Goal: Task Accomplishment & Management: Complete application form

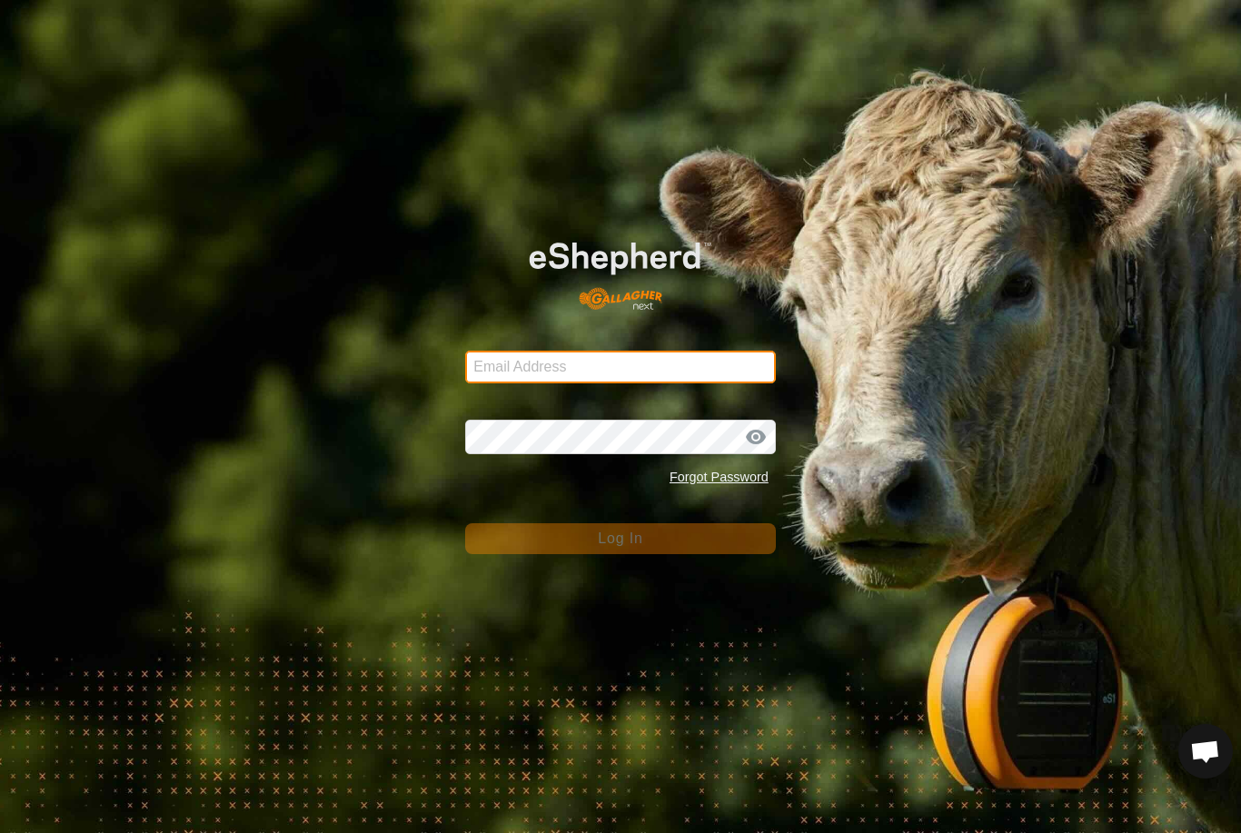
click at [630, 376] on input "Email Address" at bounding box center [620, 367] width 311 height 33
type input "[EMAIL_ADDRESS][DOMAIN_NAME]"
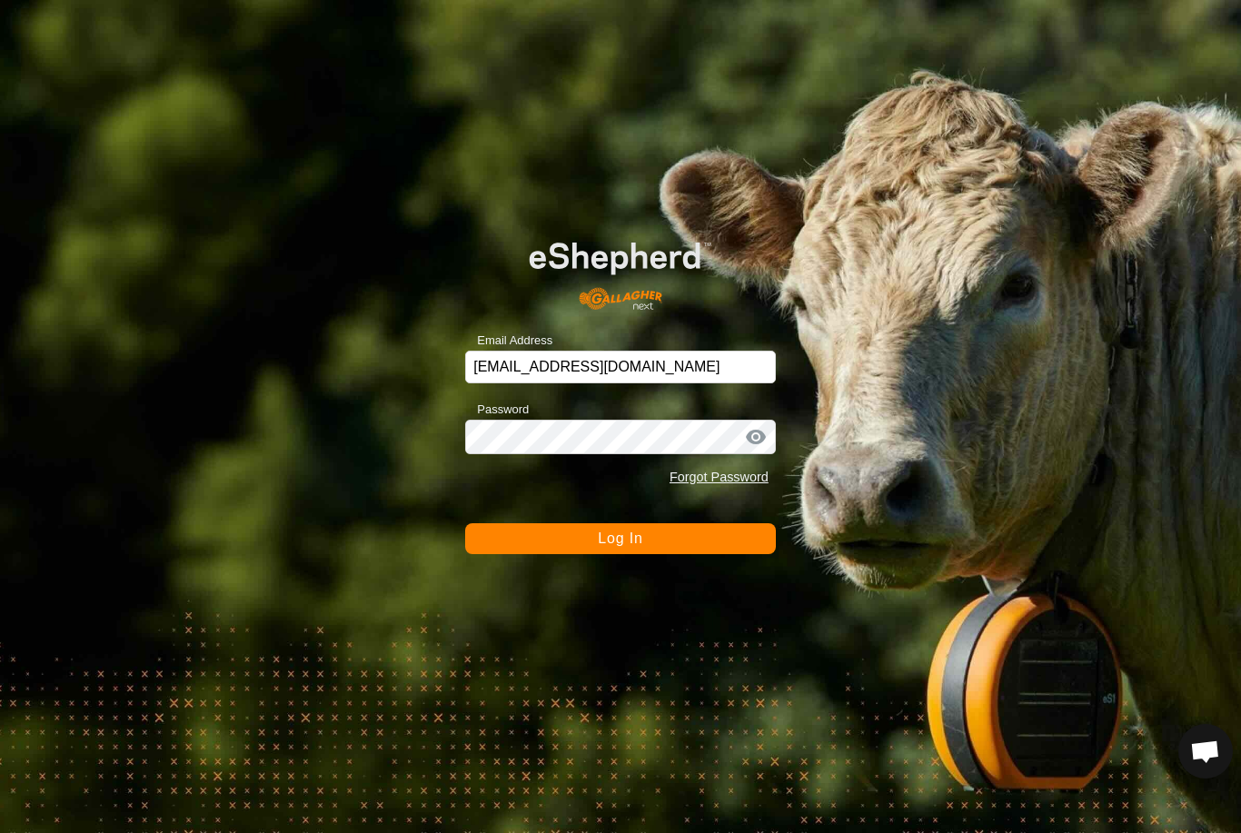
click at [621, 539] on button "Log In" at bounding box center [620, 538] width 311 height 31
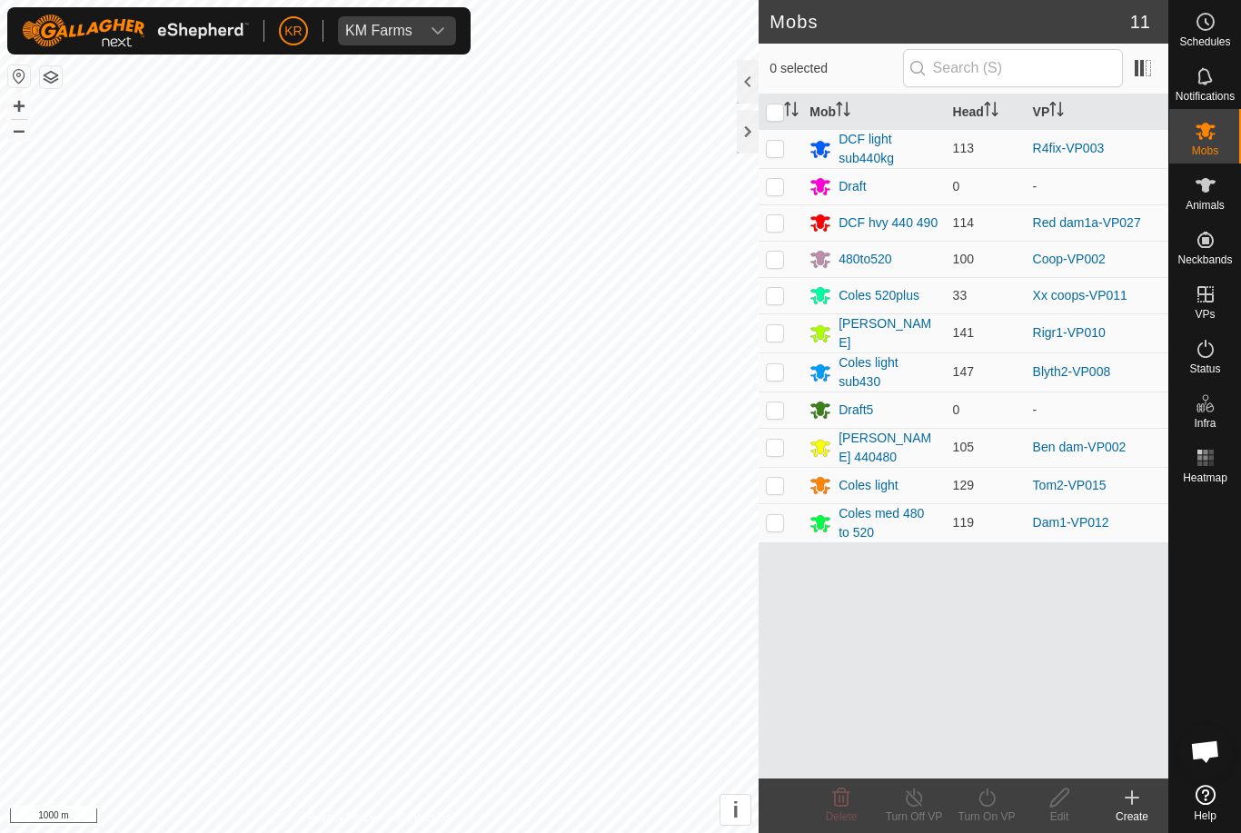
click at [1126, 817] on div "Create" at bounding box center [1132, 817] width 73 height 16
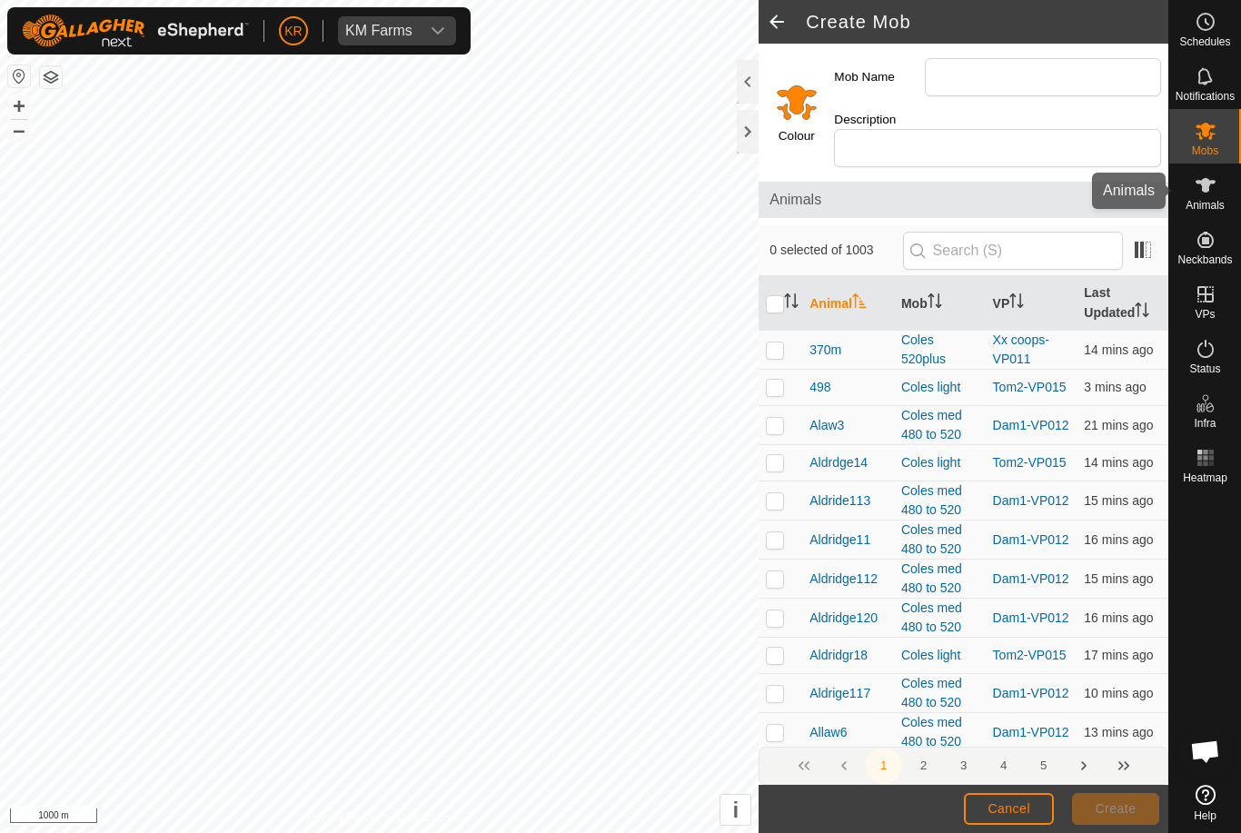
click at [1215, 183] on icon at bounding box center [1206, 185] width 22 height 22
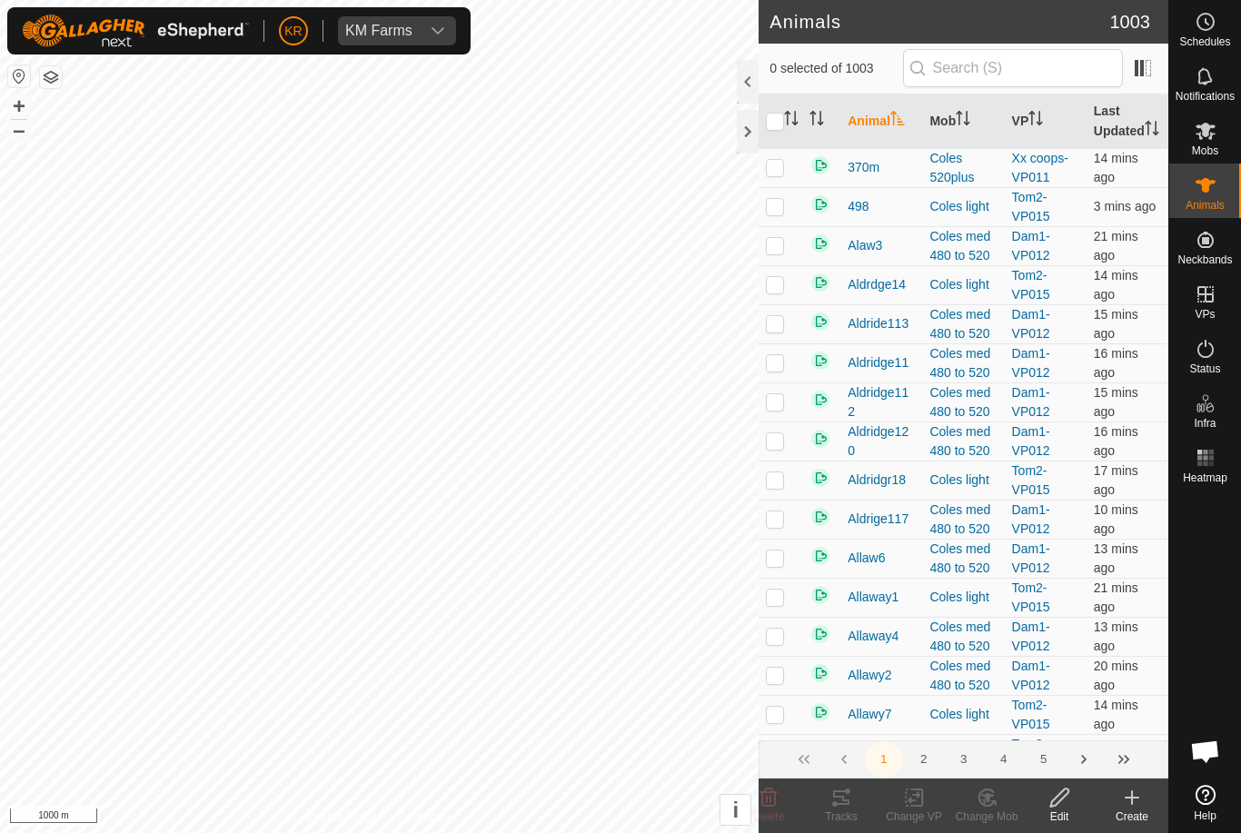
click at [1201, 724] on span "Open chat" at bounding box center [1205, 751] width 55 height 55
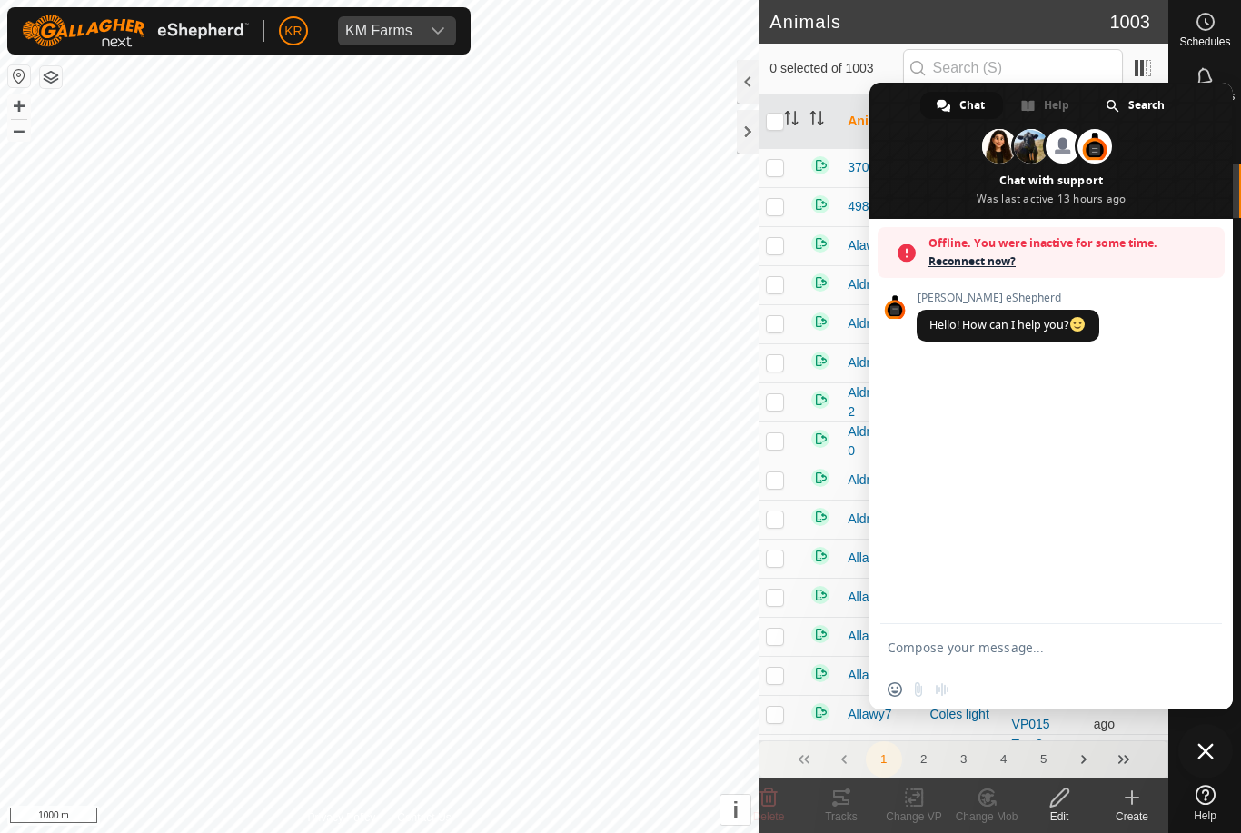
click at [1128, 789] on icon at bounding box center [1132, 798] width 22 height 22
click at [1216, 750] on span "Close chat" at bounding box center [1205, 751] width 55 height 55
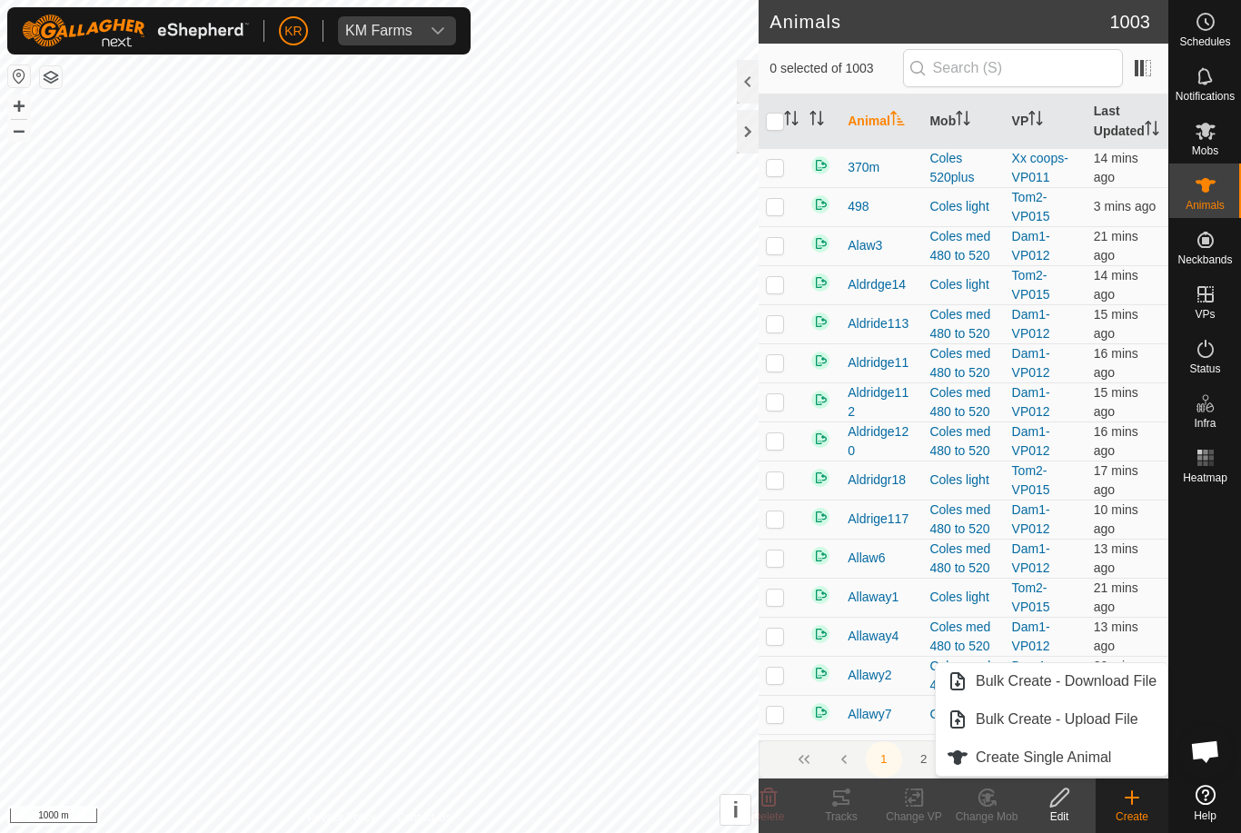
click at [1111, 746] on link "Create Single Animal" at bounding box center [1052, 758] width 232 height 36
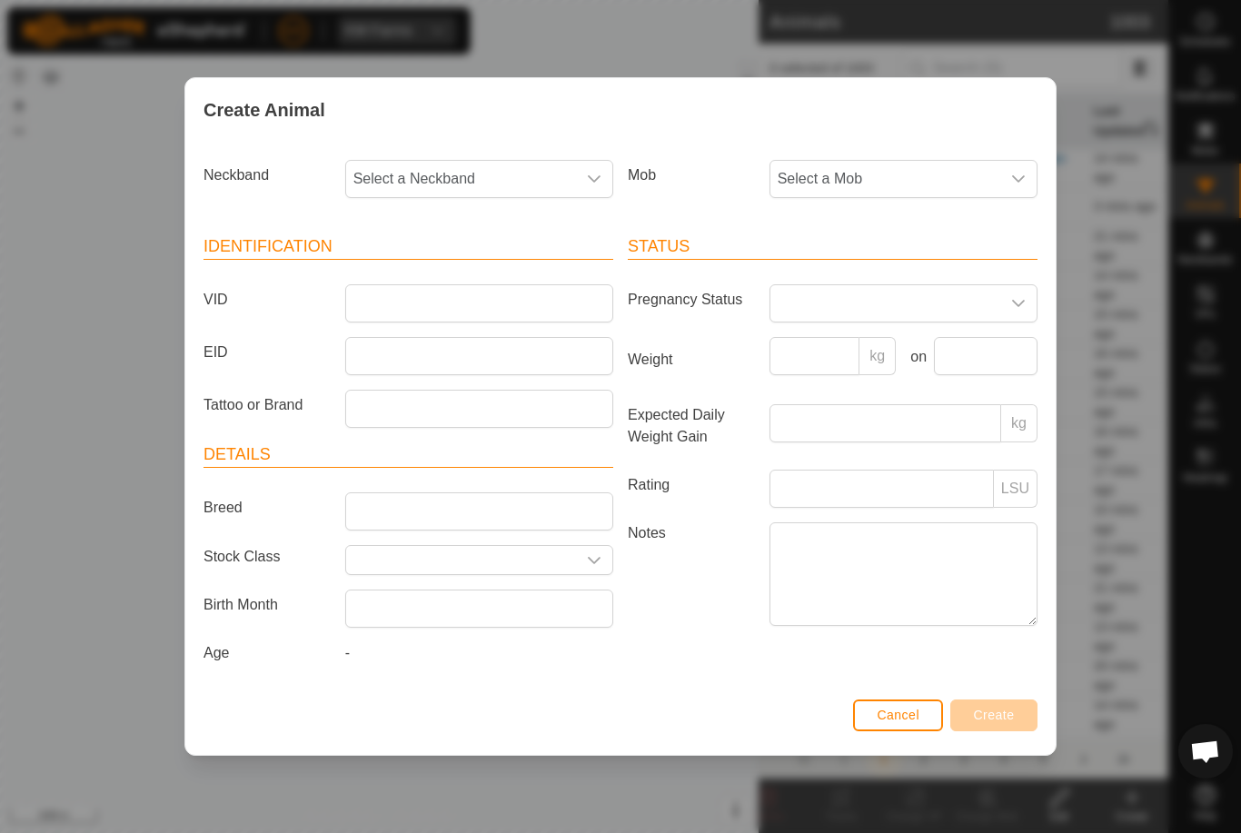
click at [459, 166] on span "Select a Neckband" at bounding box center [461, 179] width 230 height 36
click at [459, 161] on span "Select a Neckband" at bounding box center [461, 179] width 230 height 36
click at [485, 165] on span "Select a Neckband" at bounding box center [461, 179] width 230 height 36
type input "34954"
click at [491, 257] on li "3495475967" at bounding box center [480, 272] width 266 height 36
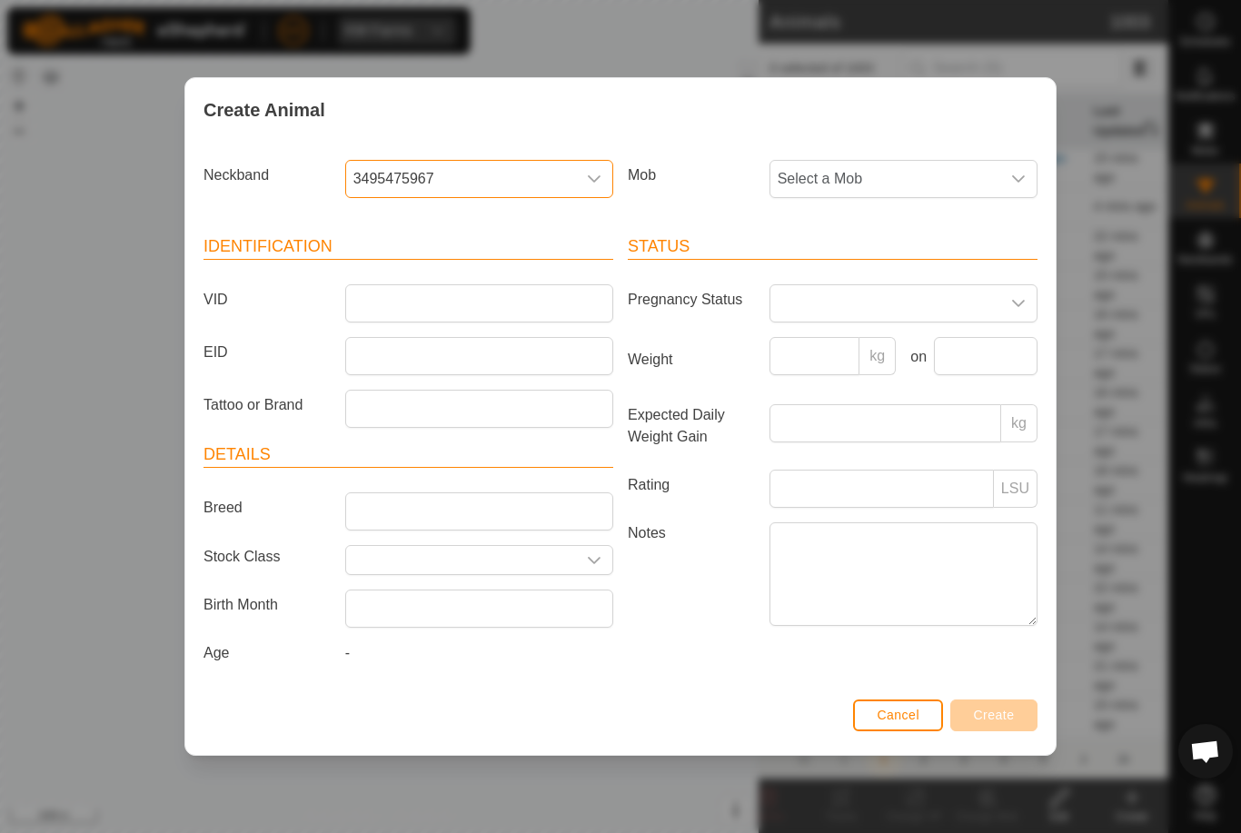
click at [998, 163] on span "Select a Mob" at bounding box center [885, 179] width 230 height 36
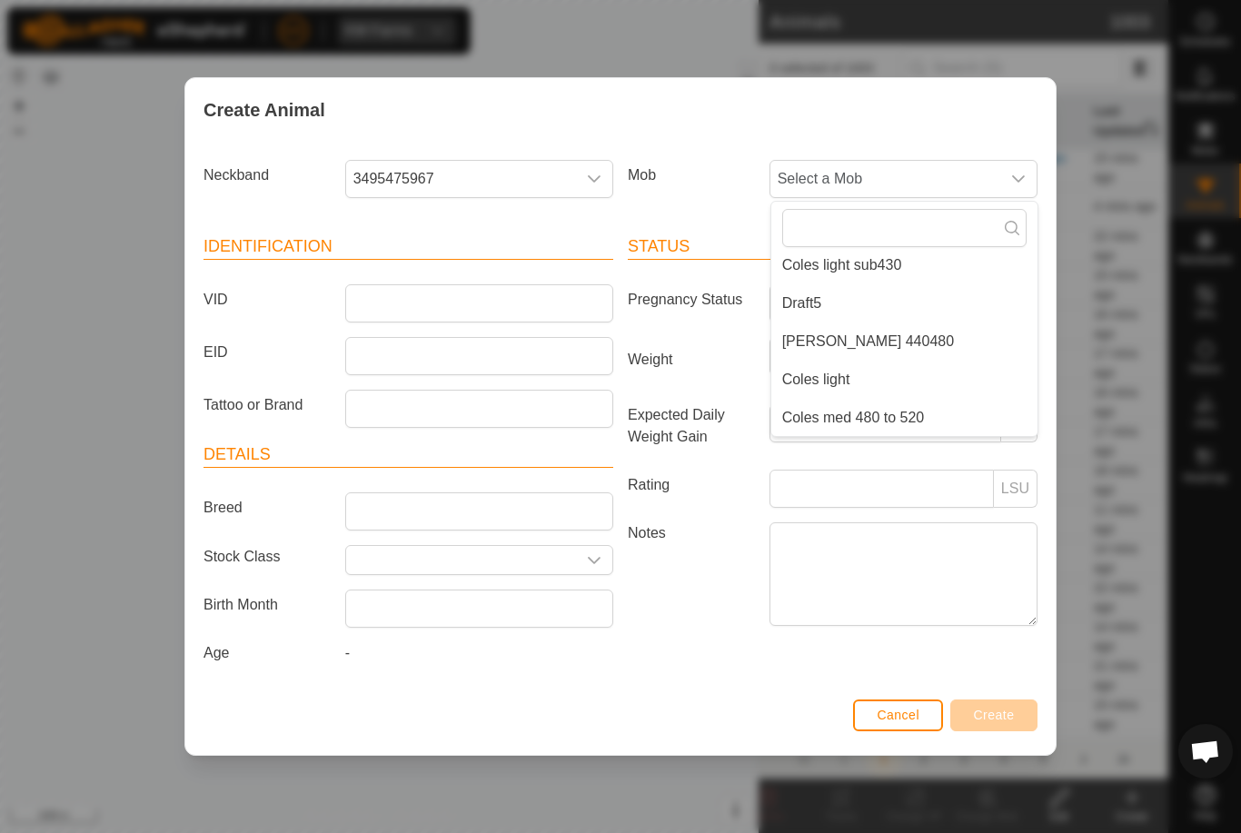
scroll to position [274, 0]
click at [889, 301] on li "Draft5" at bounding box center [904, 303] width 266 height 36
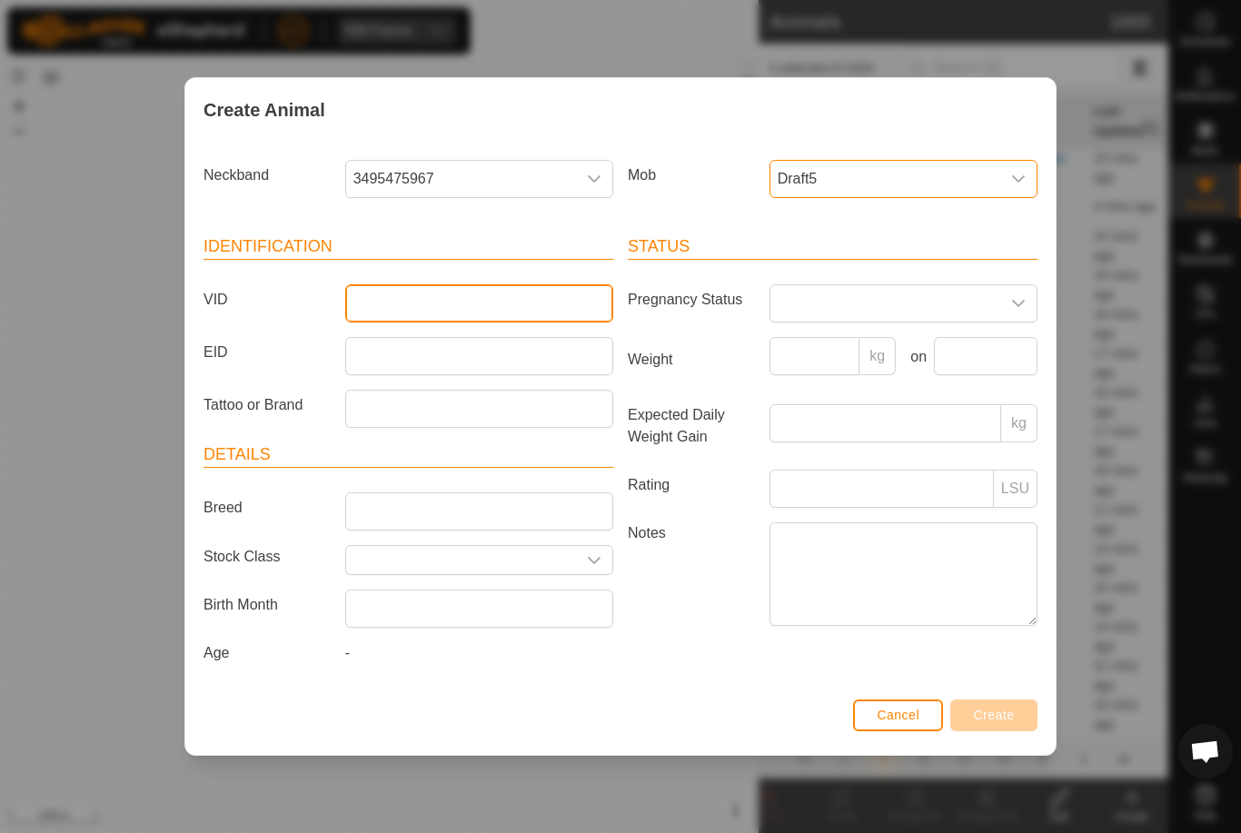
click at [495, 293] on input "VID" at bounding box center [479, 303] width 268 height 38
type input "Mcleay1"
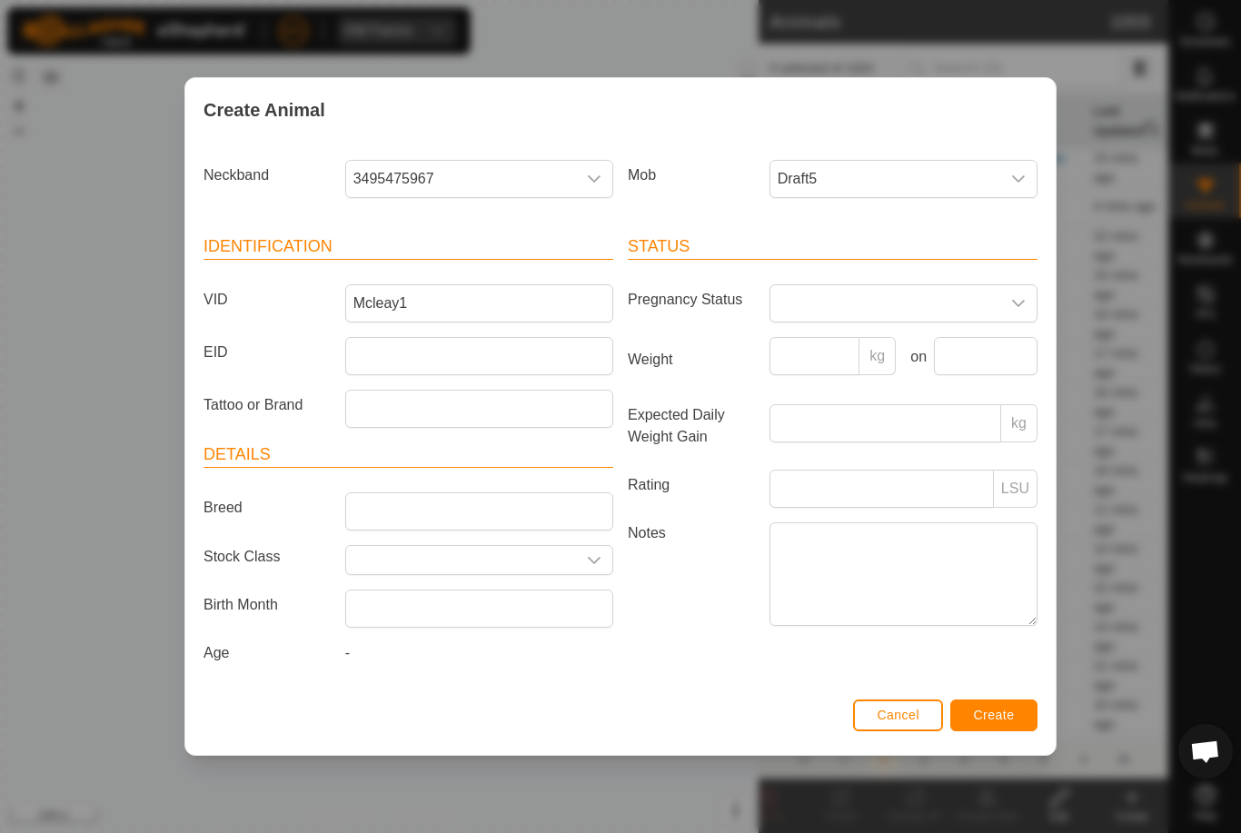
click at [1011, 722] on span "Create" at bounding box center [994, 715] width 41 height 15
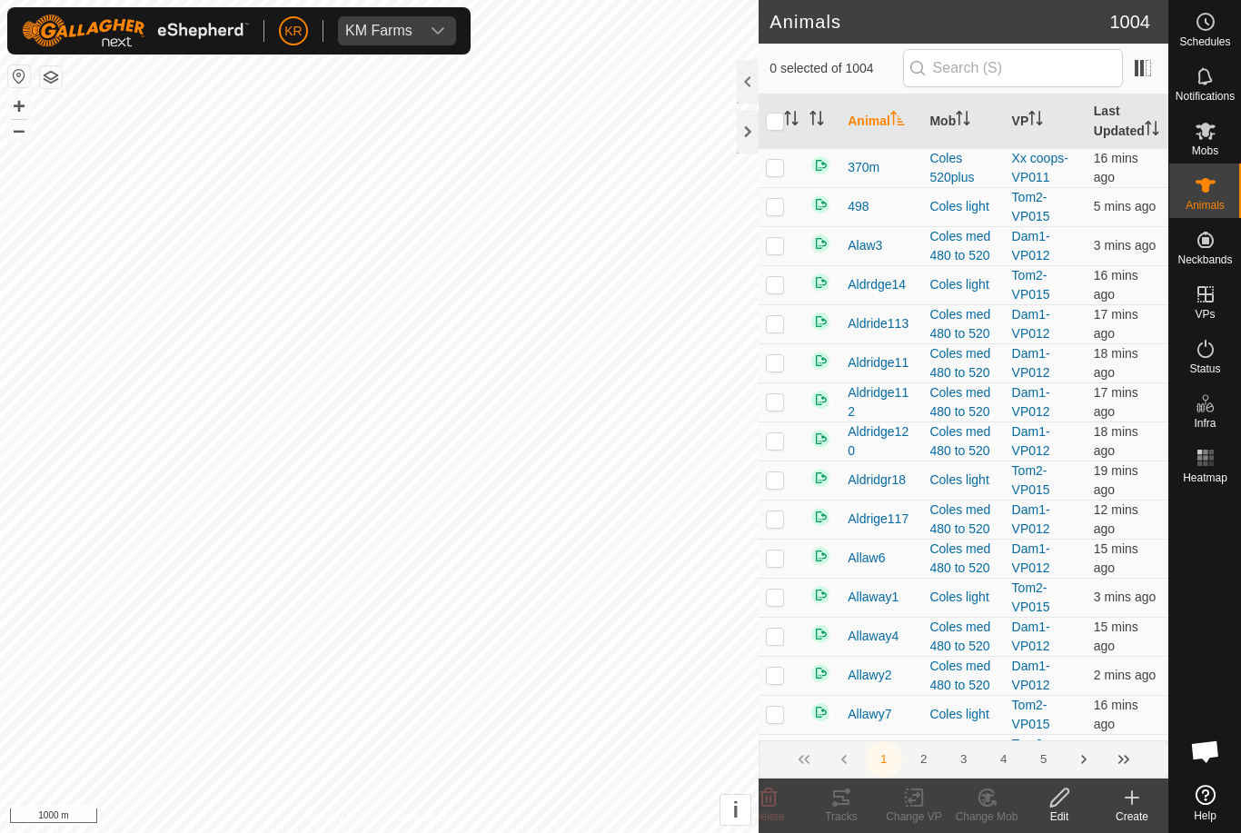
click at [1130, 814] on div "Create" at bounding box center [1132, 817] width 73 height 16
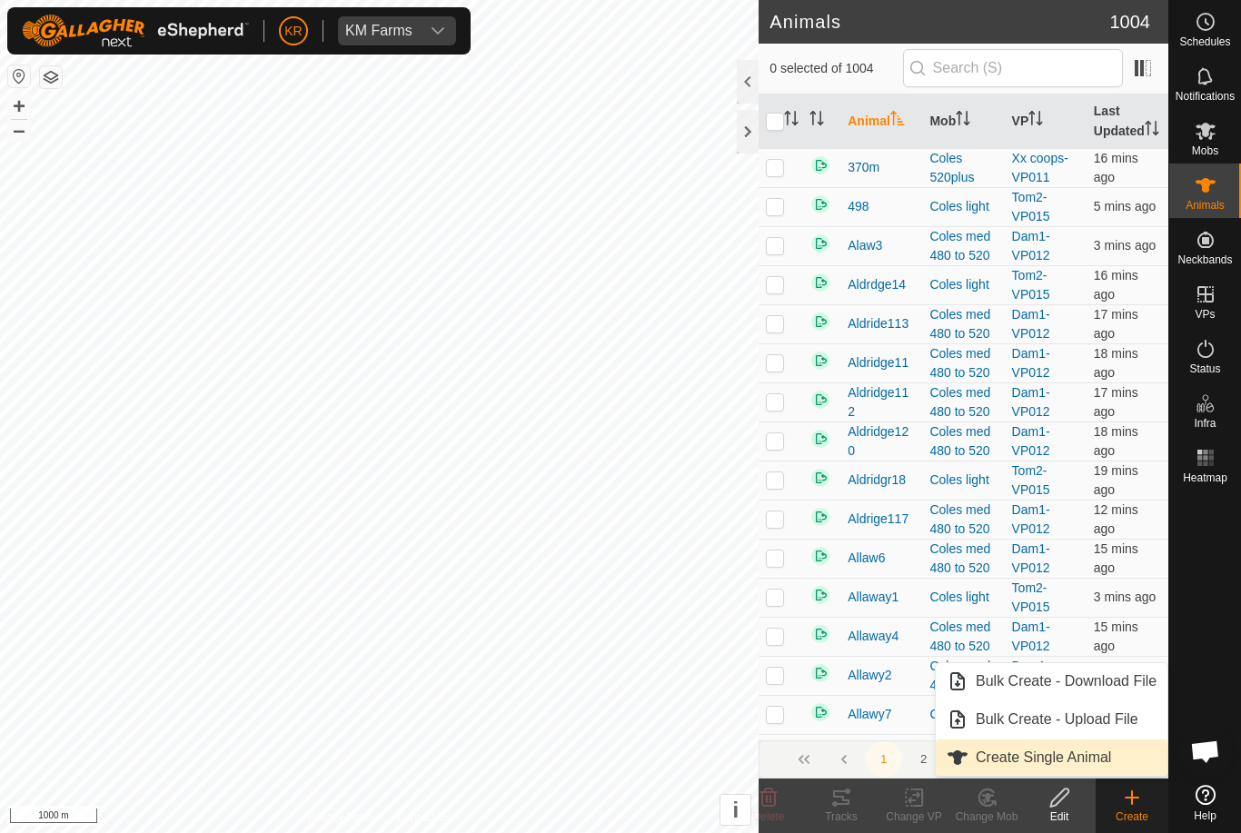
click at [1076, 764] on span "Create Single Animal" at bounding box center [1043, 758] width 135 height 22
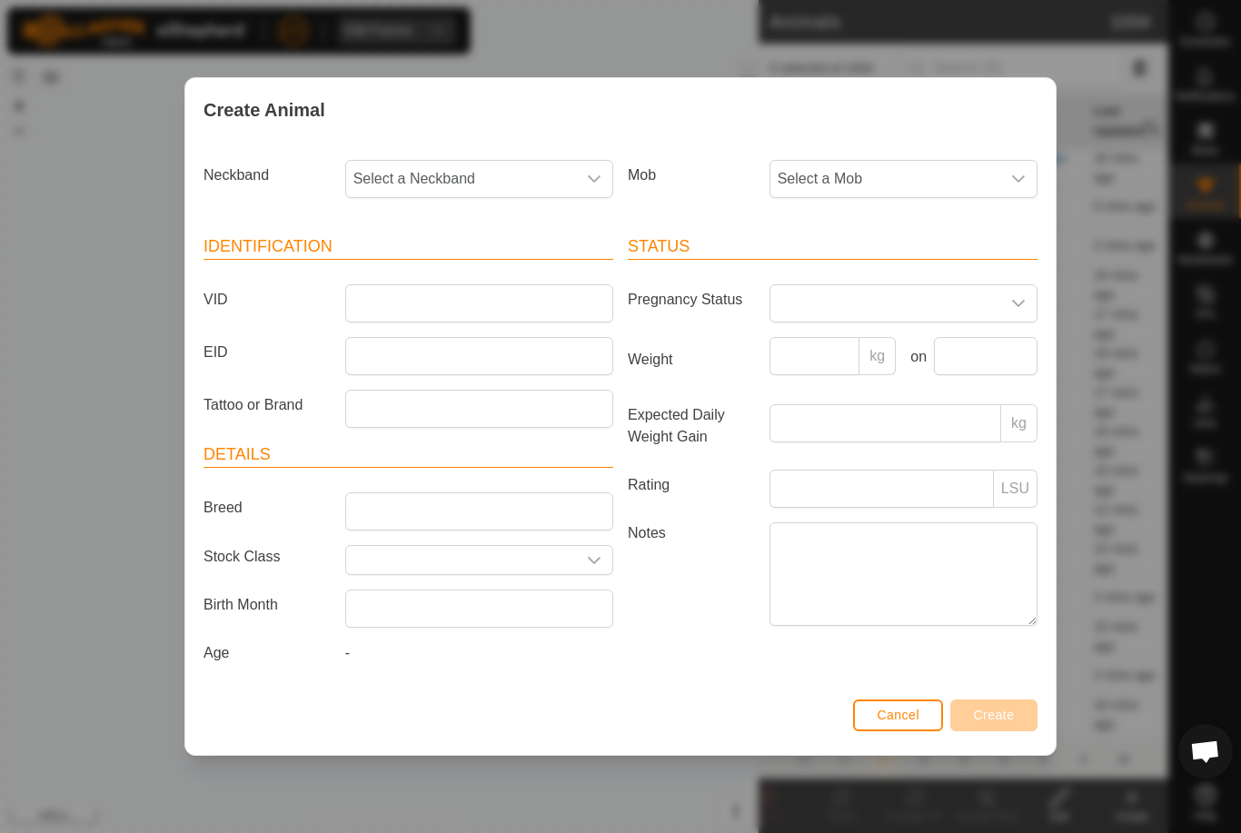
click at [841, 165] on span "Select a Mob" at bounding box center [885, 179] width 230 height 36
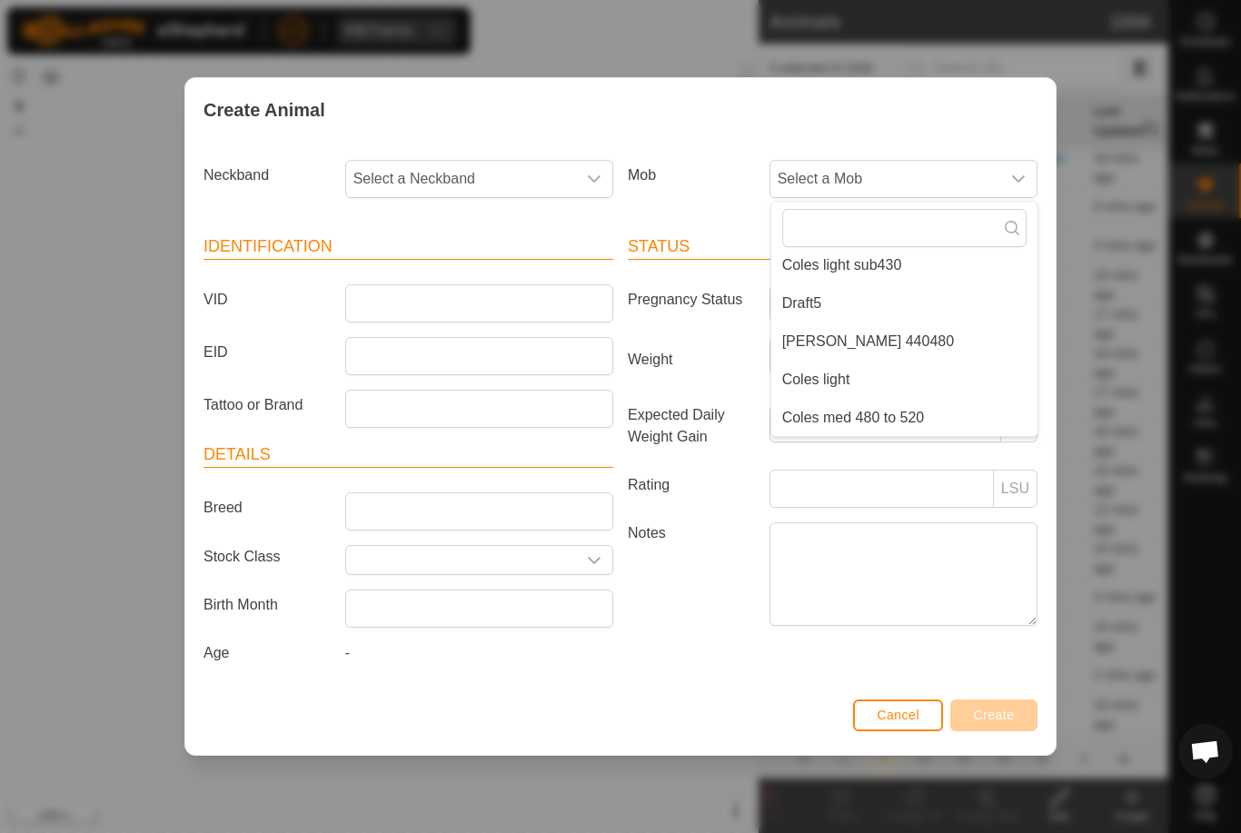
click at [865, 305] on li "Draft5" at bounding box center [904, 303] width 266 height 36
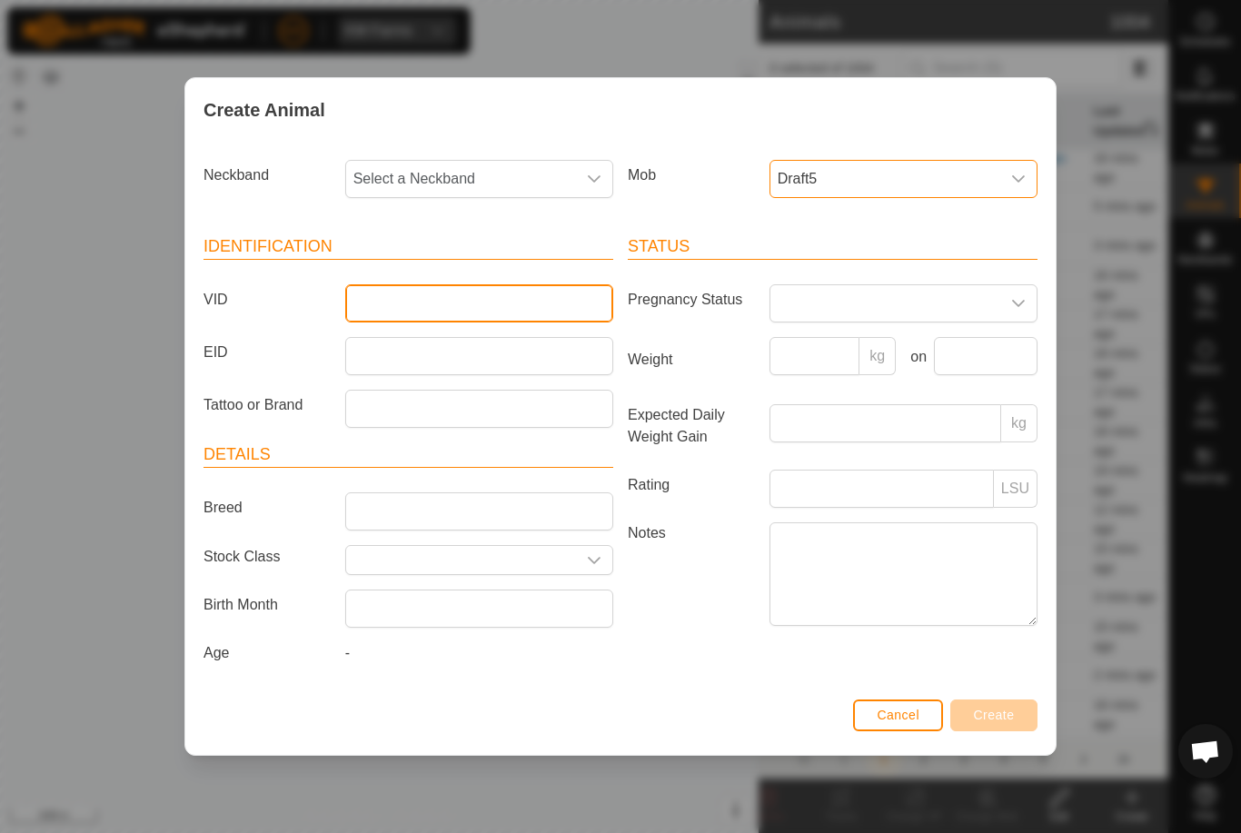
click at [468, 303] on input "VID" at bounding box center [479, 303] width 268 height 38
type input "Mcleay2"
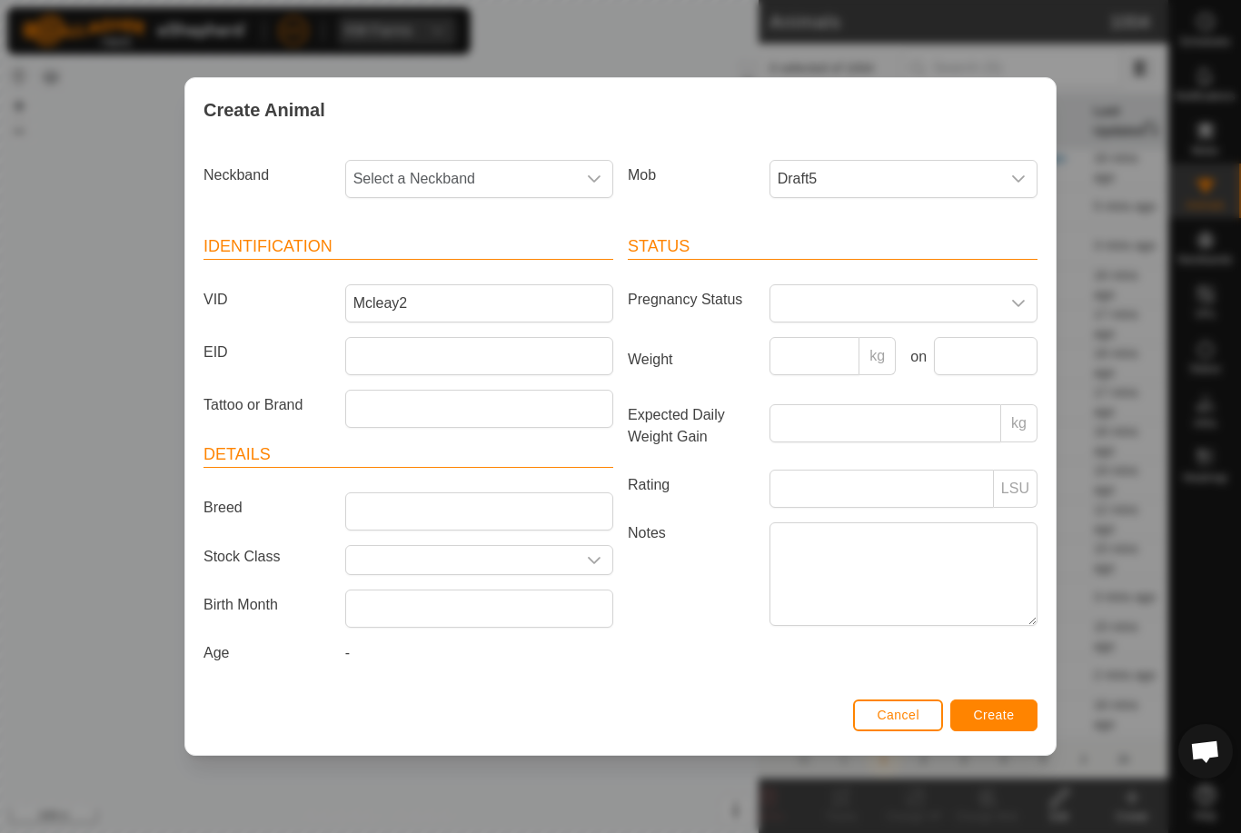
click at [499, 184] on span "Select a Neckband" at bounding box center [461, 179] width 230 height 36
type input "10887"
click at [468, 267] on li "1088759542" at bounding box center [480, 272] width 266 height 36
click at [986, 693] on div "Status Pregnancy Status Weight kg on Expected Daily Weight Gain kg Rating LSU N…" at bounding box center [833, 453] width 424 height 481
click at [1007, 703] on button "Create" at bounding box center [993, 716] width 87 height 32
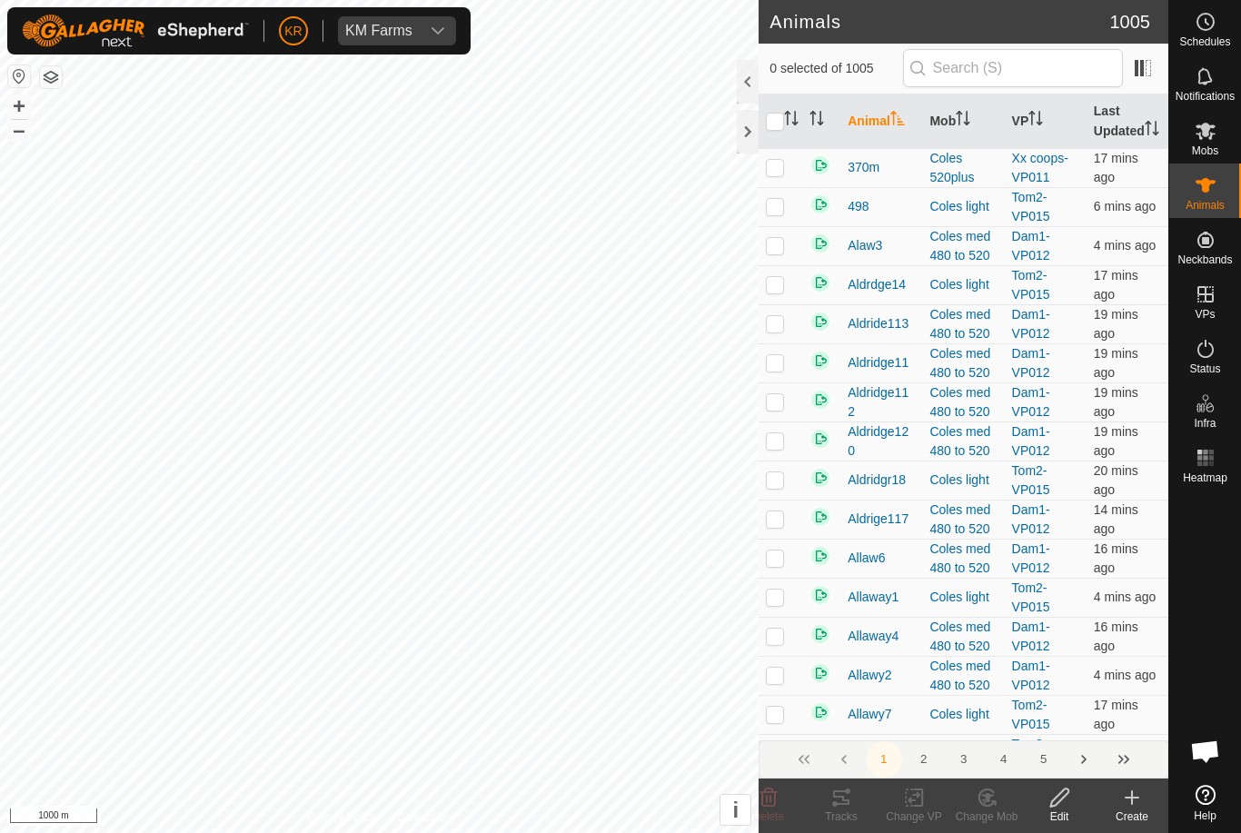
click at [1127, 802] on icon at bounding box center [1132, 798] width 22 height 22
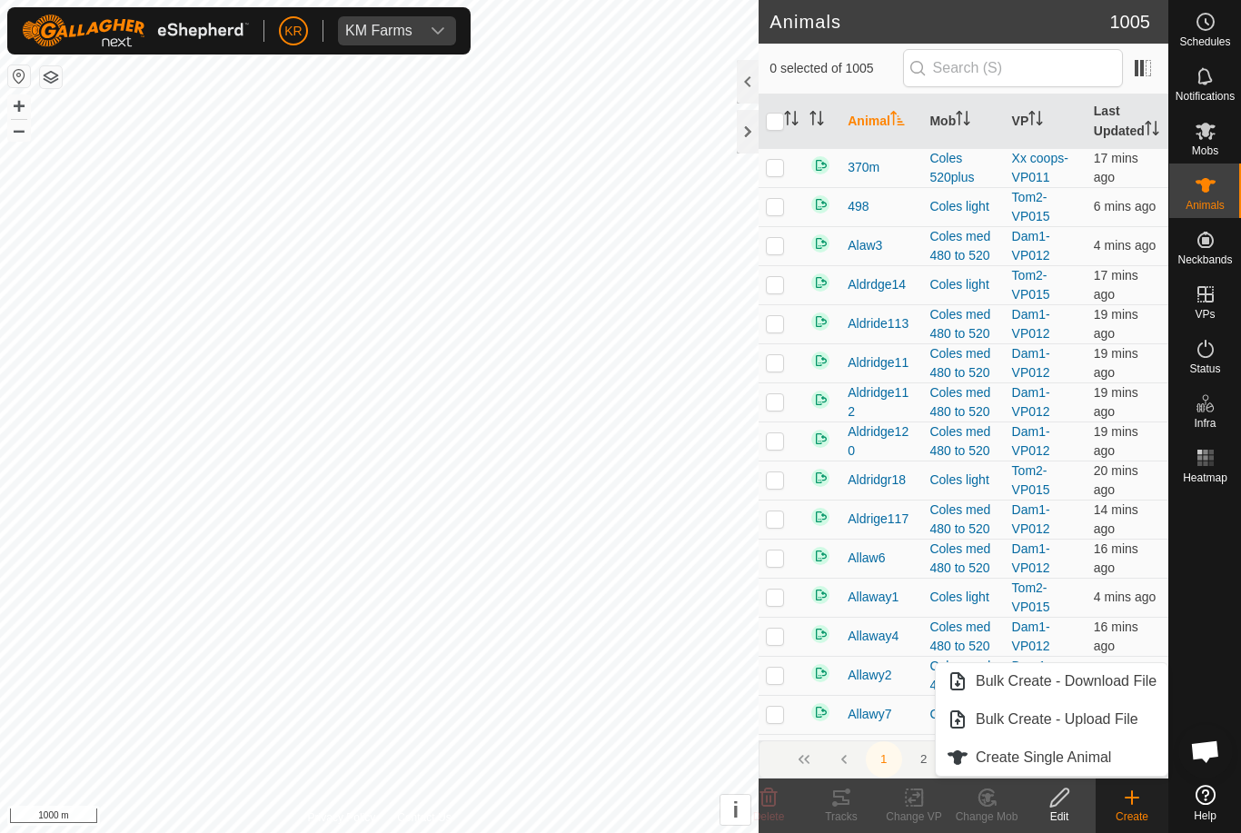
click at [1113, 754] on link "Create Single Animal" at bounding box center [1052, 758] width 232 height 36
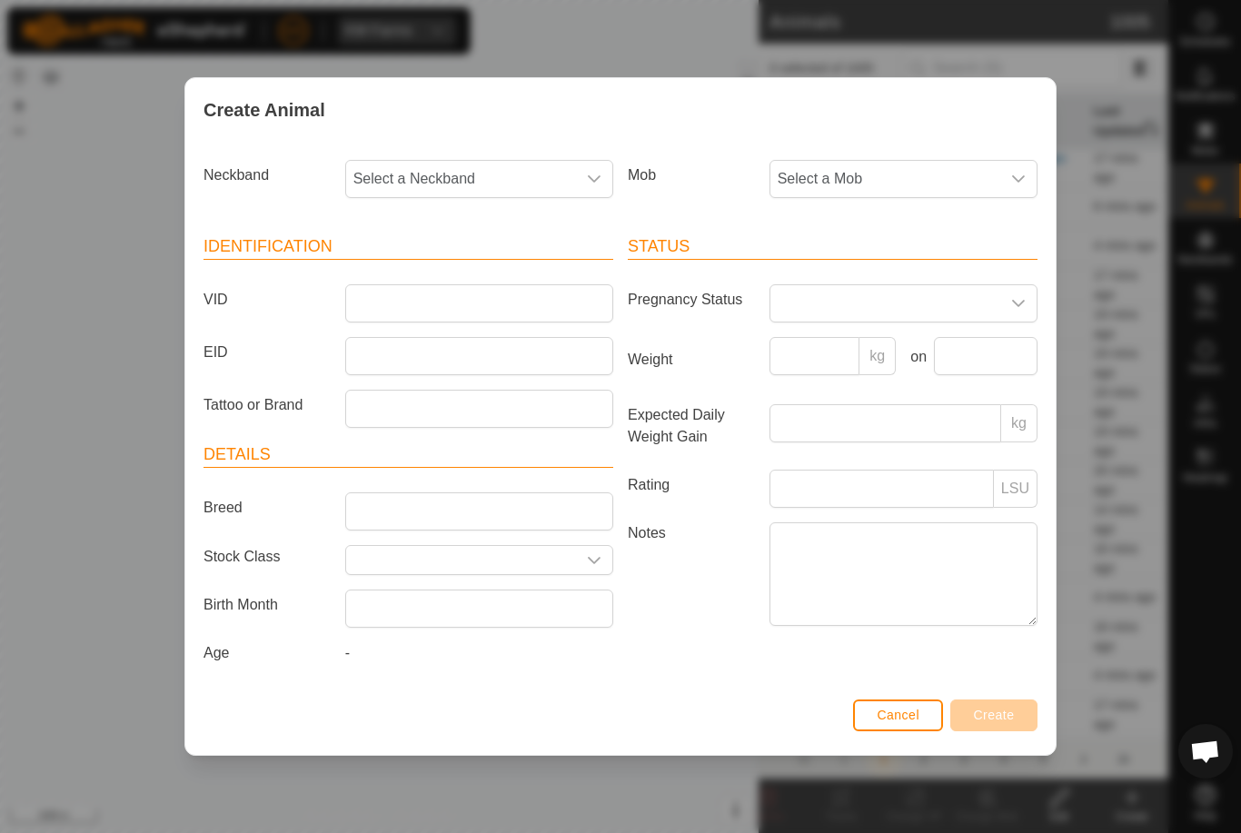
click at [879, 182] on span "Select a Mob" at bounding box center [885, 179] width 230 height 36
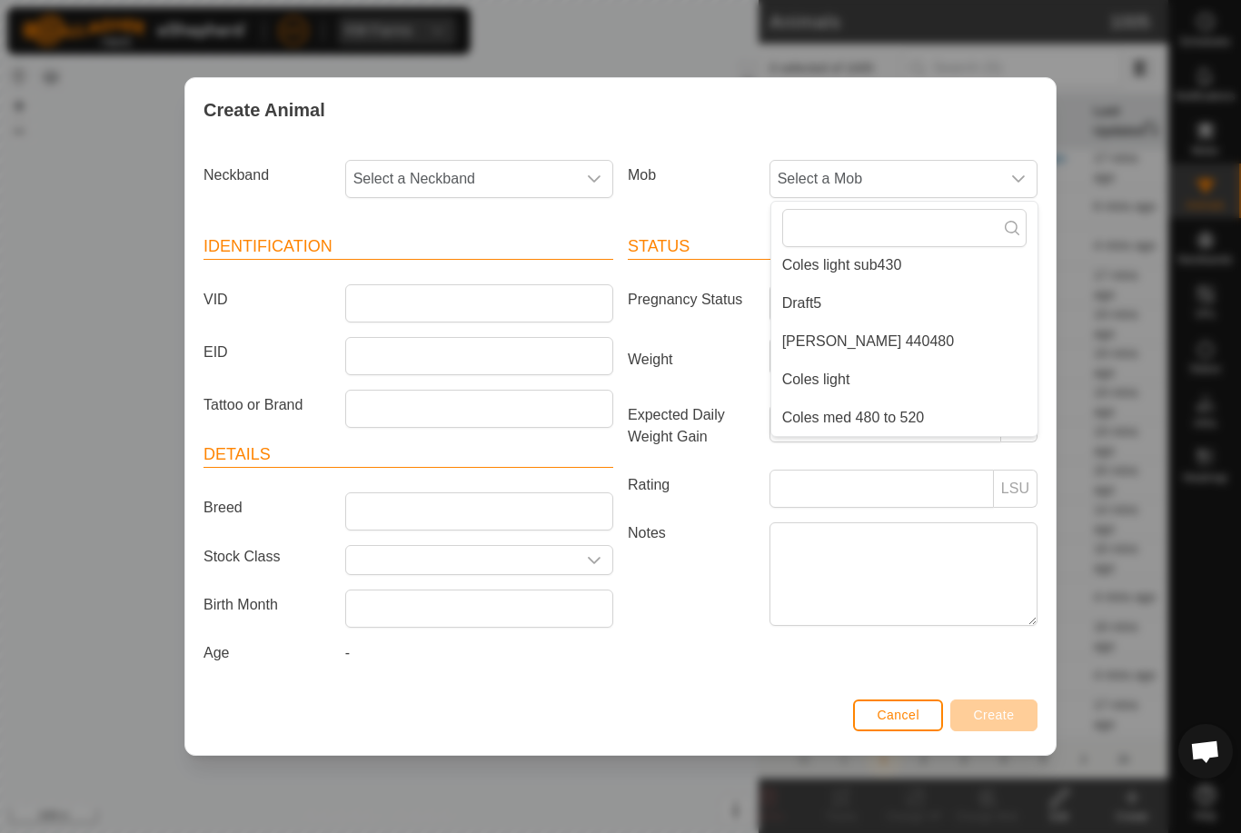
click at [853, 296] on li "Draft5" at bounding box center [904, 303] width 266 height 36
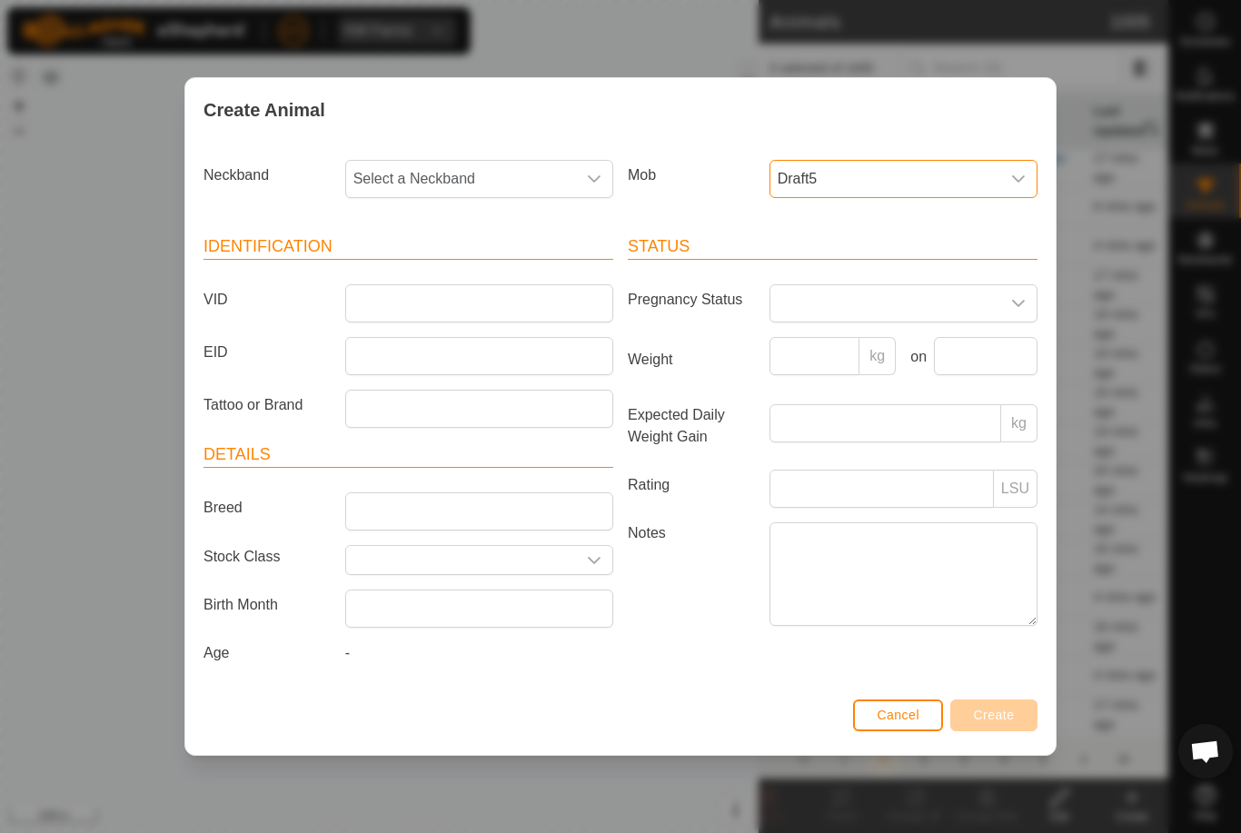
click at [462, 174] on span "Select a Neckband" at bounding box center [461, 179] width 230 height 36
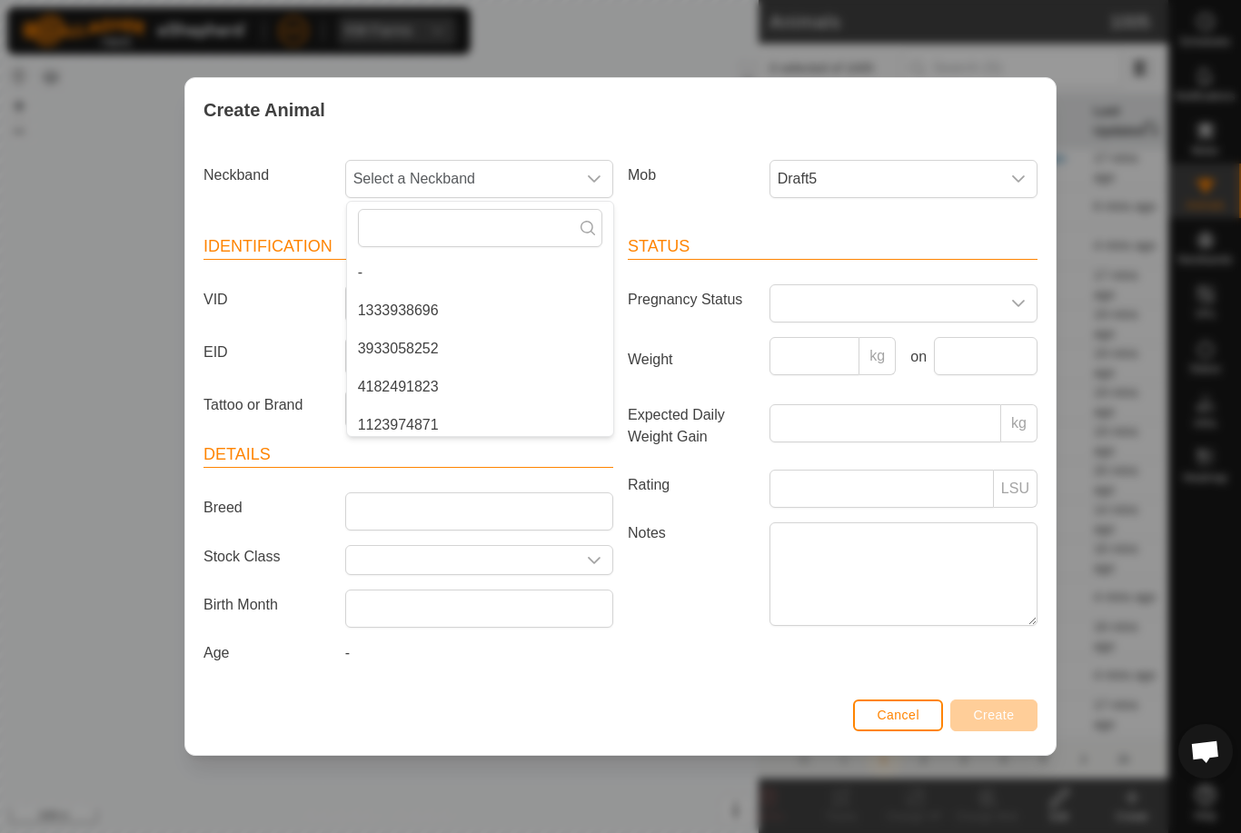
click at [322, 287] on label "VID" at bounding box center [267, 299] width 142 height 31
click at [345, 287] on input "VID" at bounding box center [479, 303] width 268 height 38
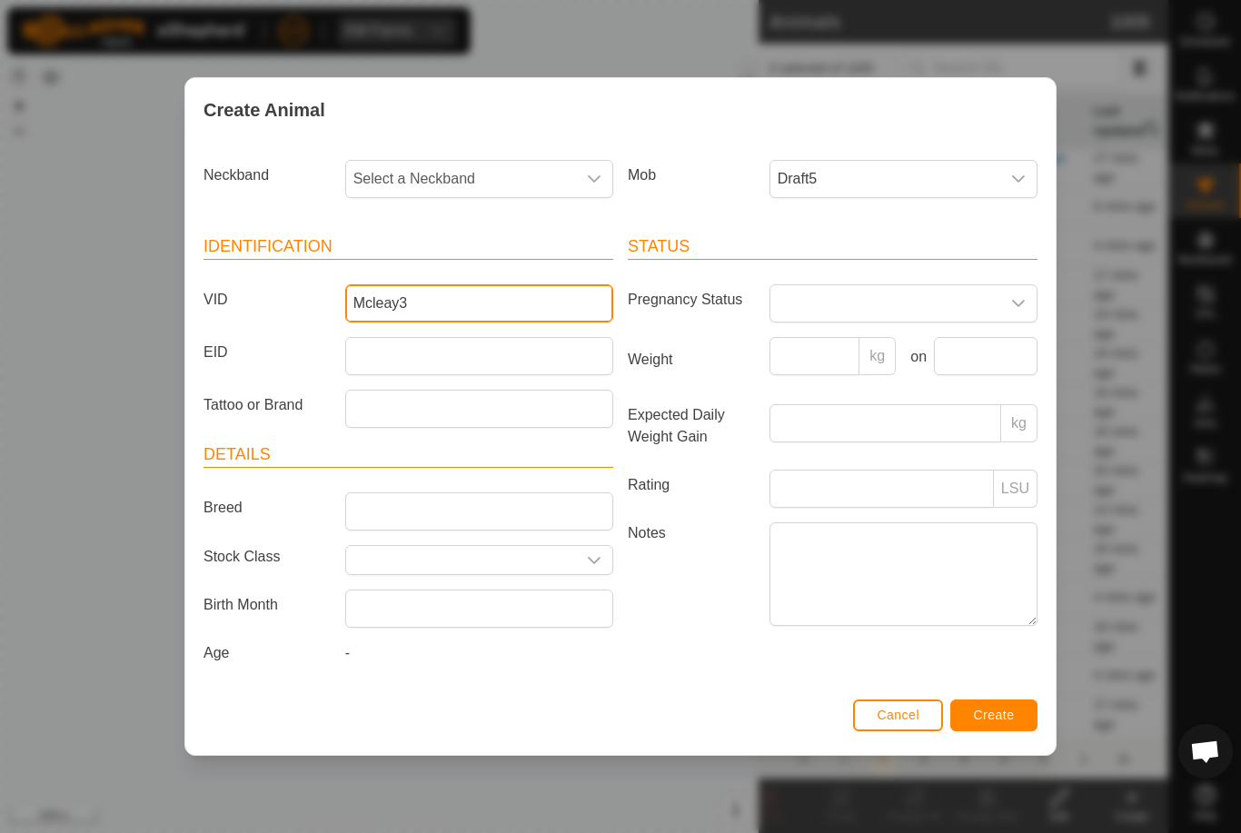
type input "Mcleay3"
click at [502, 172] on span "Select a Neckband" at bounding box center [461, 179] width 230 height 36
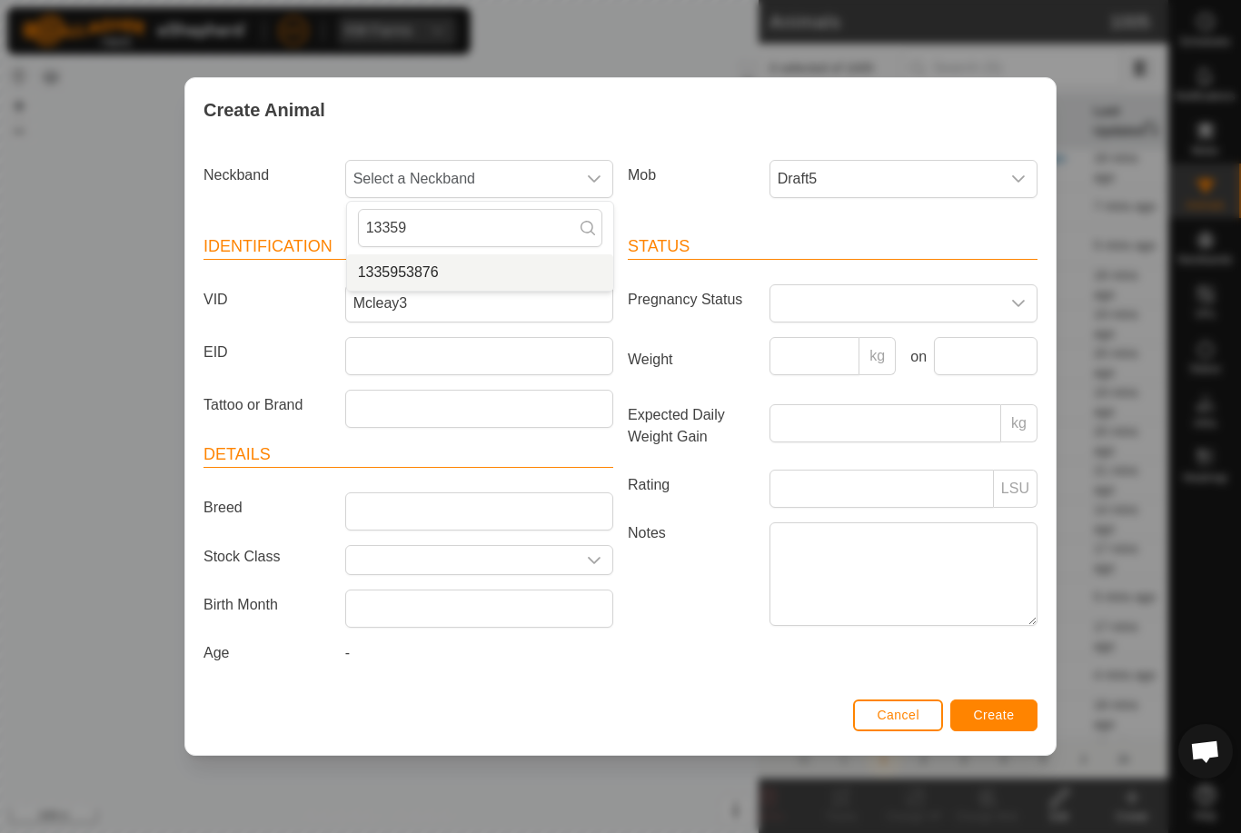
type input "13359"
click at [451, 263] on li "1335953876" at bounding box center [480, 272] width 266 height 36
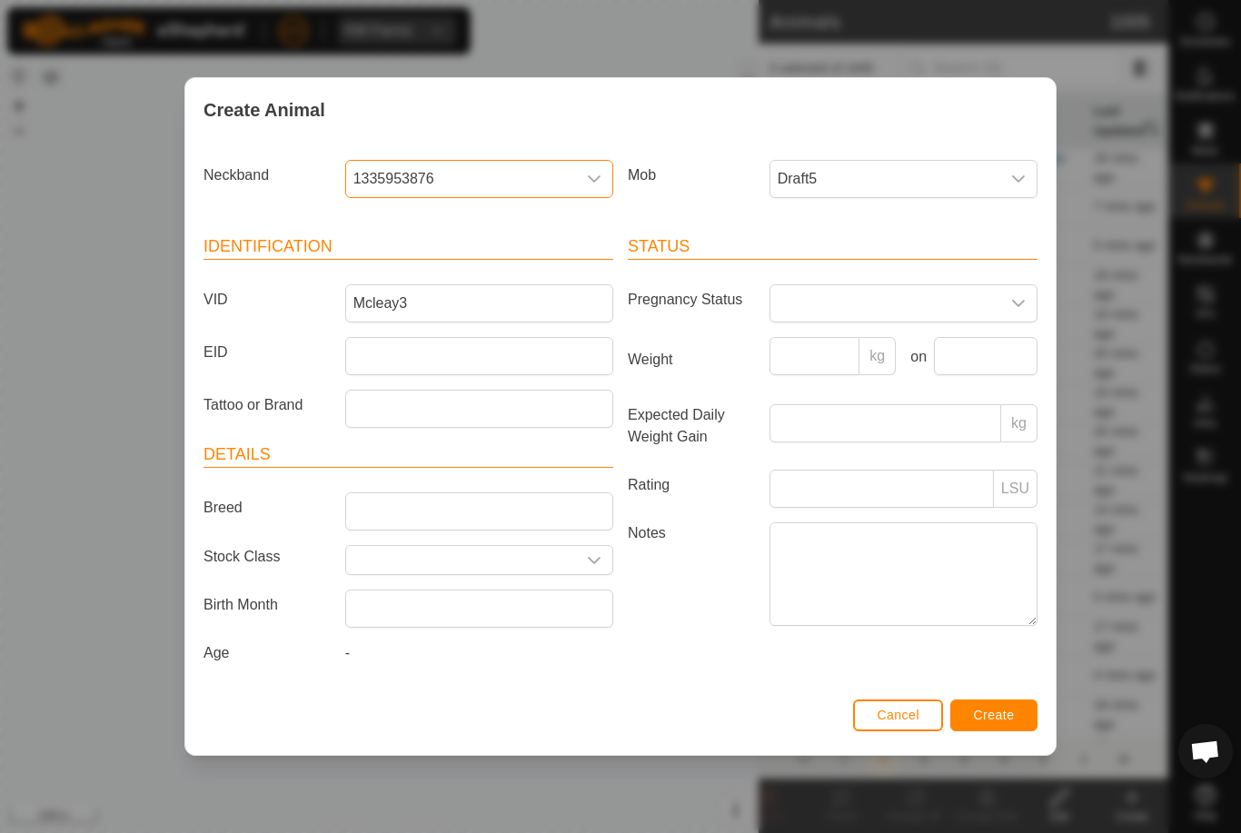
click at [1005, 710] on button "Create" at bounding box center [993, 716] width 87 height 32
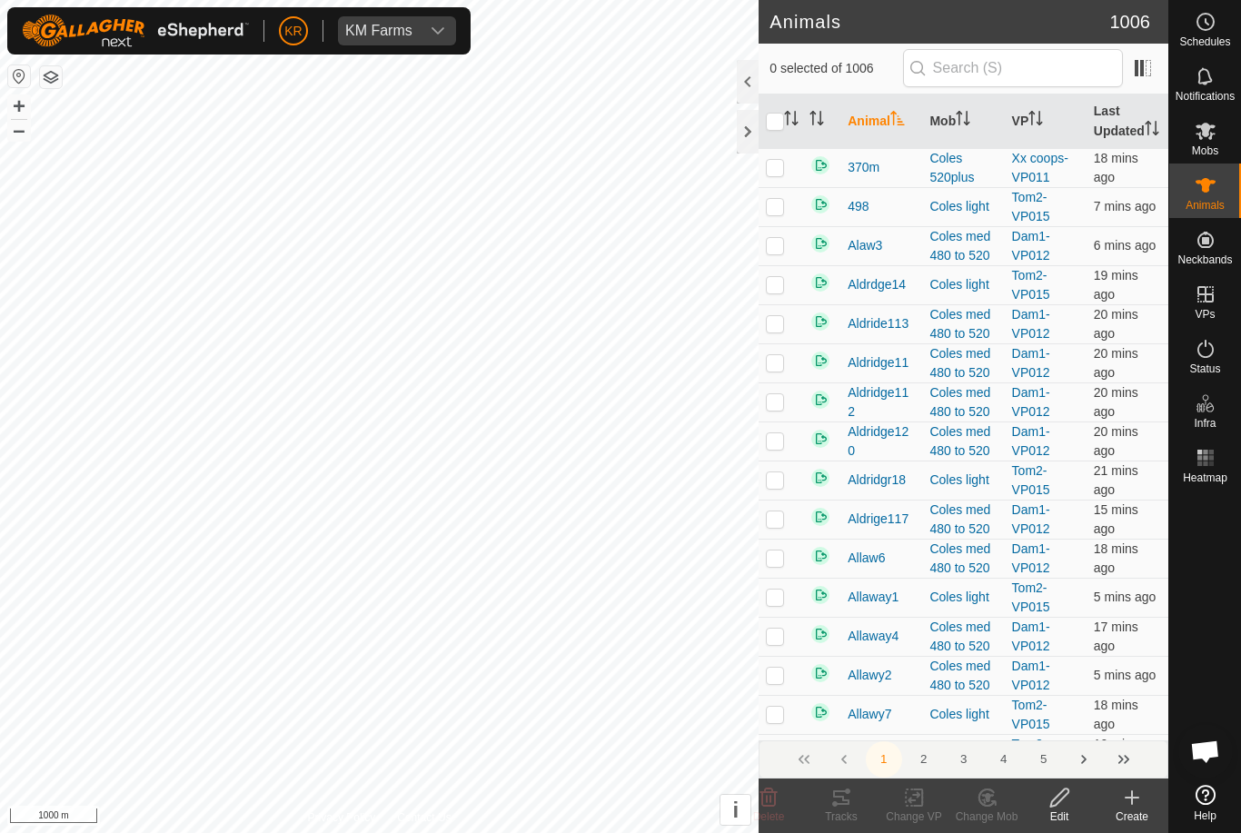
click at [1131, 810] on div "Create" at bounding box center [1132, 817] width 73 height 16
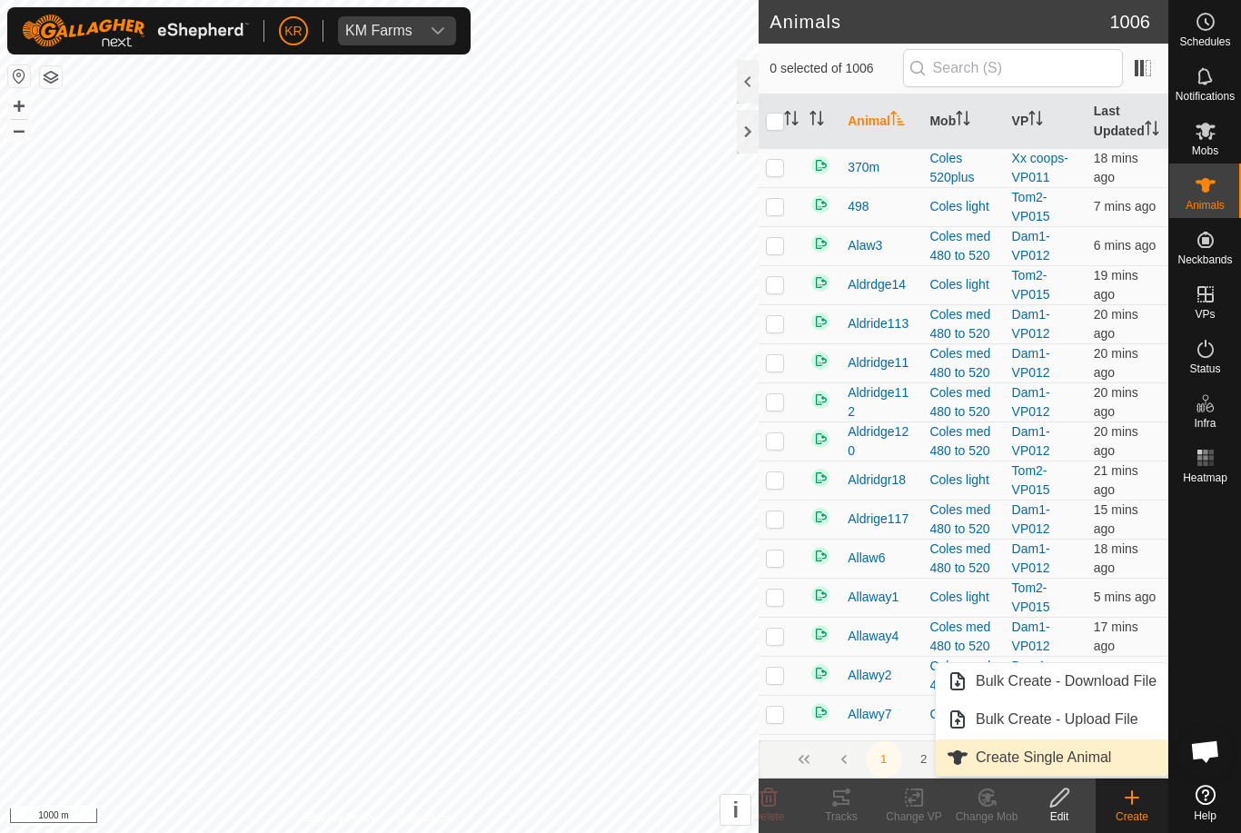
click at [1100, 756] on span "Create Single Animal" at bounding box center [1043, 758] width 135 height 22
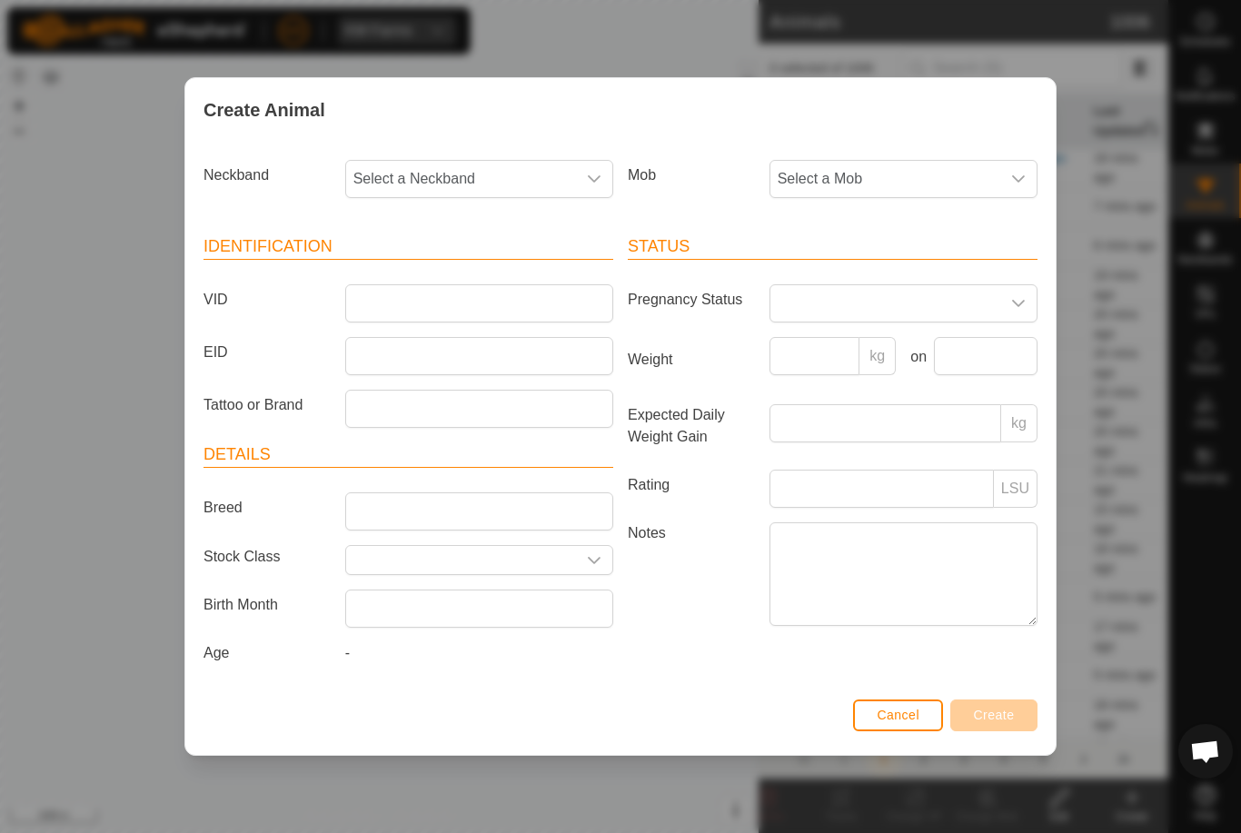
click at [936, 174] on span "Select a Mob" at bounding box center [885, 179] width 230 height 36
click at [915, 390] on li "Draft5" at bounding box center [904, 398] width 266 height 36
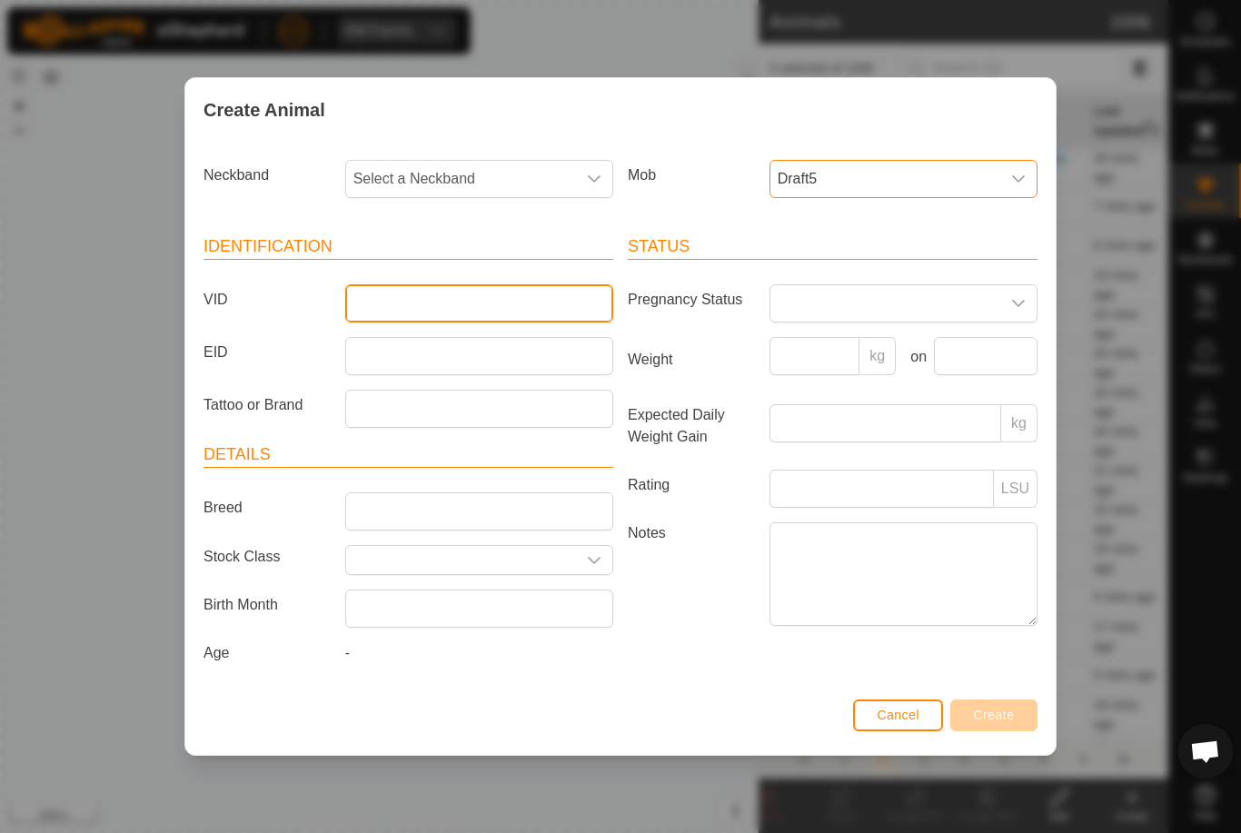
click at [594, 301] on input "VID" at bounding box center [479, 303] width 268 height 38
type input "Mcleay4"
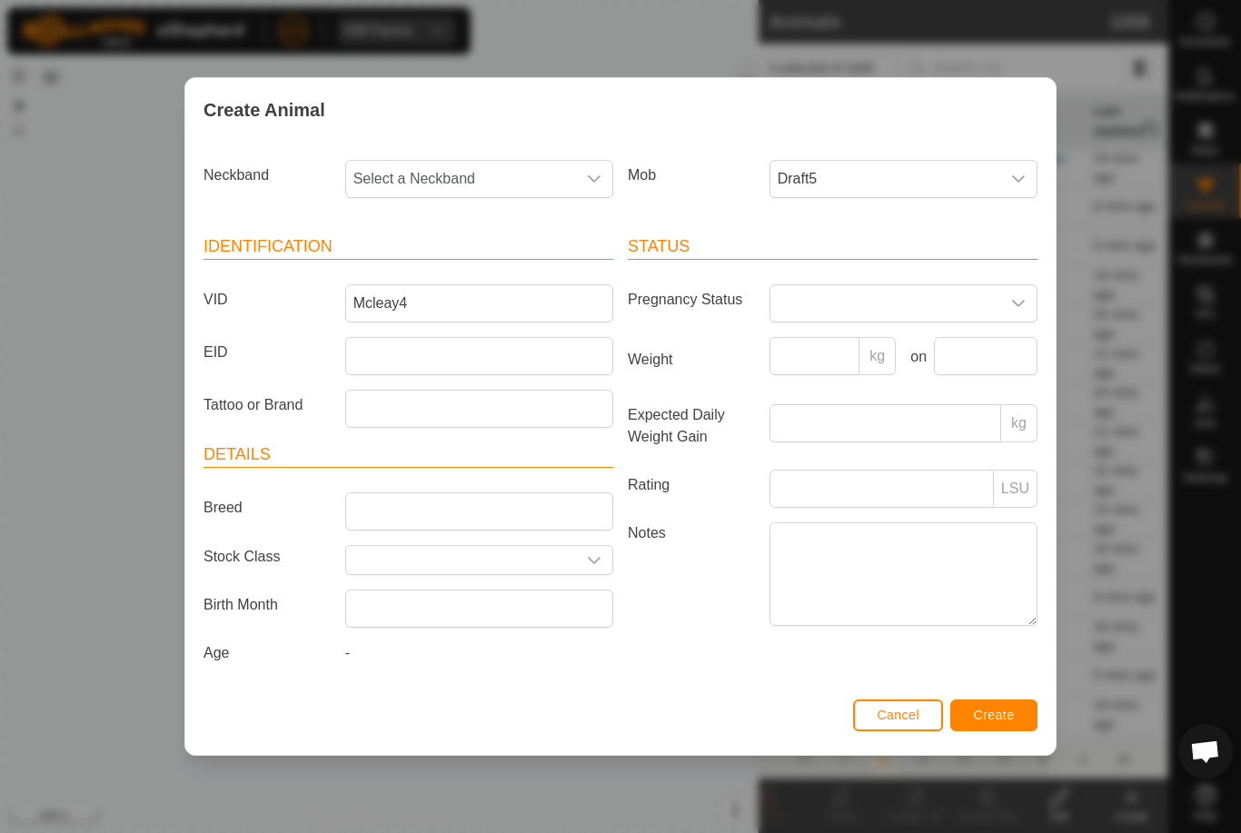
click at [518, 171] on span "Select a Neckband" at bounding box center [461, 179] width 230 height 36
type input "08846"
click at [511, 261] on li "0884640426" at bounding box center [480, 272] width 266 height 36
click at [997, 716] on span "Create" at bounding box center [994, 715] width 41 height 15
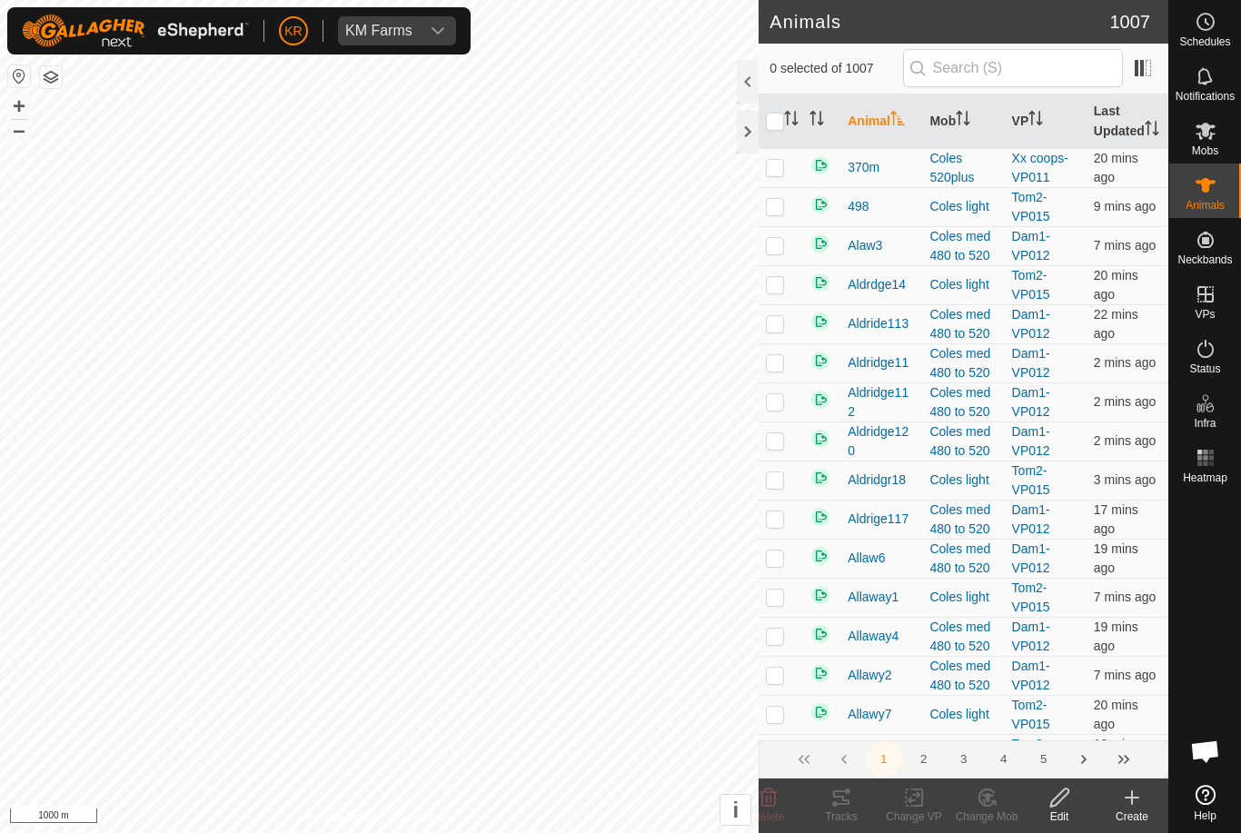
click at [1124, 795] on icon at bounding box center [1132, 798] width 22 height 22
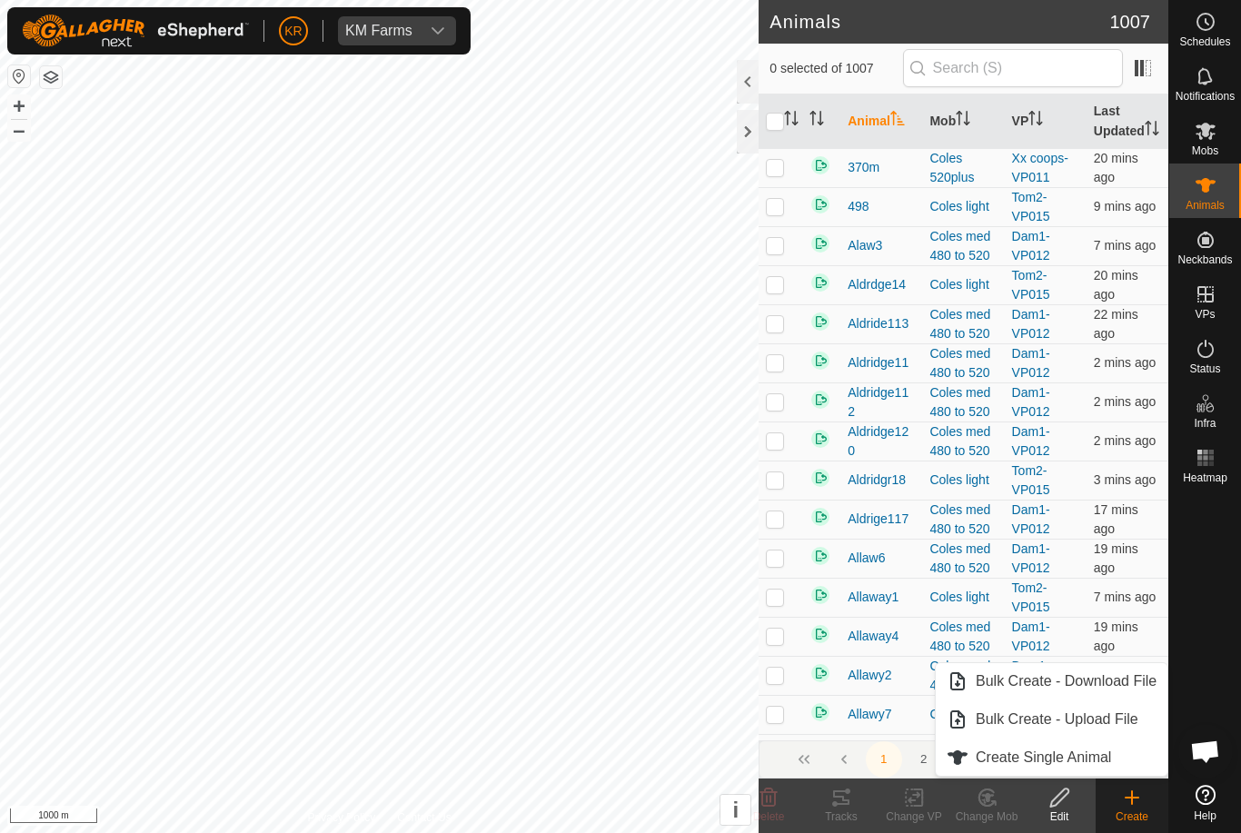
click at [1116, 769] on link "Create Single Animal" at bounding box center [1052, 758] width 232 height 36
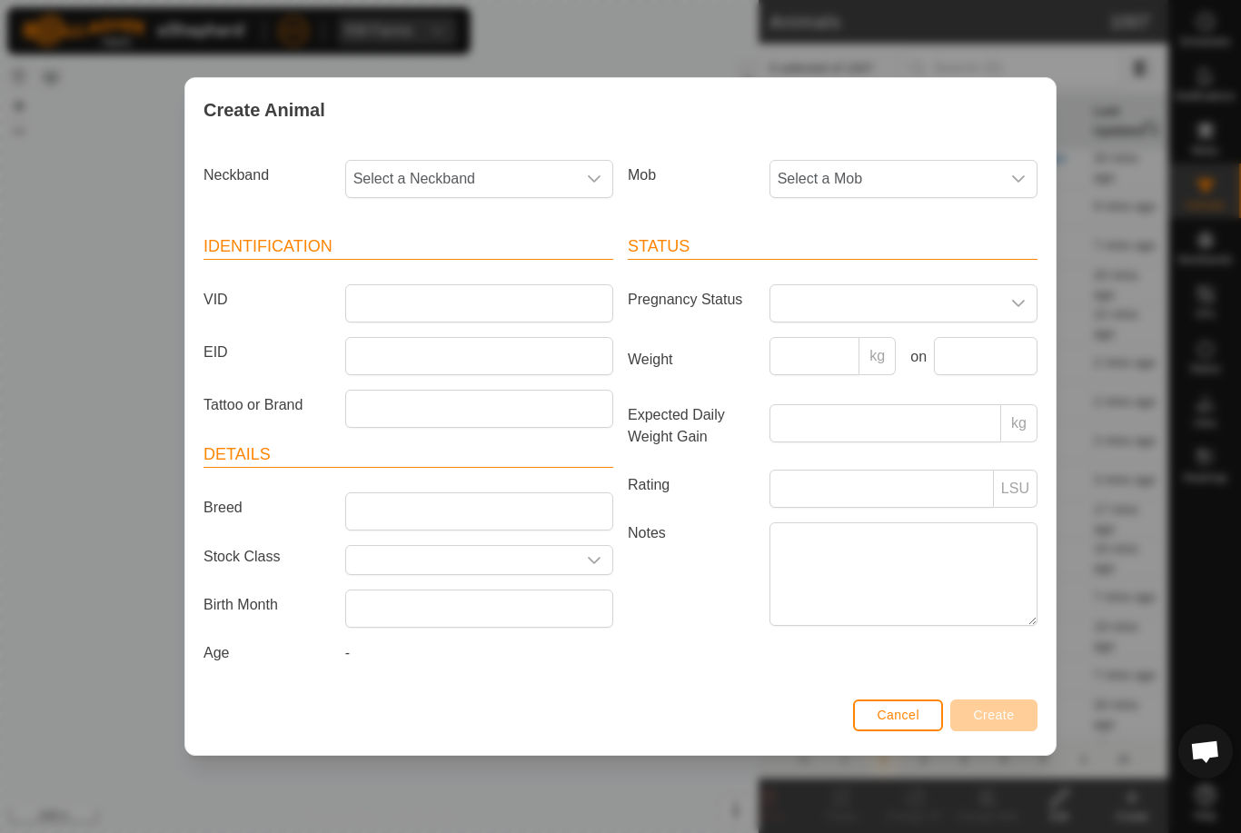
click at [963, 220] on div "Status Pregnancy Status Weight kg on Expected Daily Weight Gain kg Rating LSU N…" at bounding box center [833, 453] width 424 height 481
click at [979, 188] on span "Select a Mob" at bounding box center [885, 179] width 230 height 36
click at [929, 315] on li "Draft5" at bounding box center [904, 320] width 266 height 36
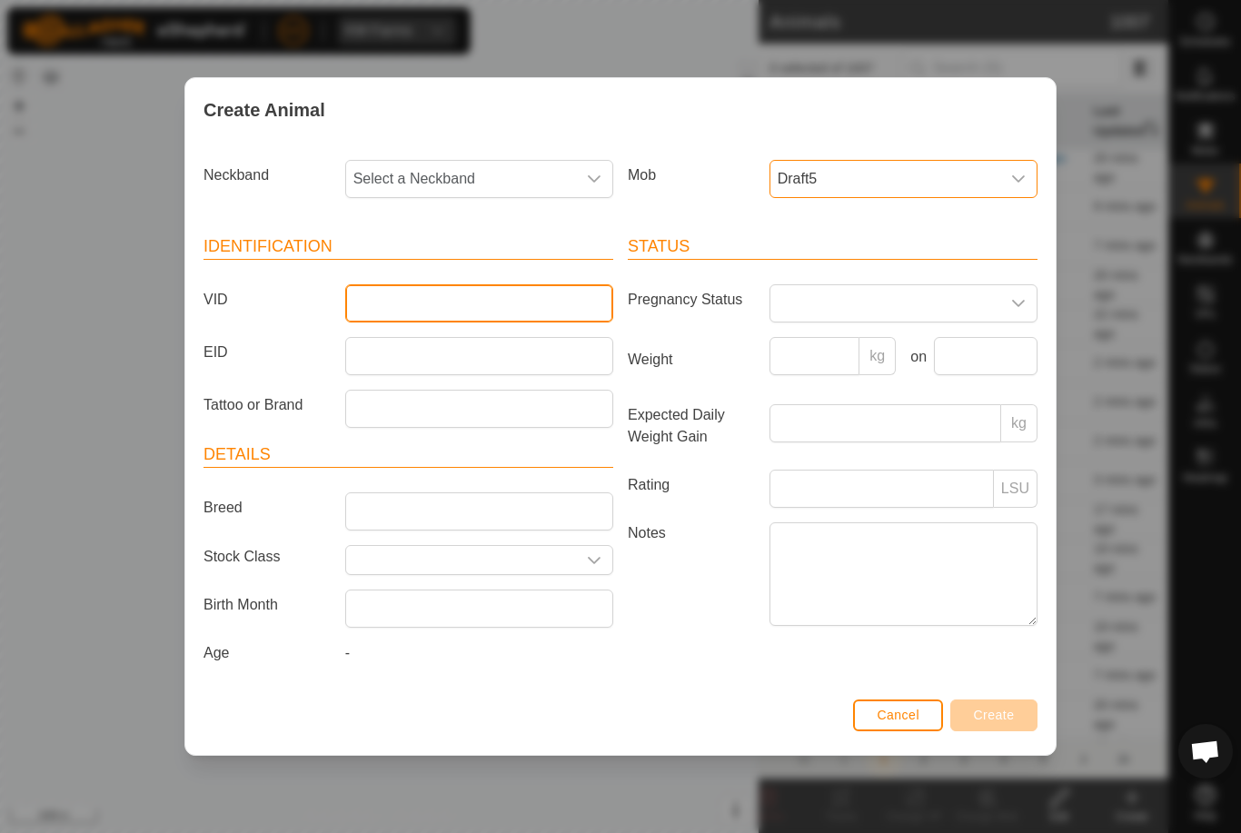
click at [586, 300] on input "VID" at bounding box center [479, 303] width 268 height 38
type input "Mcleay5"
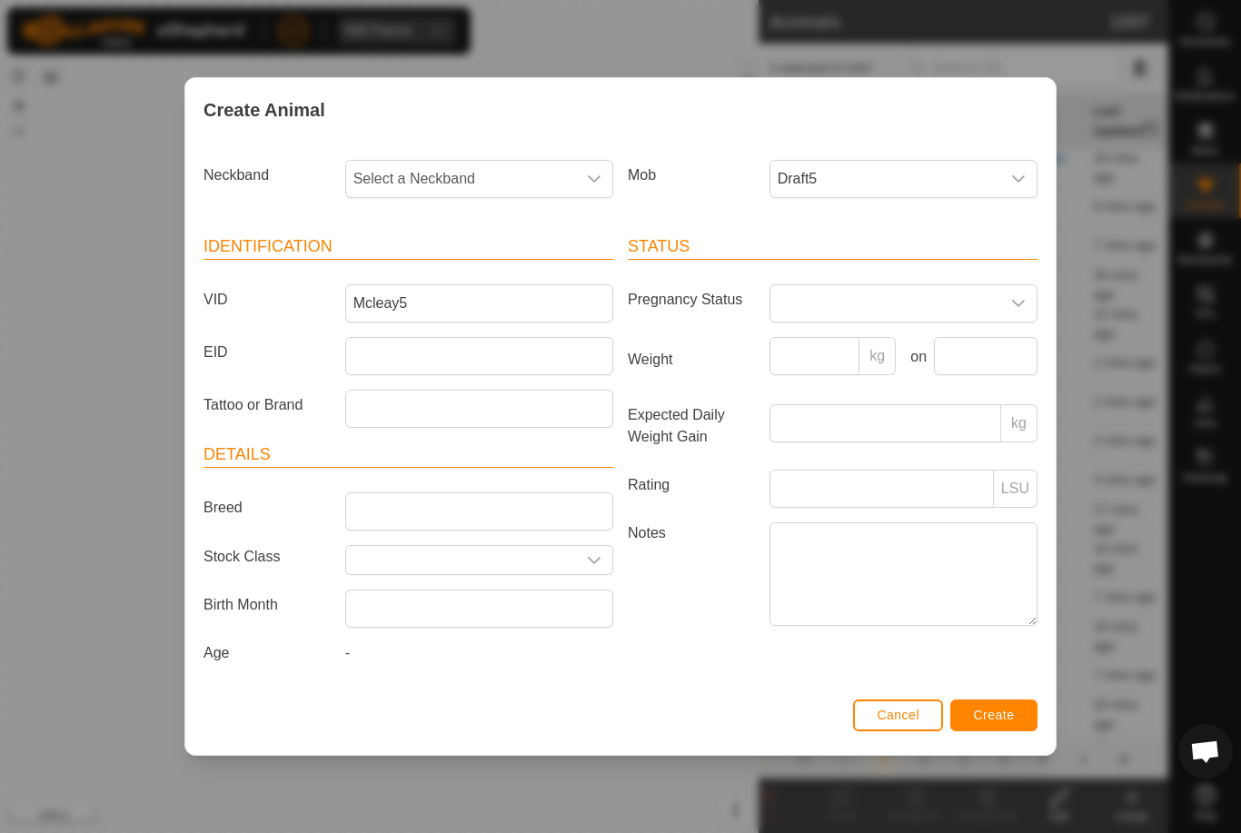
click at [486, 161] on span "Select a Neckband" at bounding box center [461, 179] width 230 height 36
type input "16168"
click at [550, 268] on li "1616834222" at bounding box center [480, 272] width 266 height 36
click at [997, 703] on button "Create" at bounding box center [993, 716] width 87 height 32
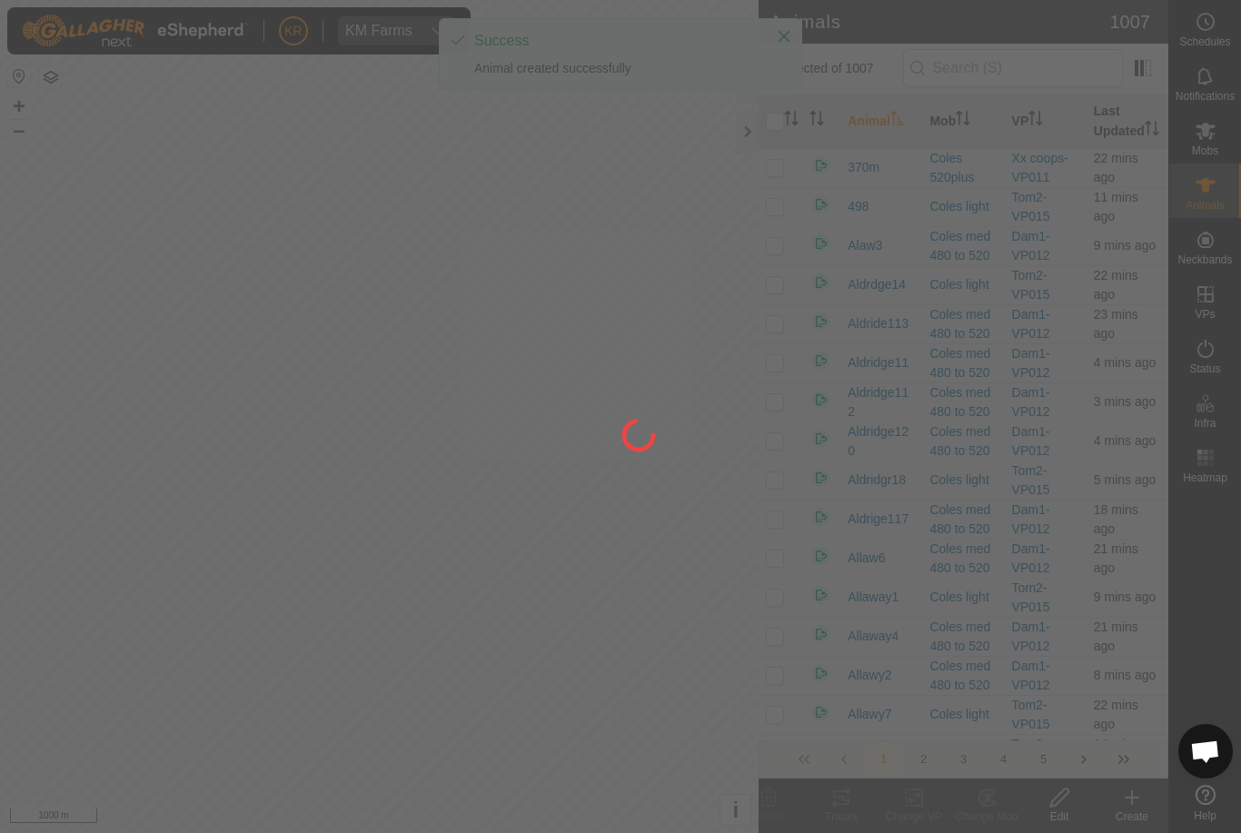
click at [1129, 806] on div at bounding box center [620, 416] width 1241 height 833
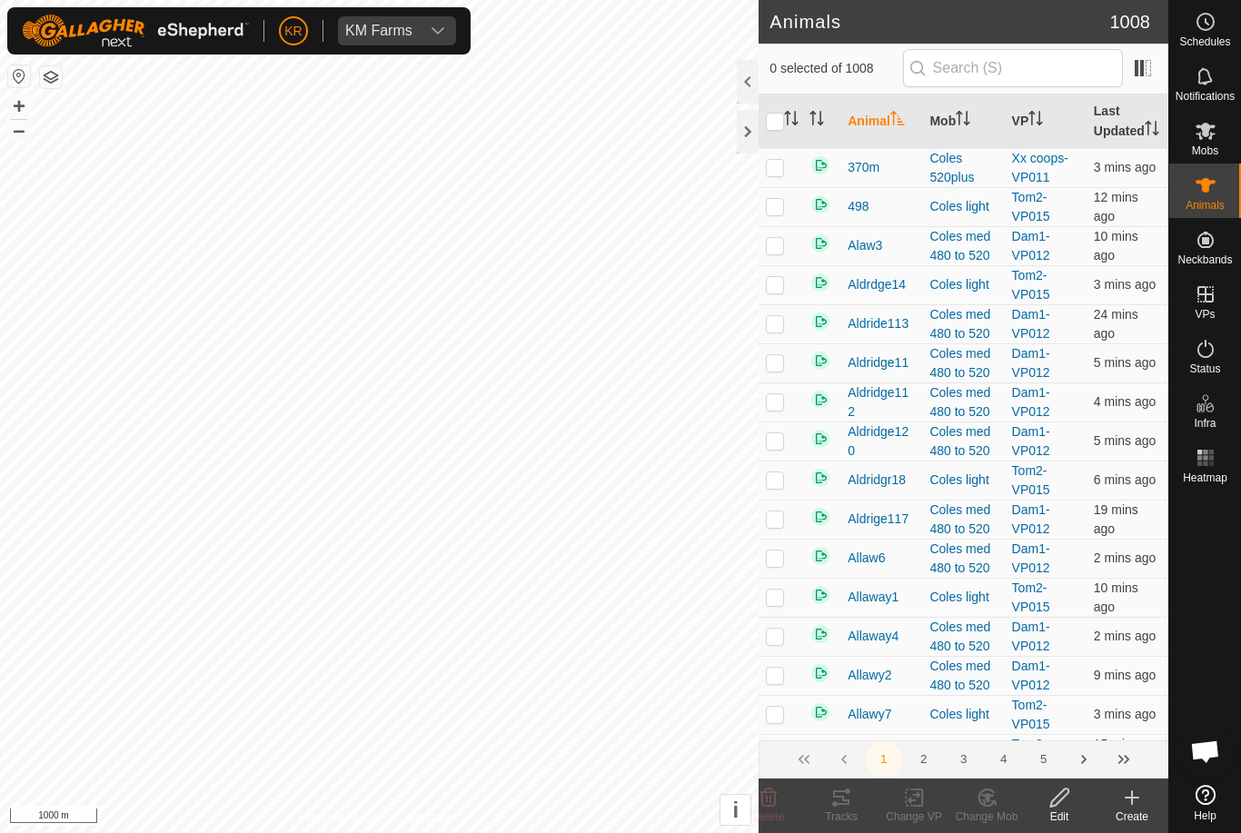
click at [1133, 819] on div "Create" at bounding box center [1132, 817] width 73 height 16
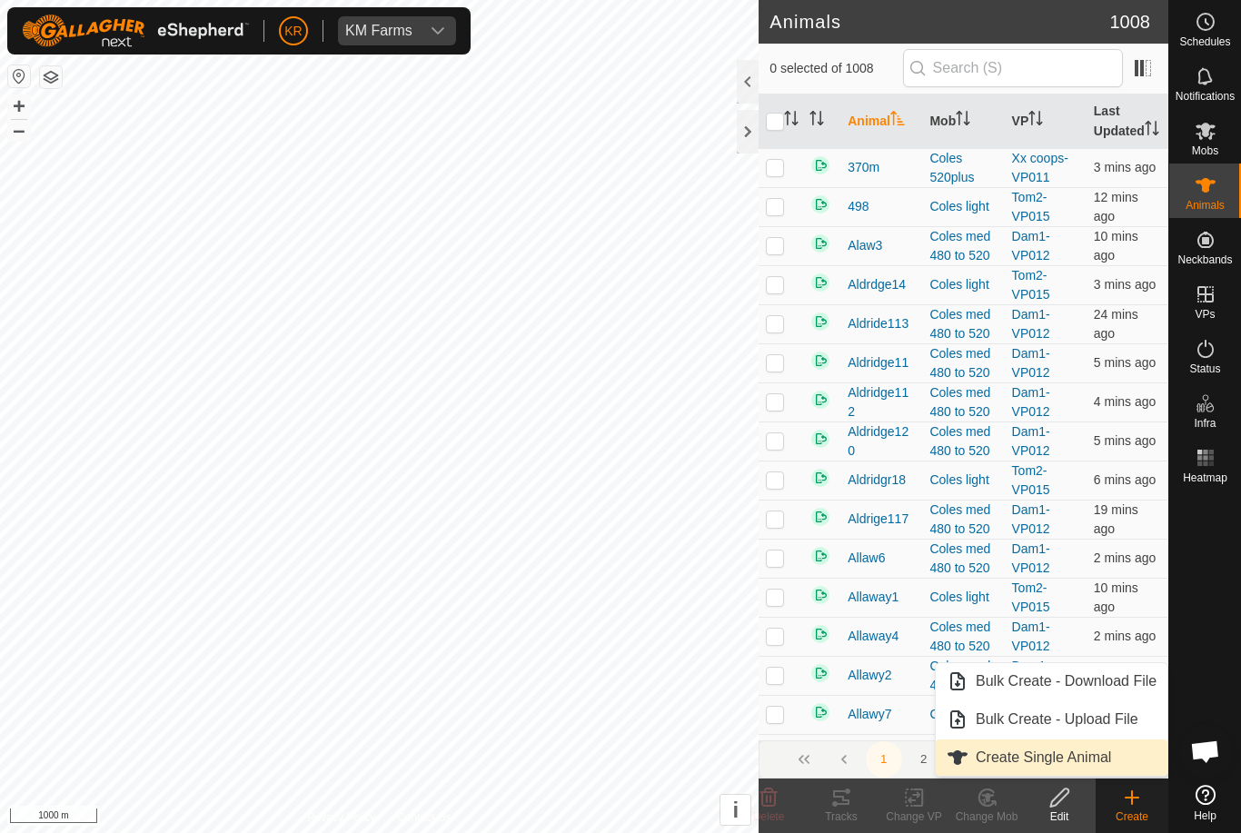
click at [1101, 760] on span "Create Single Animal" at bounding box center [1043, 758] width 135 height 22
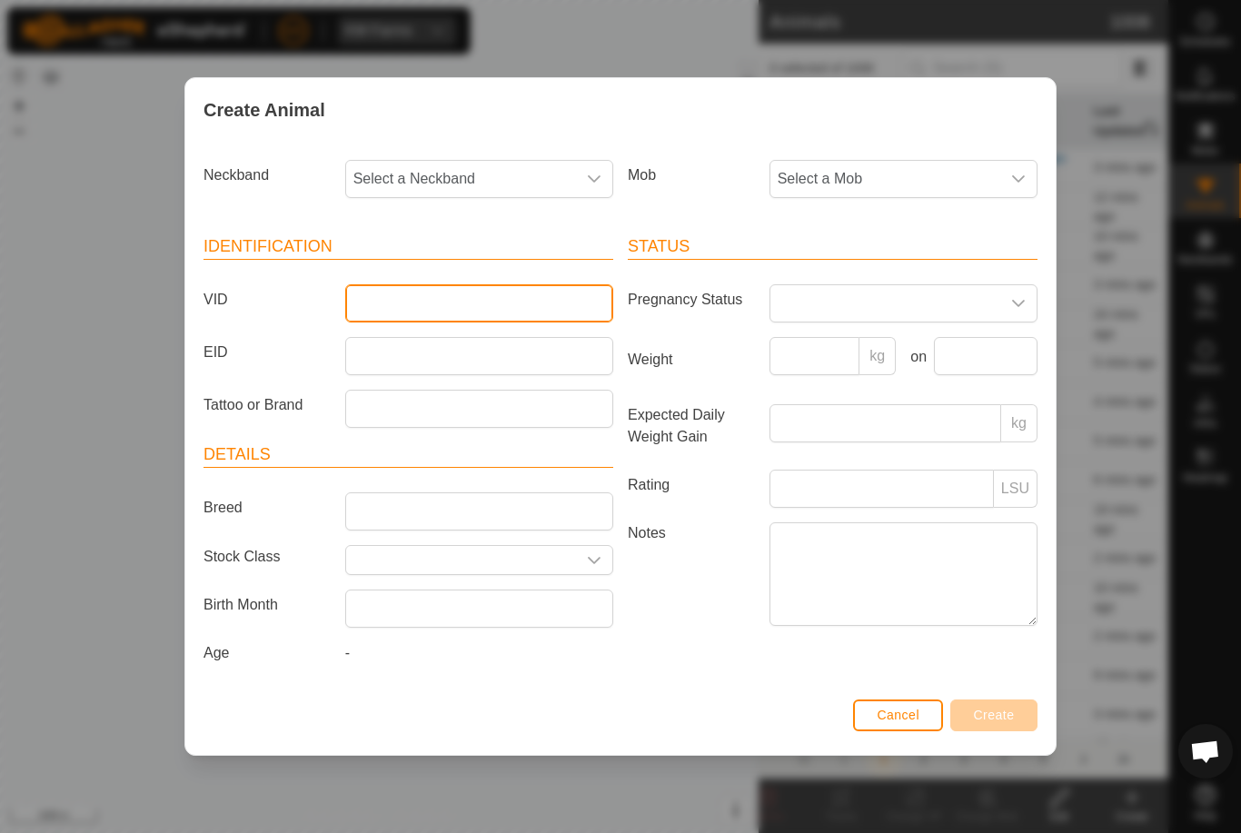
click at [569, 298] on input "VID" at bounding box center [479, 303] width 268 height 38
type input "Mcleay6"
click at [918, 171] on span "Select a Mob" at bounding box center [885, 179] width 230 height 36
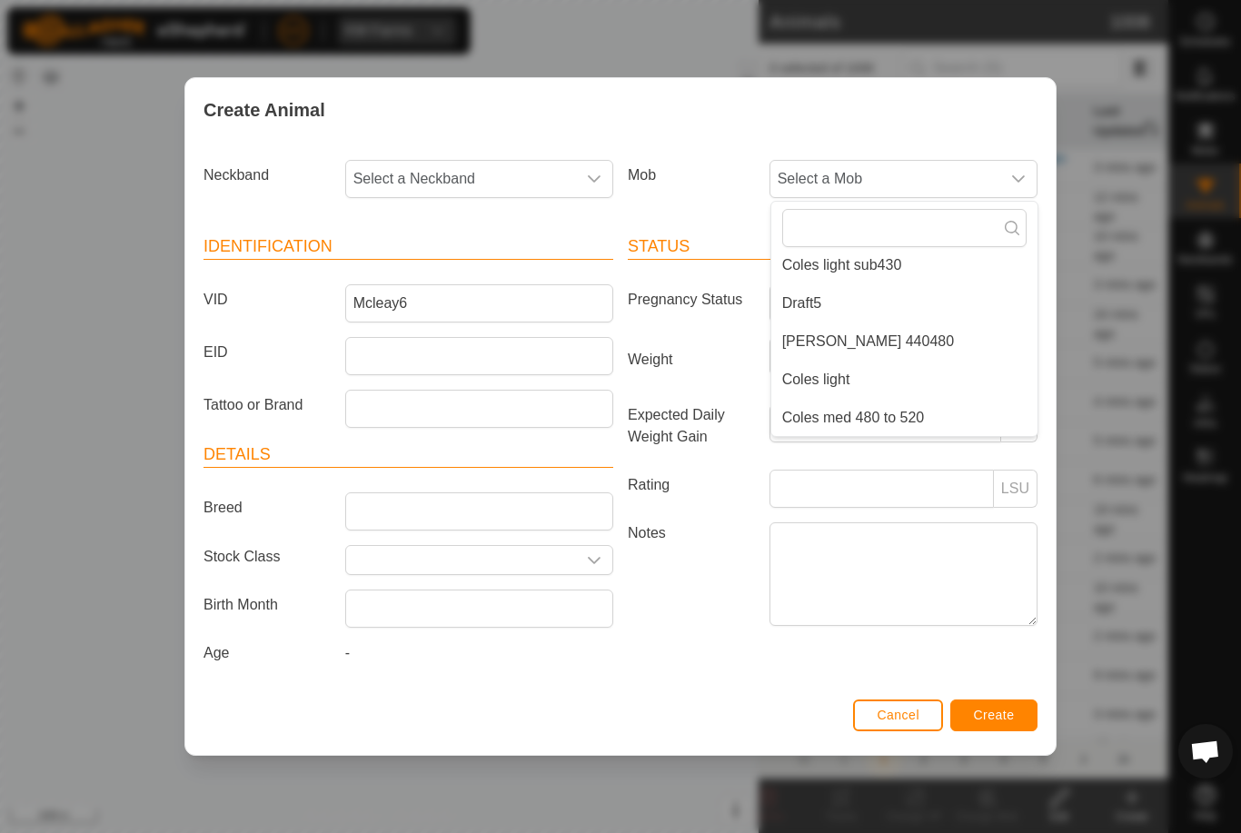
scroll to position [233, 0]
click at [918, 340] on li "Draft5" at bounding box center [904, 345] width 266 height 36
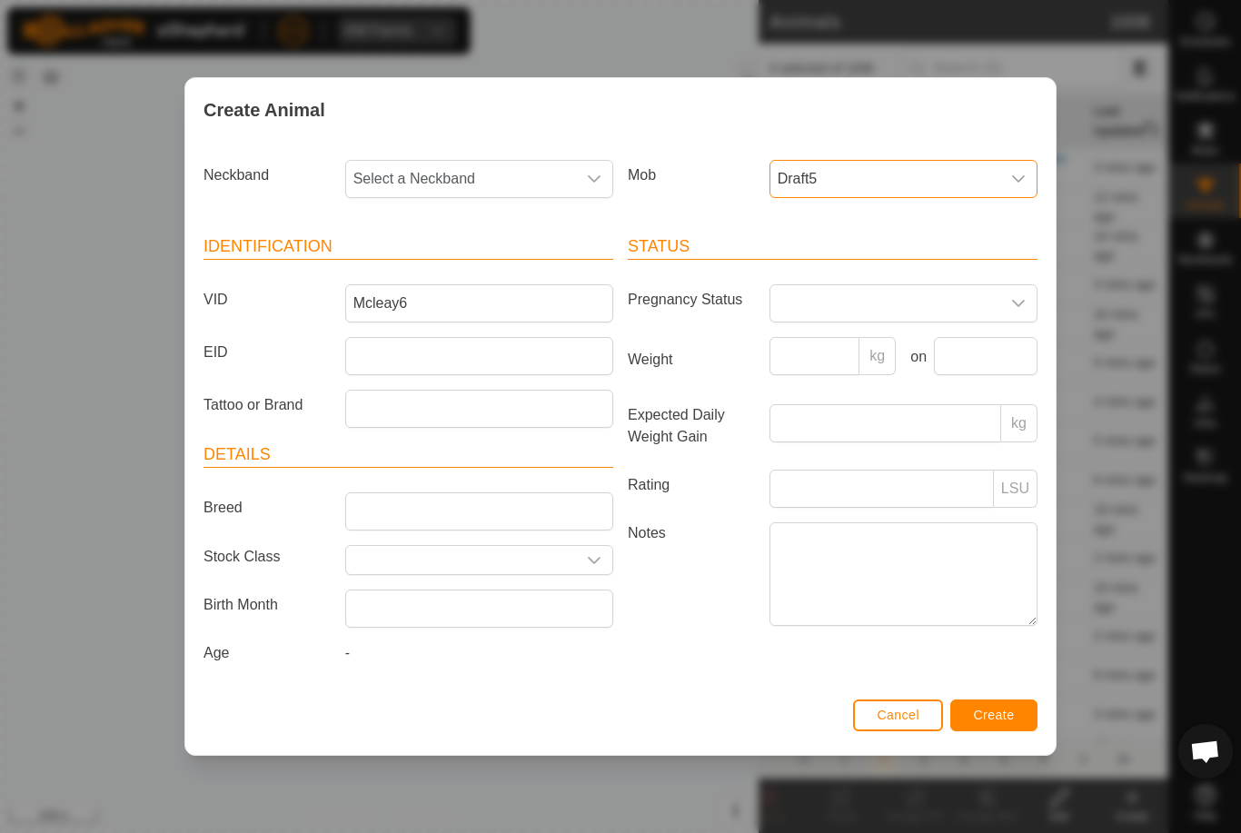
click at [486, 185] on span "Select a Neckband" at bounding box center [461, 179] width 230 height 36
type input "28851"
click at [472, 273] on li "2885154199" at bounding box center [480, 272] width 266 height 36
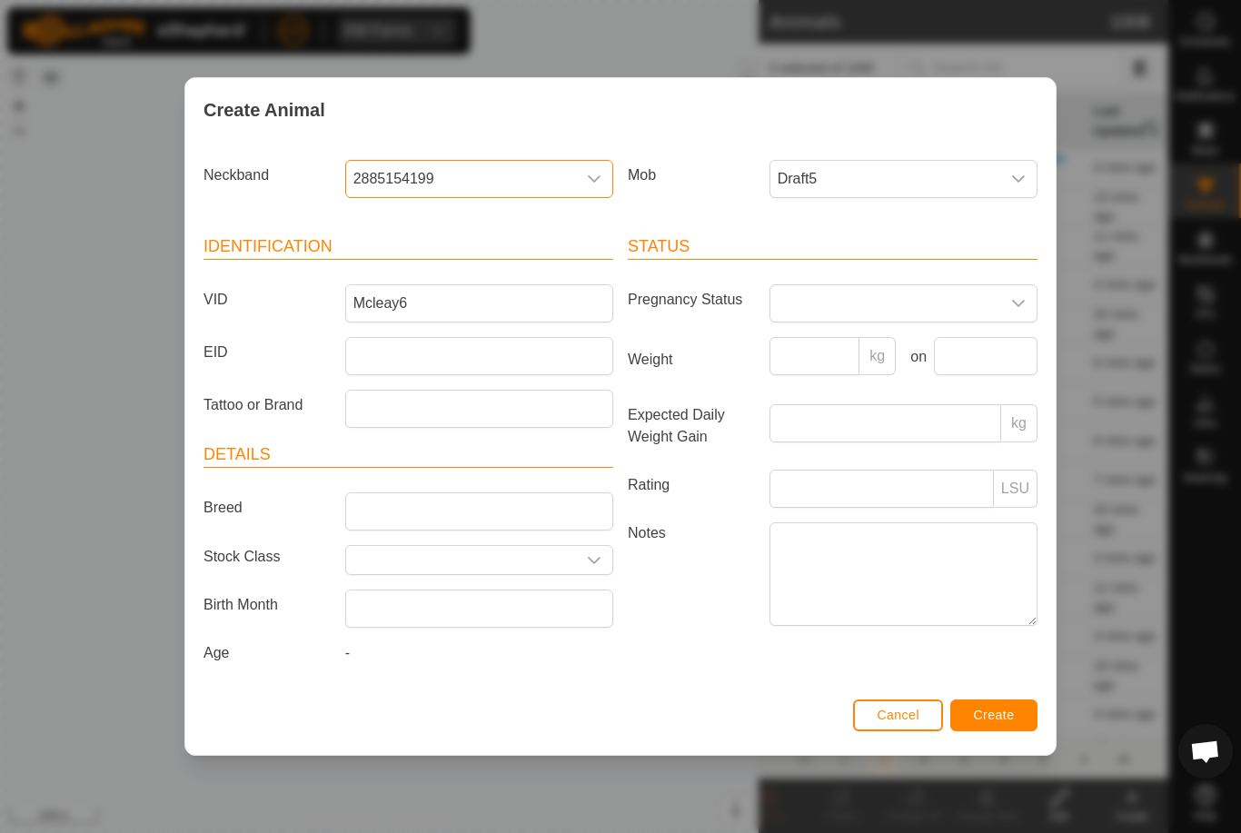
click at [1011, 713] on span "Create" at bounding box center [994, 715] width 41 height 15
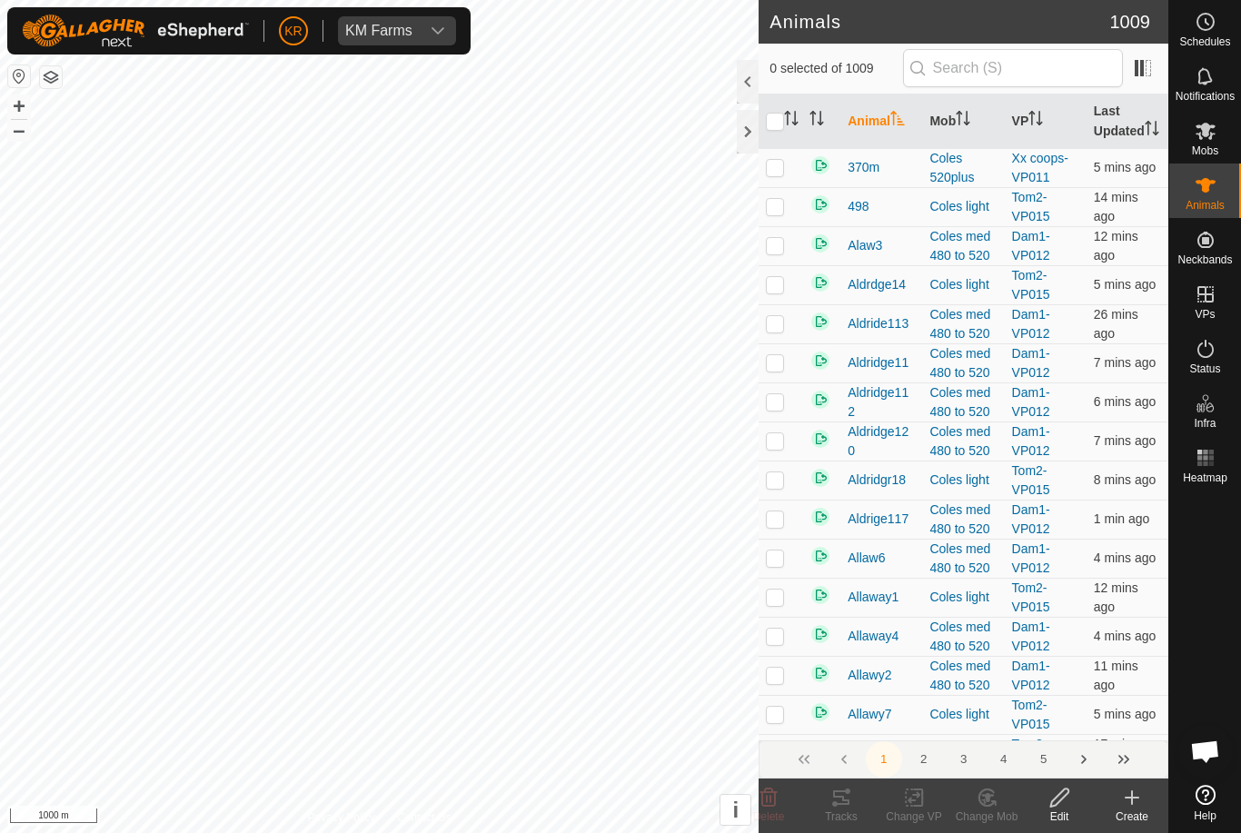
click at [1131, 805] on icon at bounding box center [1132, 798] width 22 height 22
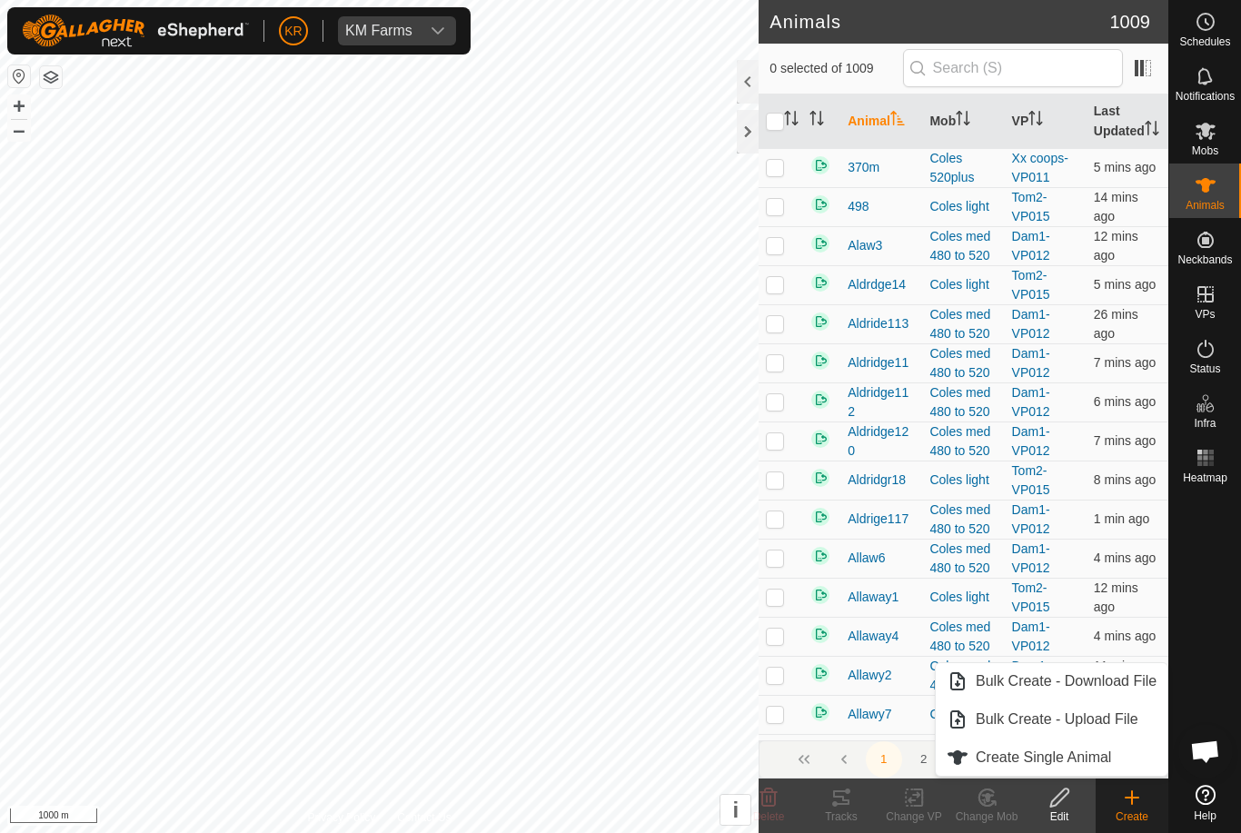
click at [1107, 766] on span "Create Single Animal" at bounding box center [1043, 758] width 135 height 22
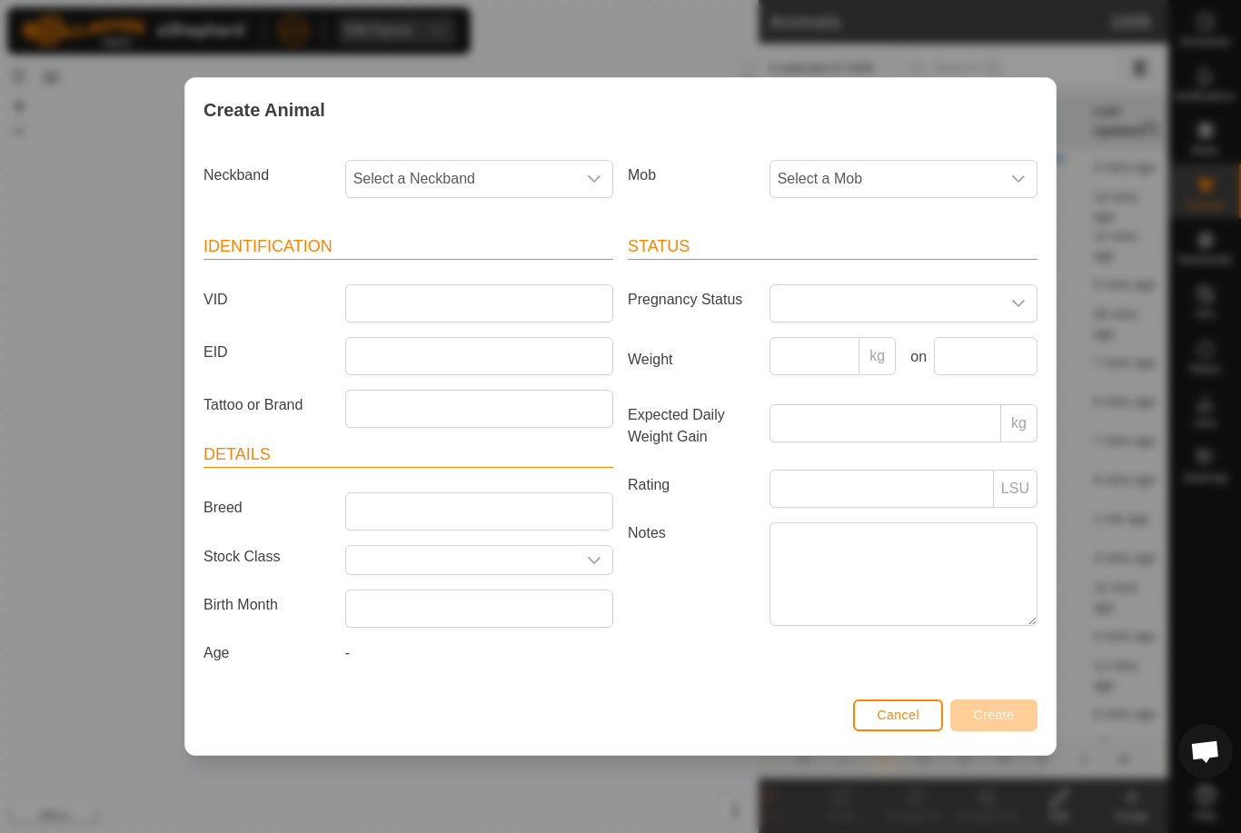
click at [893, 183] on span "Select a Mob" at bounding box center [885, 179] width 230 height 36
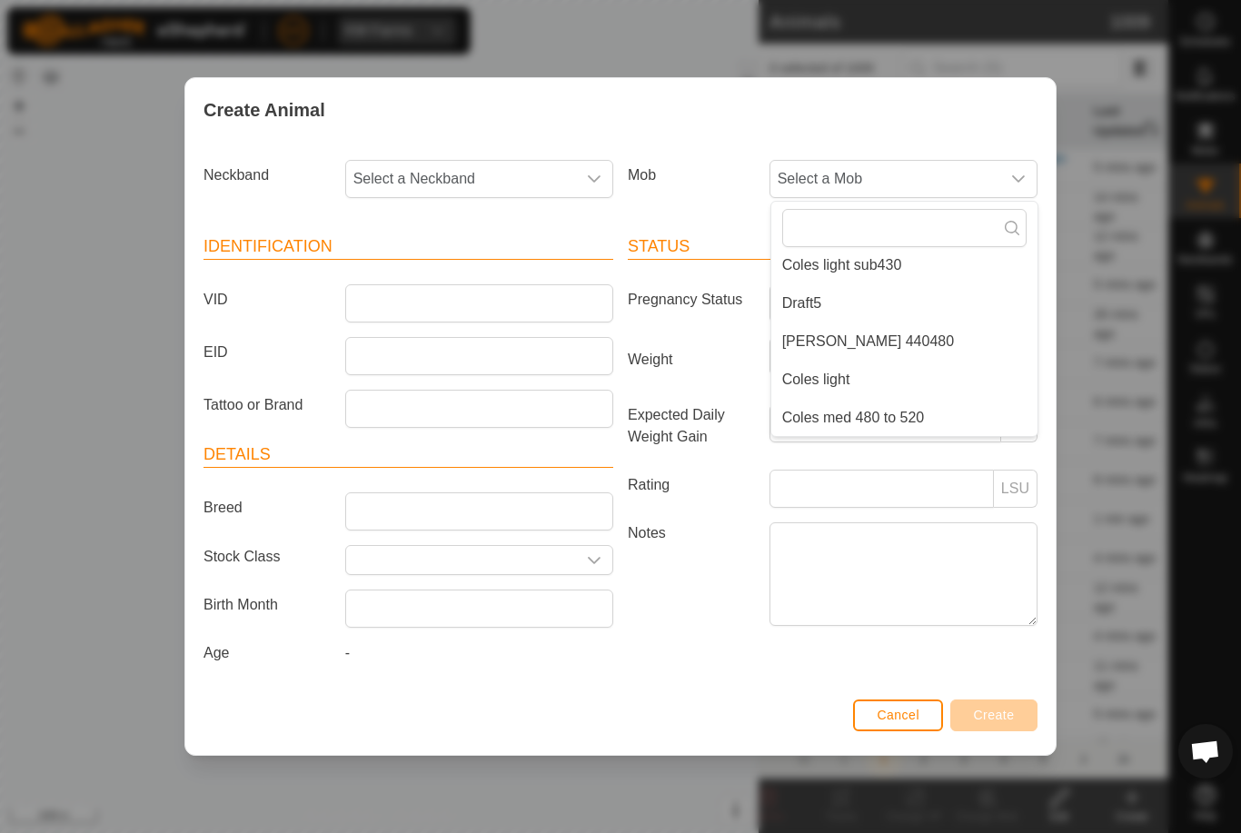
scroll to position [274, 0]
click at [880, 292] on li "Draft5" at bounding box center [904, 303] width 266 height 36
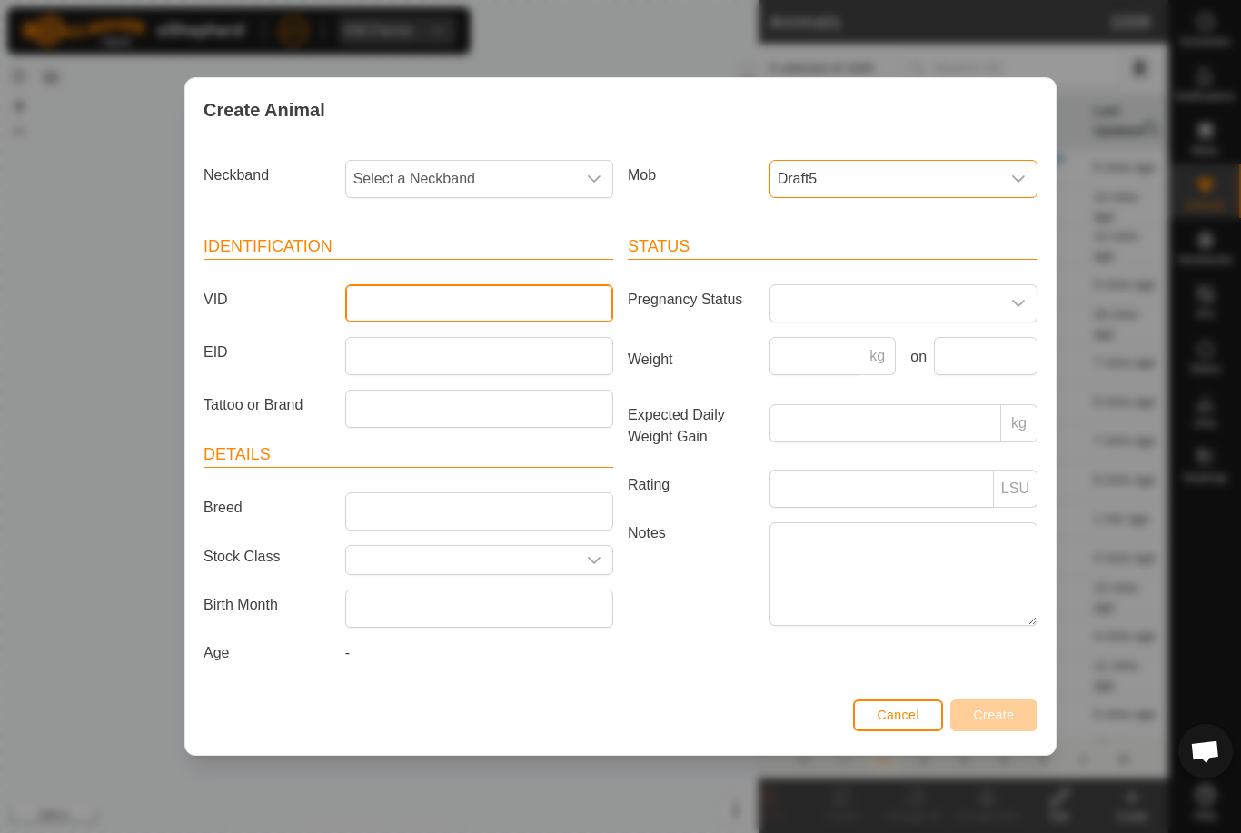
click at [497, 294] on input "VID" at bounding box center [479, 303] width 268 height 38
type input "Mcleay7"
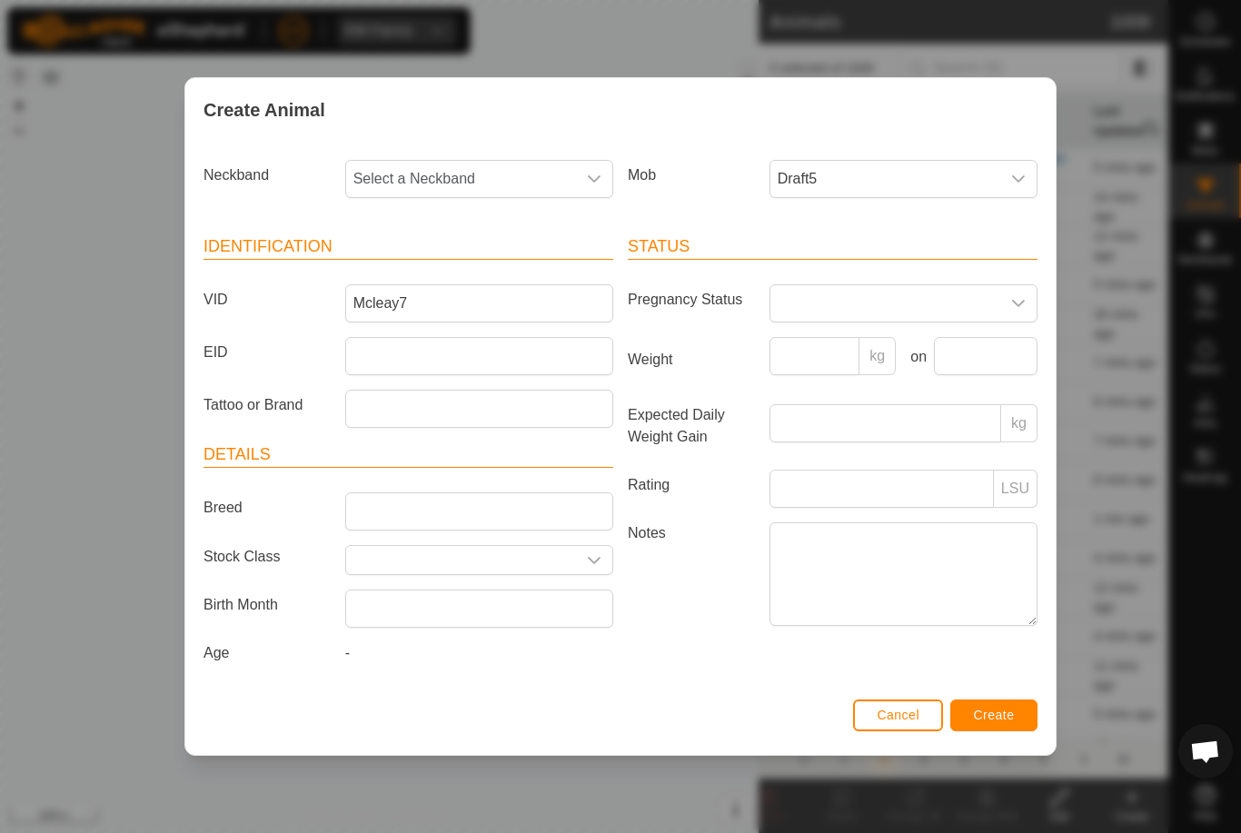
click at [475, 177] on span "Select a Neckband" at bounding box center [461, 179] width 230 height 36
type input "2"
click at [680, 622] on label "Notes" at bounding box center [692, 573] width 142 height 103
click at [770, 622] on textarea "Notes" at bounding box center [904, 574] width 268 height 104
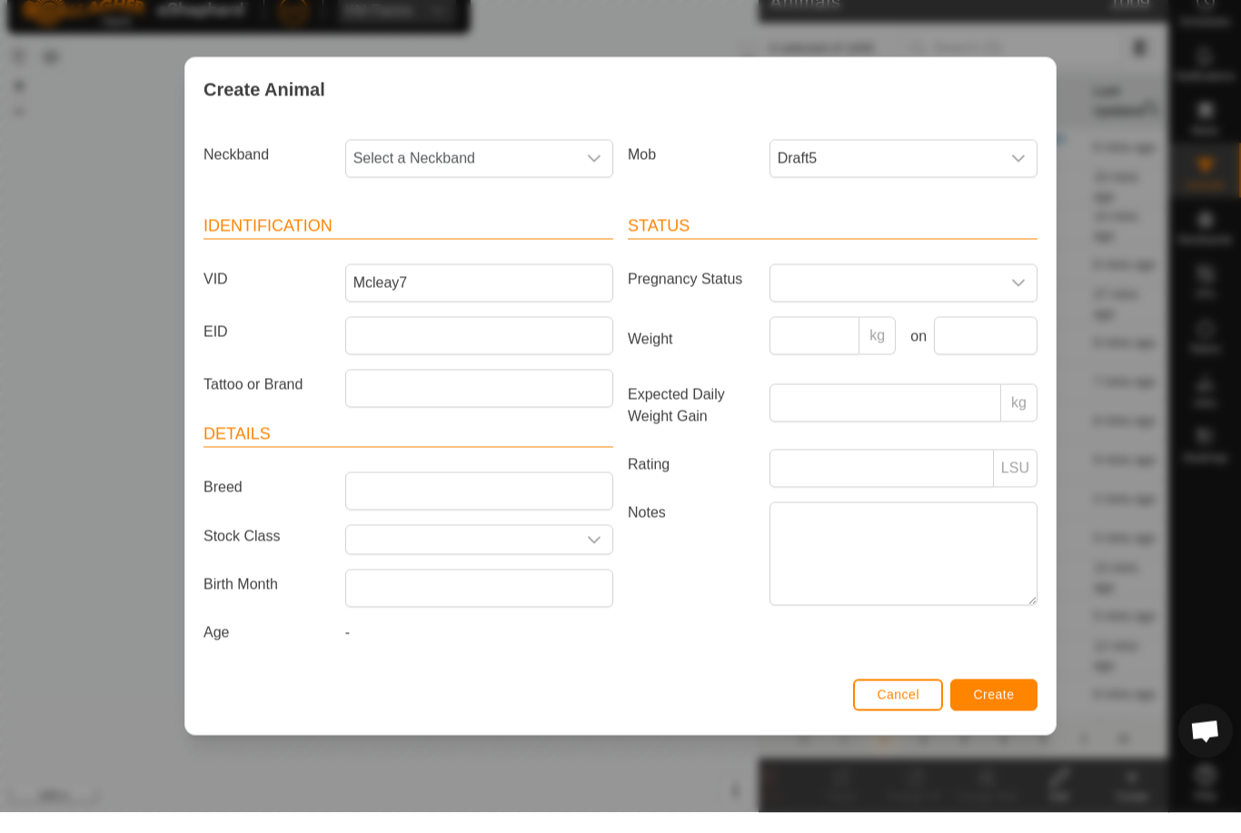
click at [452, 161] on span "Select a Neckband" at bounding box center [461, 179] width 230 height 36
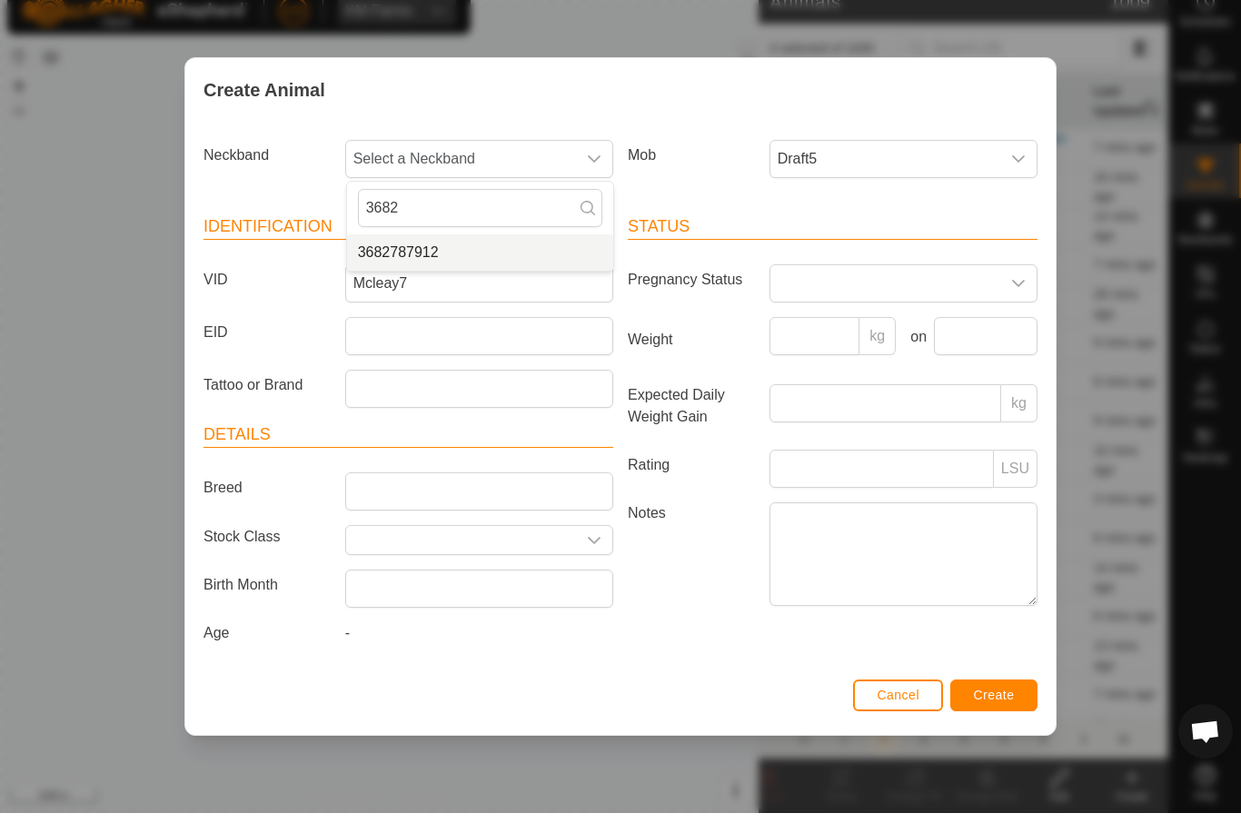
type input "3682"
click at [479, 254] on li "3682787912" at bounding box center [480, 272] width 266 height 36
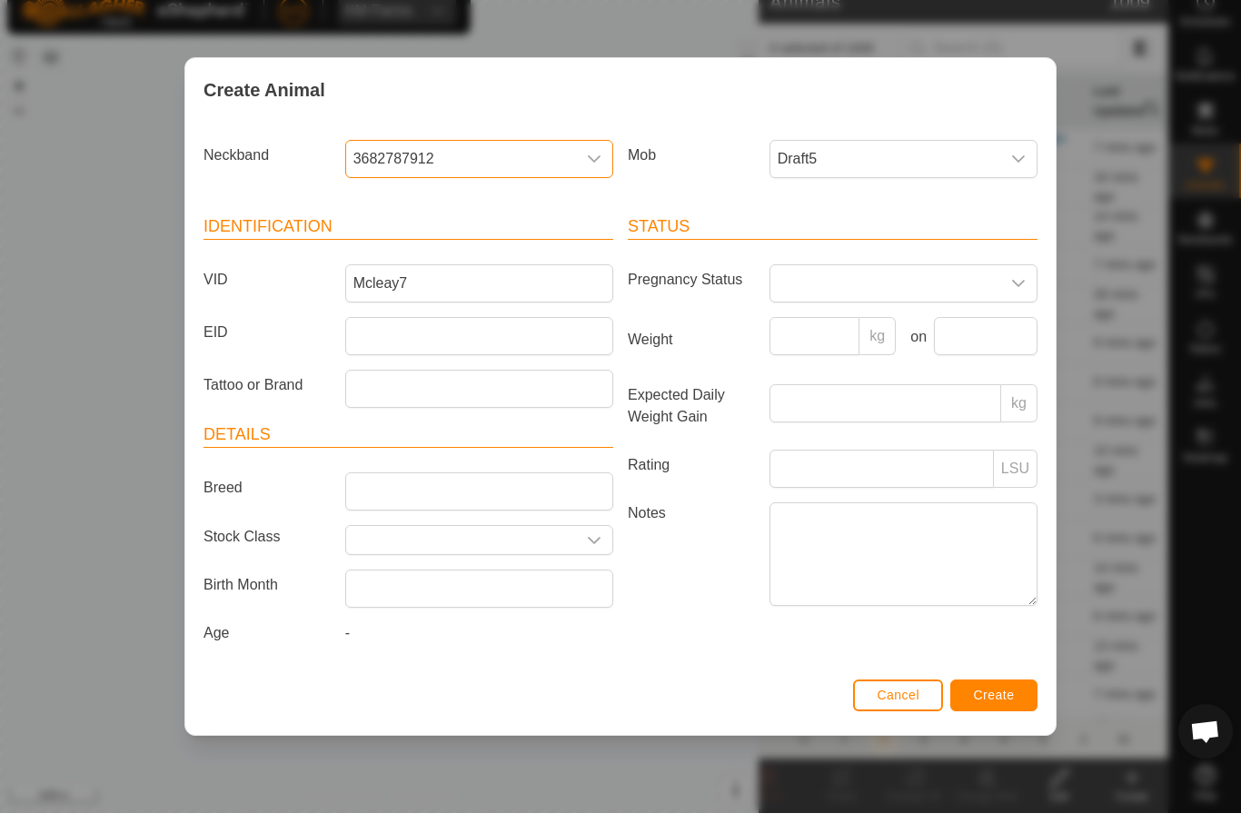
click at [1006, 713] on button "Create" at bounding box center [993, 716] width 87 height 32
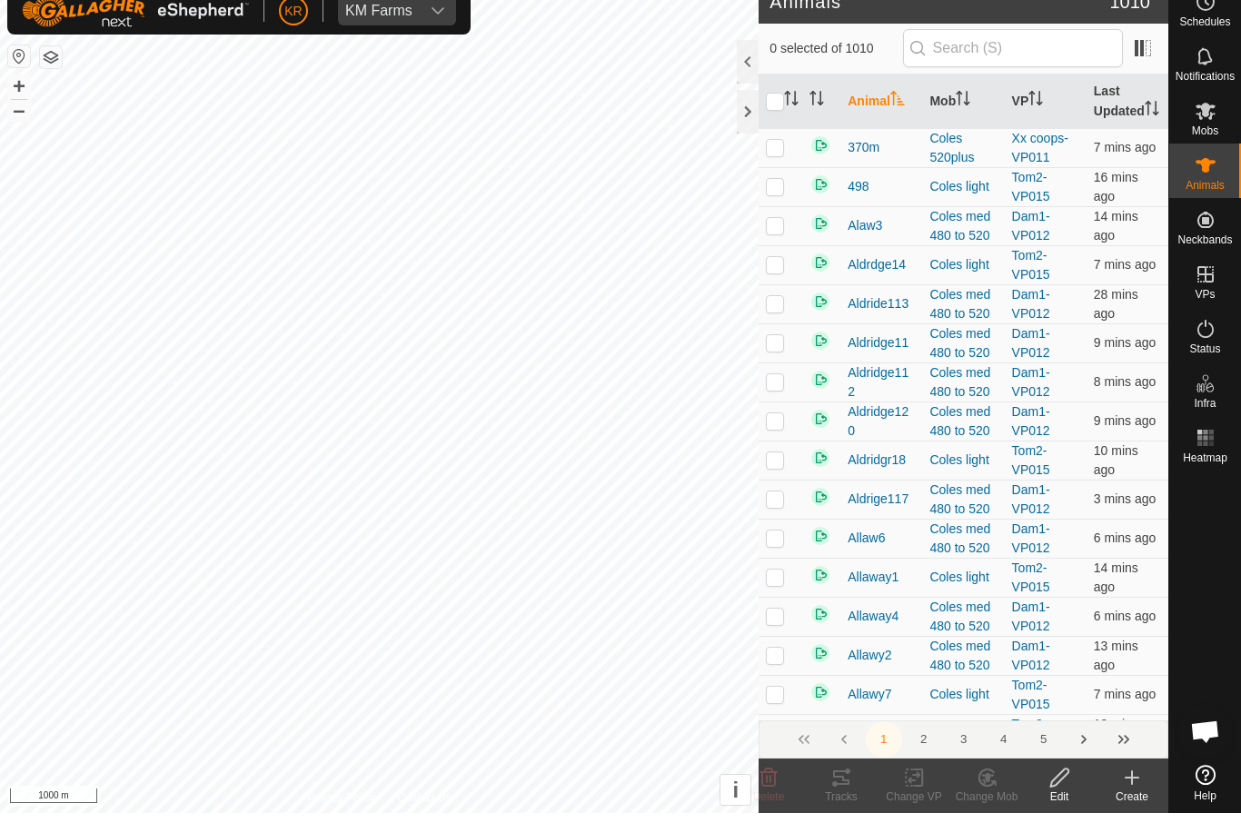
click at [1118, 809] on div "Create" at bounding box center [1132, 817] width 73 height 16
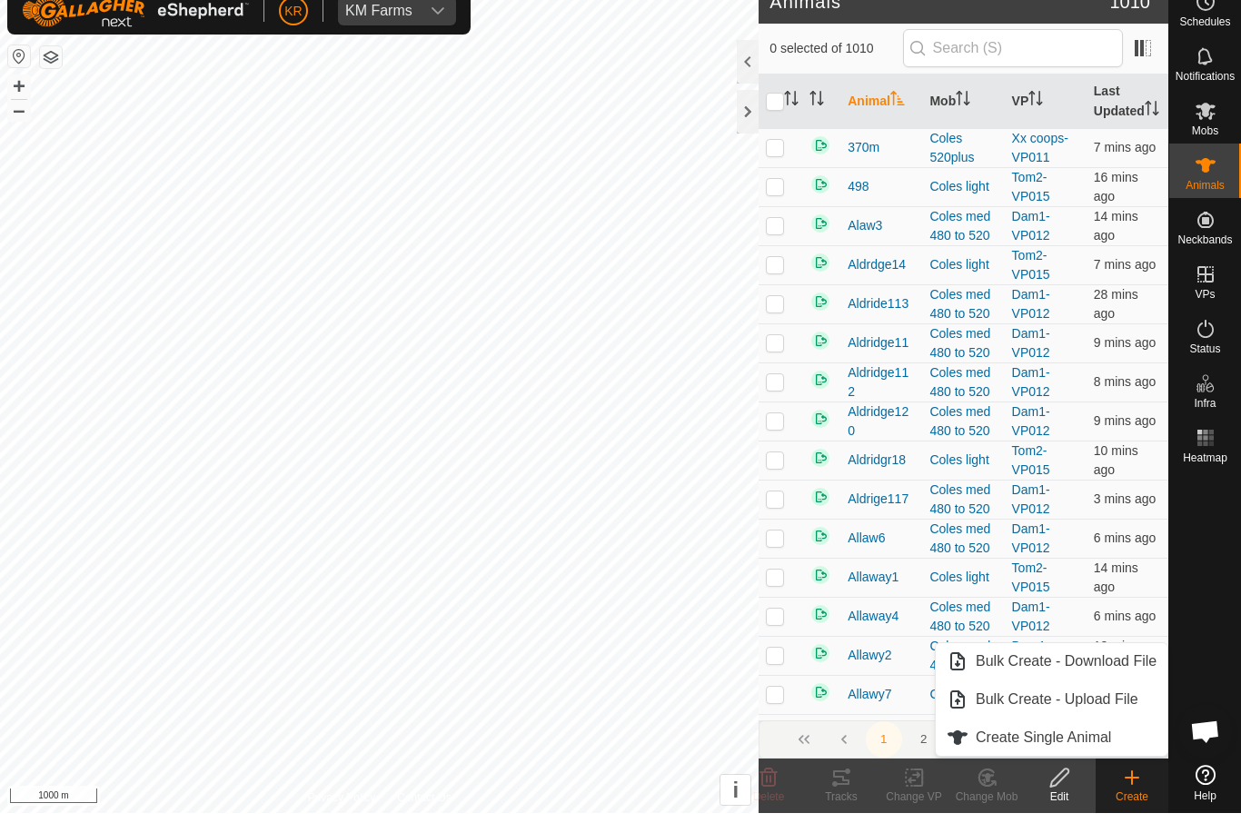
click at [1084, 760] on span "Create Single Animal" at bounding box center [1043, 758] width 135 height 22
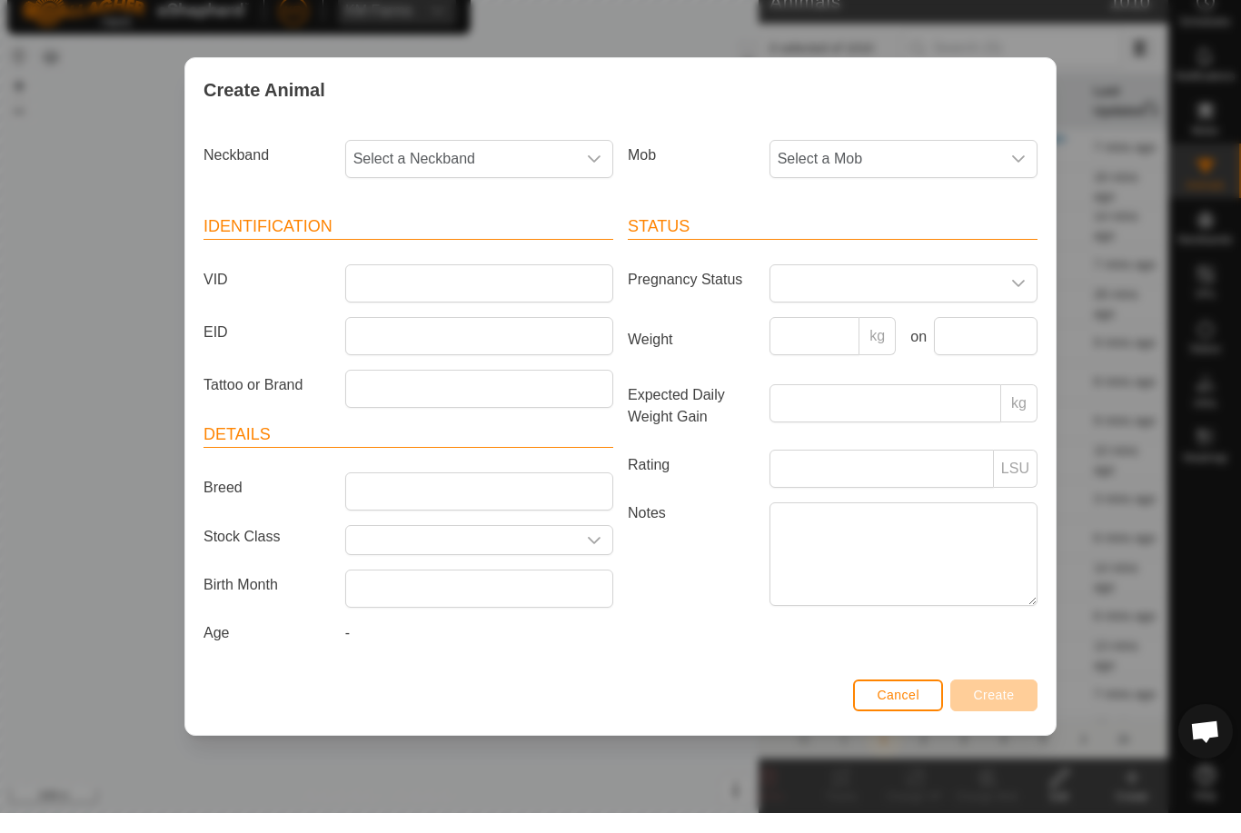
click at [891, 183] on span "Select a Mob" at bounding box center [885, 179] width 230 height 36
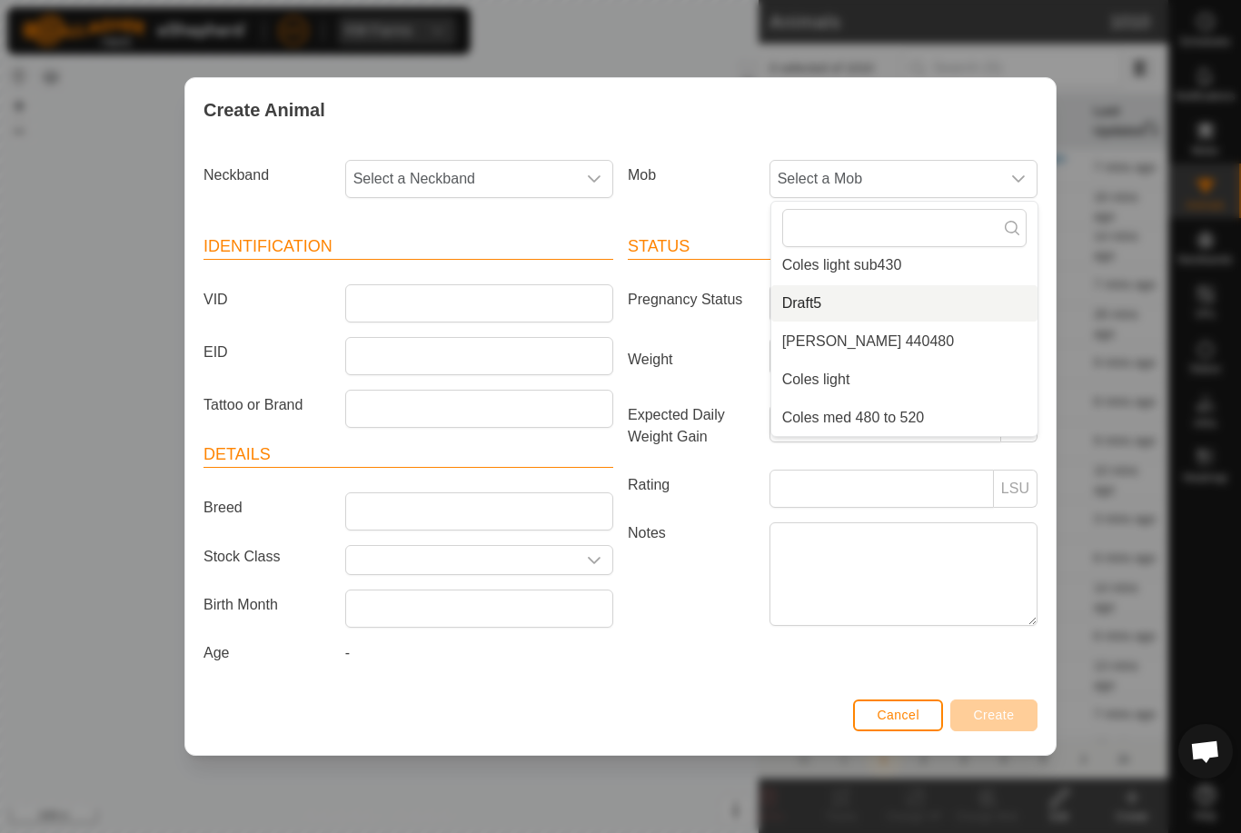
click at [883, 292] on li "Draft5" at bounding box center [904, 303] width 266 height 36
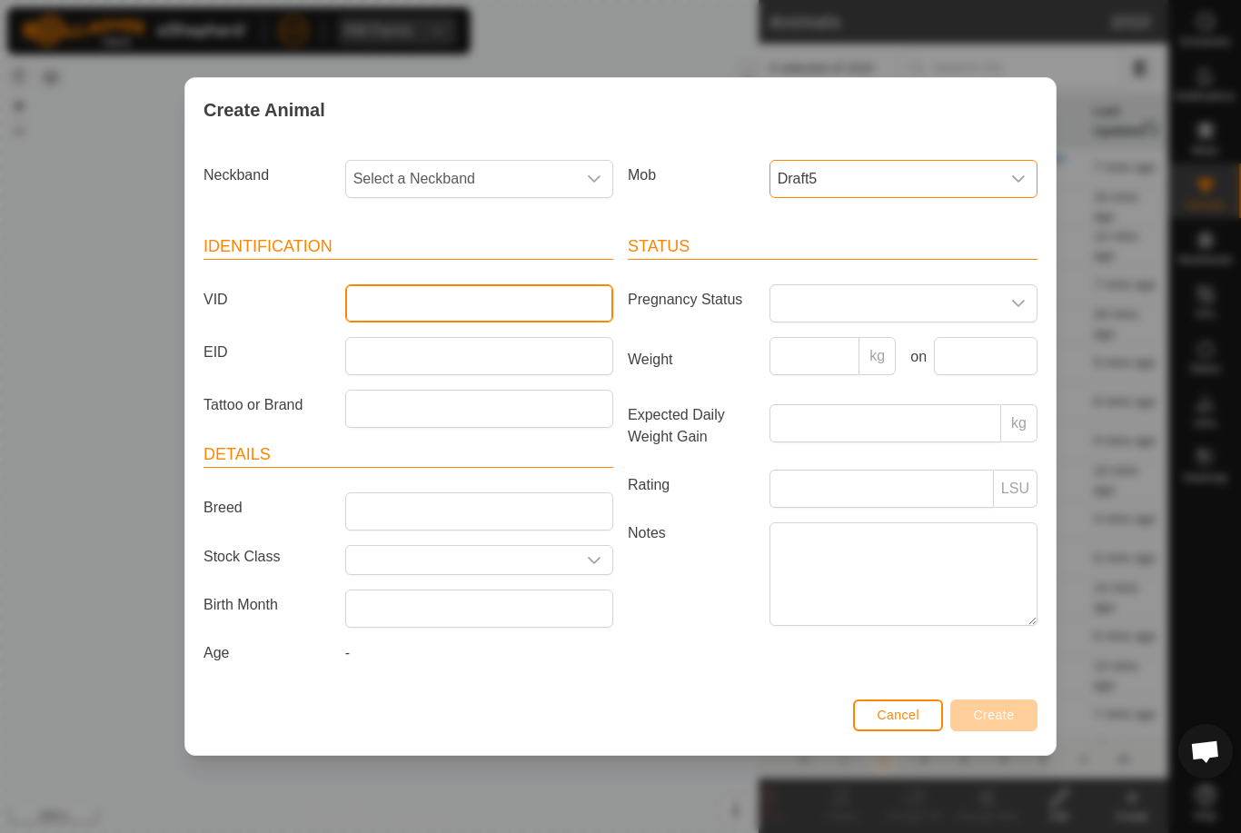
click at [492, 308] on input "VID" at bounding box center [479, 303] width 268 height 38
type input "Mcleay8"
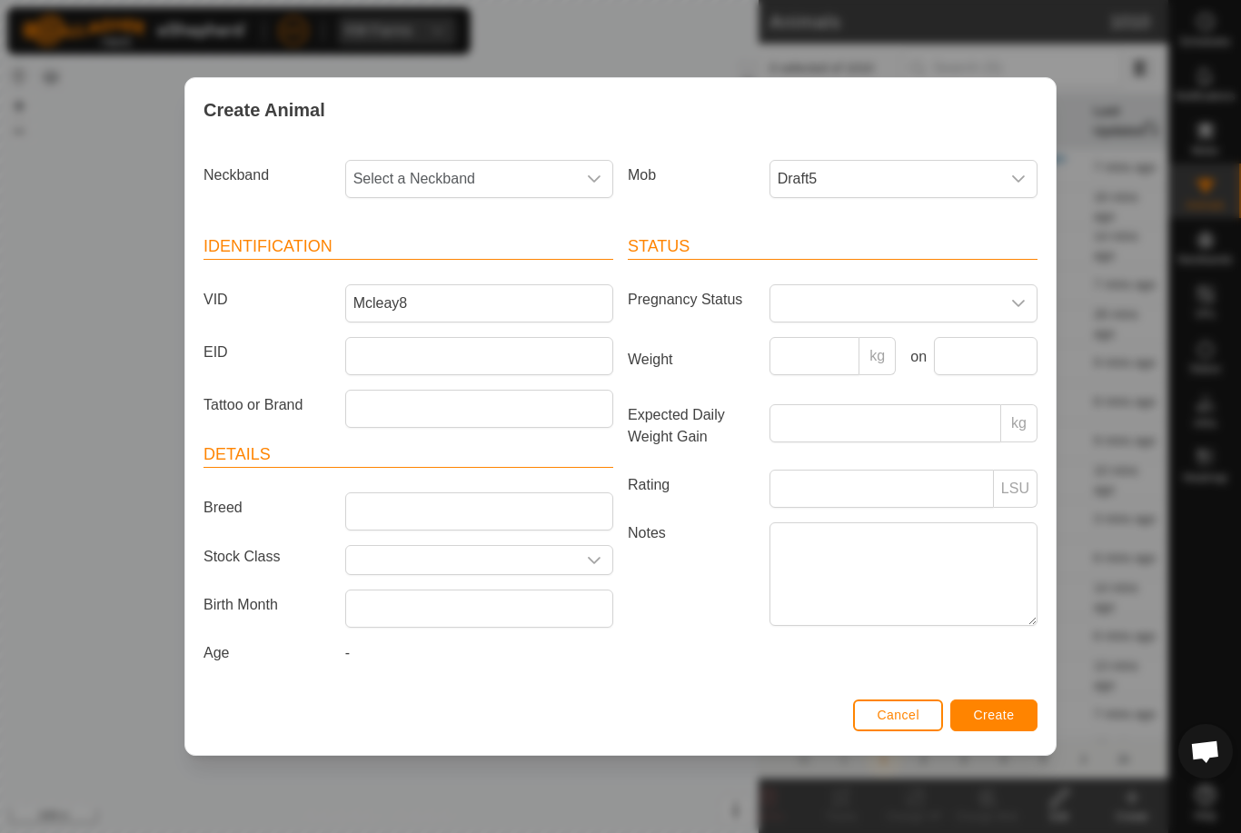
click at [455, 173] on span "Select a Neckband" at bounding box center [461, 179] width 230 height 36
type input "111"
click at [472, 299] on li "1115860345" at bounding box center [480, 311] width 266 height 36
click at [1011, 712] on span "Create" at bounding box center [994, 715] width 41 height 15
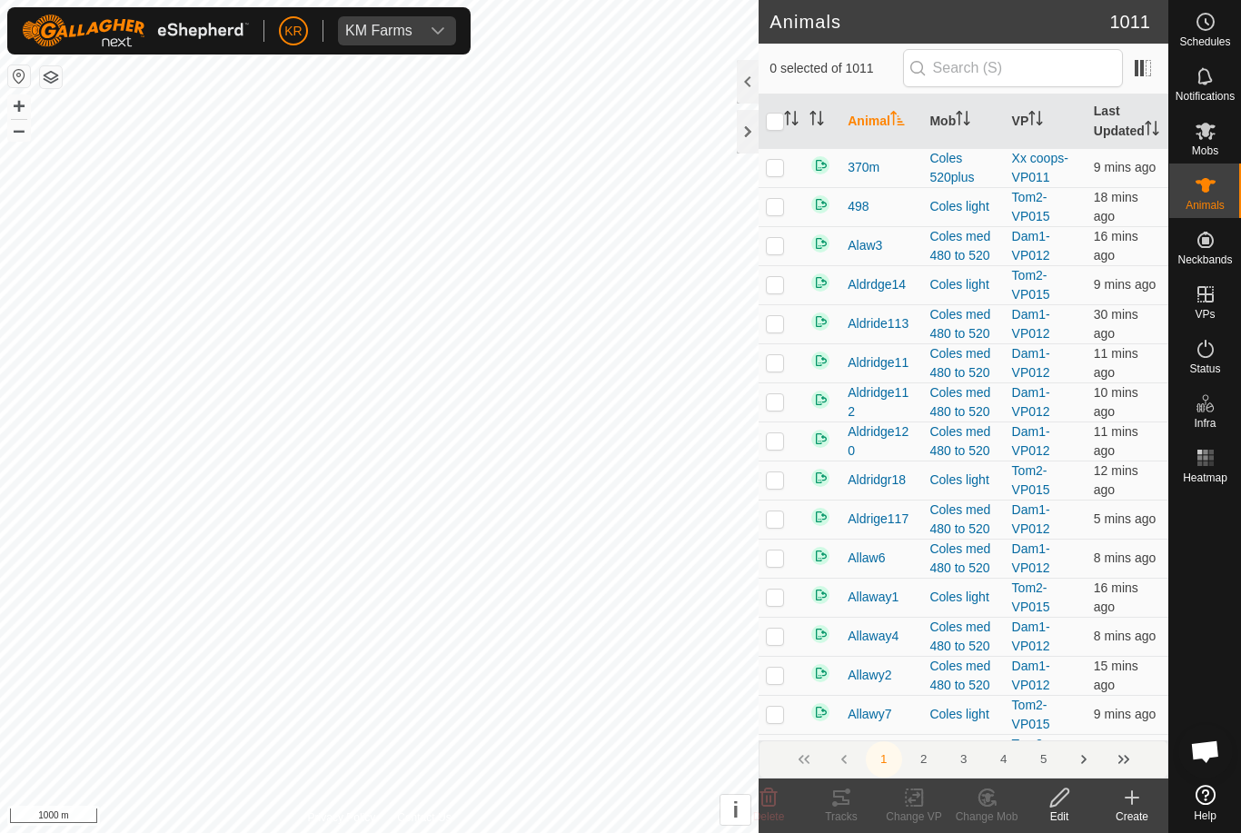
click at [1123, 816] on div "Create" at bounding box center [1132, 817] width 73 height 16
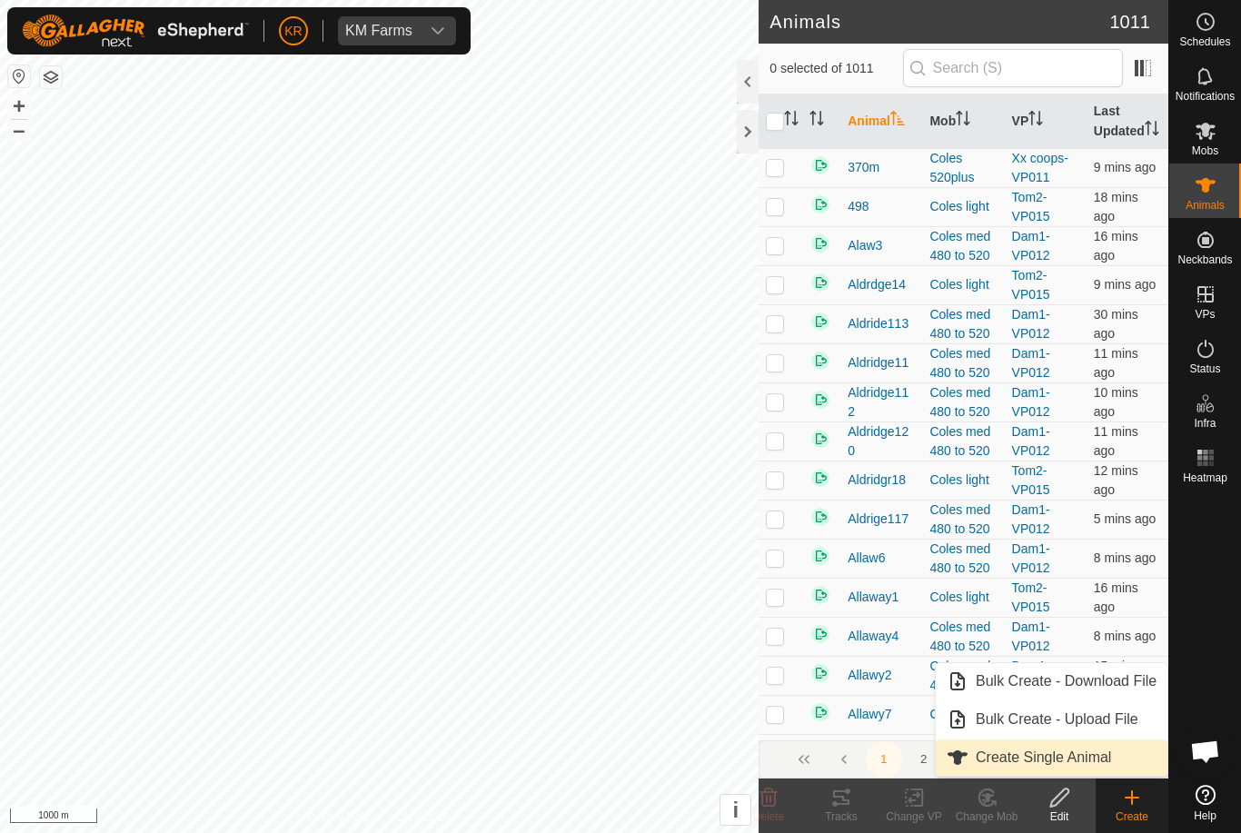
click at [1105, 756] on span "Create Single Animal" at bounding box center [1043, 758] width 135 height 22
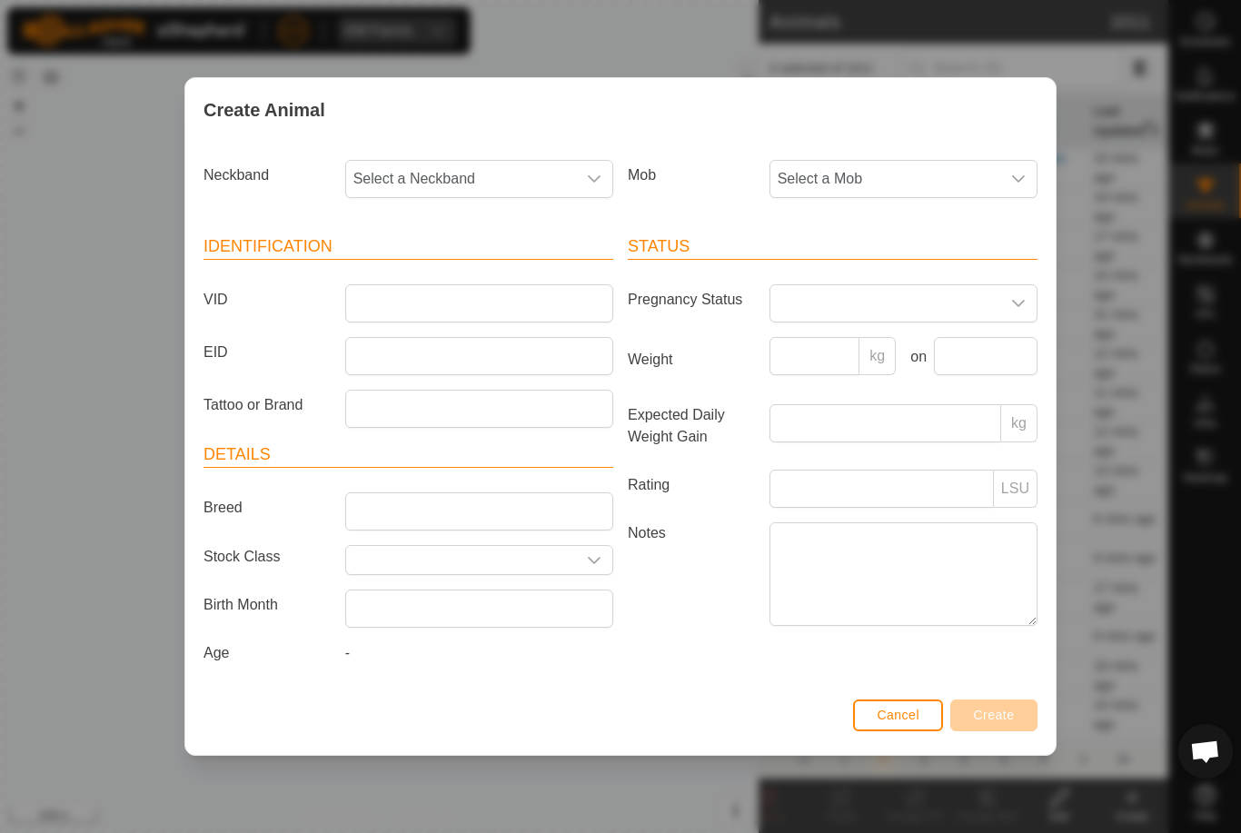
click at [458, 185] on span "Select a Neckband" at bounding box center [461, 179] width 230 height 36
type input "13694"
click at [489, 263] on li "1369480369" at bounding box center [480, 272] width 266 height 36
click at [908, 161] on span "Select a Mob" at bounding box center [885, 179] width 230 height 36
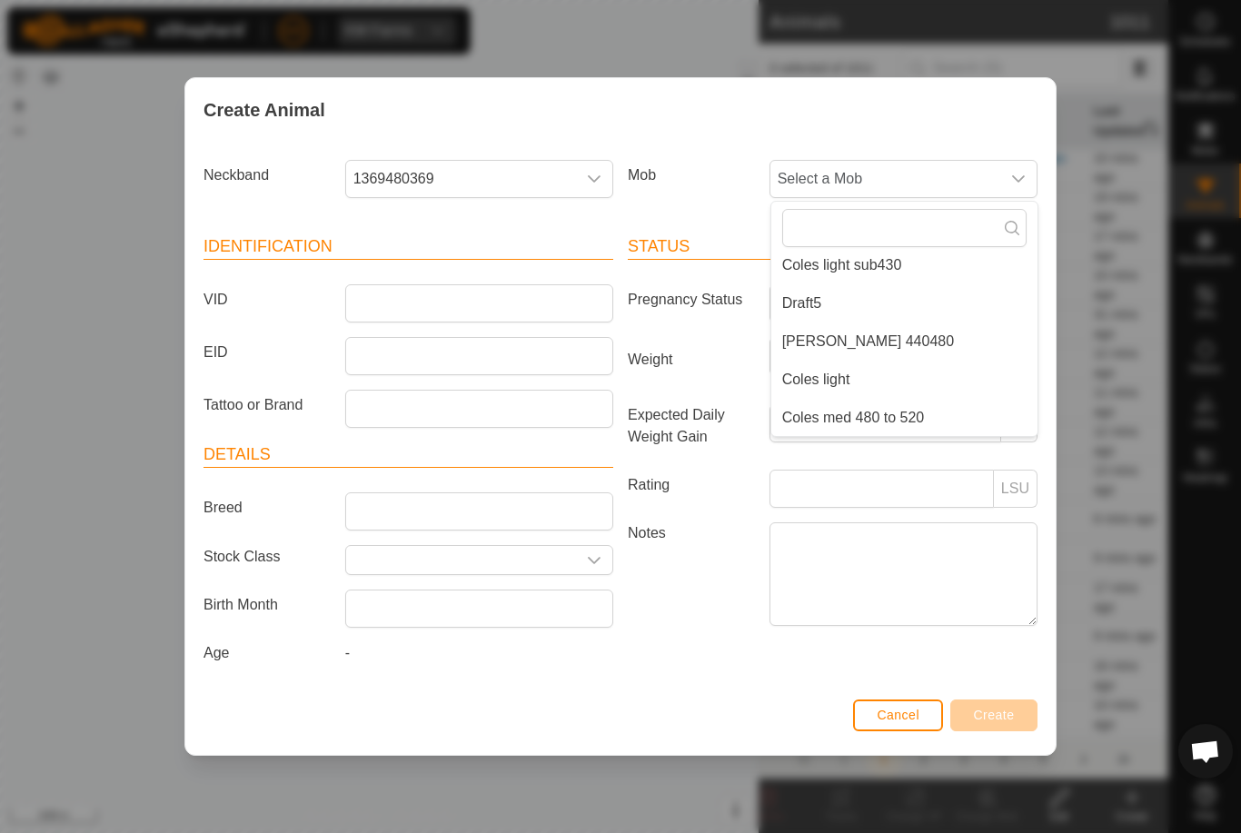
click at [879, 293] on li "Draft5" at bounding box center [904, 303] width 266 height 36
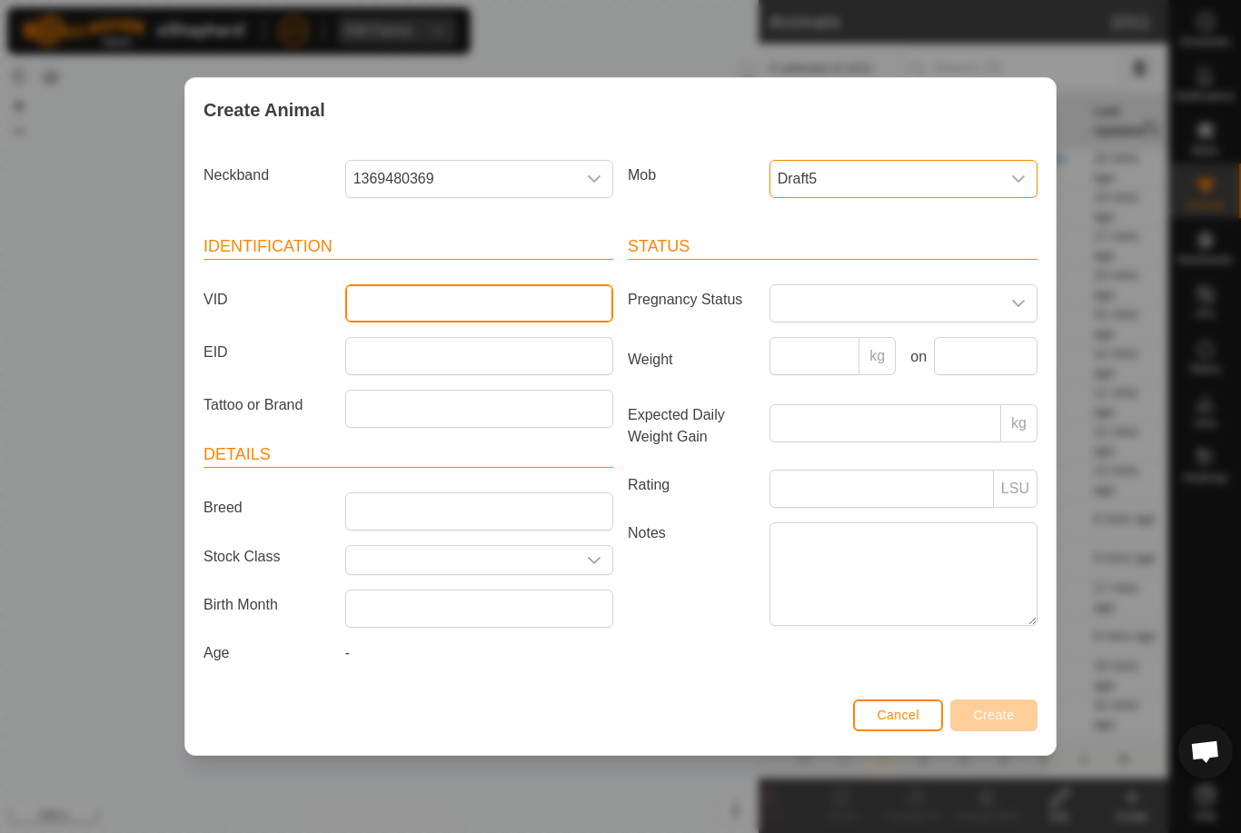
click at [546, 300] on input "VID" at bounding box center [479, 303] width 268 height 38
type input "Mcleay9"
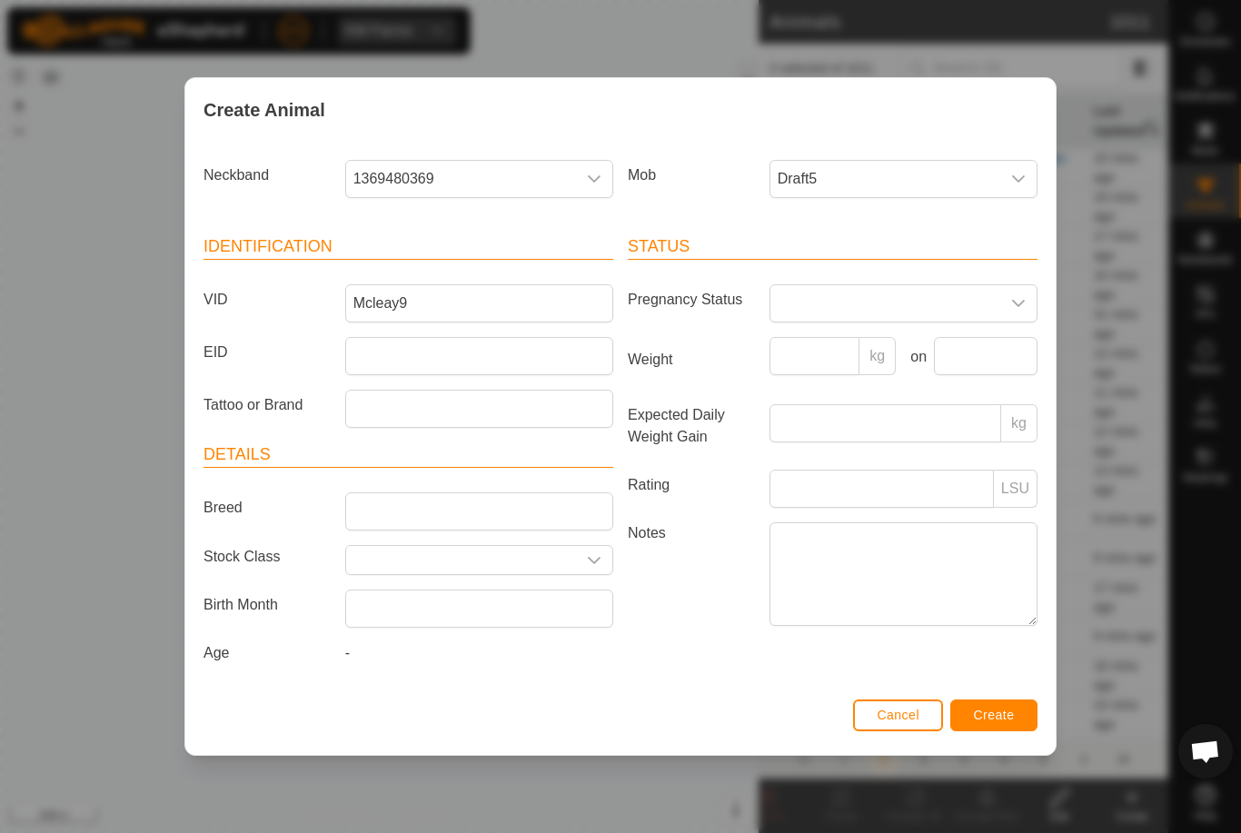
click at [1011, 720] on span "Create" at bounding box center [994, 715] width 41 height 15
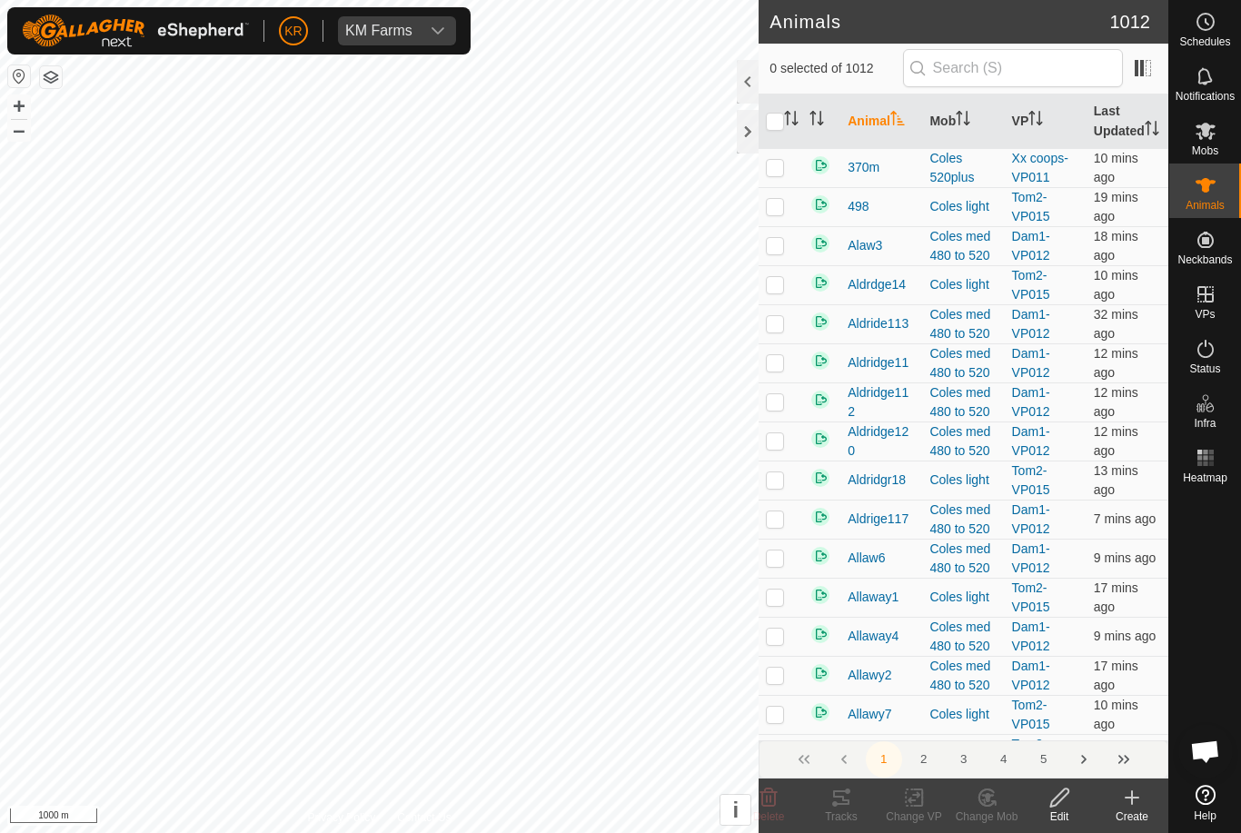
click at [1136, 812] on div "Create" at bounding box center [1132, 817] width 73 height 16
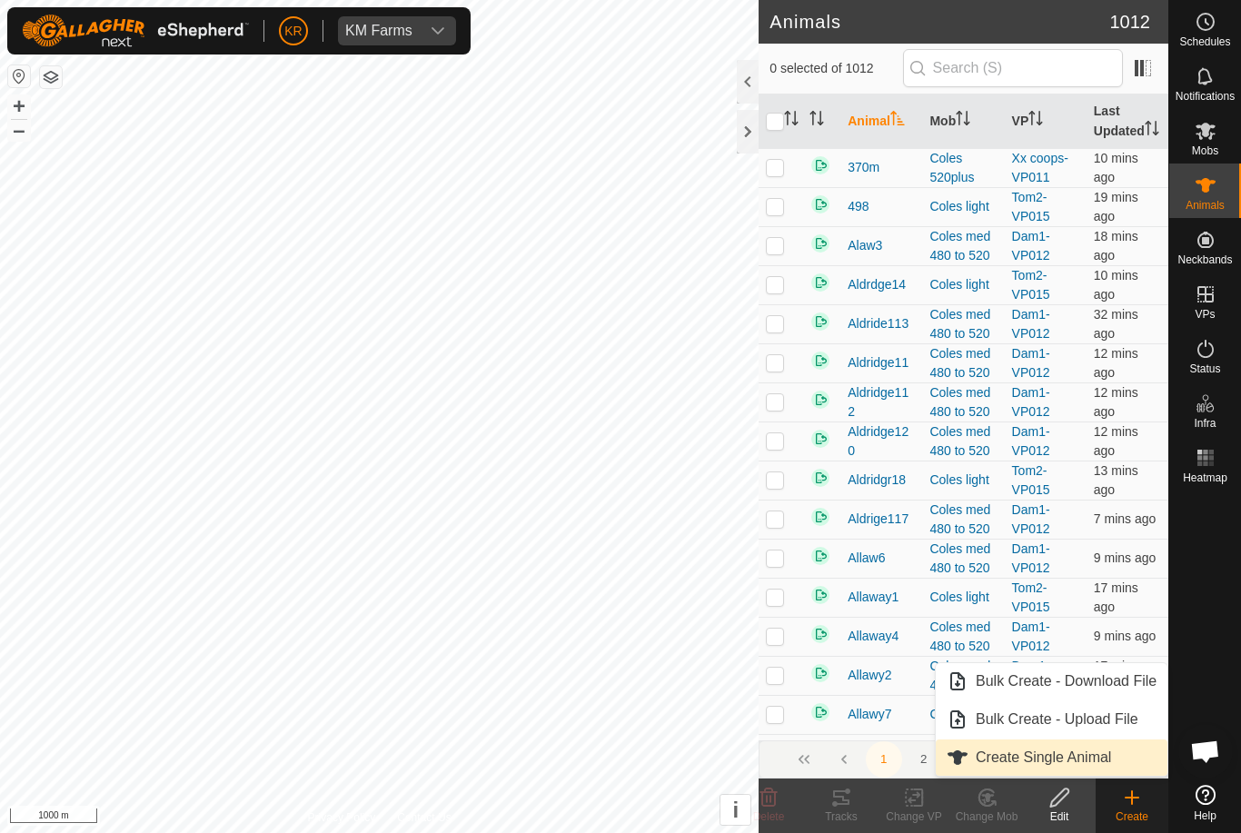
click at [1099, 750] on span "Create Single Animal" at bounding box center [1043, 758] width 135 height 22
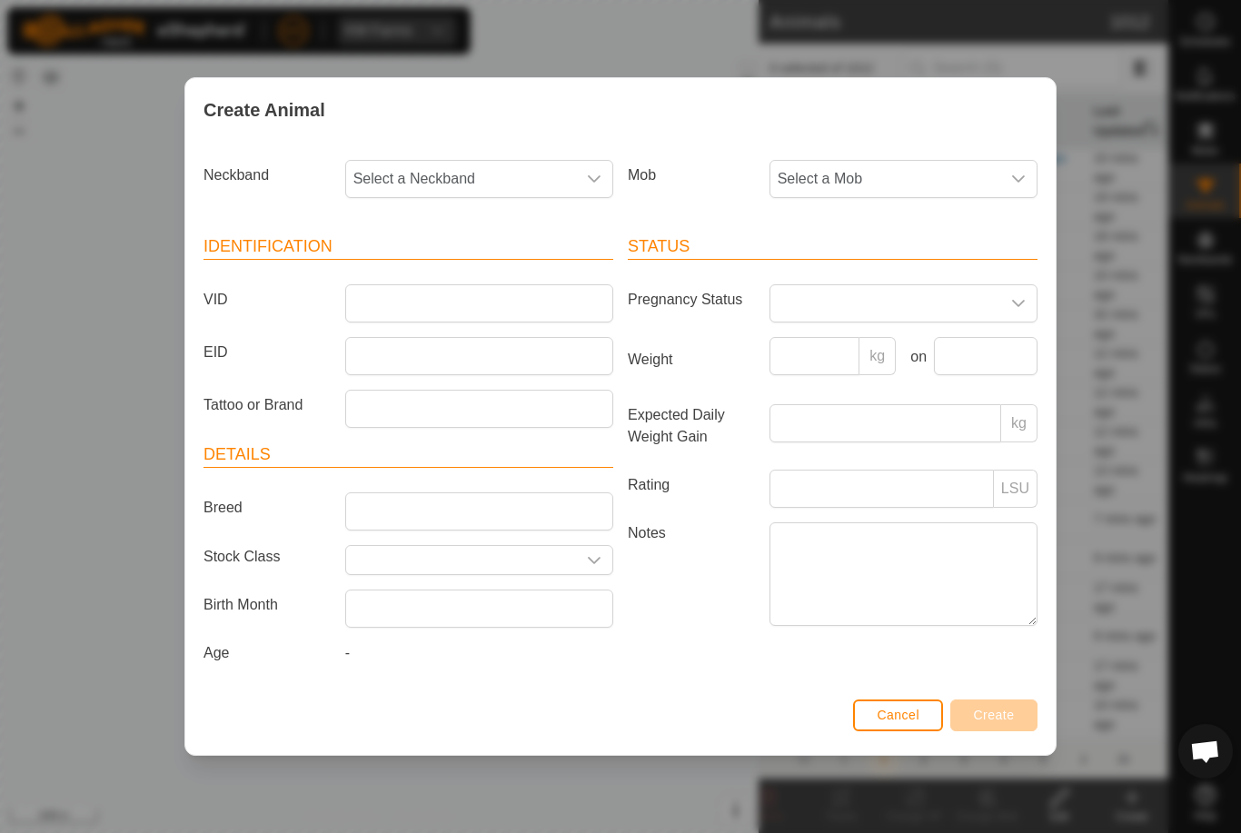
click at [842, 165] on span "Select a Mob" at bounding box center [885, 179] width 230 height 36
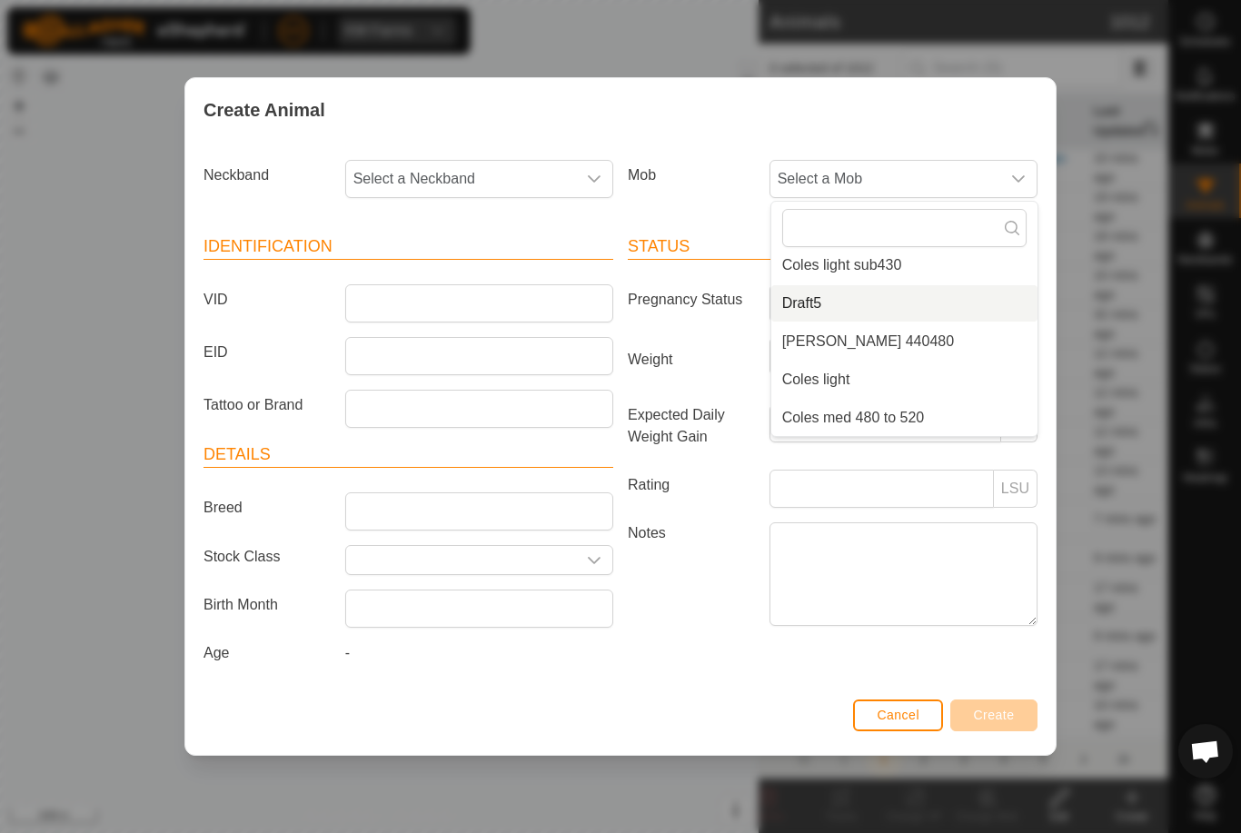
click at [863, 306] on li "Draft5" at bounding box center [904, 303] width 266 height 36
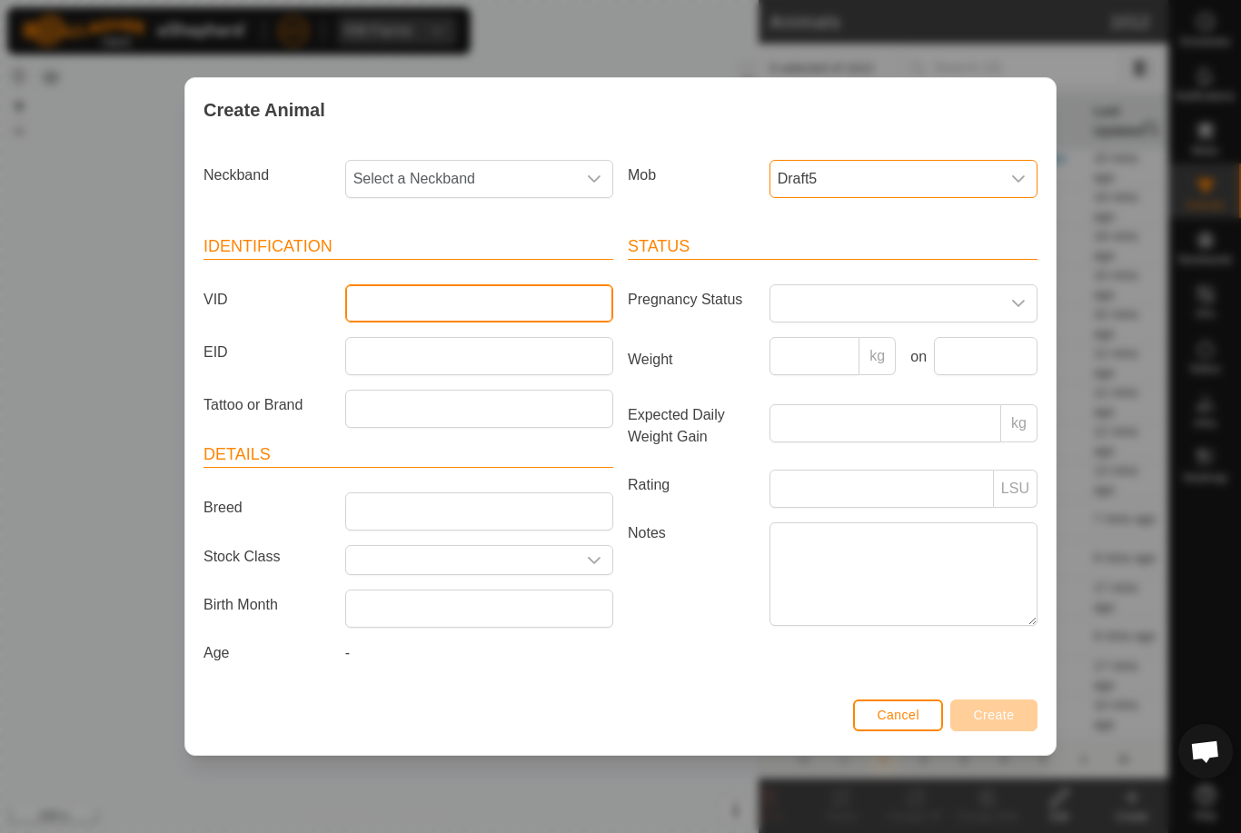
click at [490, 313] on input "VID" at bounding box center [479, 303] width 268 height 38
type input "Mcleay10"
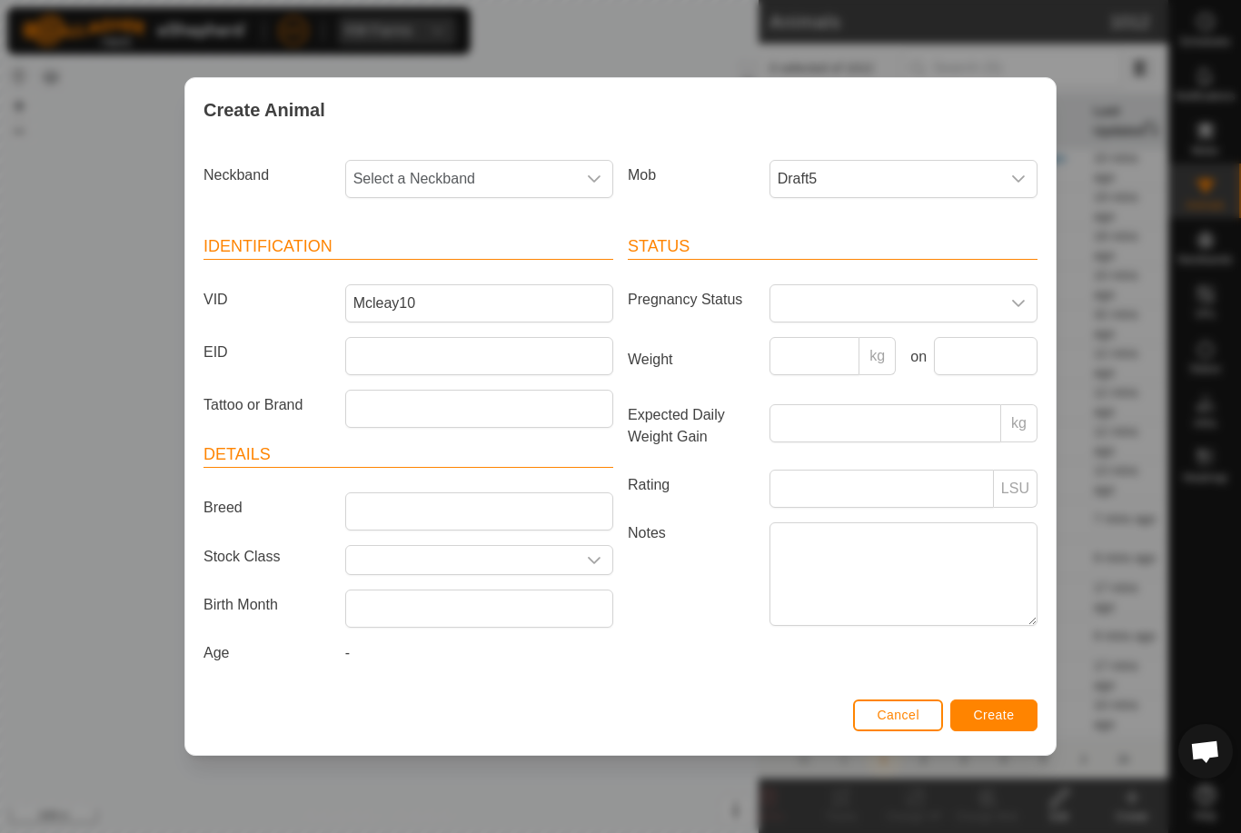
click at [464, 171] on span "Select a Neckband" at bounding box center [461, 179] width 230 height 36
type input "06539"
click at [482, 261] on li "0653914462" at bounding box center [480, 272] width 266 height 36
click at [1017, 718] on button "Create" at bounding box center [993, 716] width 87 height 32
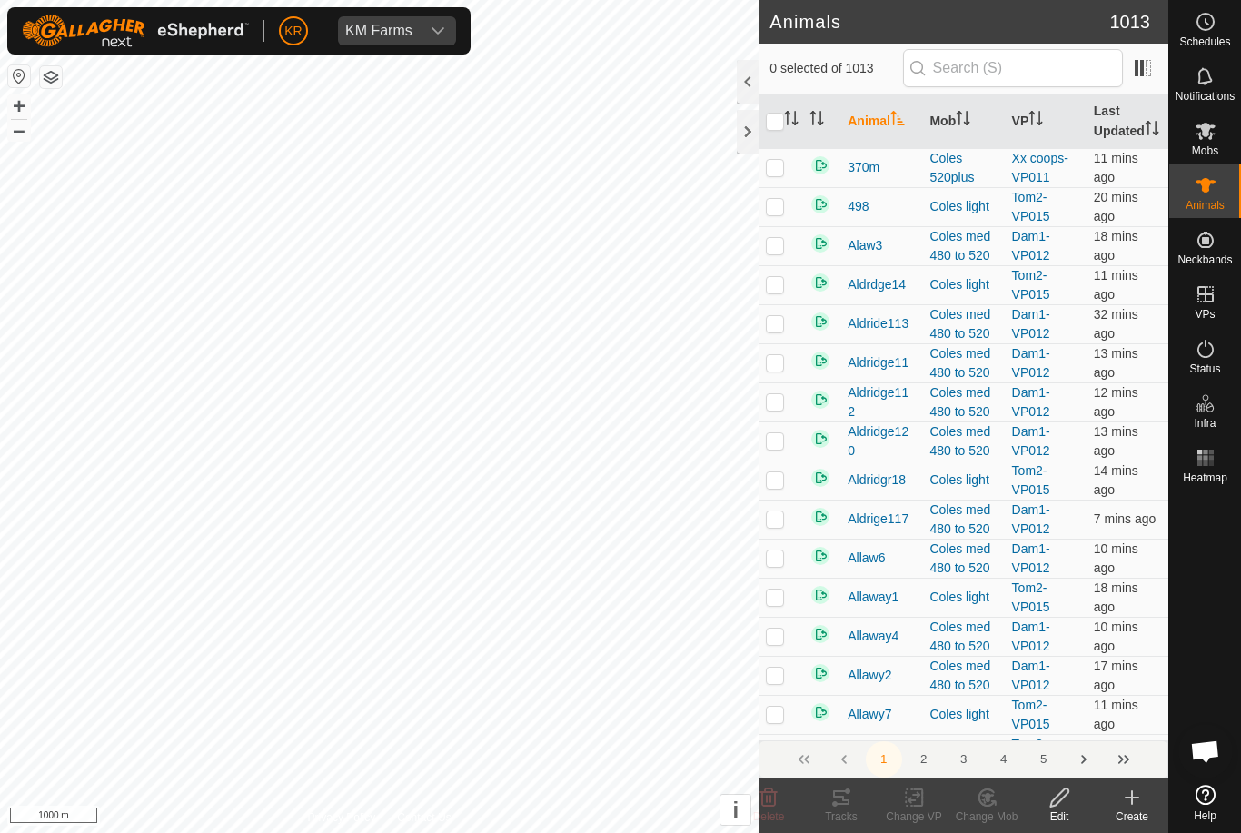
click at [1132, 803] on icon at bounding box center [1132, 797] width 0 height 13
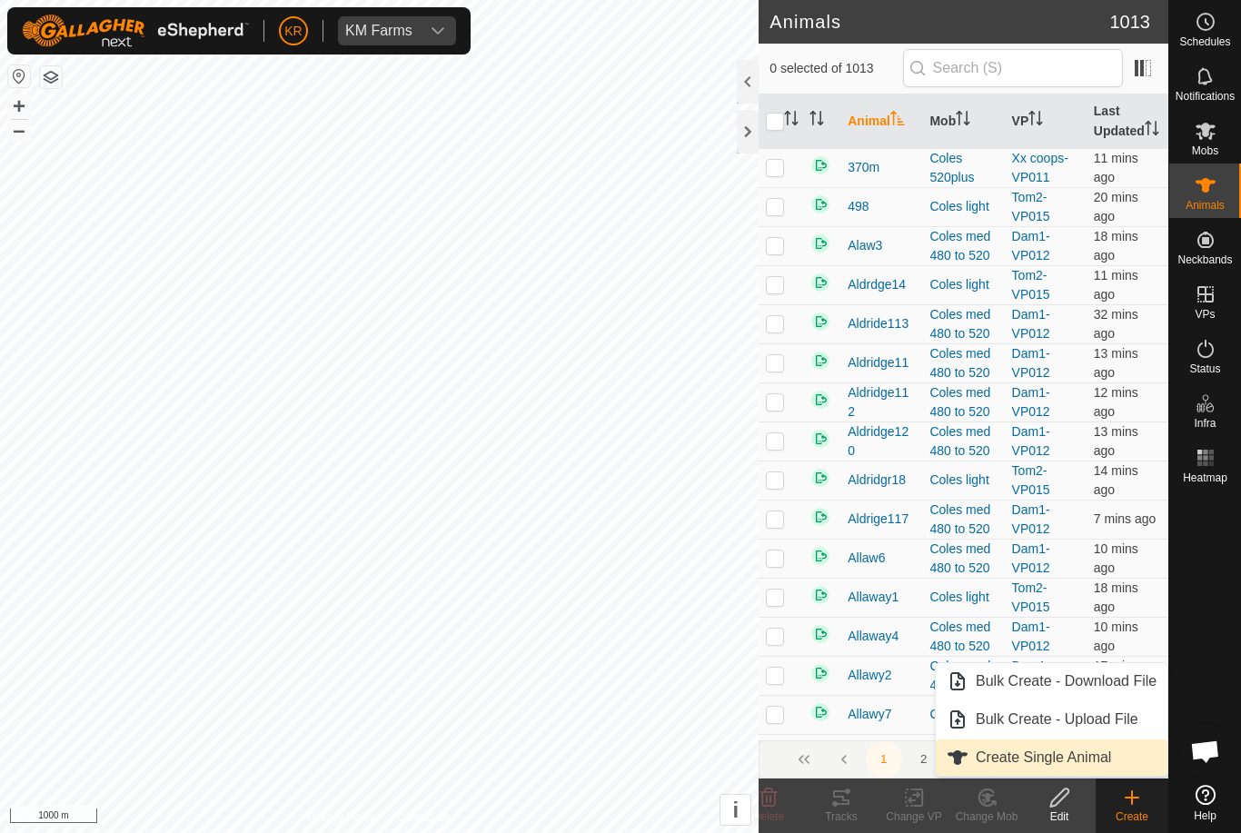
click at [1114, 762] on link "Create Single Animal" at bounding box center [1052, 758] width 232 height 36
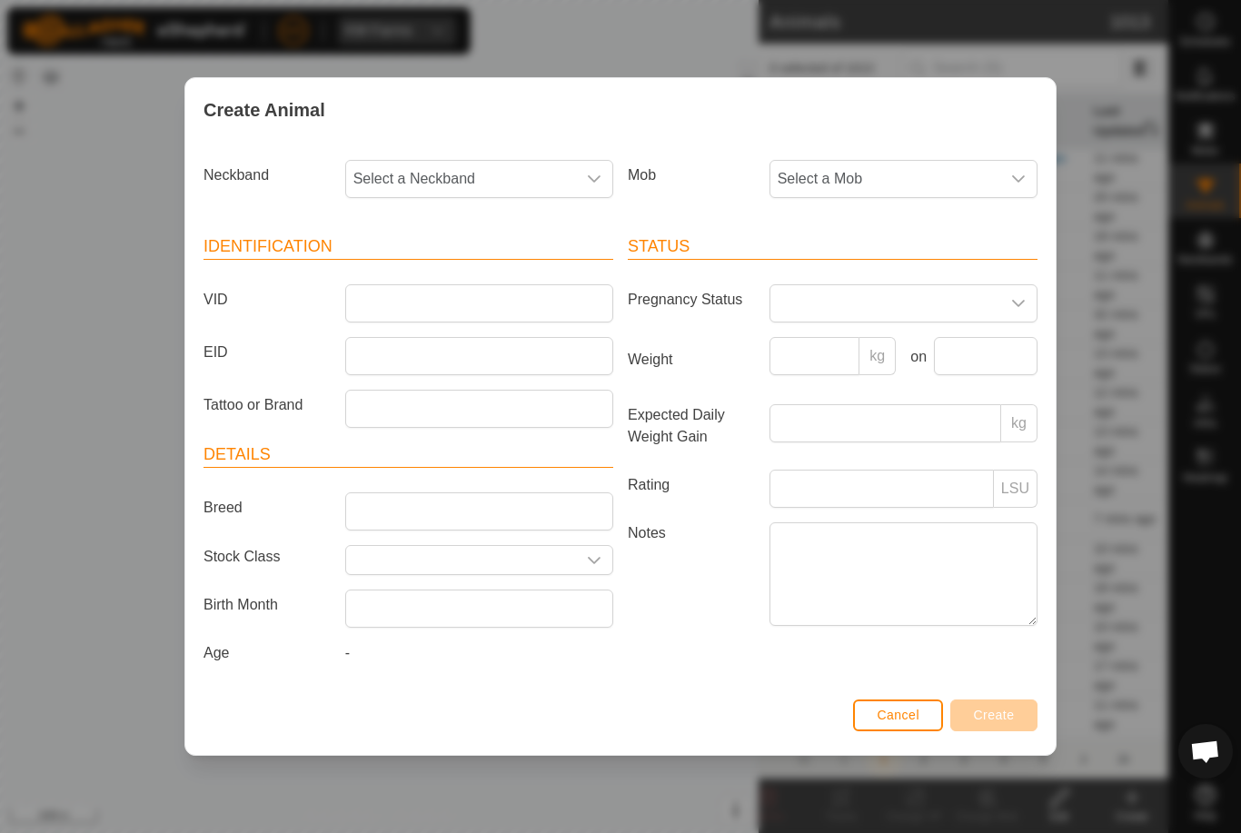
click at [883, 177] on span "Select a Mob" at bounding box center [885, 179] width 230 height 36
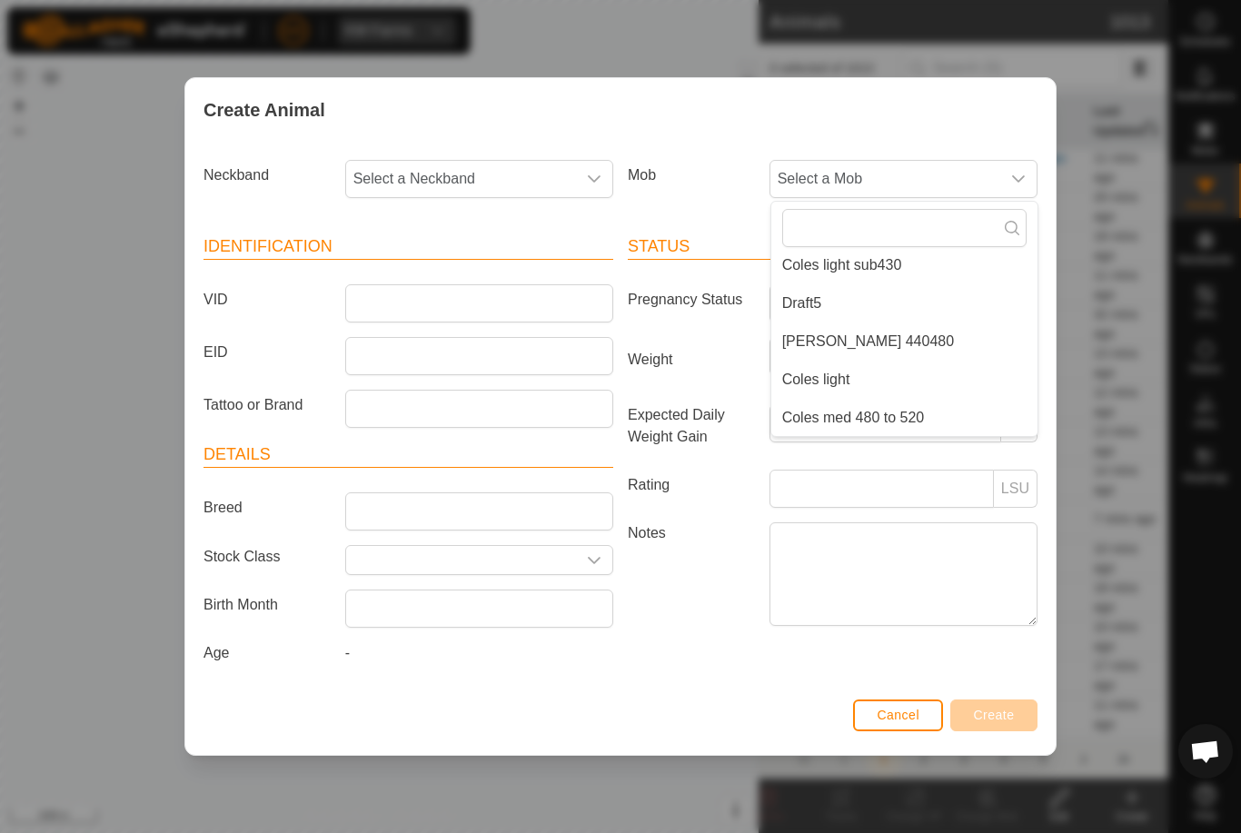
click at [892, 303] on li "Draft5" at bounding box center [904, 303] width 266 height 36
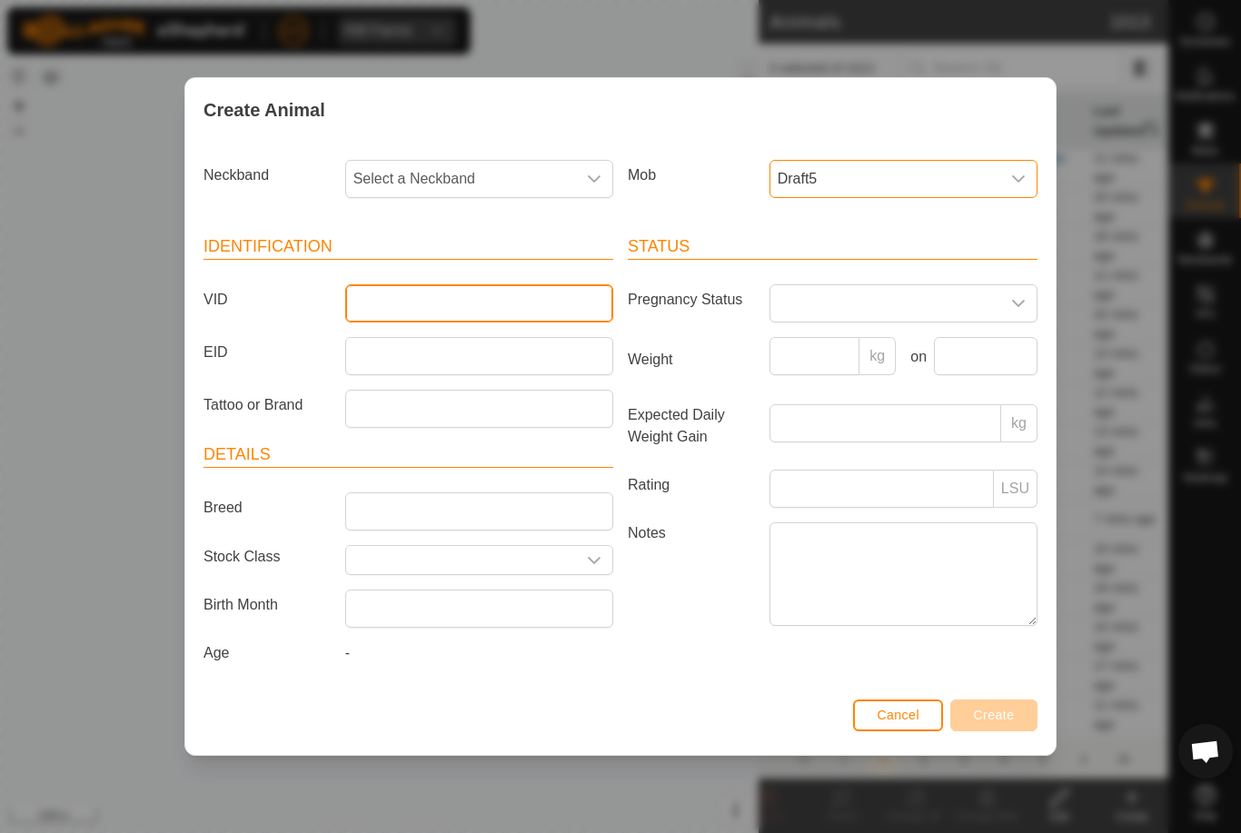
click at [490, 310] on input "VID" at bounding box center [479, 303] width 268 height 38
type input "Mcleay11"
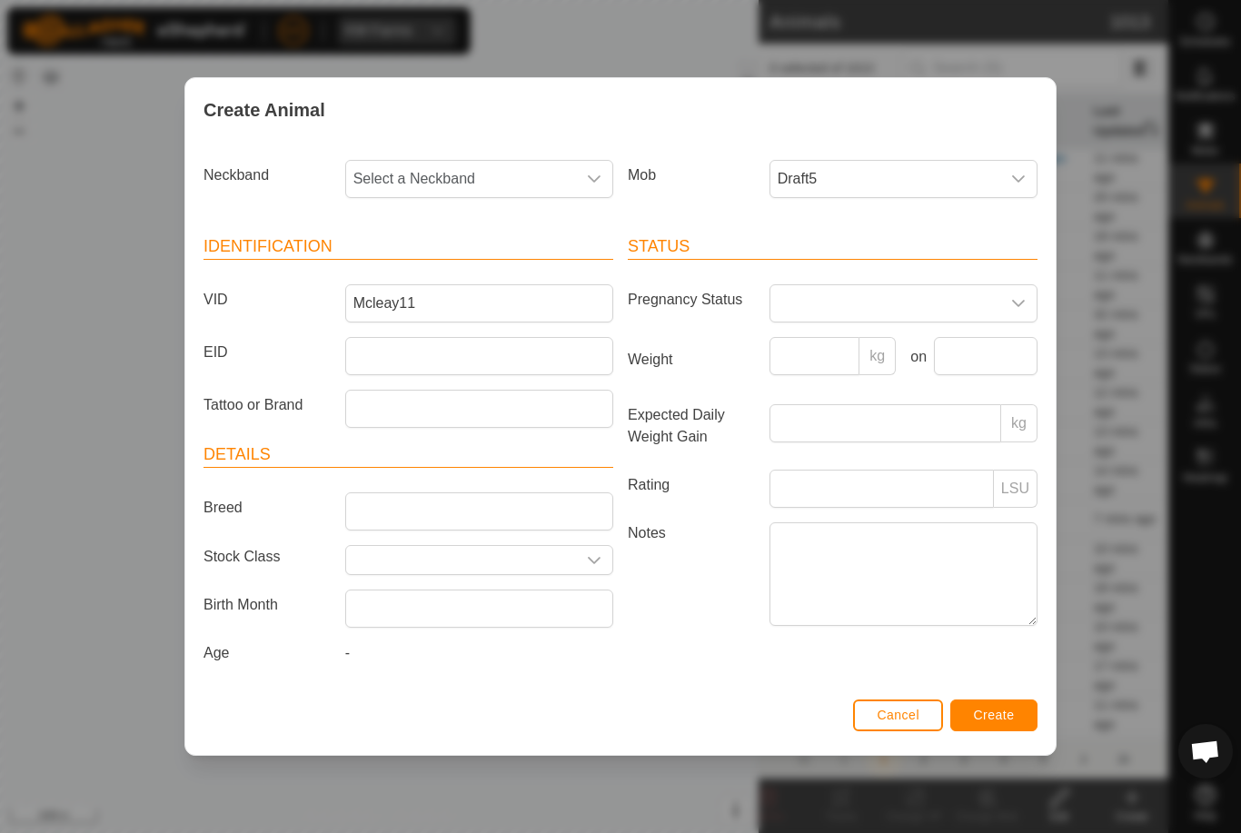
click at [532, 176] on span "Select a Neckband" at bounding box center [461, 179] width 230 height 36
type input "09932"
click at [483, 263] on li "0993205801" at bounding box center [480, 272] width 266 height 36
click at [1018, 712] on button "Create" at bounding box center [993, 716] width 87 height 32
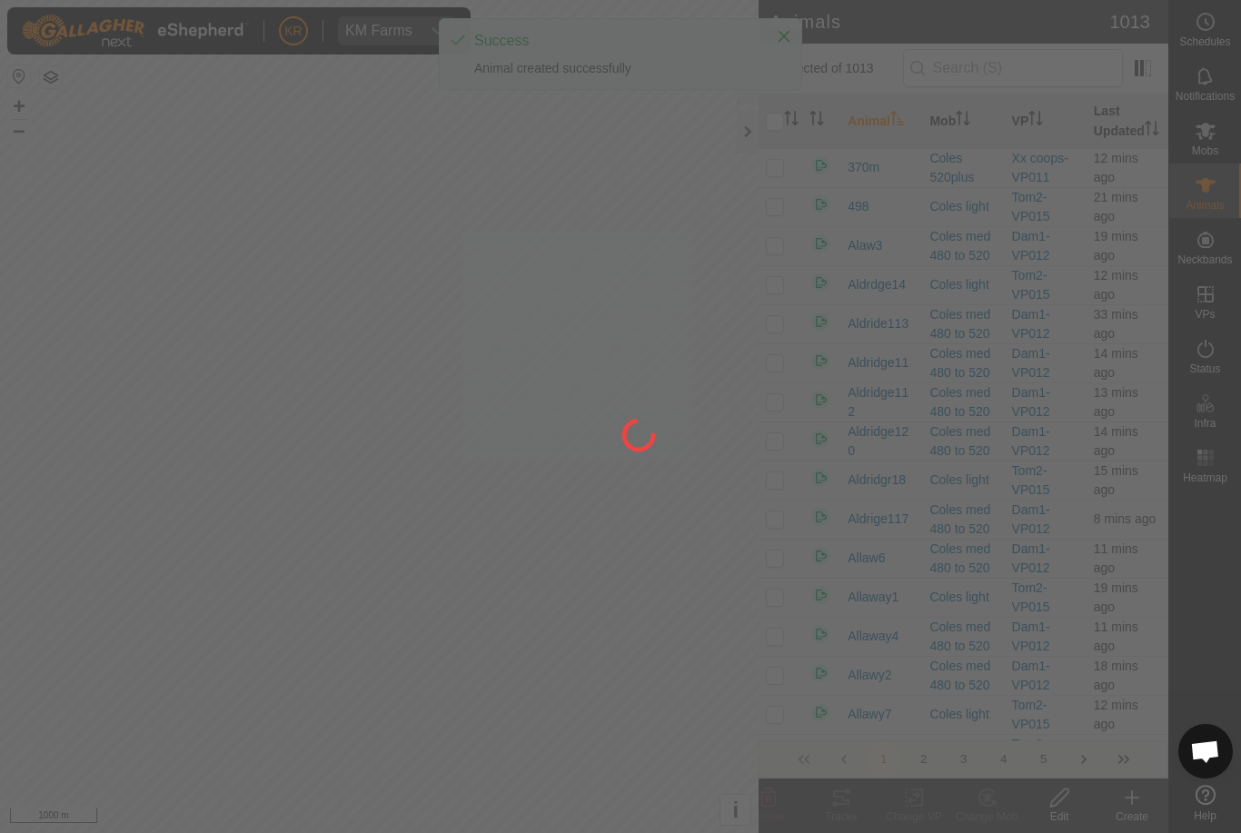
click at [1135, 790] on div at bounding box center [620, 416] width 1241 height 833
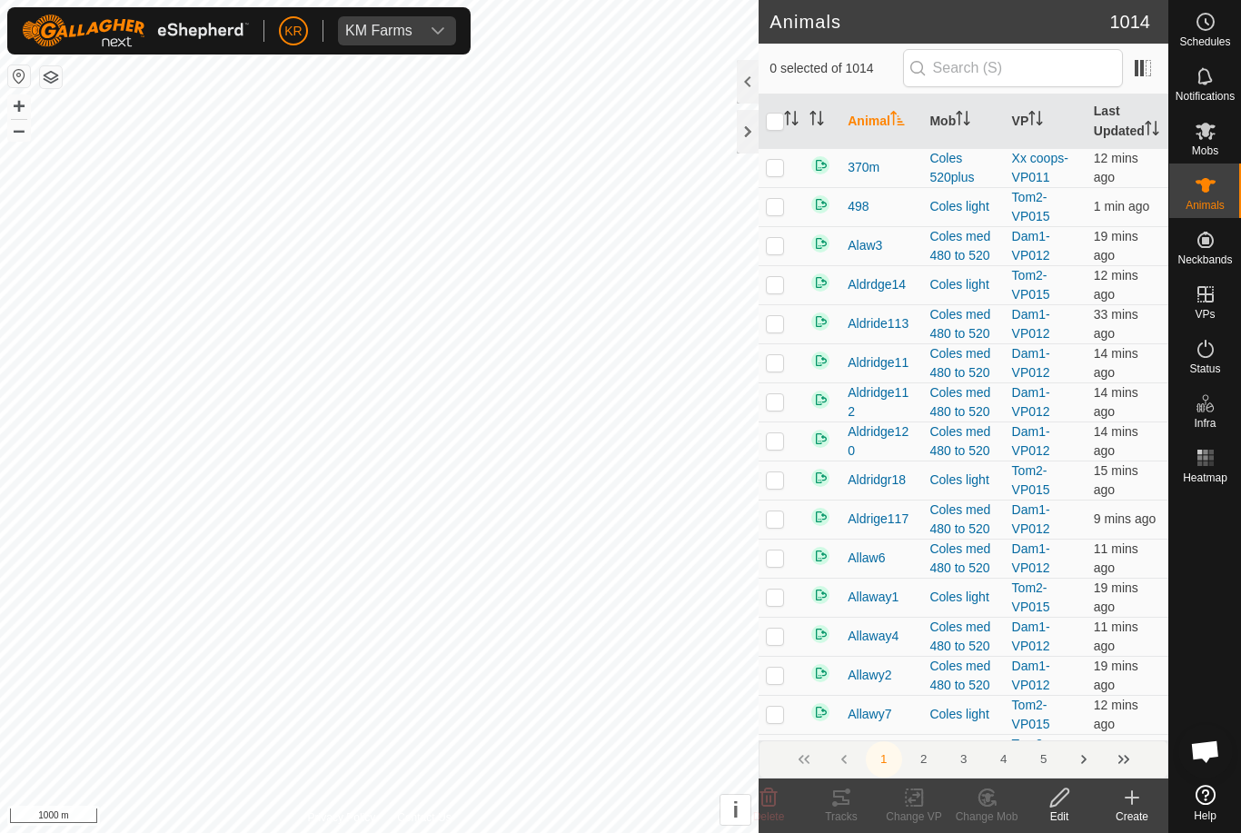
click at [1134, 799] on icon at bounding box center [1132, 798] width 22 height 22
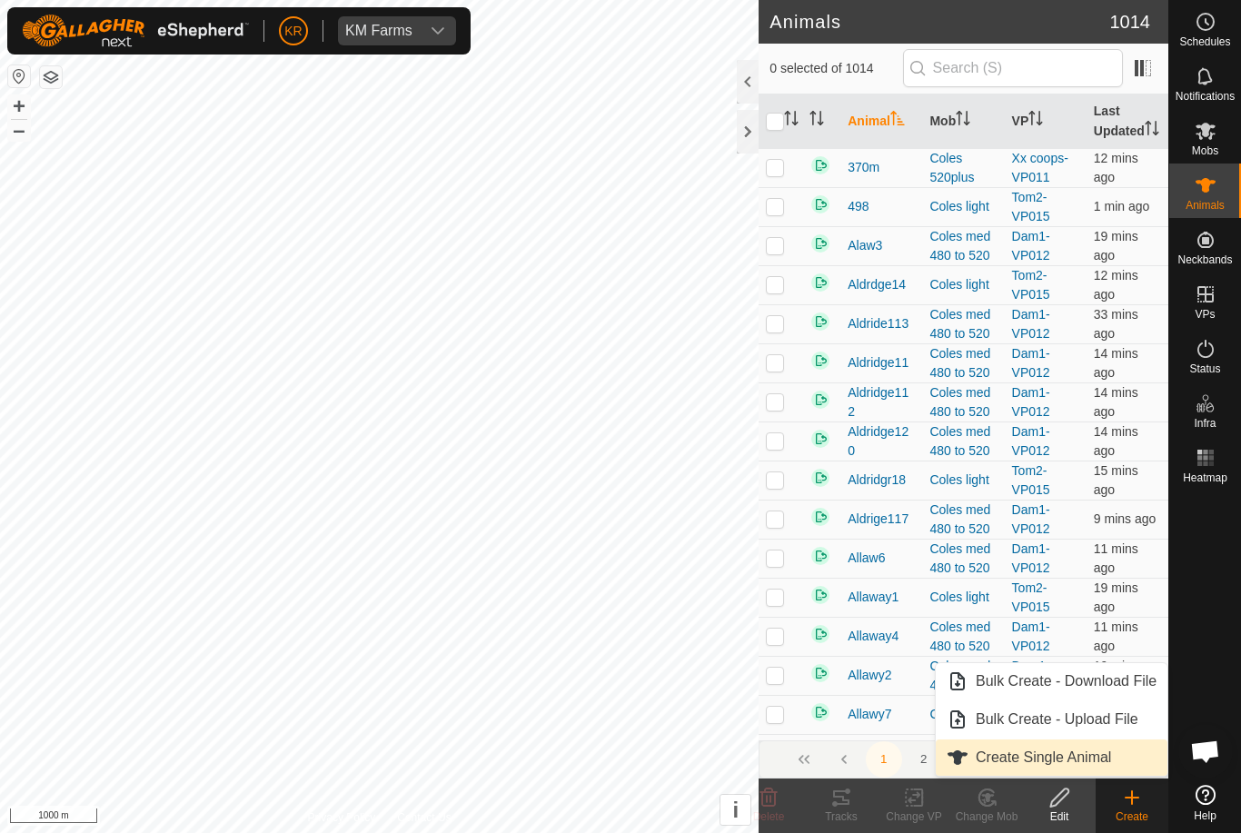
click at [1107, 765] on span "Create Single Animal" at bounding box center [1043, 758] width 135 height 22
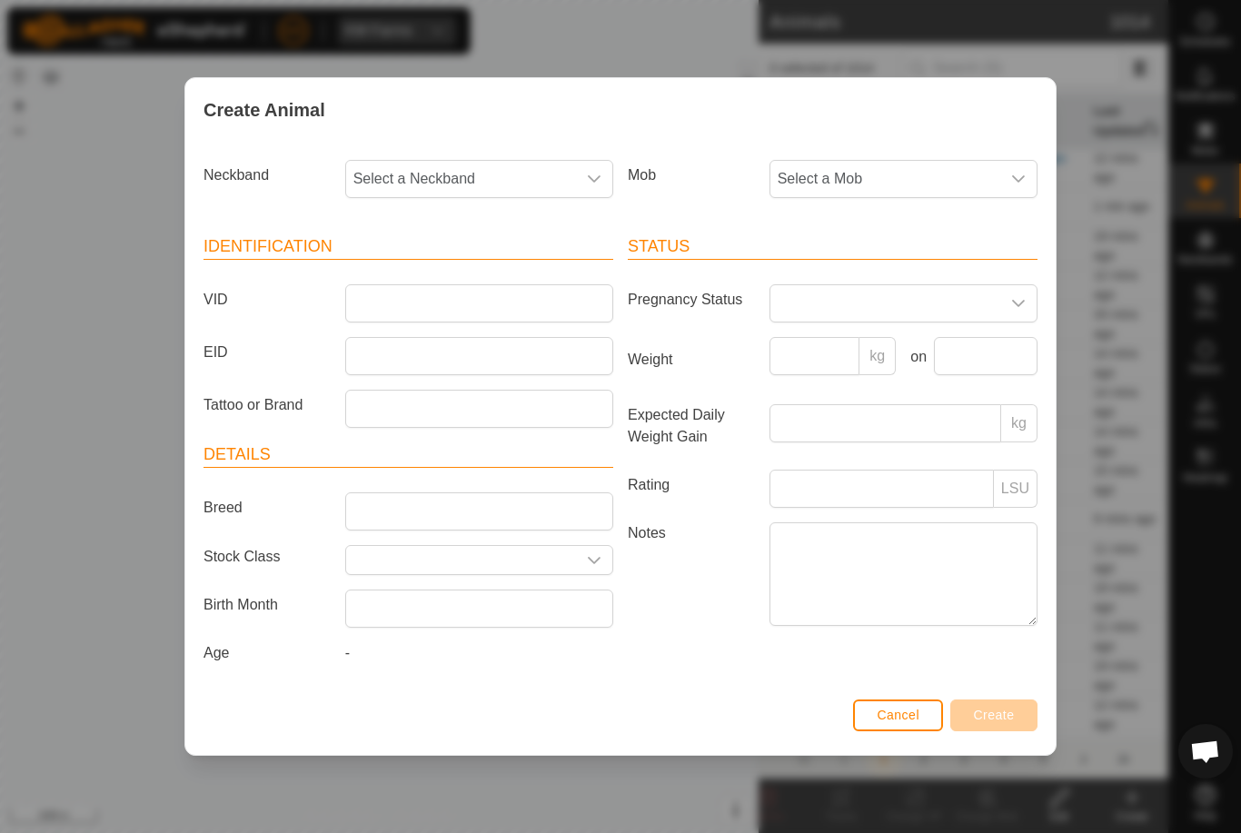
click at [893, 184] on span "Select a Mob" at bounding box center [885, 179] width 230 height 36
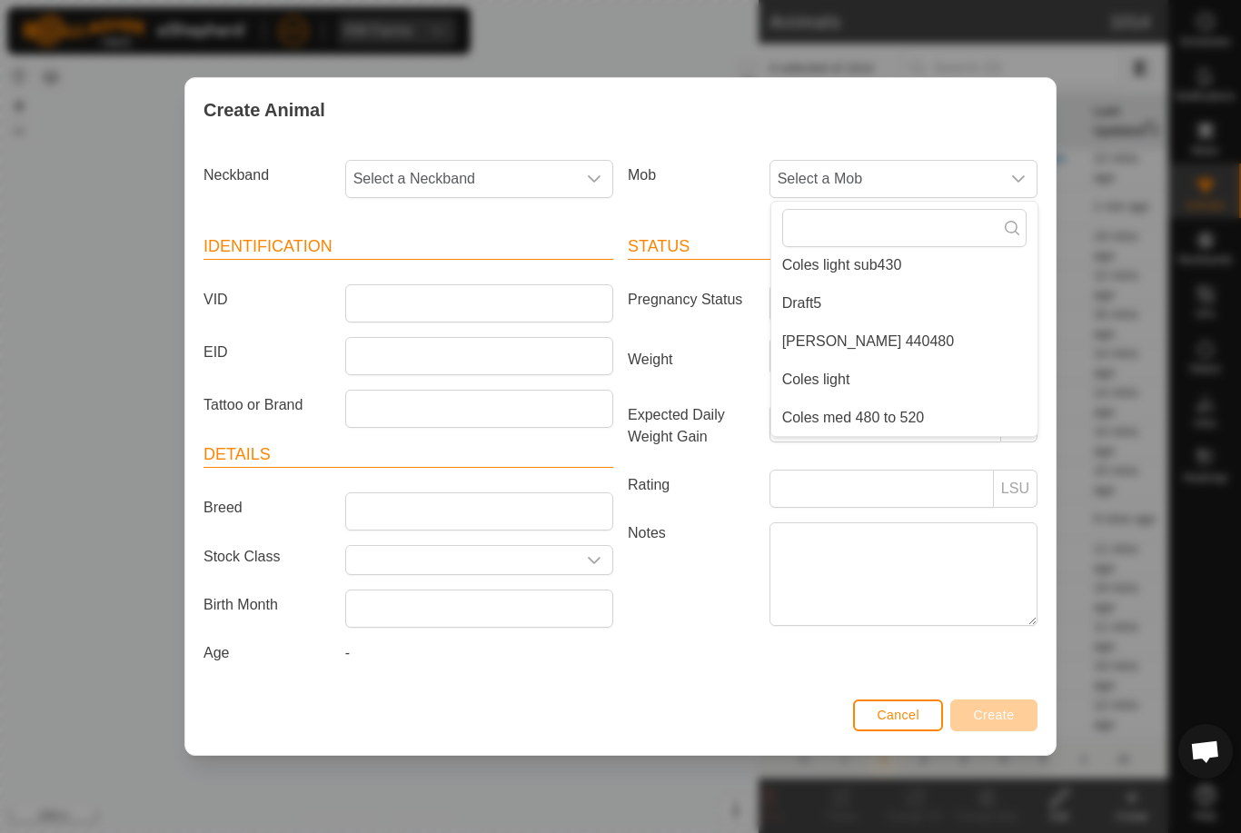
click at [901, 294] on li "Draft5" at bounding box center [904, 303] width 266 height 36
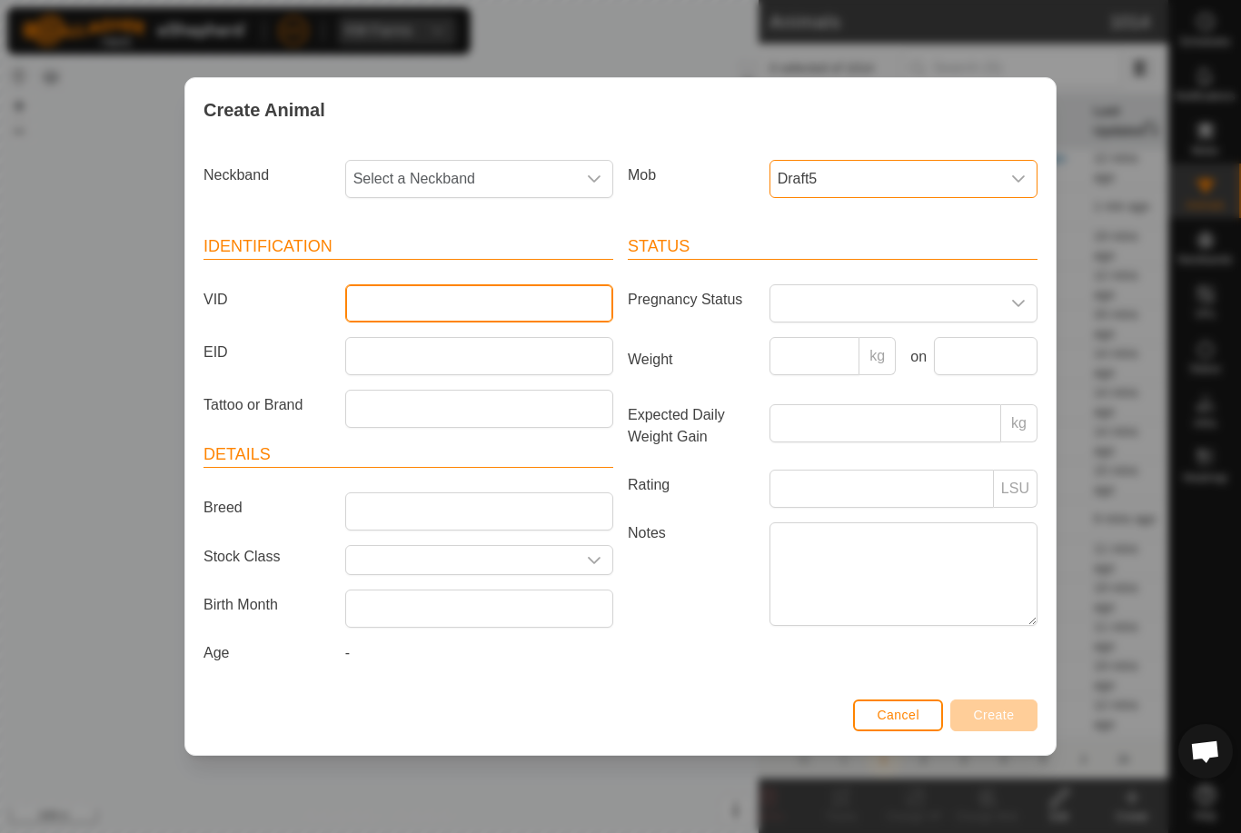
click at [478, 284] on input "VID" at bounding box center [479, 303] width 268 height 38
type input "Mcleay12"
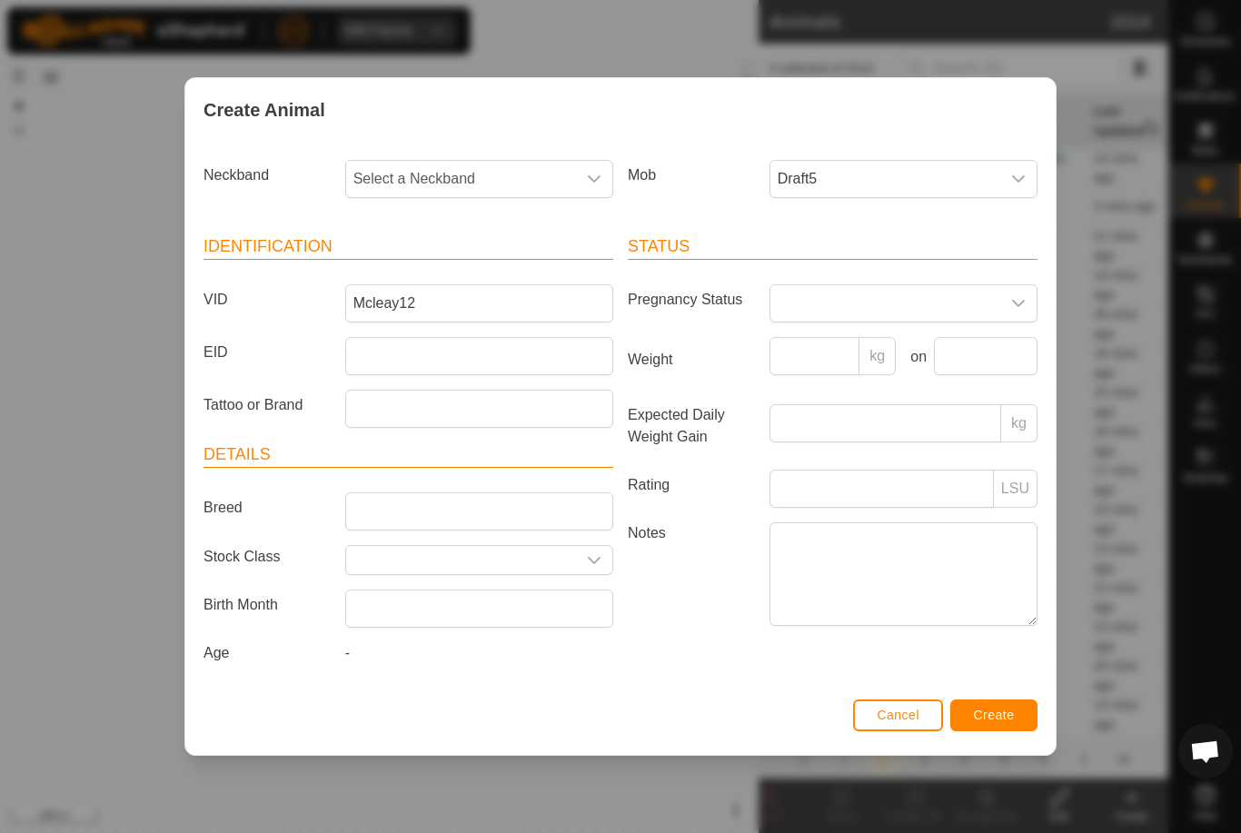
click at [458, 174] on span "Select a Neckband" at bounding box center [461, 179] width 230 height 36
type input "1215"
click at [463, 259] on li "1215928150" at bounding box center [480, 272] width 266 height 36
click at [1005, 704] on button "Create" at bounding box center [993, 716] width 87 height 32
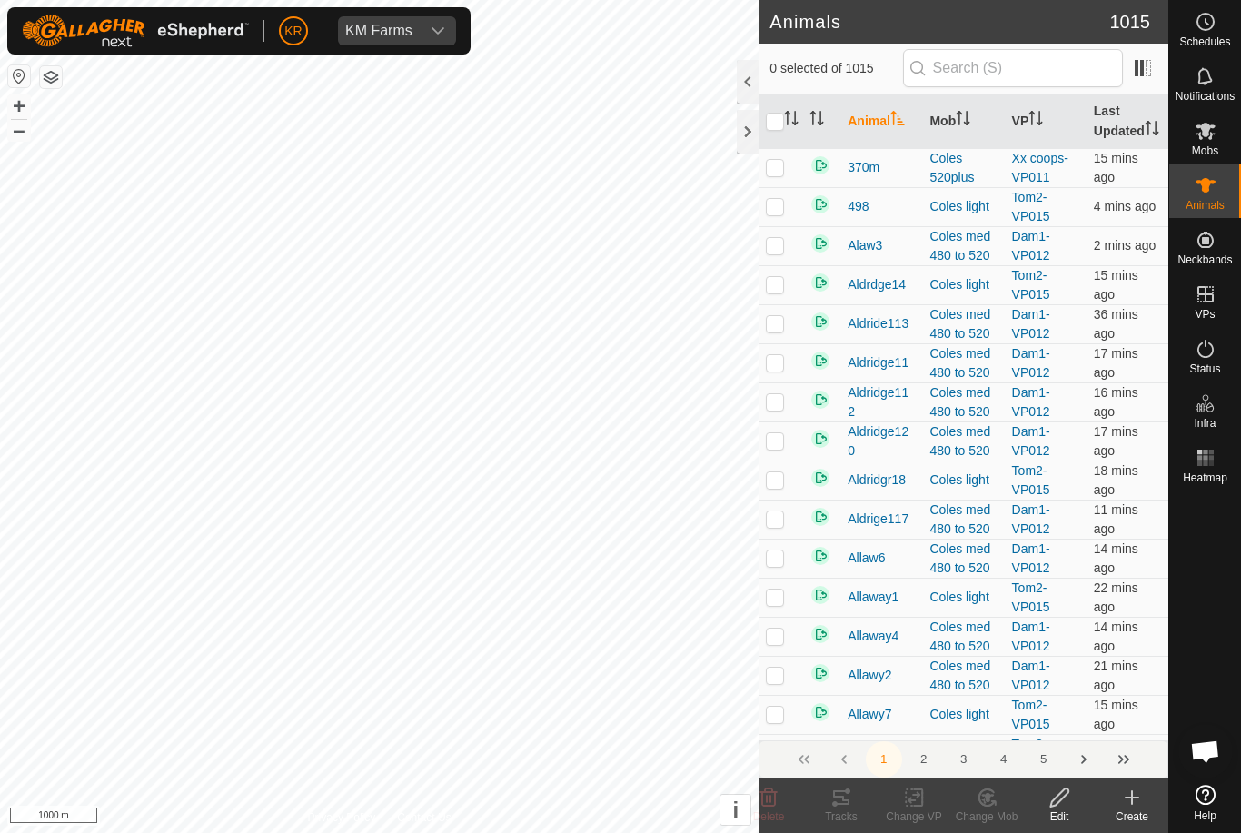
click at [1128, 803] on icon at bounding box center [1132, 798] width 22 height 22
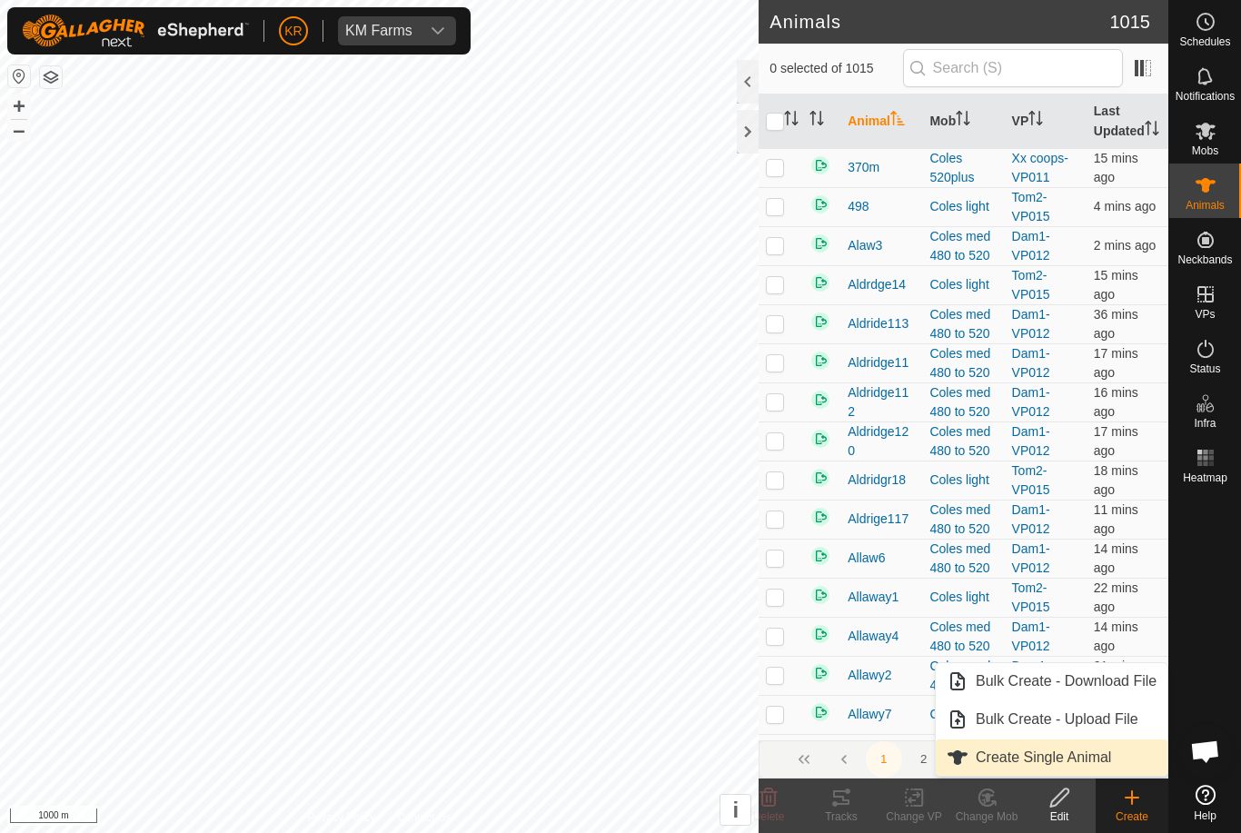
click at [1111, 759] on span "Create Single Animal" at bounding box center [1043, 758] width 135 height 22
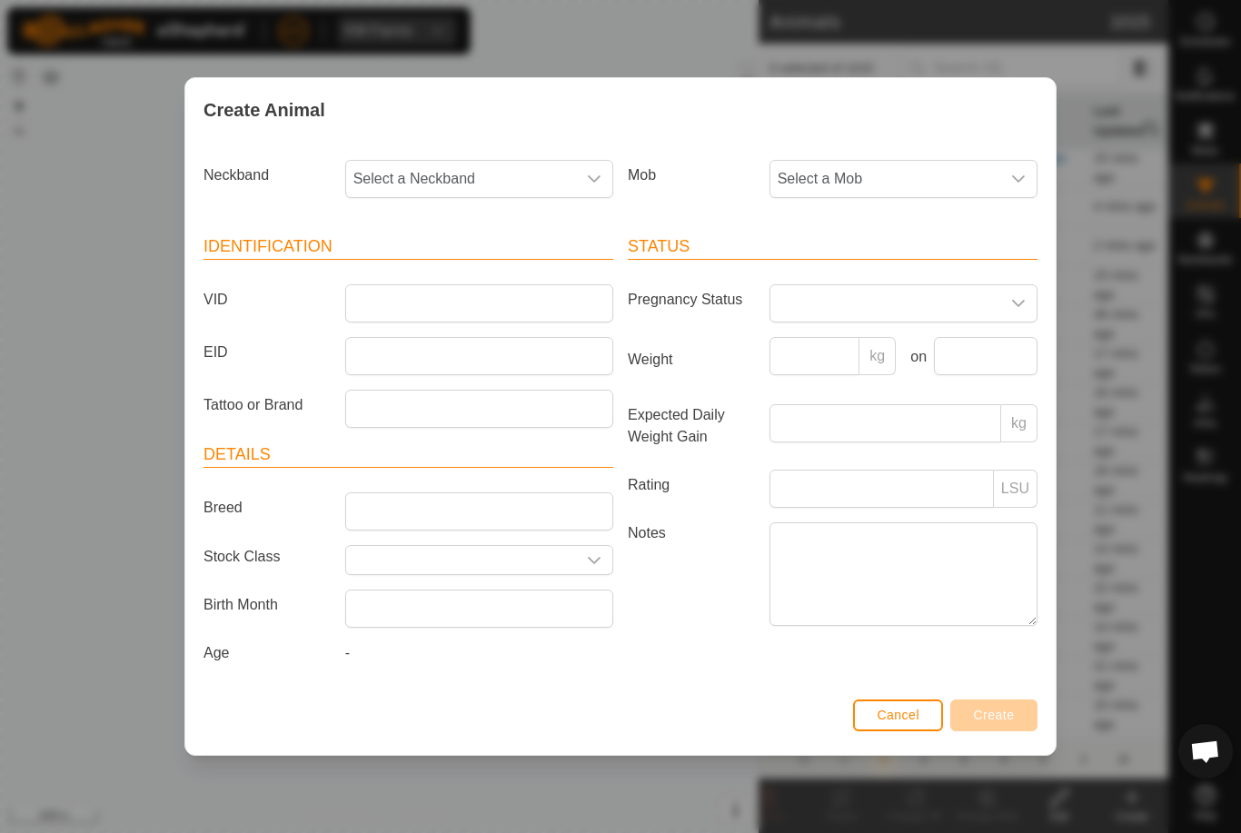
click at [529, 168] on span "Select a Neckband" at bounding box center [461, 179] width 230 height 36
click at [925, 161] on span "Select a Mob" at bounding box center [885, 179] width 230 height 36
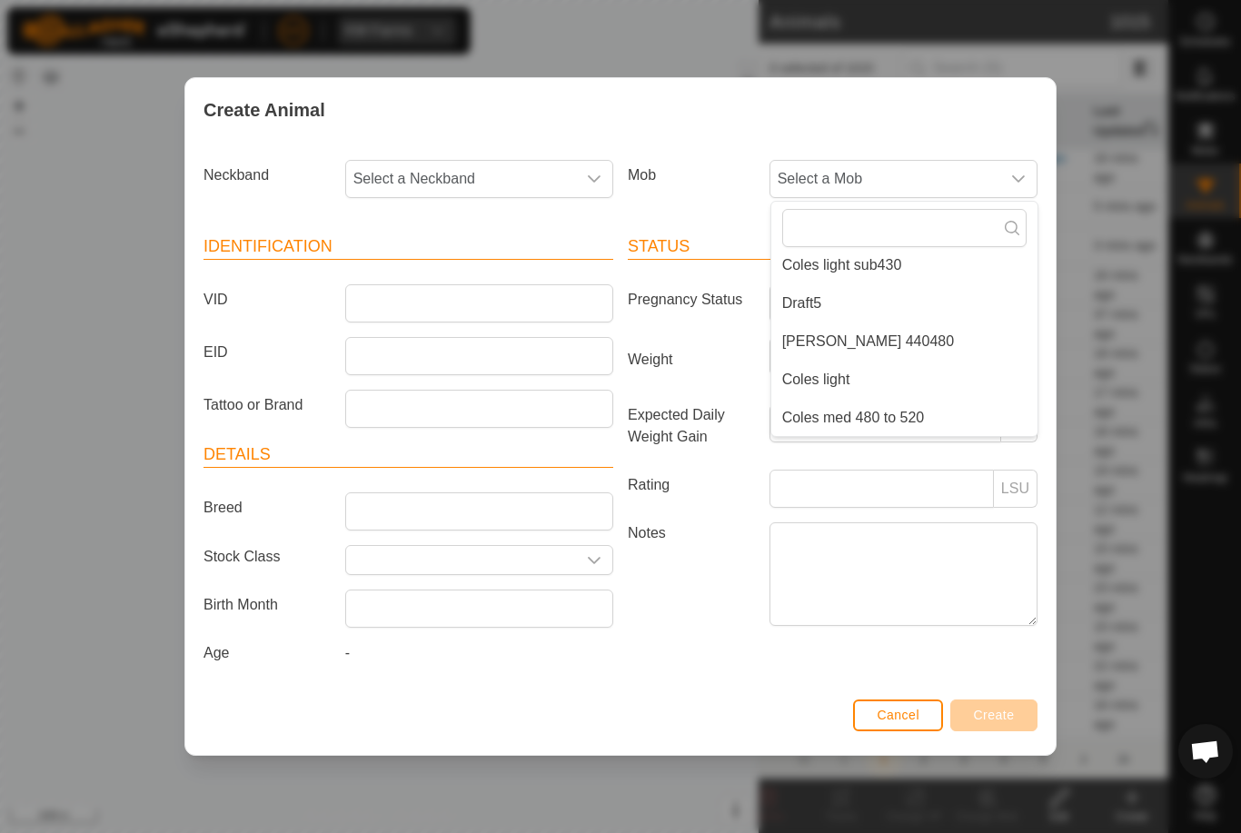
click at [907, 285] on li "Draft5" at bounding box center [904, 303] width 266 height 36
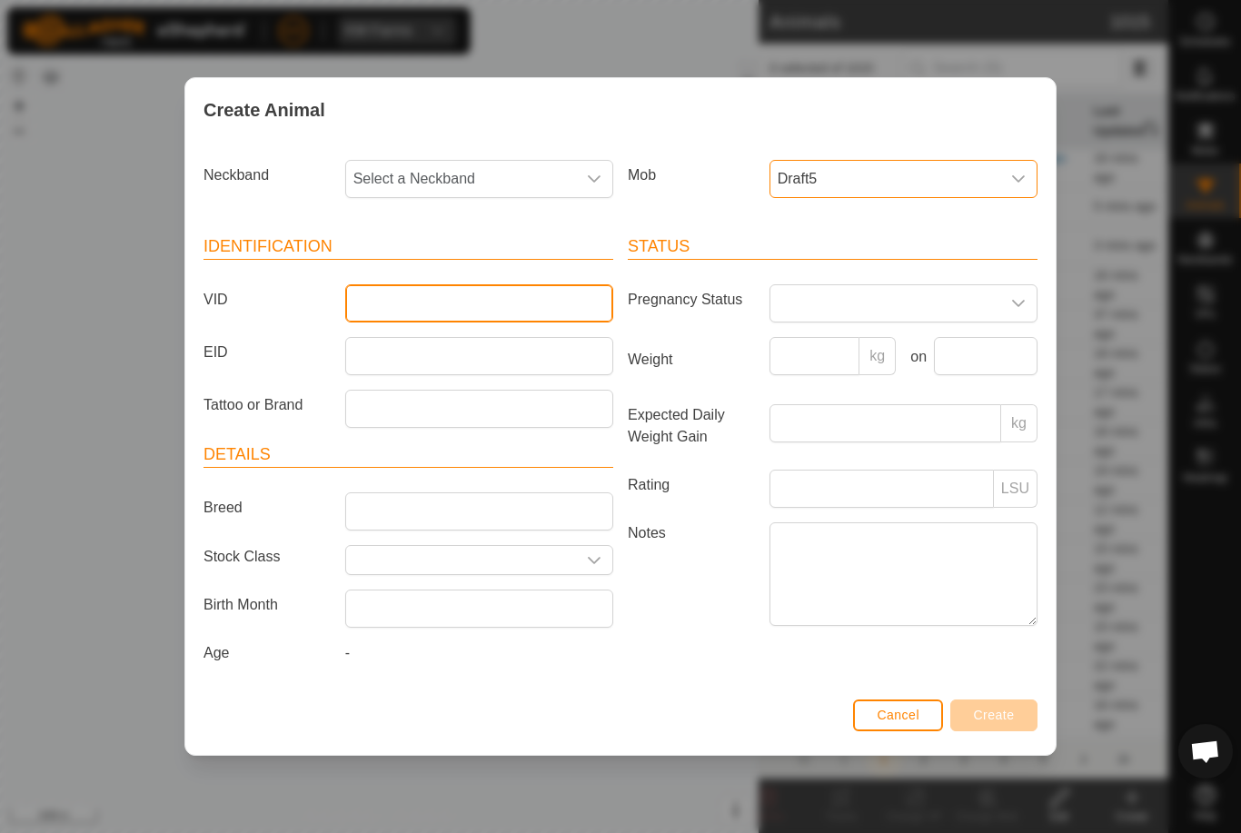
click at [558, 286] on input "VID" at bounding box center [479, 303] width 268 height 38
type input "Mcleay13"
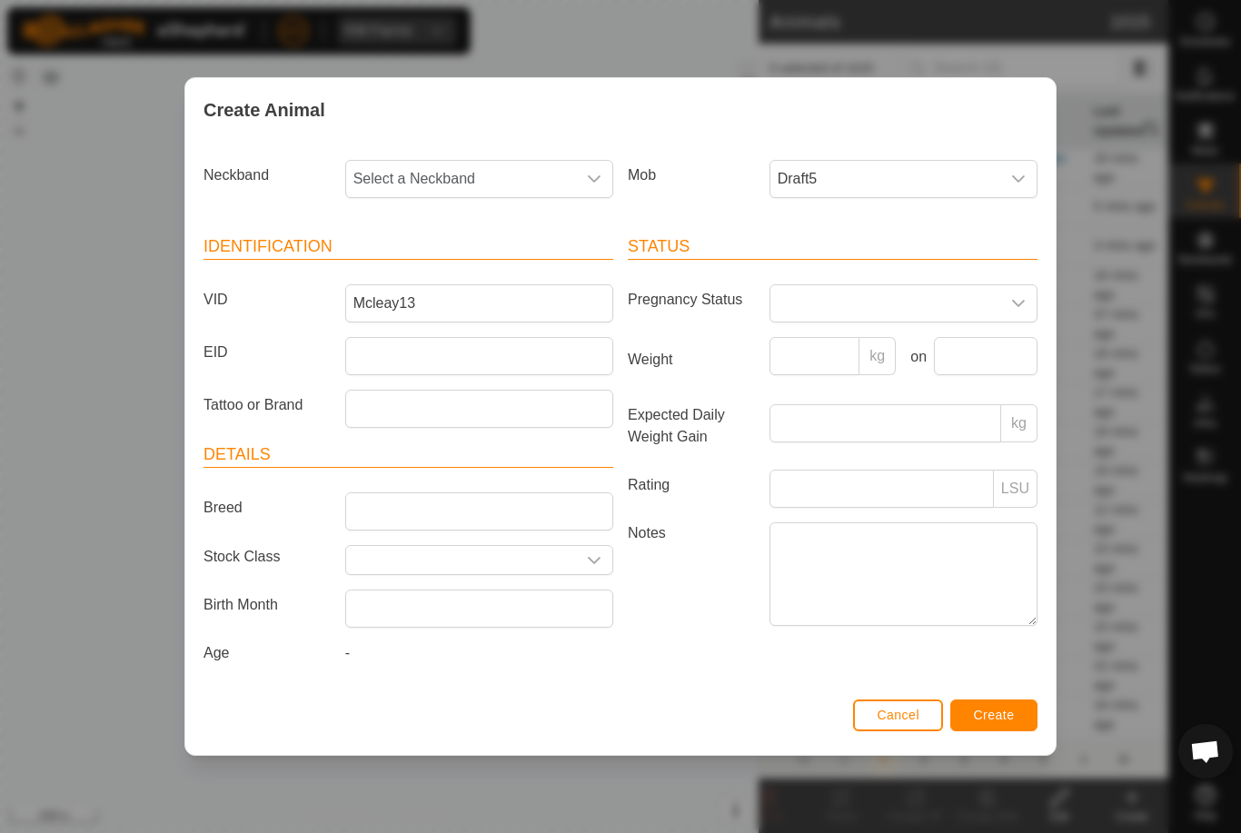
click at [451, 181] on span "Select a Neckband" at bounding box center [461, 179] width 230 height 36
type input "3"
type input "41758"
click at [482, 257] on li "4175822491" at bounding box center [480, 272] width 266 height 36
click at [1014, 704] on button "Create" at bounding box center [993, 716] width 87 height 32
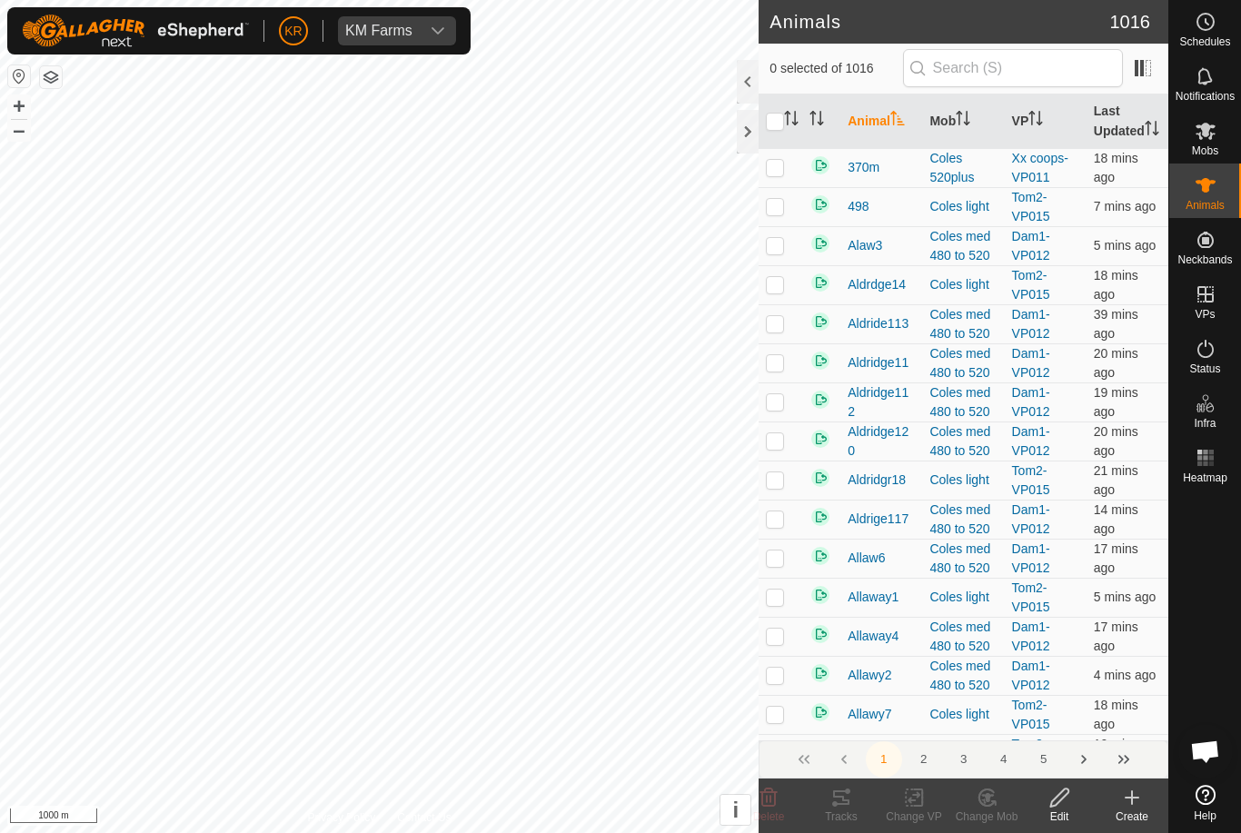
click at [1138, 795] on icon at bounding box center [1132, 798] width 22 height 22
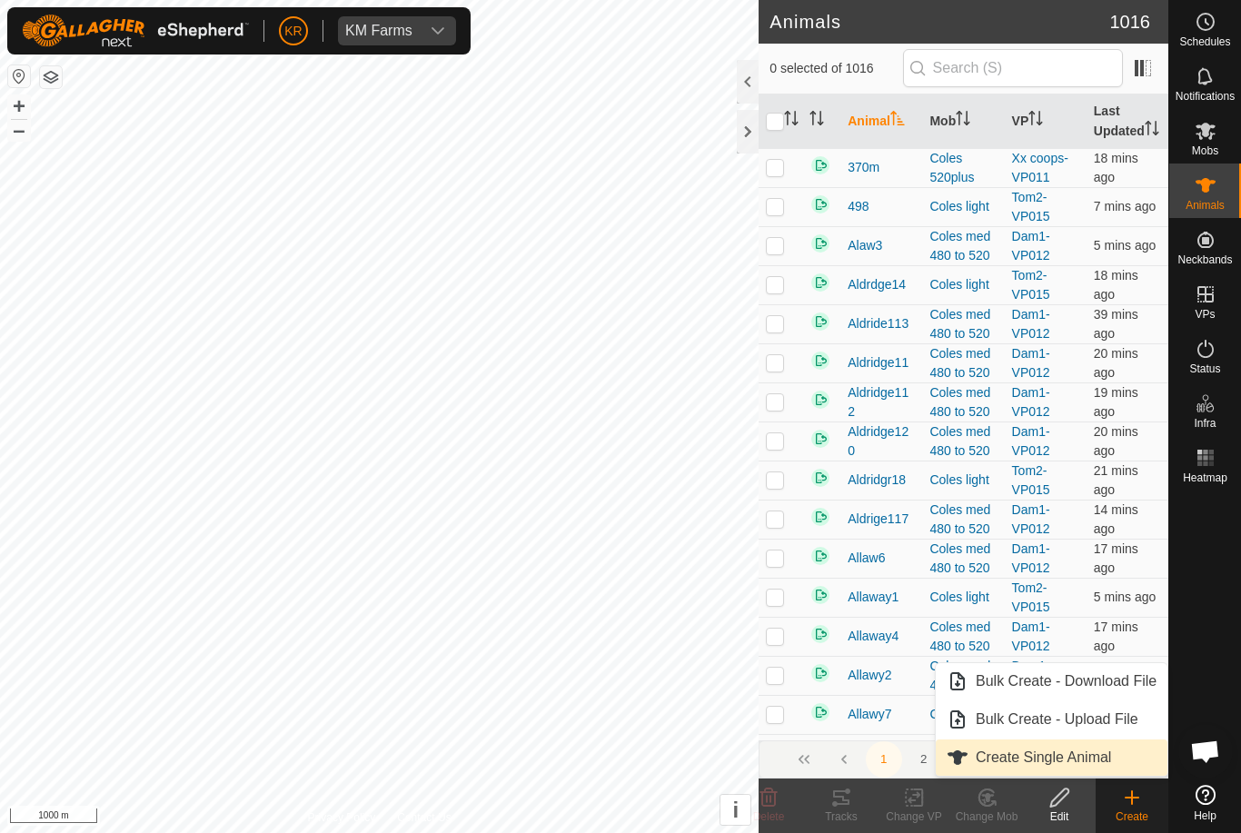
click at [1108, 744] on link "Create Single Animal" at bounding box center [1052, 758] width 232 height 36
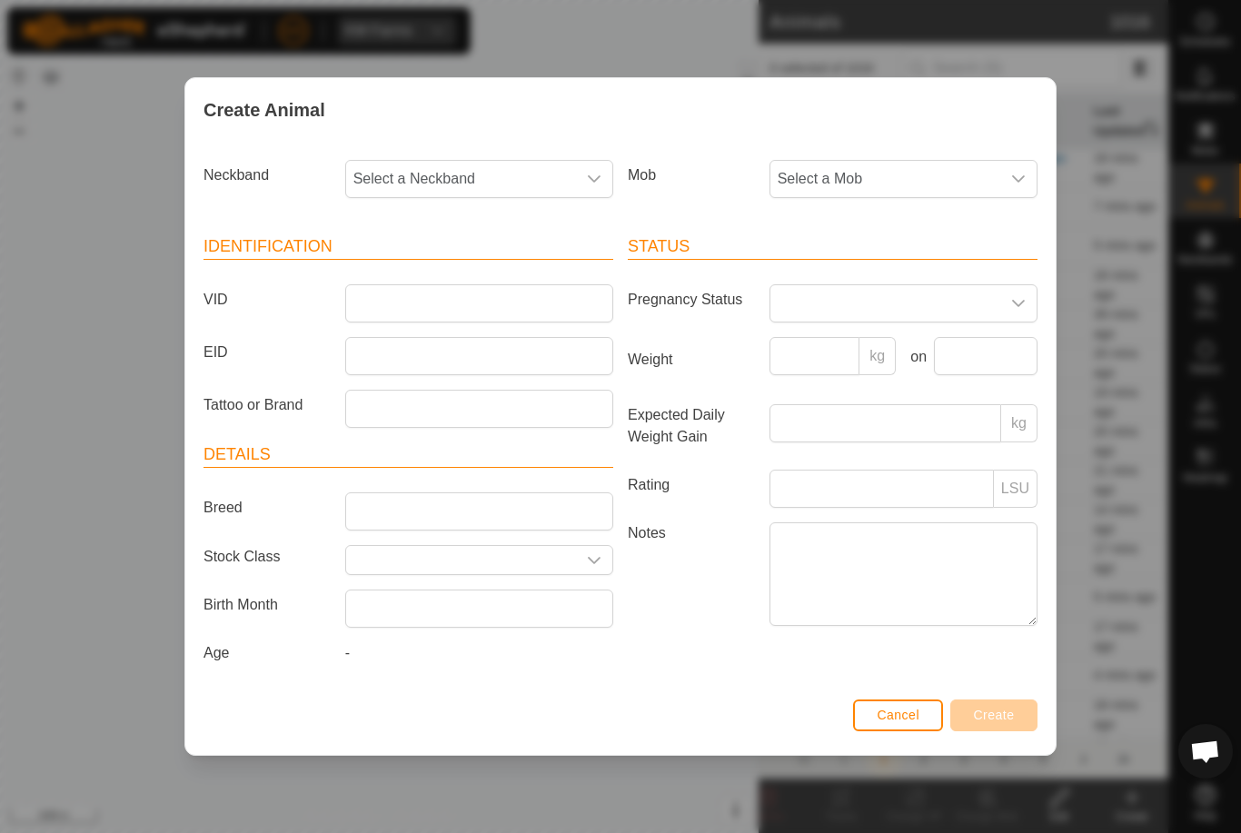
click at [473, 171] on span "Select a Neckband" at bounding box center [461, 179] width 230 height 36
type input "15142"
click at [482, 263] on li "1514252489" at bounding box center [480, 272] width 266 height 36
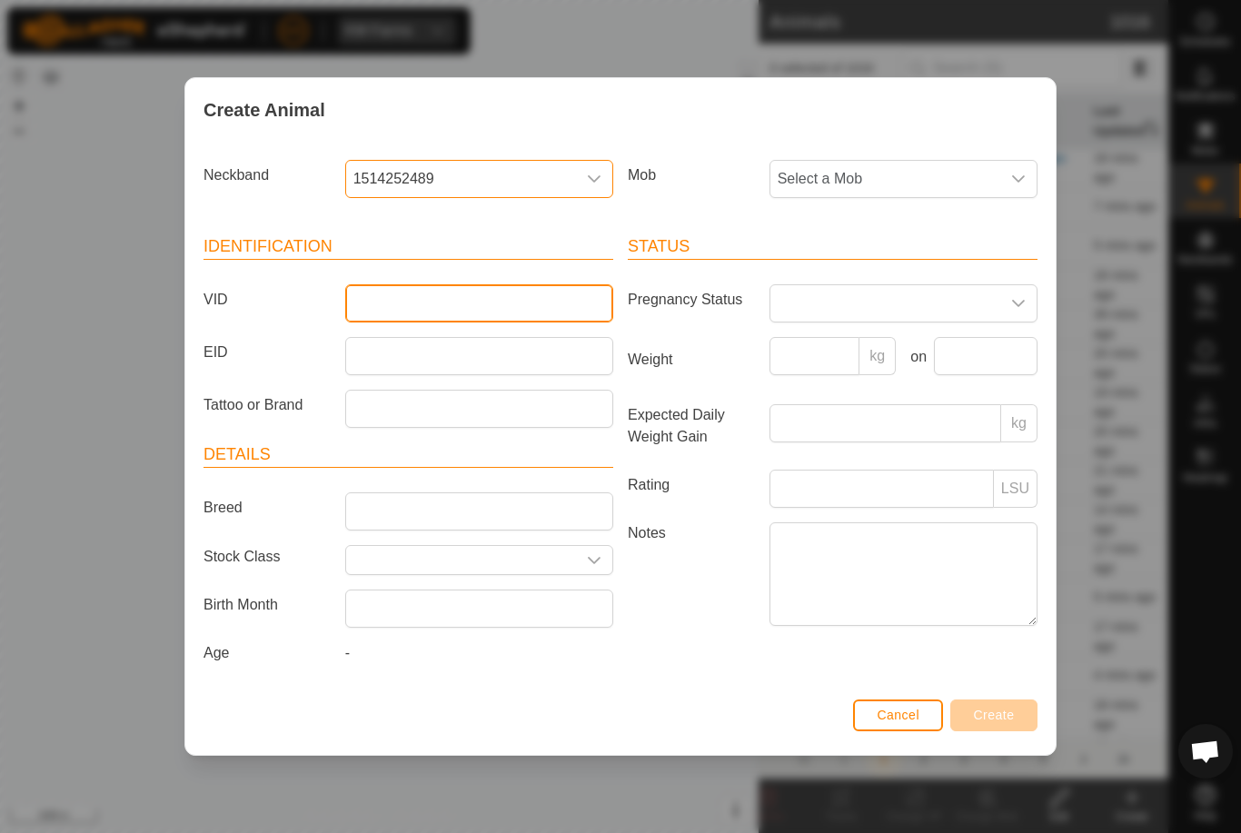
click at [484, 287] on input "VID" at bounding box center [479, 303] width 268 height 38
type input "Mcleay14"
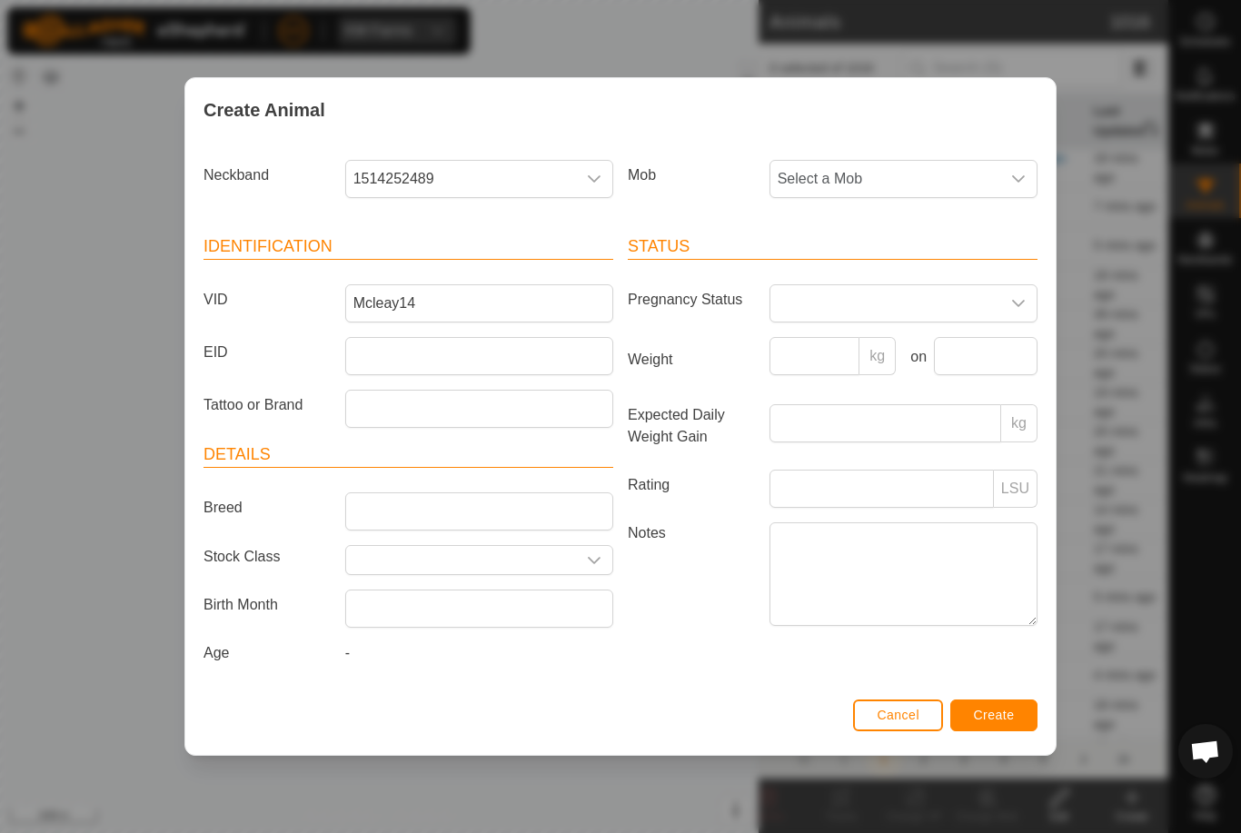
click at [900, 166] on span "Select a Mob" at bounding box center [885, 179] width 230 height 36
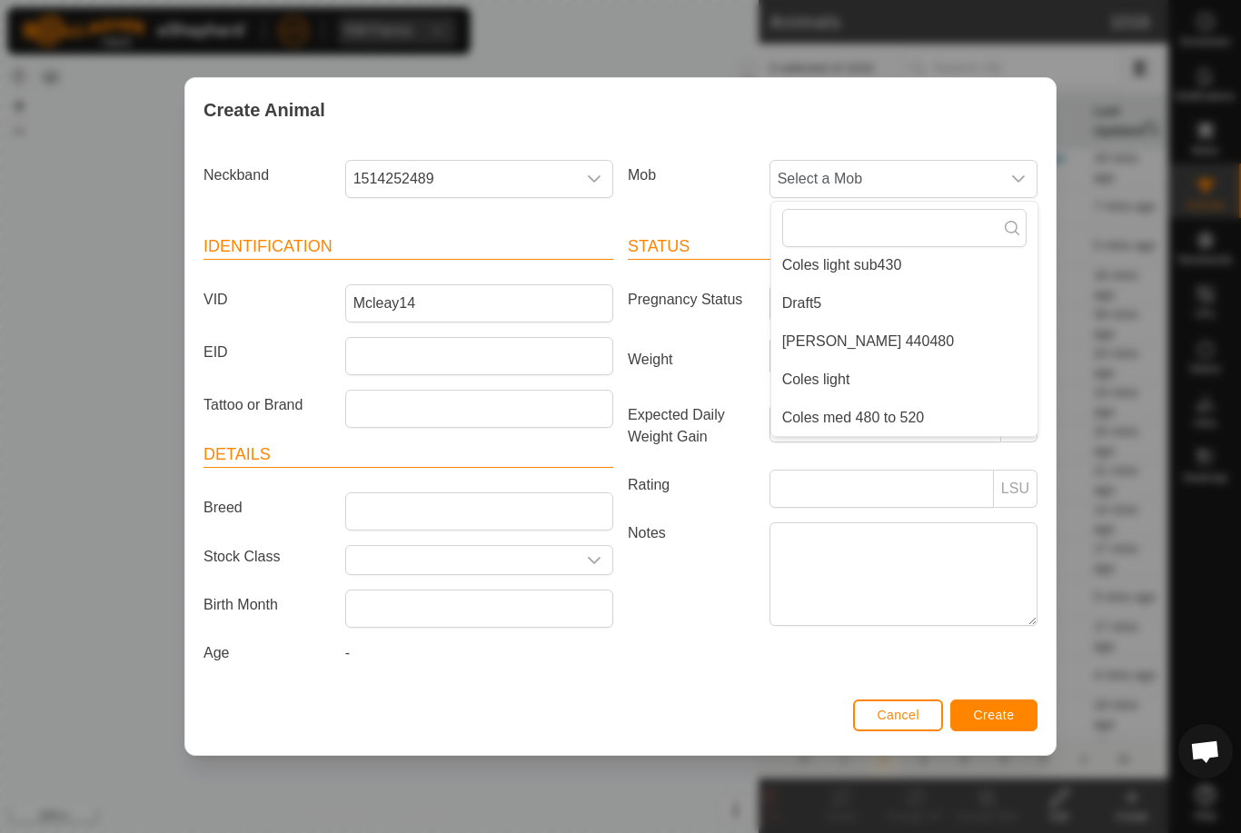
click at [928, 297] on li "Draft5" at bounding box center [904, 303] width 266 height 36
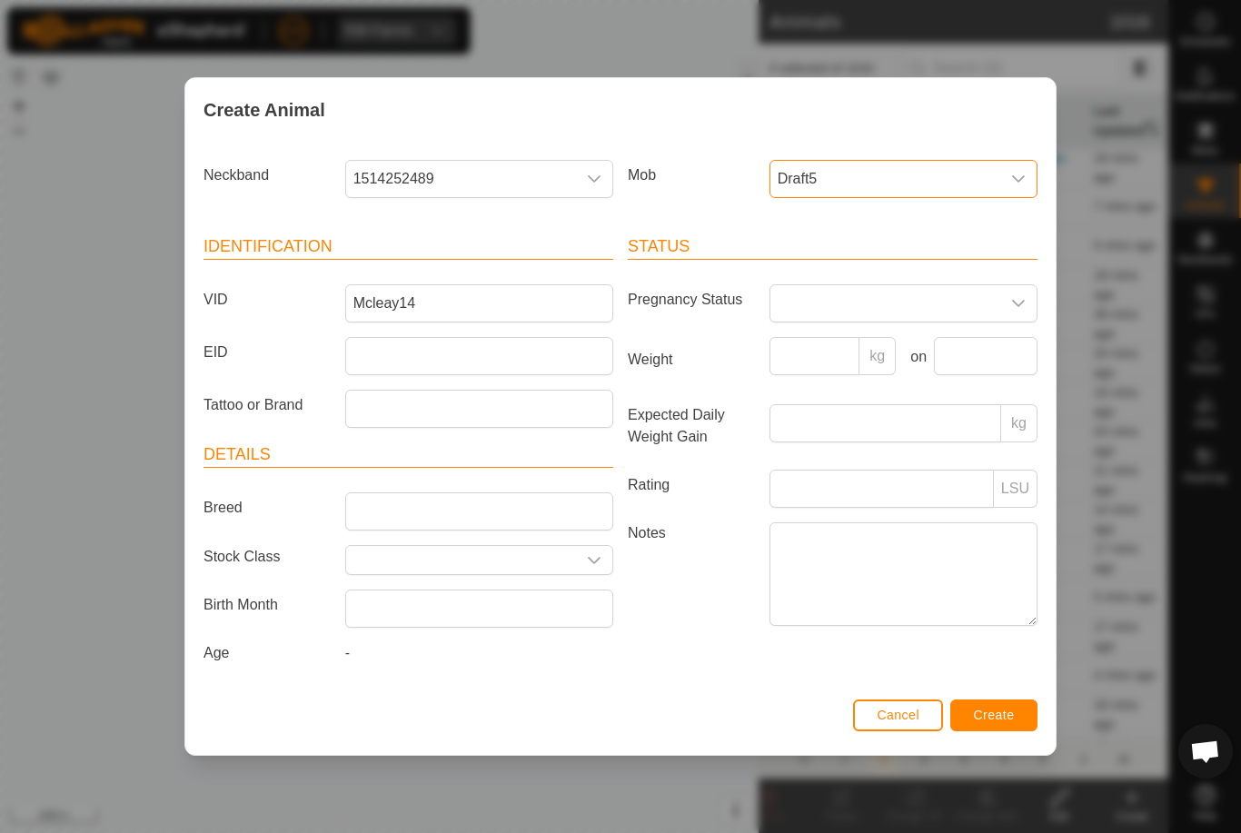
click at [994, 705] on button "Create" at bounding box center [993, 716] width 87 height 32
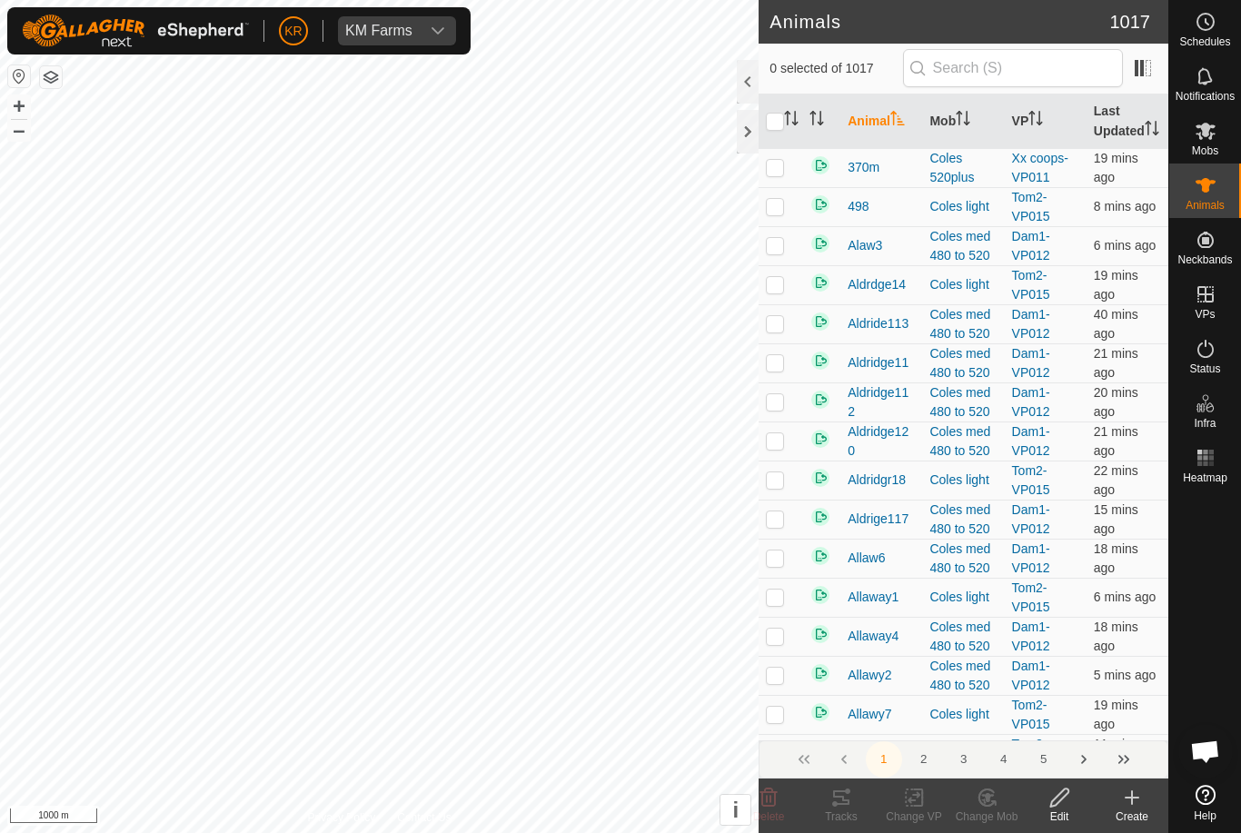
click at [1132, 815] on div "Create" at bounding box center [1132, 817] width 73 height 16
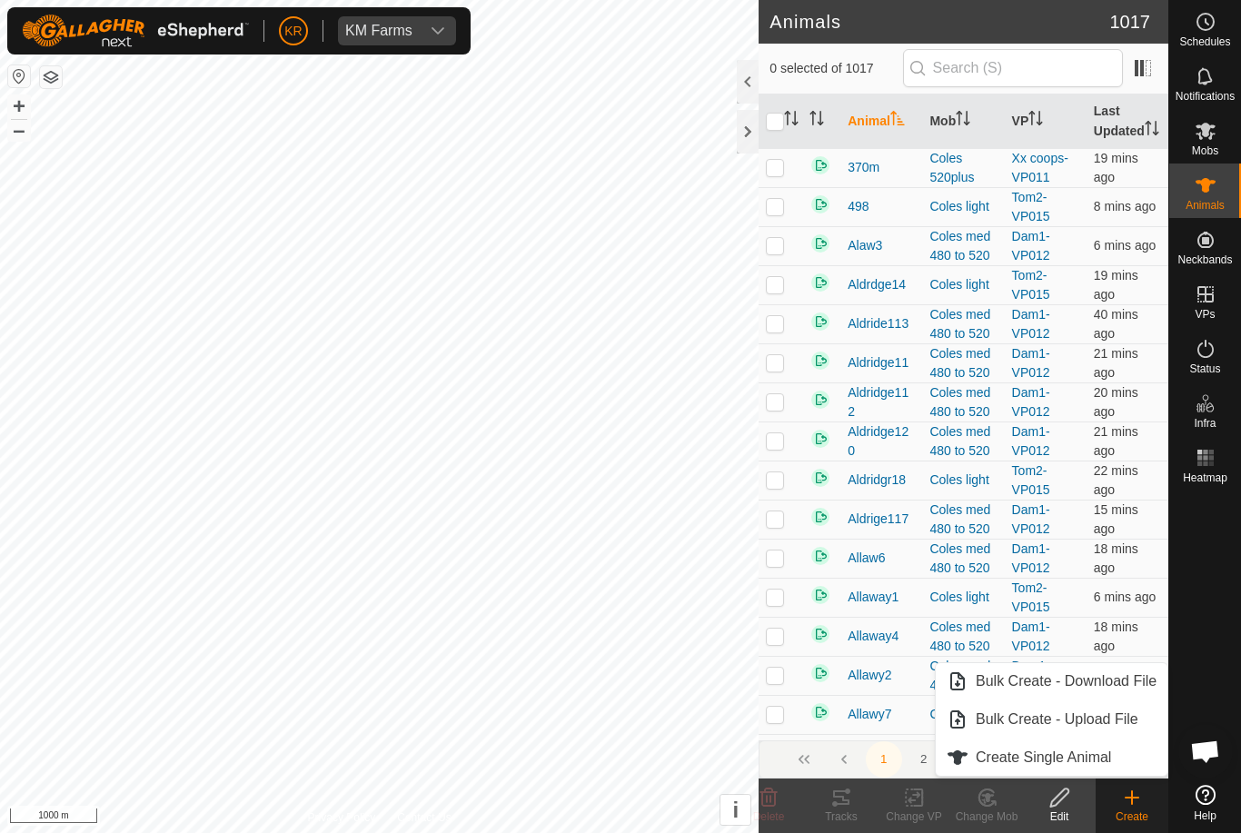
click at [1105, 751] on span "Create Single Animal" at bounding box center [1043, 758] width 135 height 22
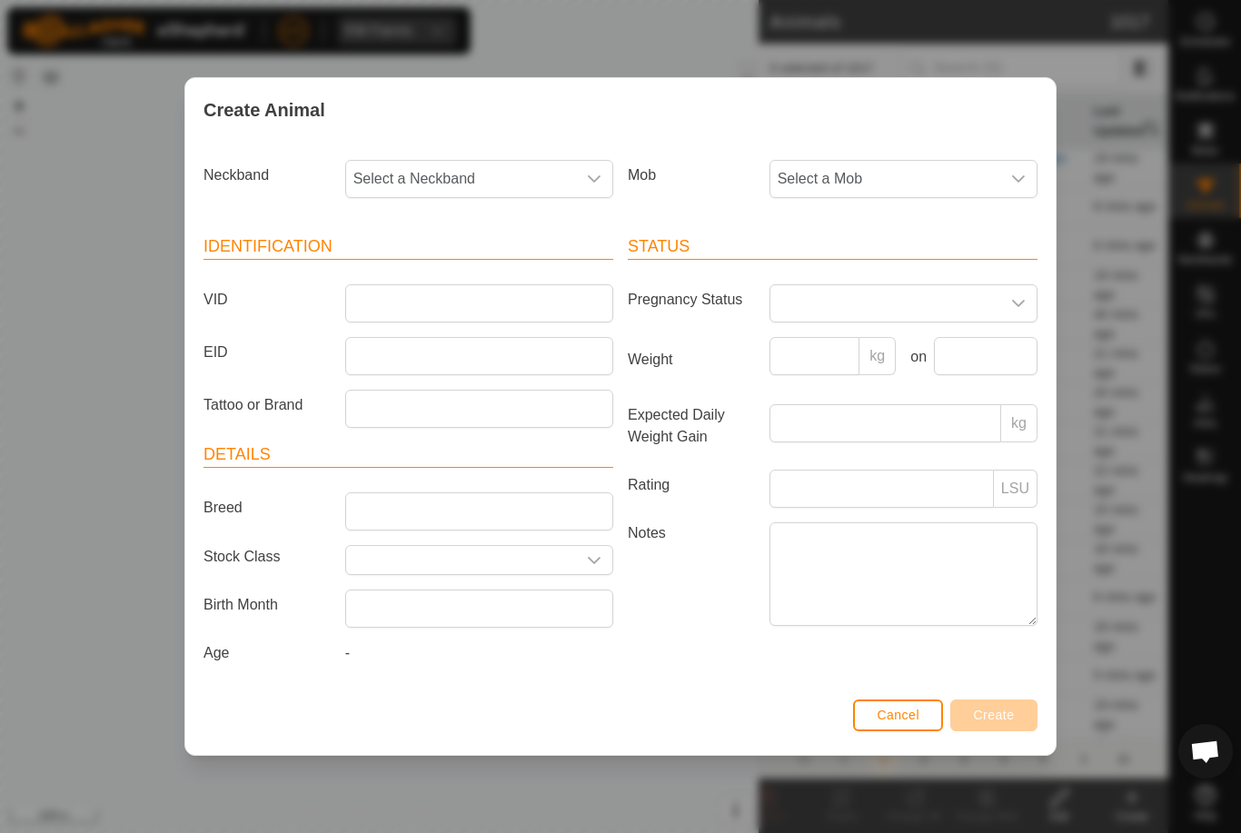
click at [930, 161] on span "Select a Mob" at bounding box center [885, 179] width 230 height 36
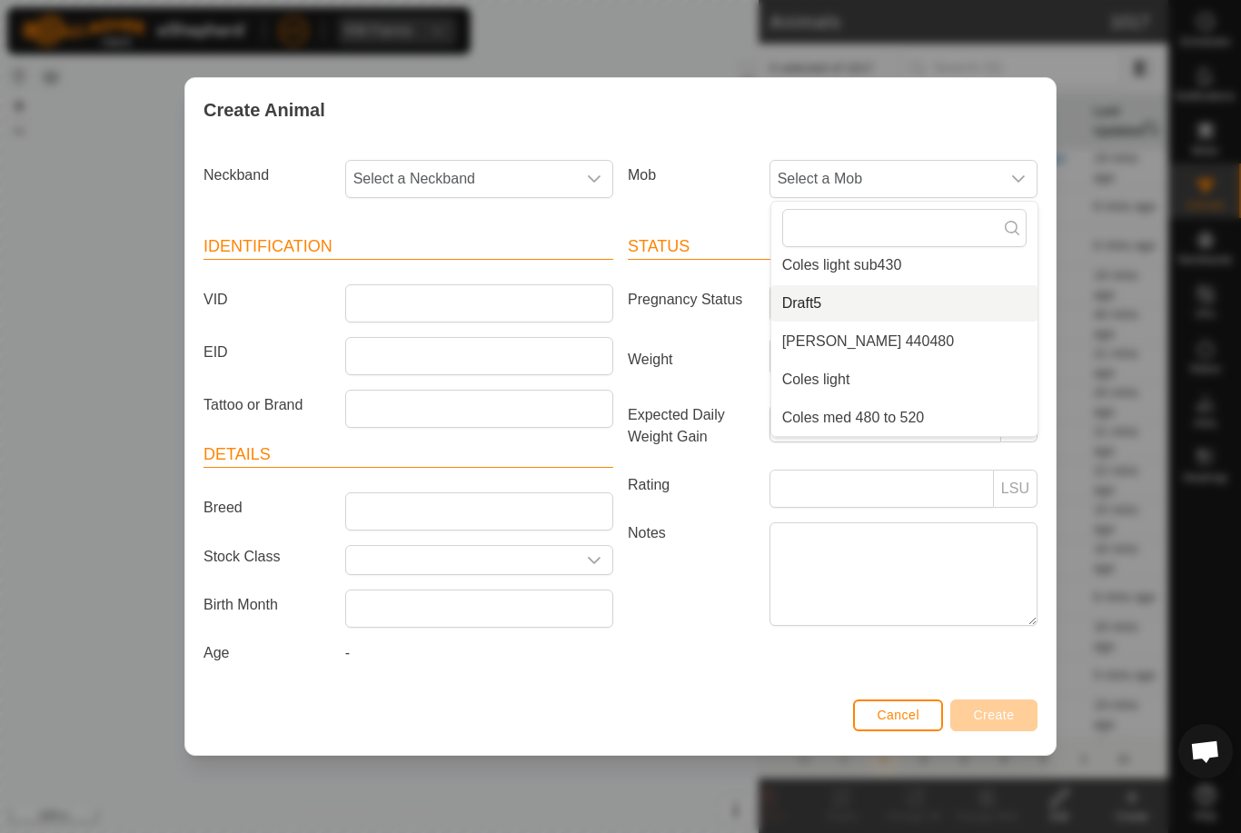
click at [909, 285] on li "Draft5" at bounding box center [904, 303] width 266 height 36
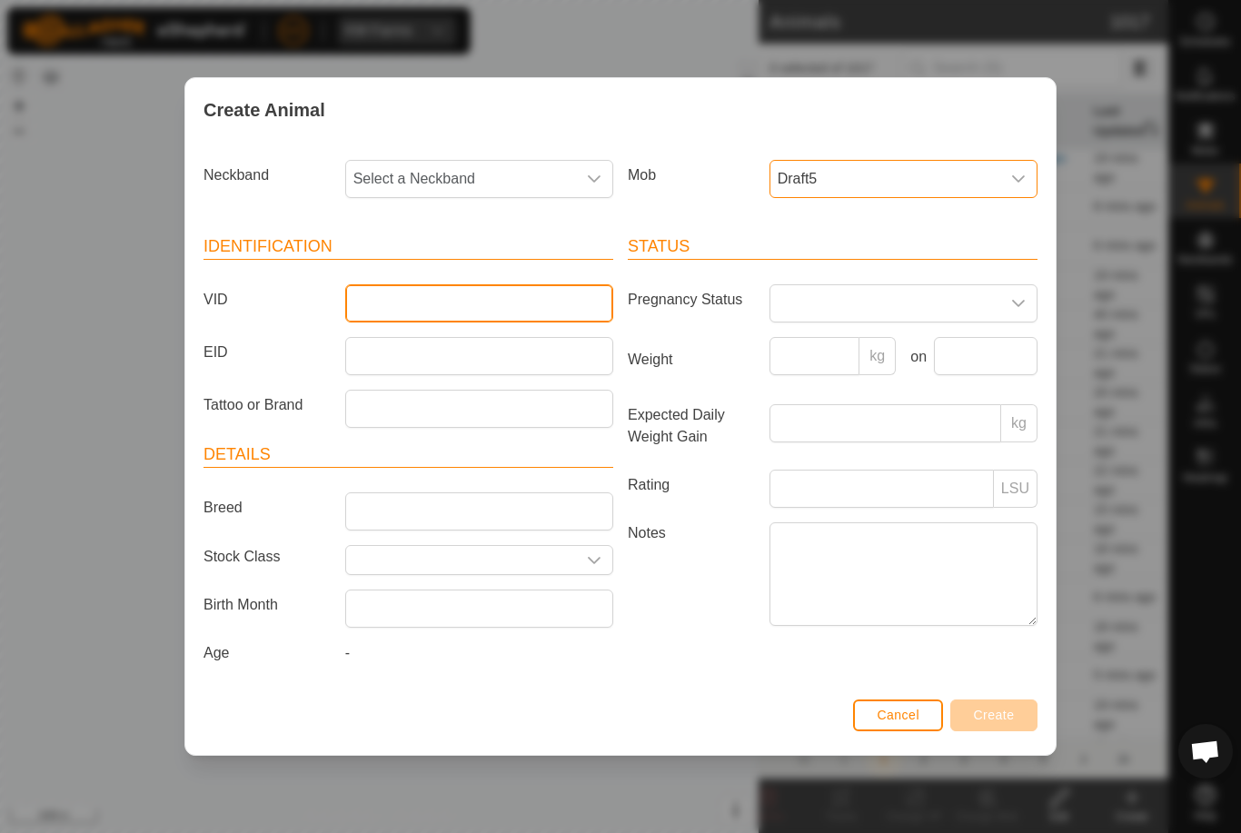
click at [482, 284] on input "VID" at bounding box center [479, 303] width 268 height 38
type input "Mcleay15"
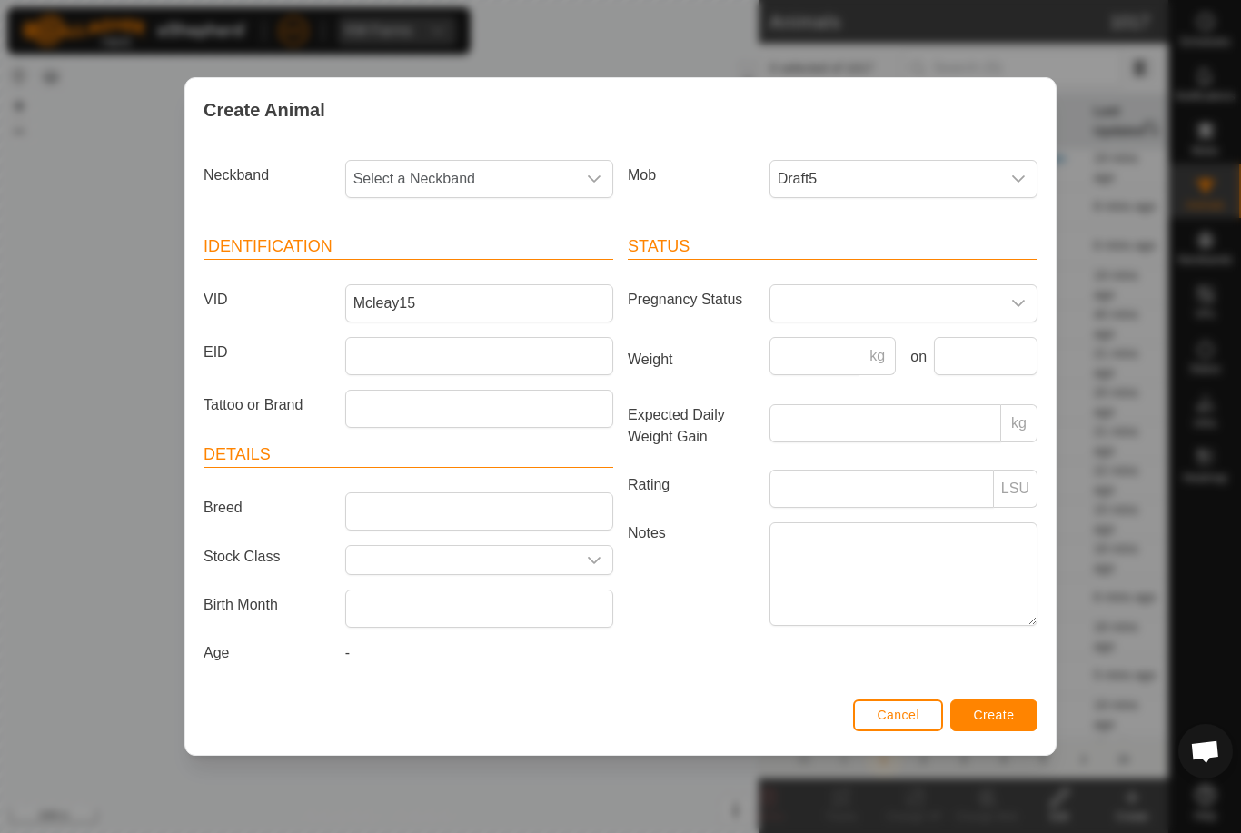
click at [474, 161] on span "Select a Neckband" at bounding box center [461, 179] width 230 height 36
type input "29331"
click at [493, 265] on li "2933147592" at bounding box center [480, 272] width 266 height 36
click at [1012, 707] on button "Create" at bounding box center [993, 716] width 87 height 32
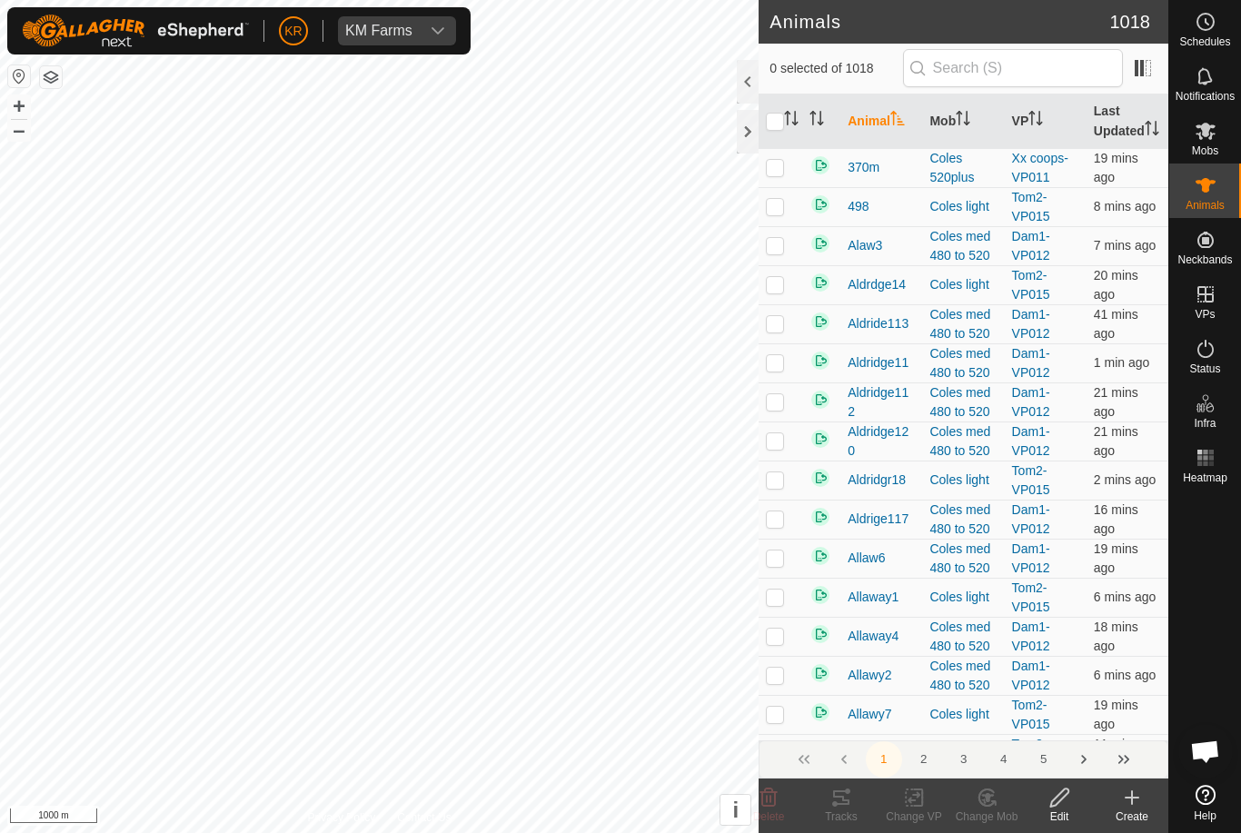
click at [1132, 804] on icon at bounding box center [1132, 797] width 0 height 13
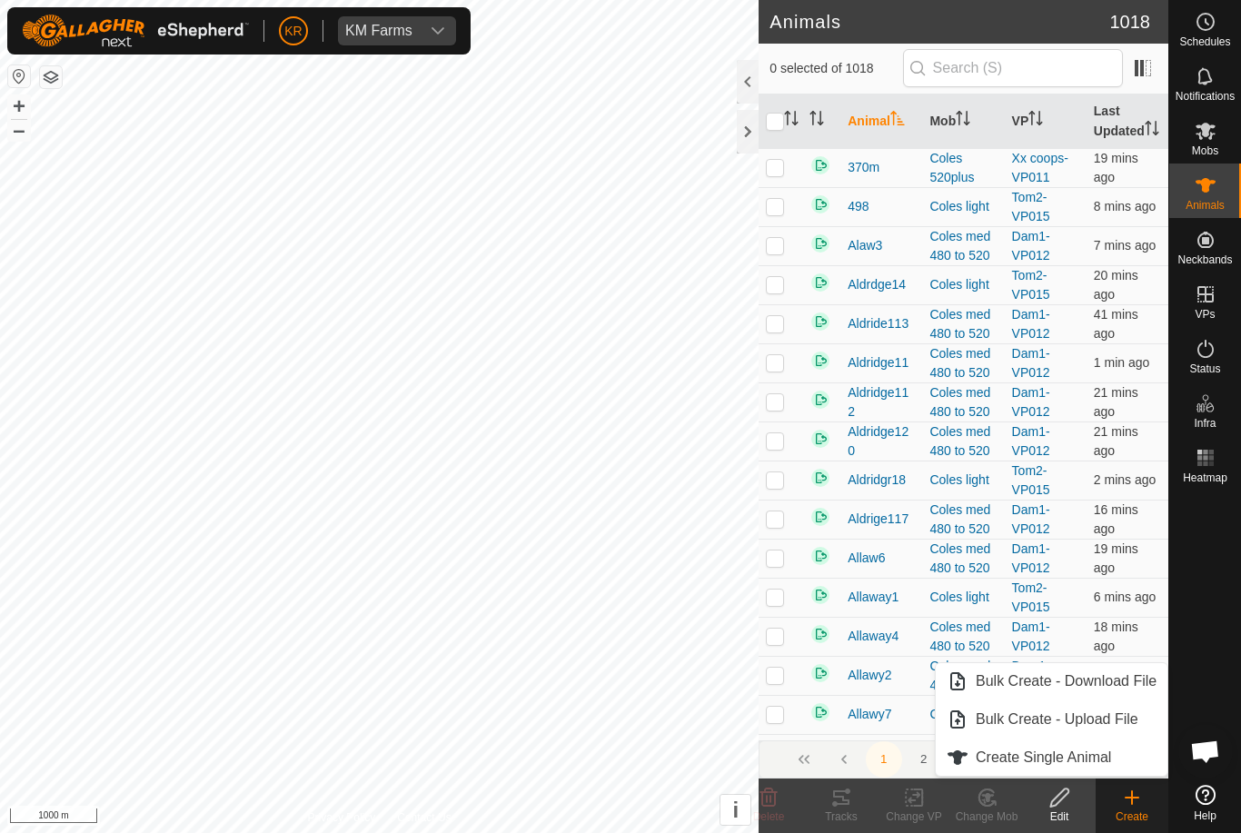
click at [1079, 758] on span "Create Single Animal" at bounding box center [1043, 758] width 135 height 22
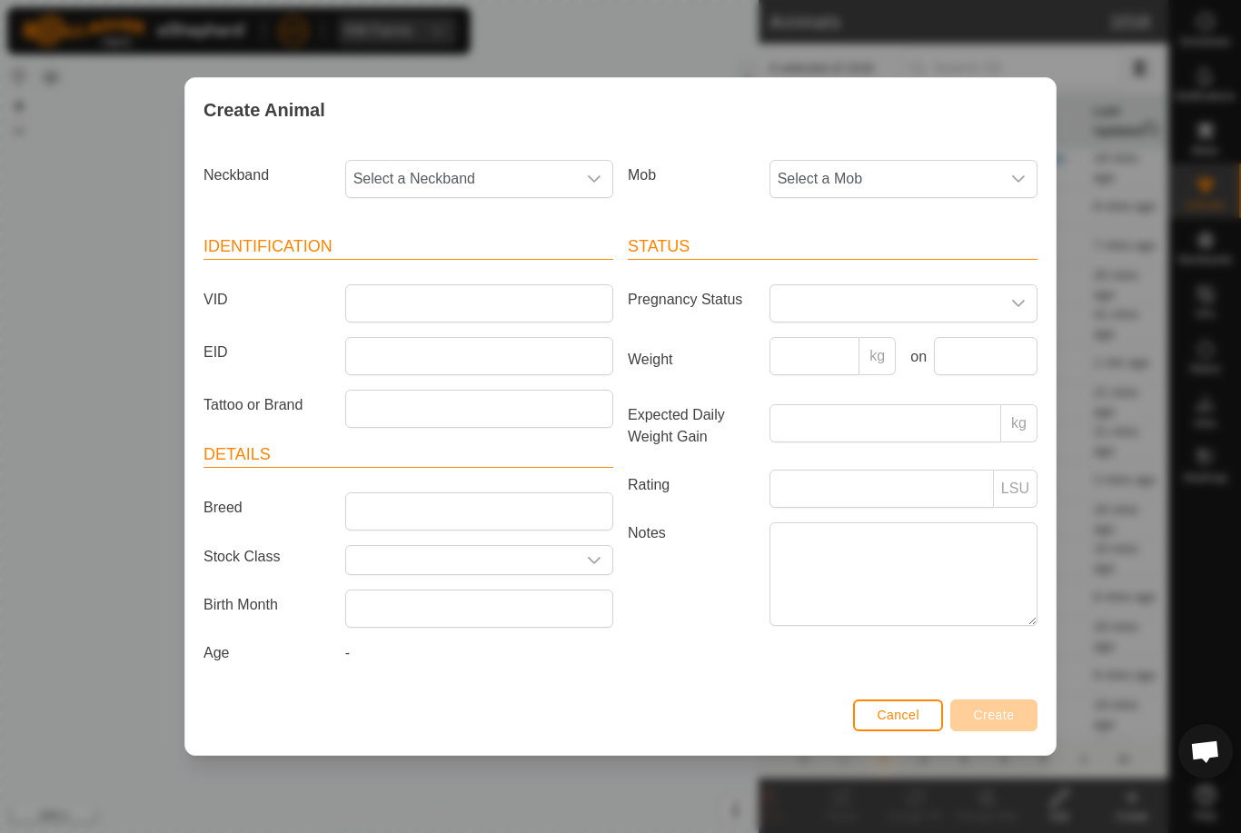
click at [915, 161] on span "Select a Mob" at bounding box center [885, 179] width 230 height 36
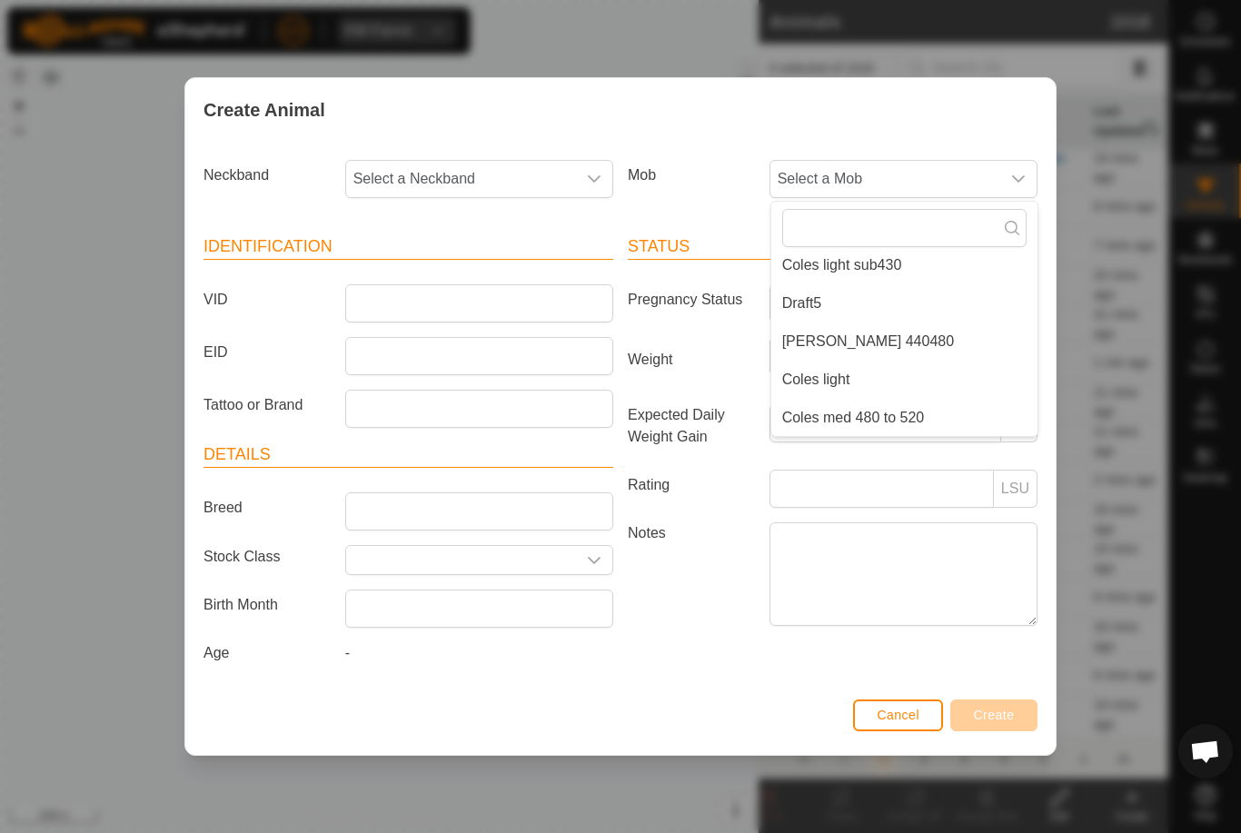
click at [902, 303] on li "Draft5" at bounding box center [904, 303] width 266 height 36
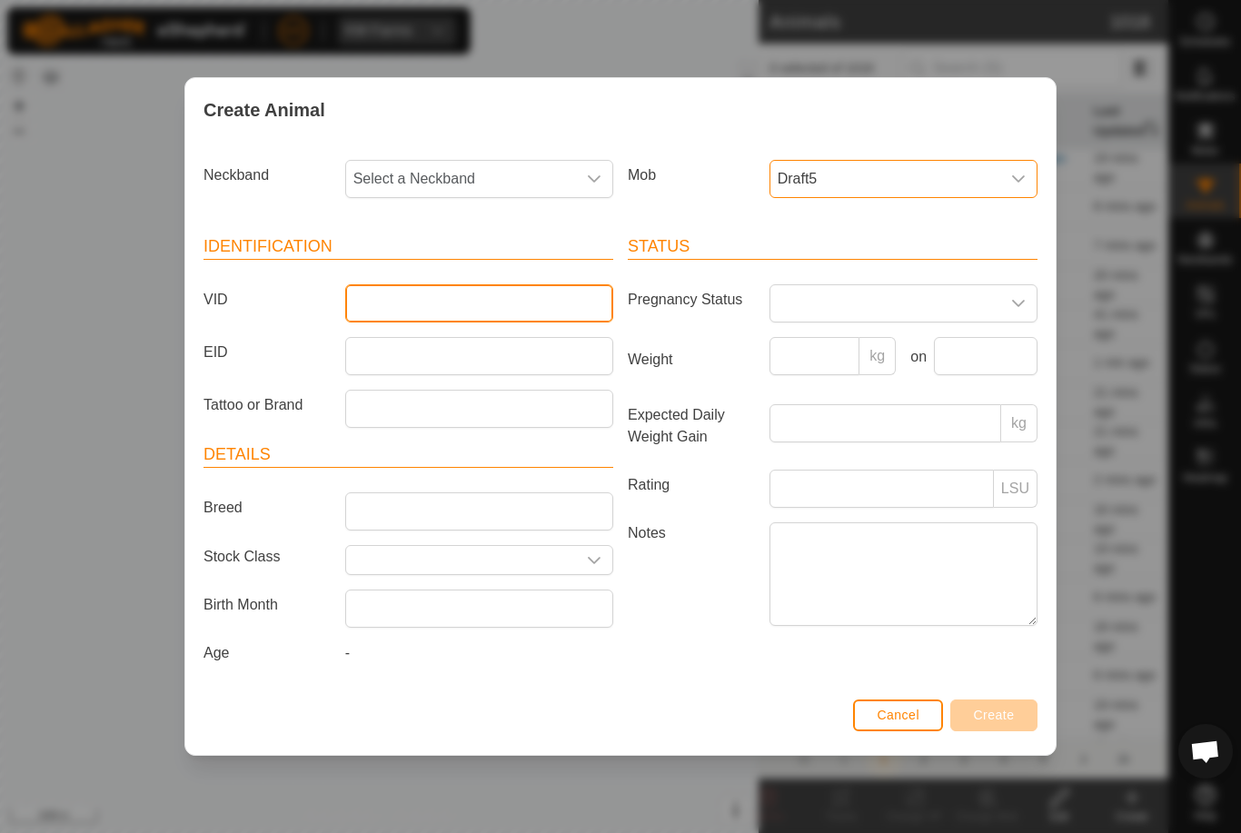
click at [522, 289] on input "VID" at bounding box center [479, 303] width 268 height 38
type input "Mcleay16"
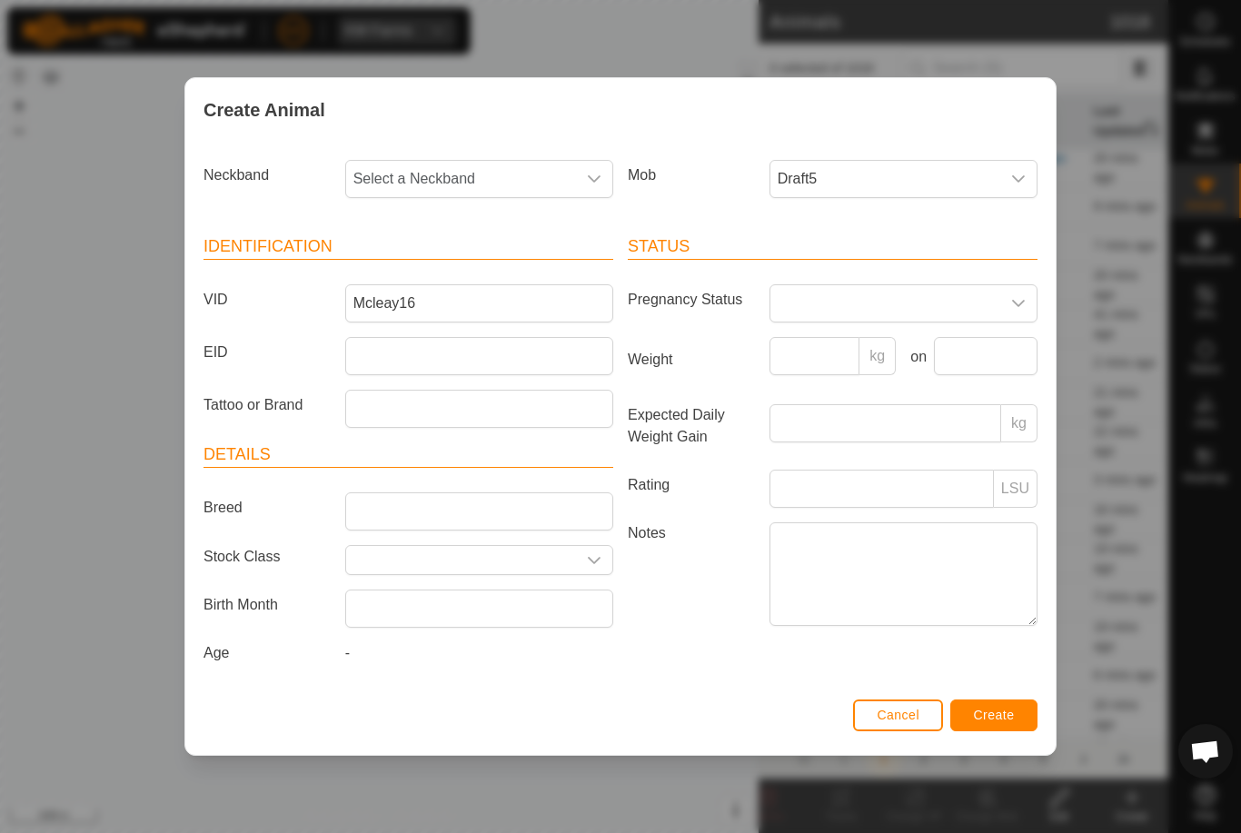
click at [493, 179] on span "Select a Neckband" at bounding box center [461, 179] width 230 height 36
type input "16145"
click at [451, 263] on li "1614593918" at bounding box center [480, 272] width 266 height 36
click at [1017, 704] on button "Create" at bounding box center [993, 716] width 87 height 32
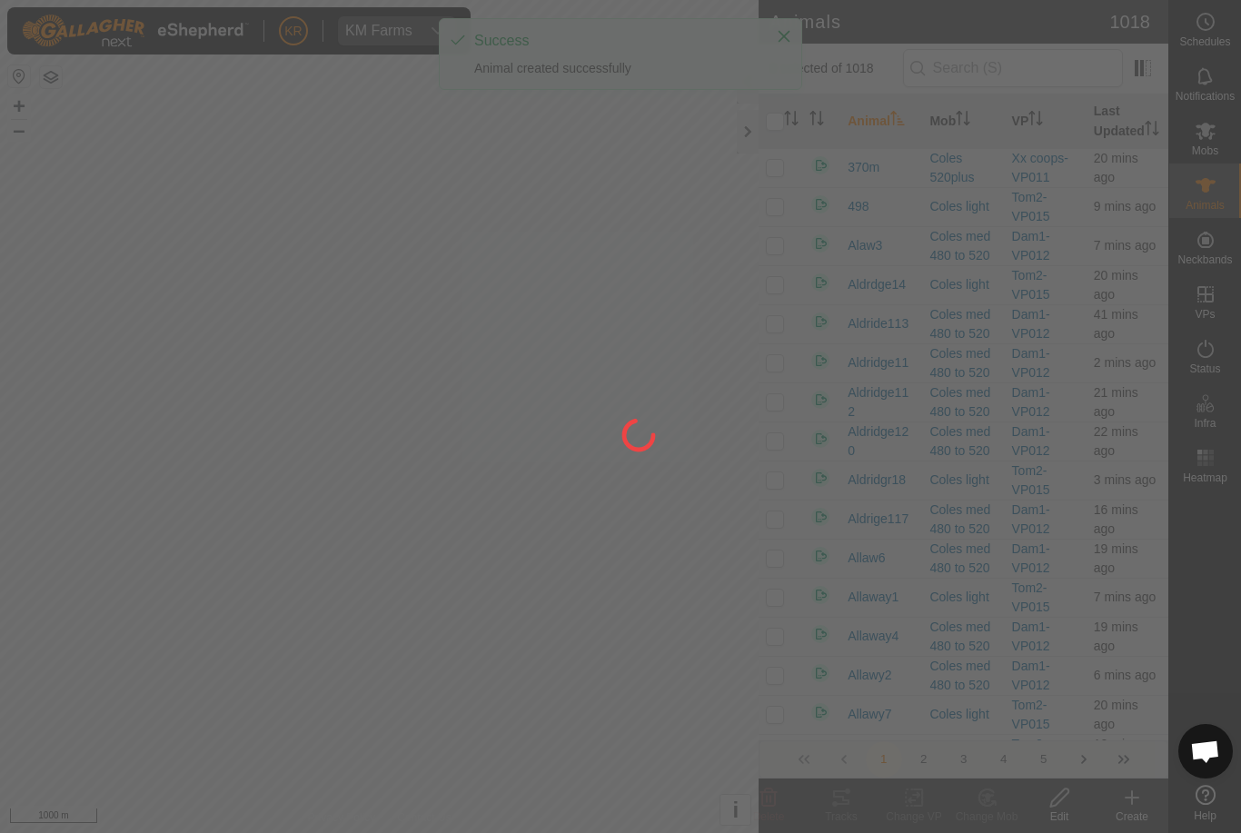
click at [1132, 806] on div at bounding box center [620, 416] width 1241 height 833
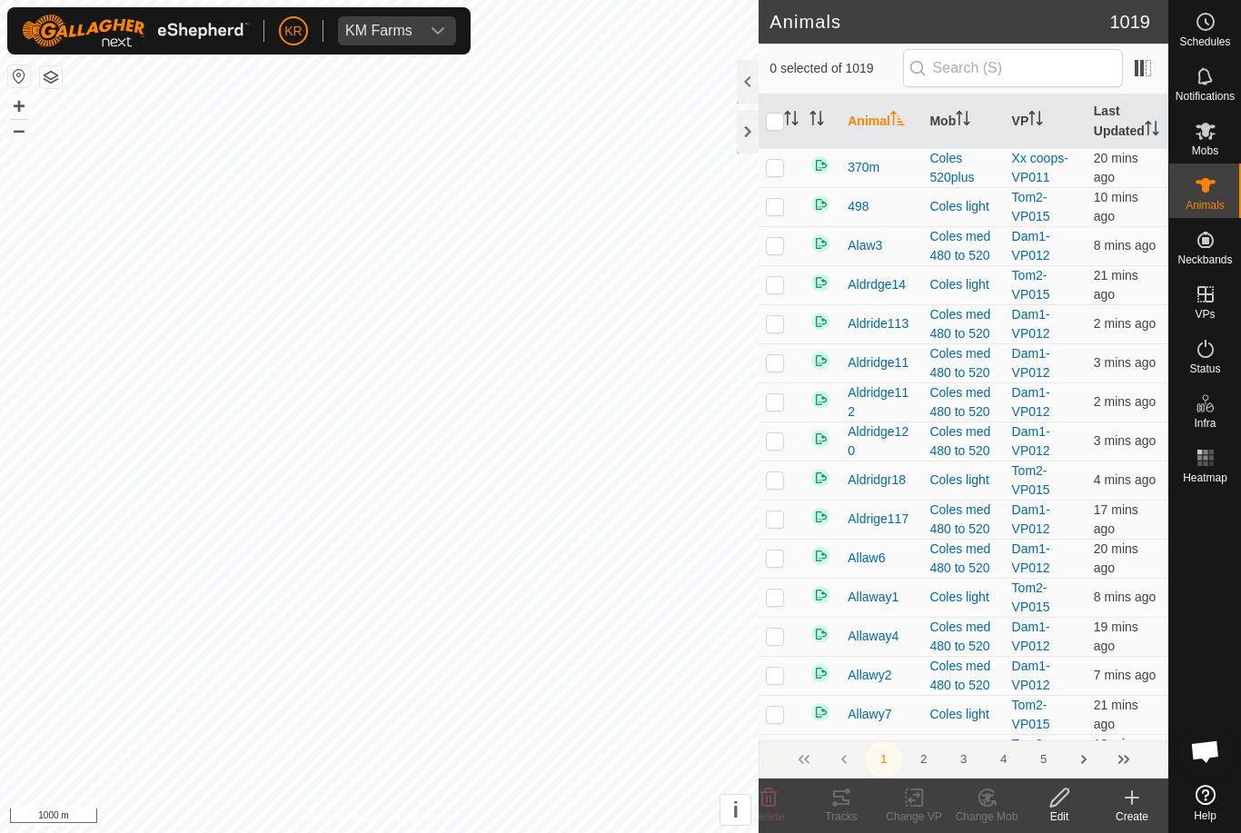
click at [1132, 800] on icon at bounding box center [1132, 797] width 0 height 13
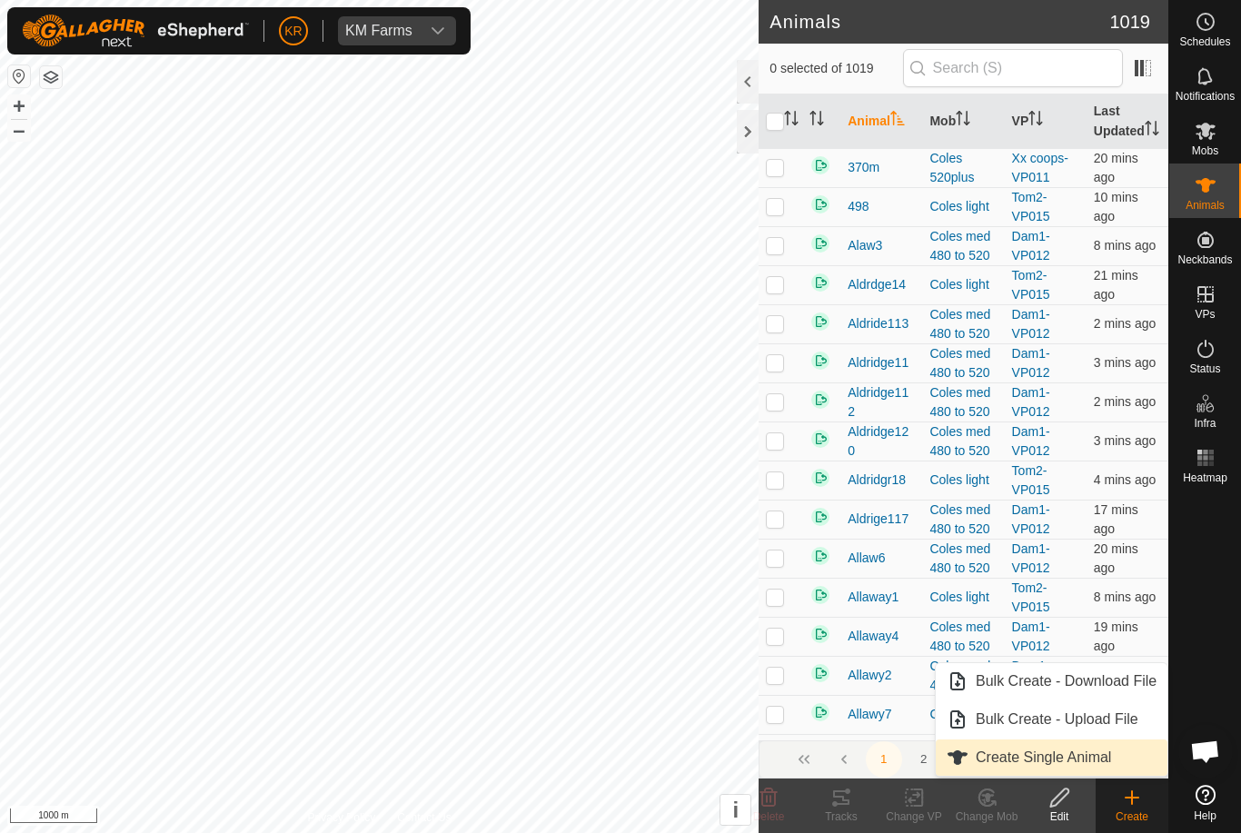
click at [1101, 758] on span "Create Single Animal" at bounding box center [1043, 758] width 135 height 22
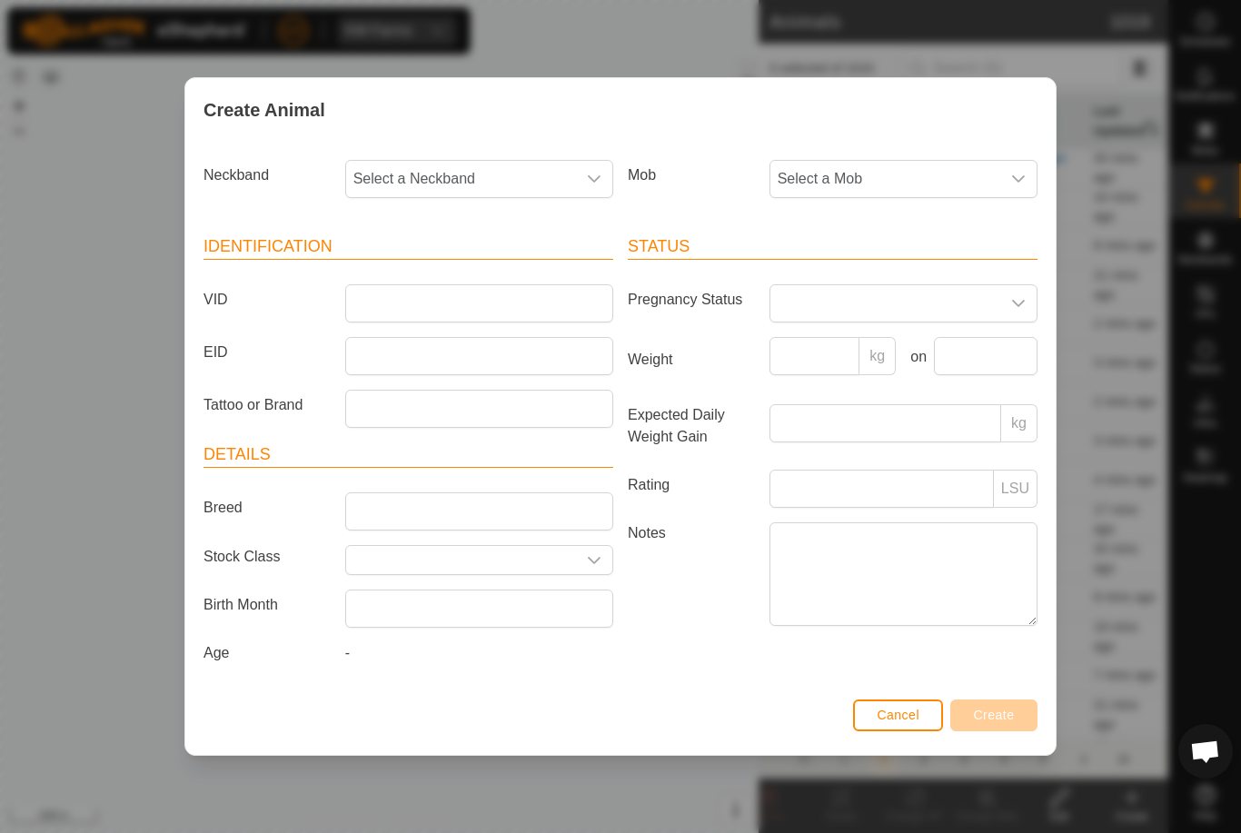
click at [915, 165] on span "Select a Mob" at bounding box center [885, 179] width 230 height 36
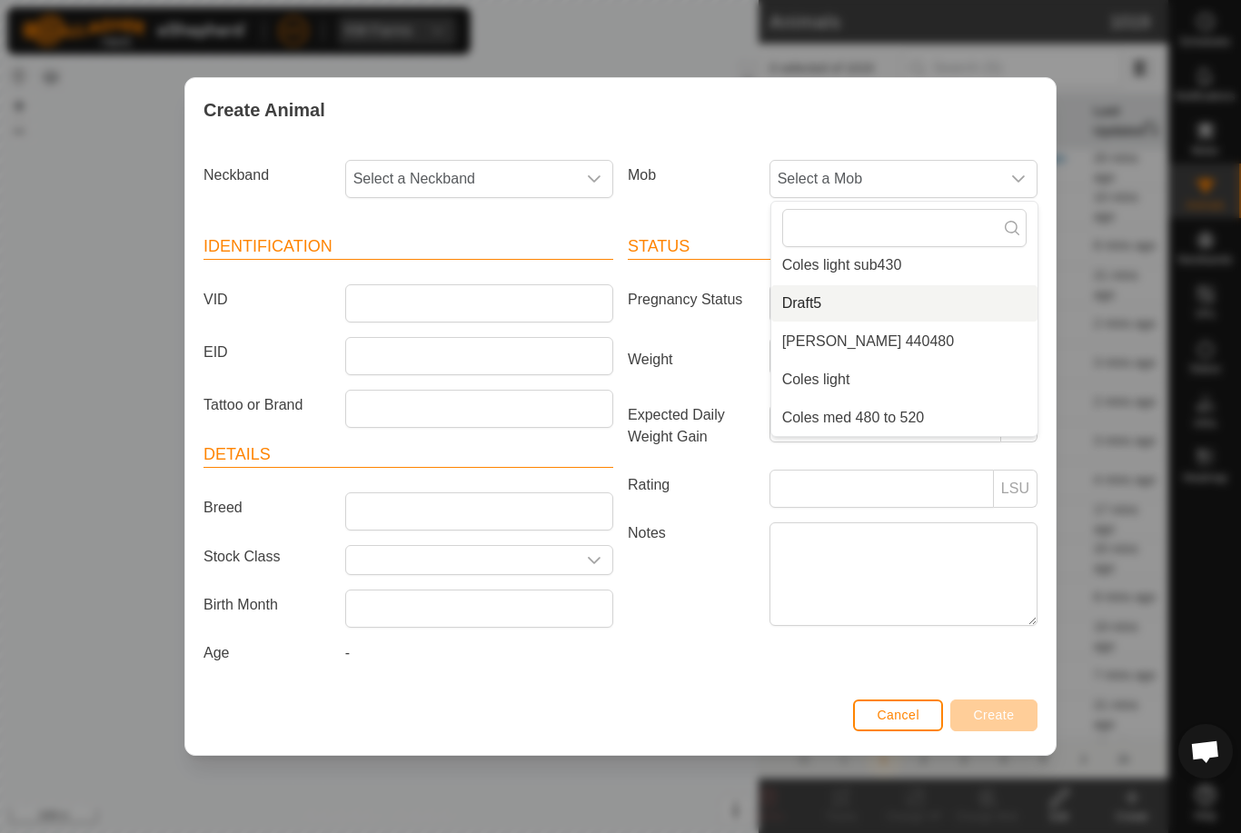
click at [916, 291] on li "Draft5" at bounding box center [904, 303] width 266 height 36
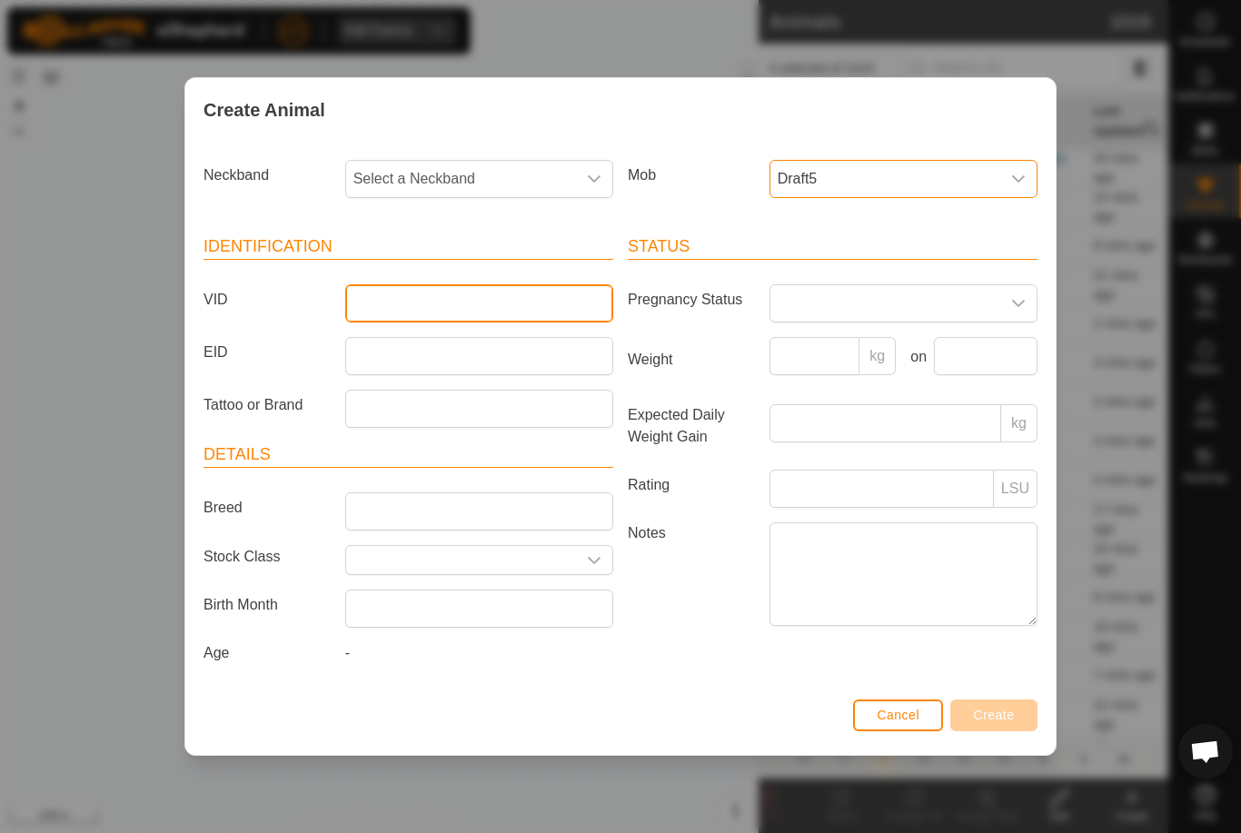
click at [531, 295] on input "VID" at bounding box center [479, 303] width 268 height 38
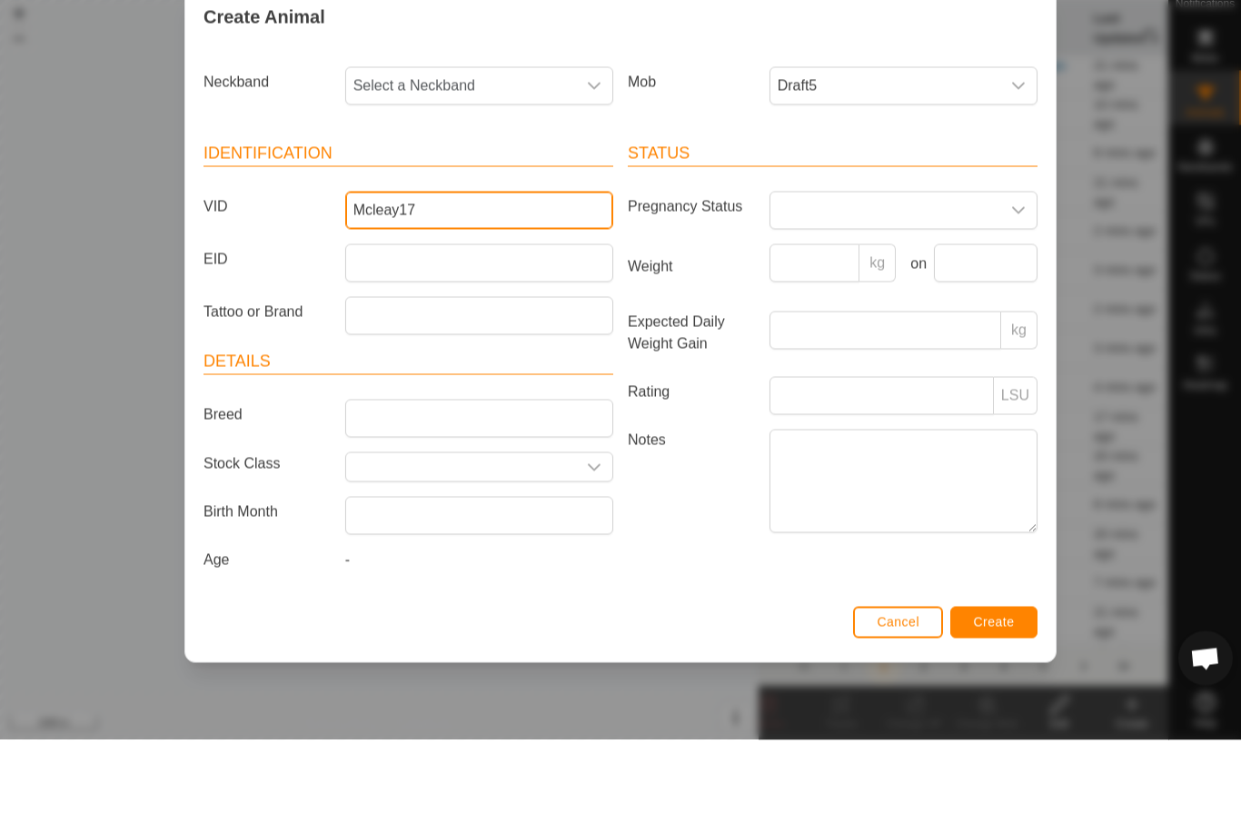
type input "Mcleay17"
click at [494, 161] on span "Select a Neckband" at bounding box center [461, 179] width 230 height 36
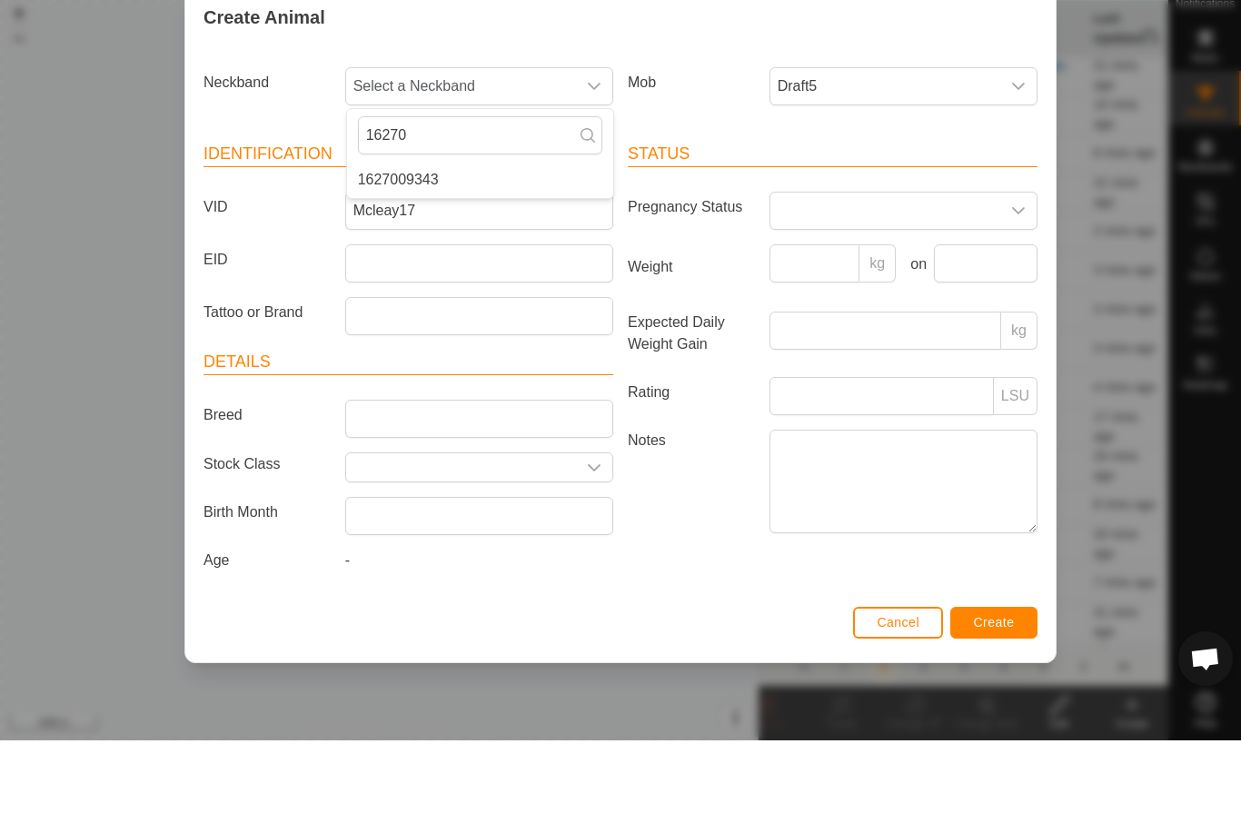
type input "16270"
click at [486, 254] on li "1627009343" at bounding box center [480, 272] width 266 height 36
click at [994, 710] on div "Create Animal Neckband 1627009343 Mob Draft5 Identification VID Mcleay17 EID Ta…" at bounding box center [620, 416] width 1241 height 833
click at [1018, 713] on div "Create Animal Neckband 1627009343 Mob Draft5 Identification VID Mcleay17 EID Ta…" at bounding box center [620, 416] width 1241 height 833
click at [1003, 723] on div "Create Animal Neckband 1627009343 Mob Draft5 Identification VID Mcleay17 EID Ta…" at bounding box center [620, 416] width 1241 height 833
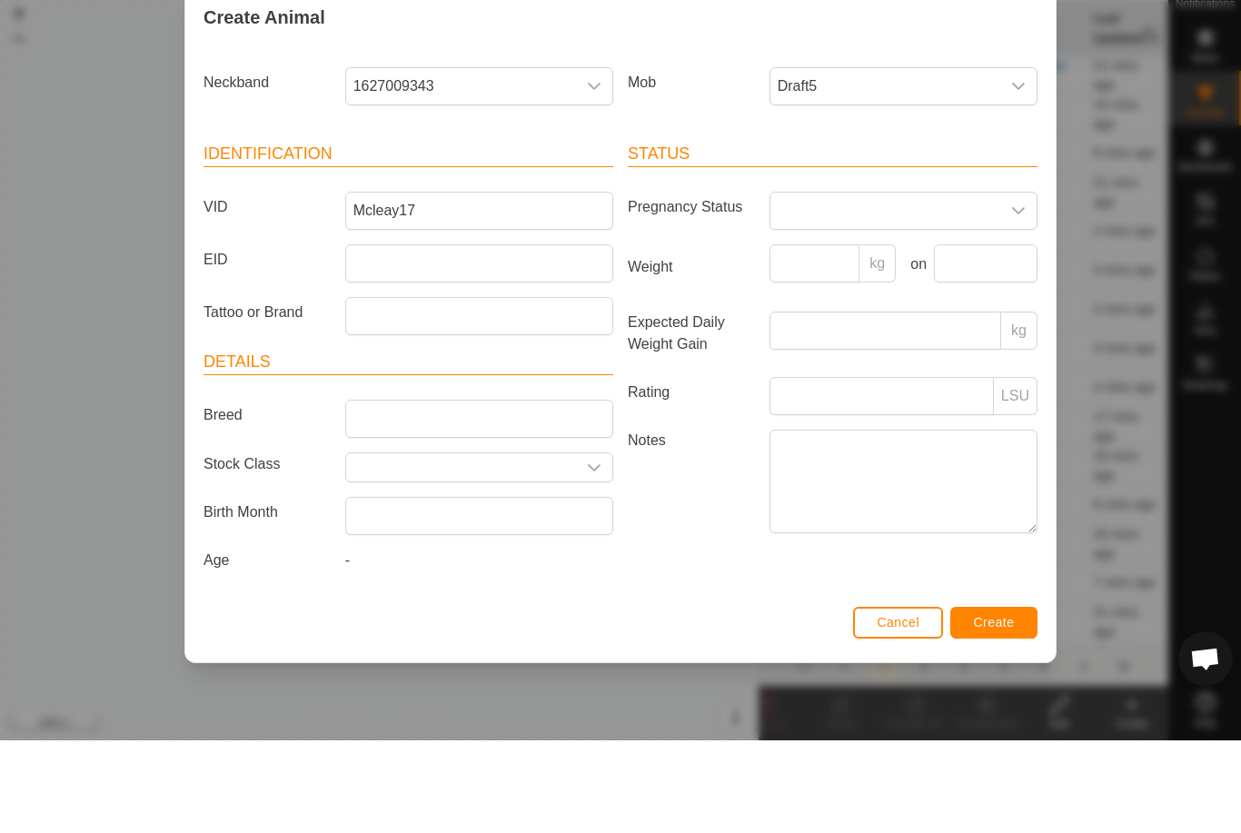
click at [996, 719] on div "Create Animal Neckband 1627009343 Mob Draft5 Identification VID Mcleay17 EID Ta…" at bounding box center [620, 416] width 1241 height 833
click at [1004, 717] on div "Create Animal Neckband 1627009343 Mob Draft5 Identification VID Mcleay17 EID Ta…" at bounding box center [620, 416] width 1241 height 833
click at [1007, 718] on div "Create Animal Neckband 1627009343 Mob Draft5 Identification VID Mcleay17 EID Ta…" at bounding box center [620, 416] width 1241 height 833
click at [998, 714] on div "Create Animal Neckband 1627009343 Mob Draft5 Identification VID Mcleay17 EID Ta…" at bounding box center [620, 416] width 1241 height 833
click at [485, 390] on input "Tattoo or Brand" at bounding box center [479, 409] width 268 height 38
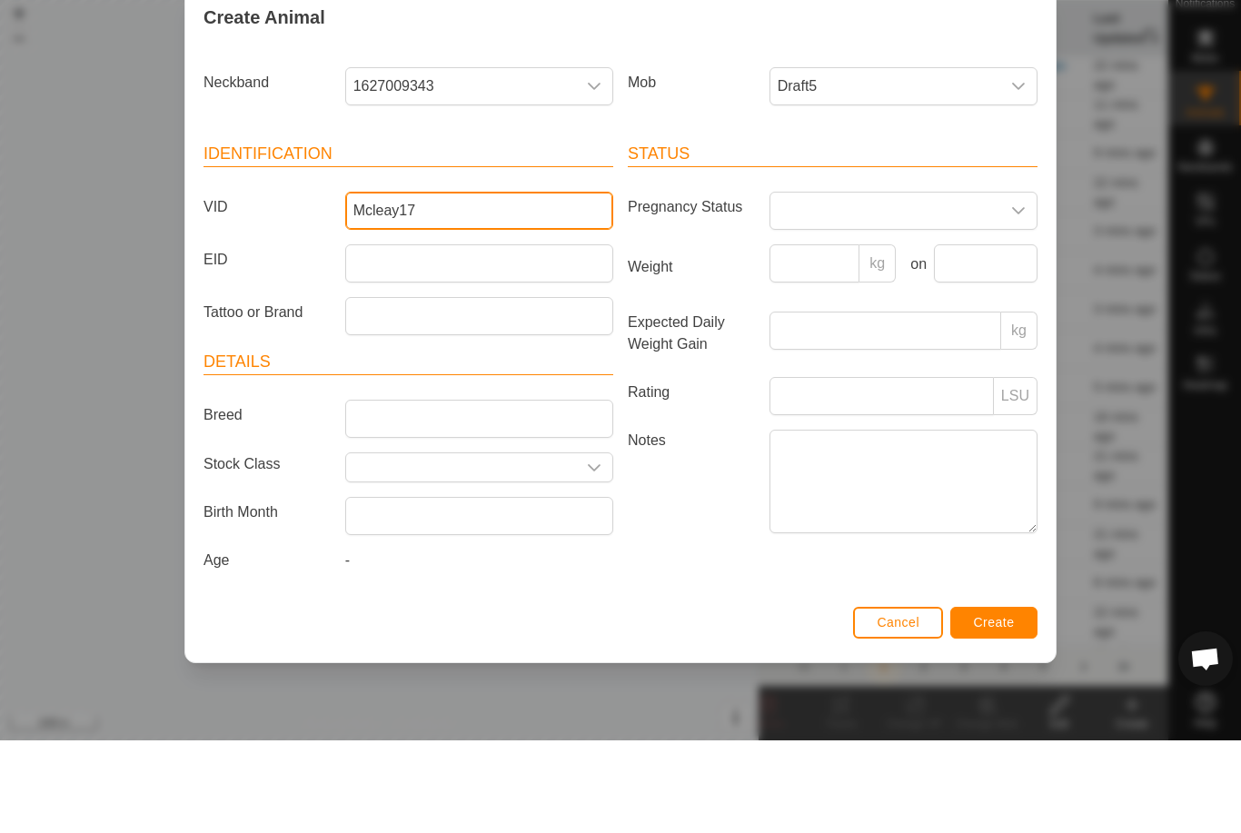
click at [483, 284] on input "Mcleay17" at bounding box center [479, 303] width 268 height 38
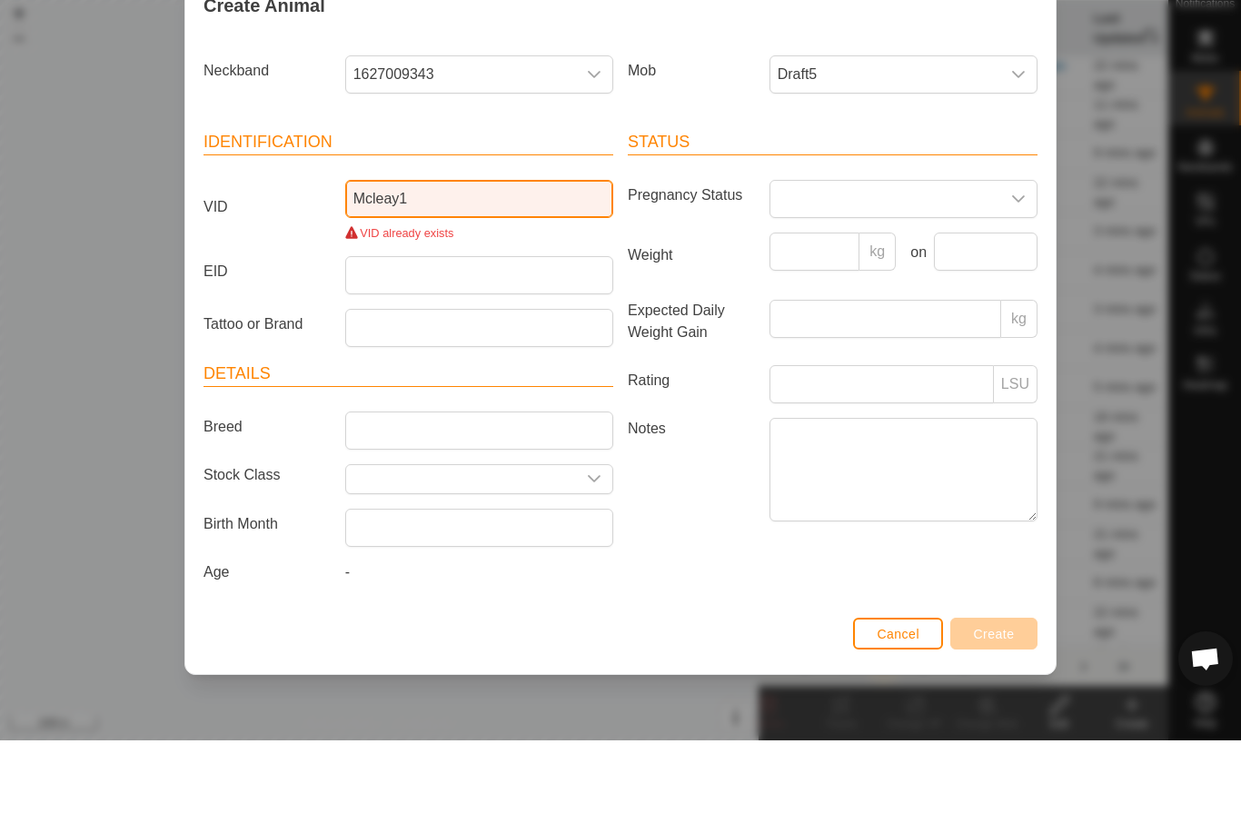
type input "Mcleay17"
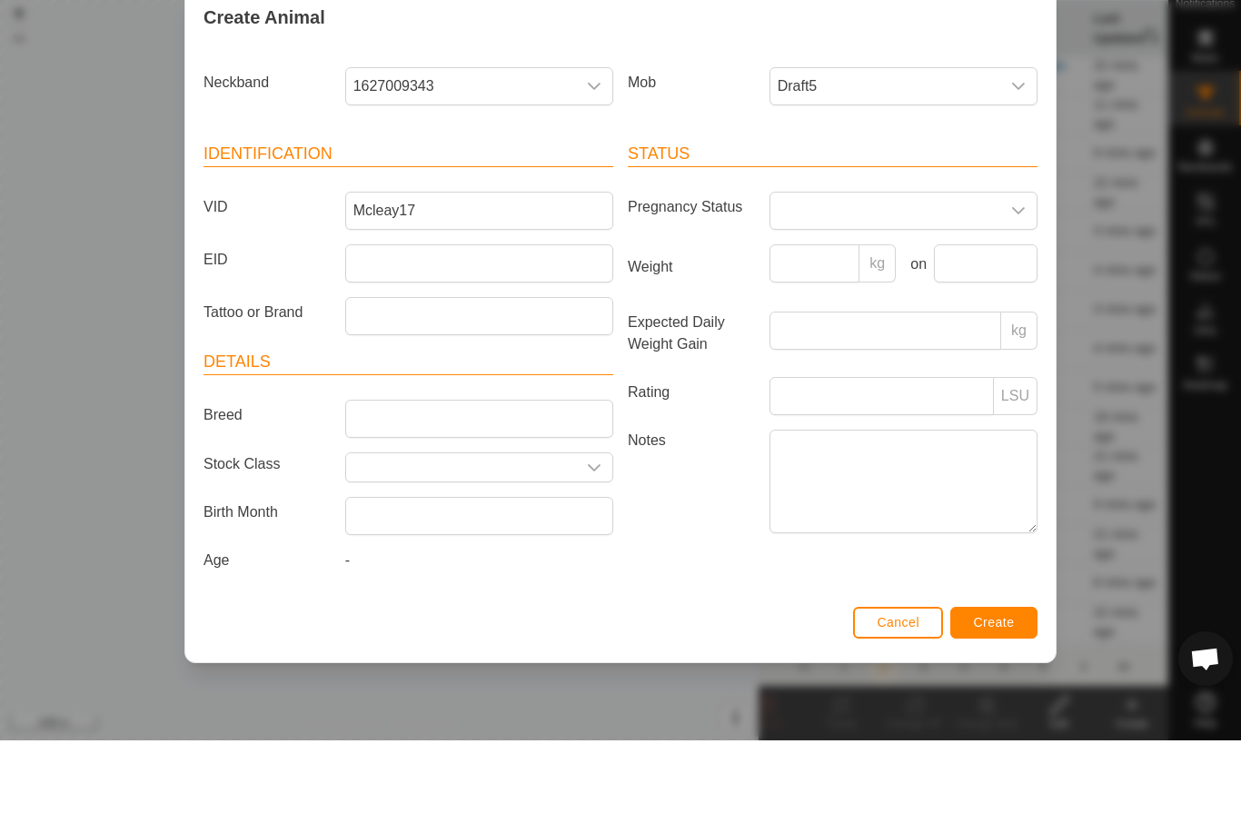
click at [1003, 729] on div "Create Animal Neckband 1627009343 Mob Draft5 Identification VID Mcleay17 EID Ta…" at bounding box center [620, 416] width 1241 height 833
click at [1004, 718] on div "Create Animal Neckband 1627009343 Mob Draft5 Identification VID Mcleay17 EID Ta…" at bounding box center [620, 416] width 1241 height 833
click at [999, 718] on div "Create Animal Neckband 1627009343 Mob Draft5 Identification VID Mcleay17 EID Ta…" at bounding box center [620, 416] width 1241 height 833
click at [506, 234] on article "Identification VID Mcleay17 EID Tattoo or Brand" at bounding box center [409, 331] width 410 height 194
click at [541, 284] on input "Mcleay17" at bounding box center [479, 303] width 268 height 38
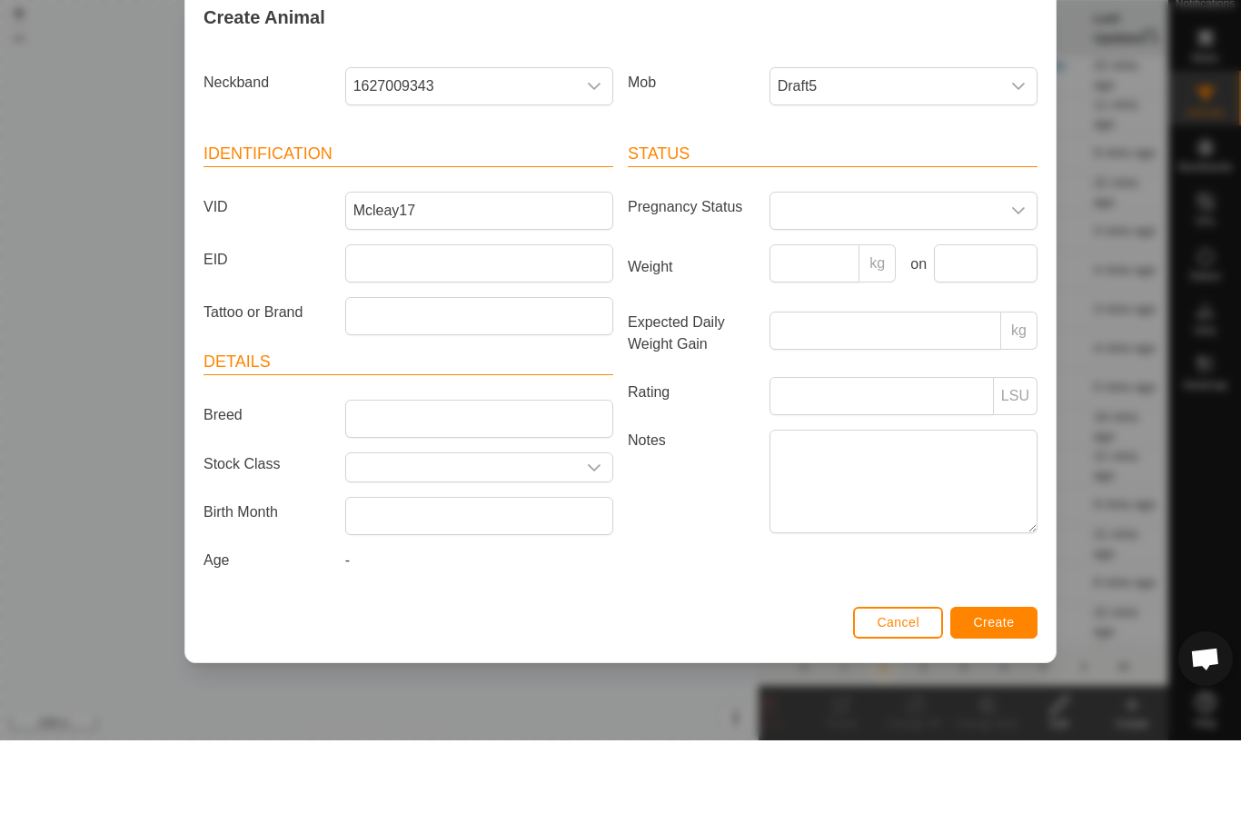
click at [585, 161] on div "dropdown trigger" at bounding box center [594, 179] width 36 height 36
click at [503, 254] on li "1627009343" at bounding box center [480, 272] width 266 height 36
click at [1004, 724] on div "Create Animal Neckband 1627009343 Mob Draft5 Identification VID Mcleay17 EID Ta…" at bounding box center [620, 416] width 1241 height 833
click at [1006, 720] on div "Create Animal Neckband 1627009343 Mob Draft5 Identification VID Mcleay17 EID Ta…" at bounding box center [620, 416] width 1241 height 833
click at [919, 720] on div "Create Animal Neckband 1627009343 Mob Draft5 Identification VID Mcleay17 EID Ta…" at bounding box center [620, 416] width 1241 height 833
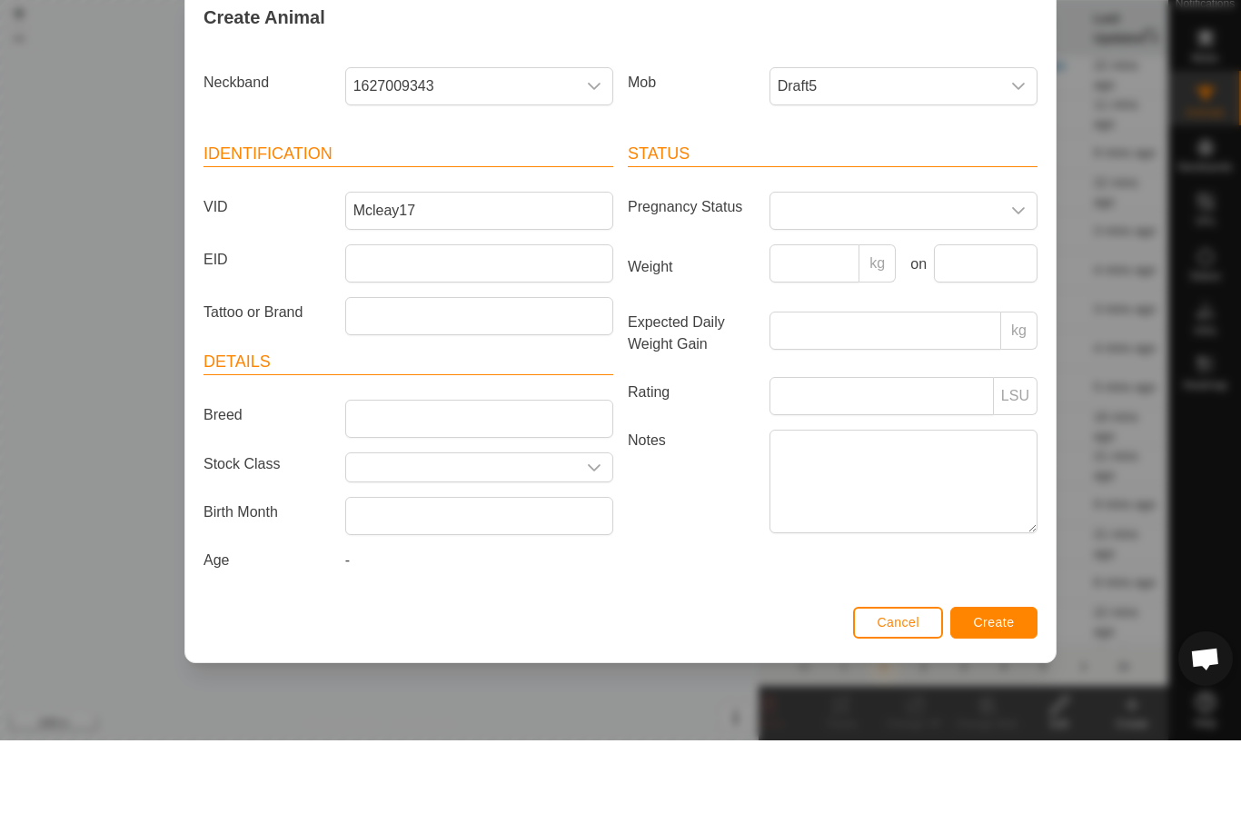
click at [986, 715] on div "Create Animal Neckband 1627009343 Mob Draft5 Identification VID Mcleay17 EID Ta…" at bounding box center [620, 416] width 1241 height 833
click at [1002, 713] on span "Create" at bounding box center [994, 715] width 41 height 15
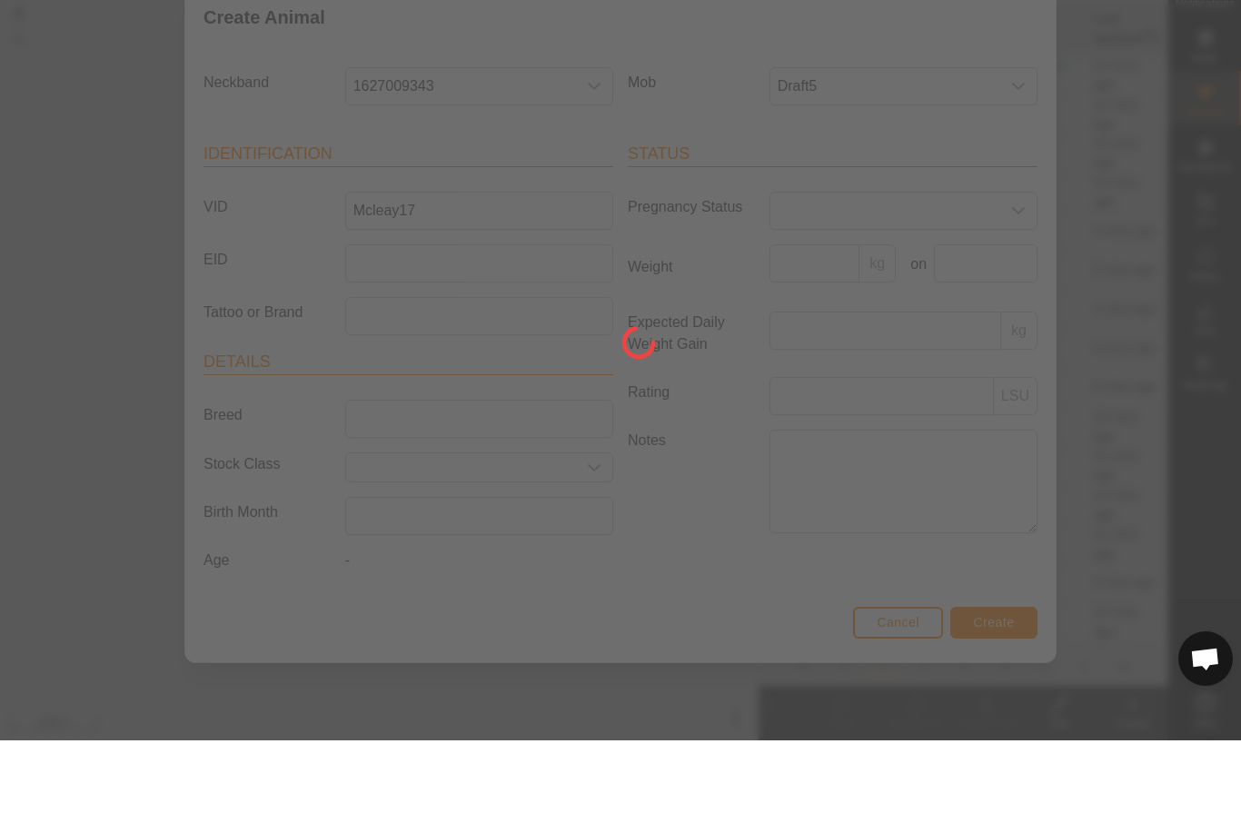
click at [1009, 705] on div at bounding box center [620, 416] width 1241 height 833
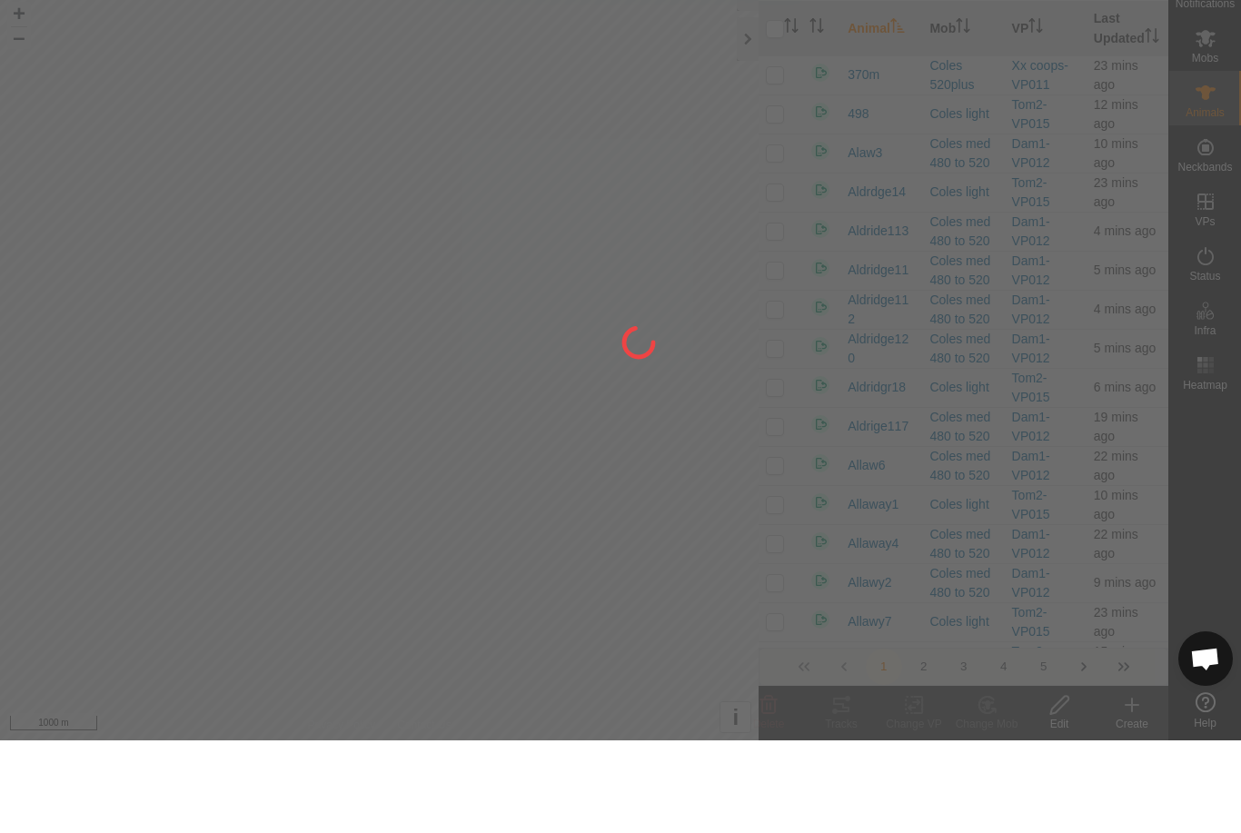
click at [1140, 803] on icon at bounding box center [1132, 798] width 22 height 22
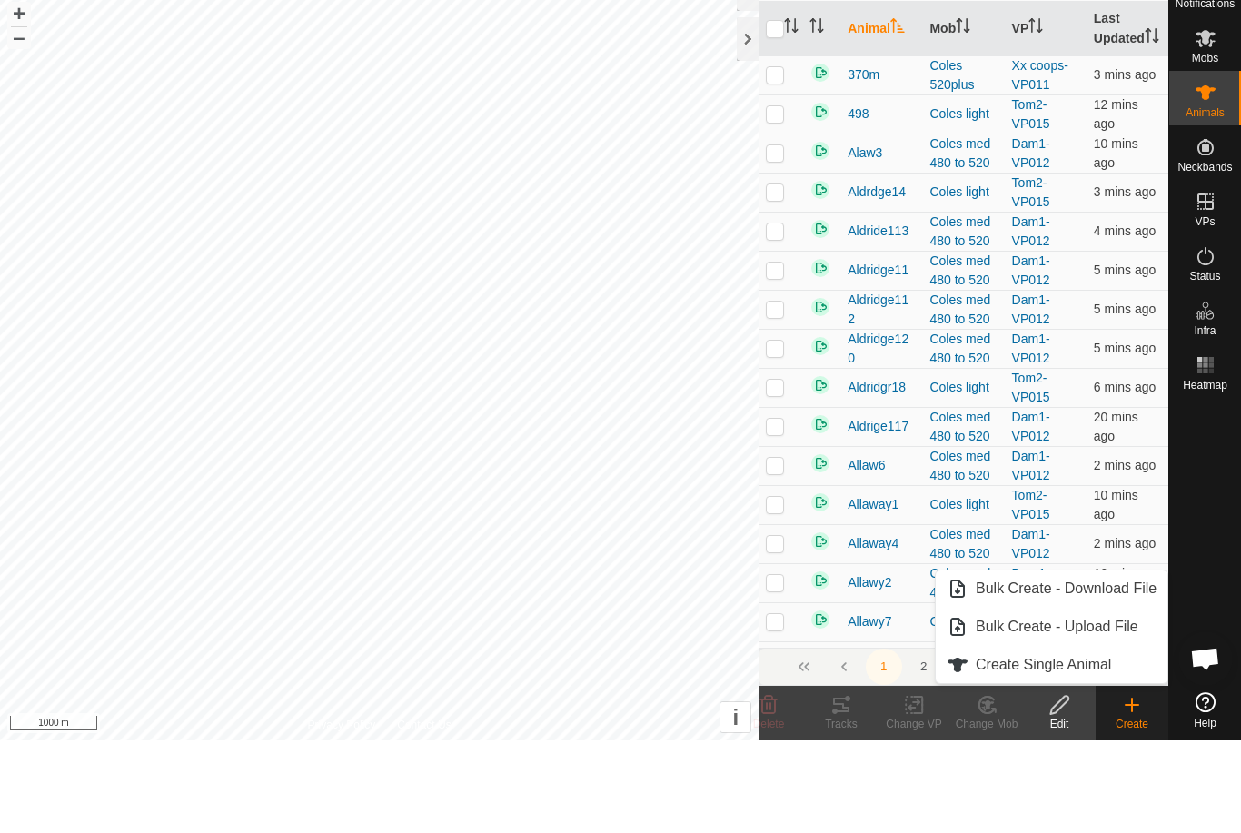
click at [1132, 802] on icon at bounding box center [1132, 797] width 0 height 13
click at [1083, 770] on link "Create Single Animal" at bounding box center [1052, 758] width 232 height 36
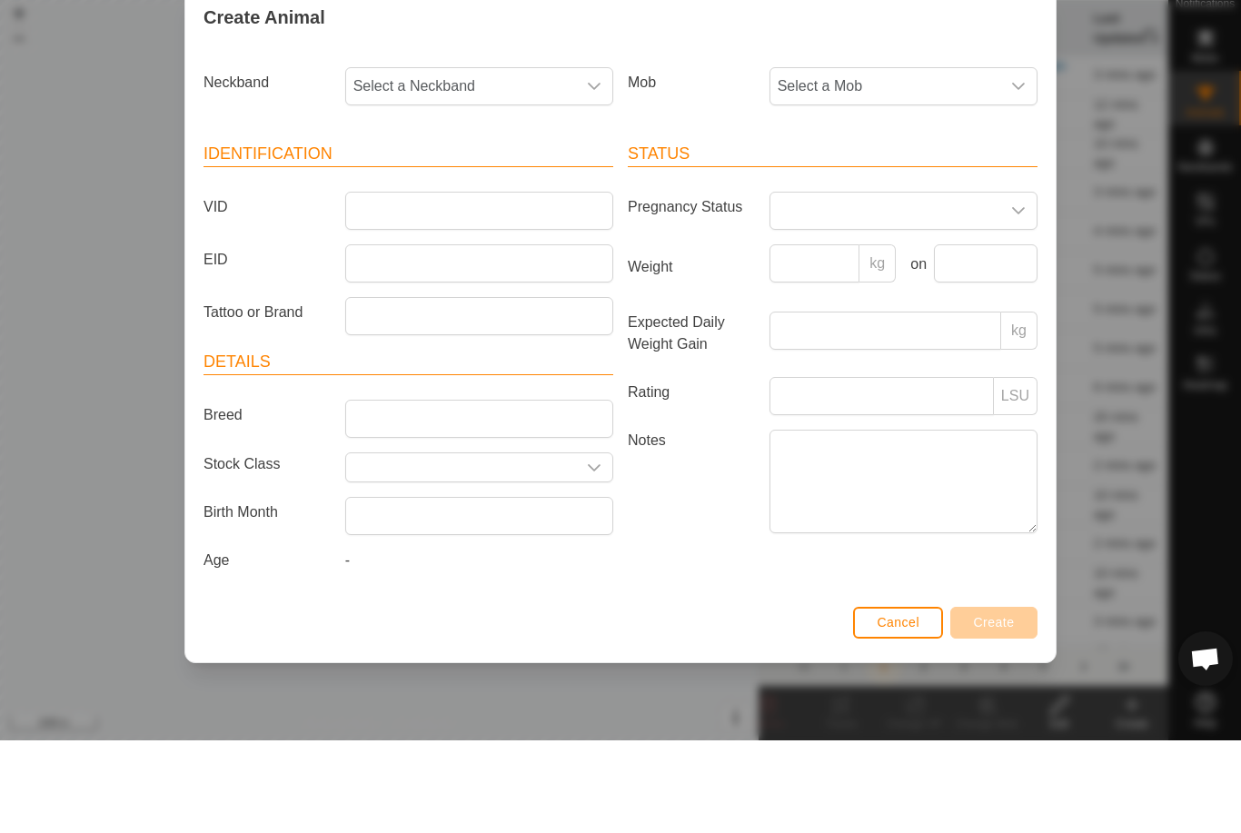
click at [902, 161] on span "Select a Mob" at bounding box center [885, 179] width 230 height 36
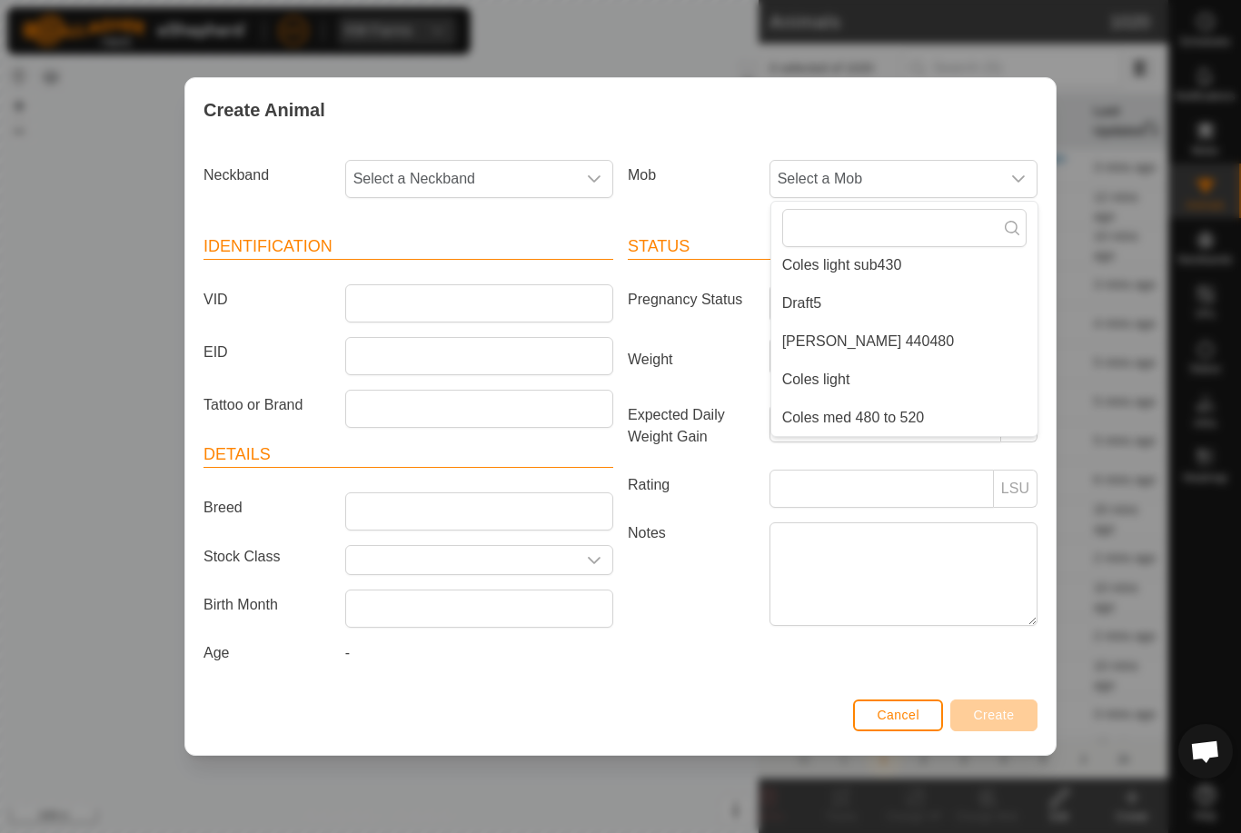
scroll to position [281, 0]
click at [821, 294] on li "Draft5" at bounding box center [904, 303] width 266 height 36
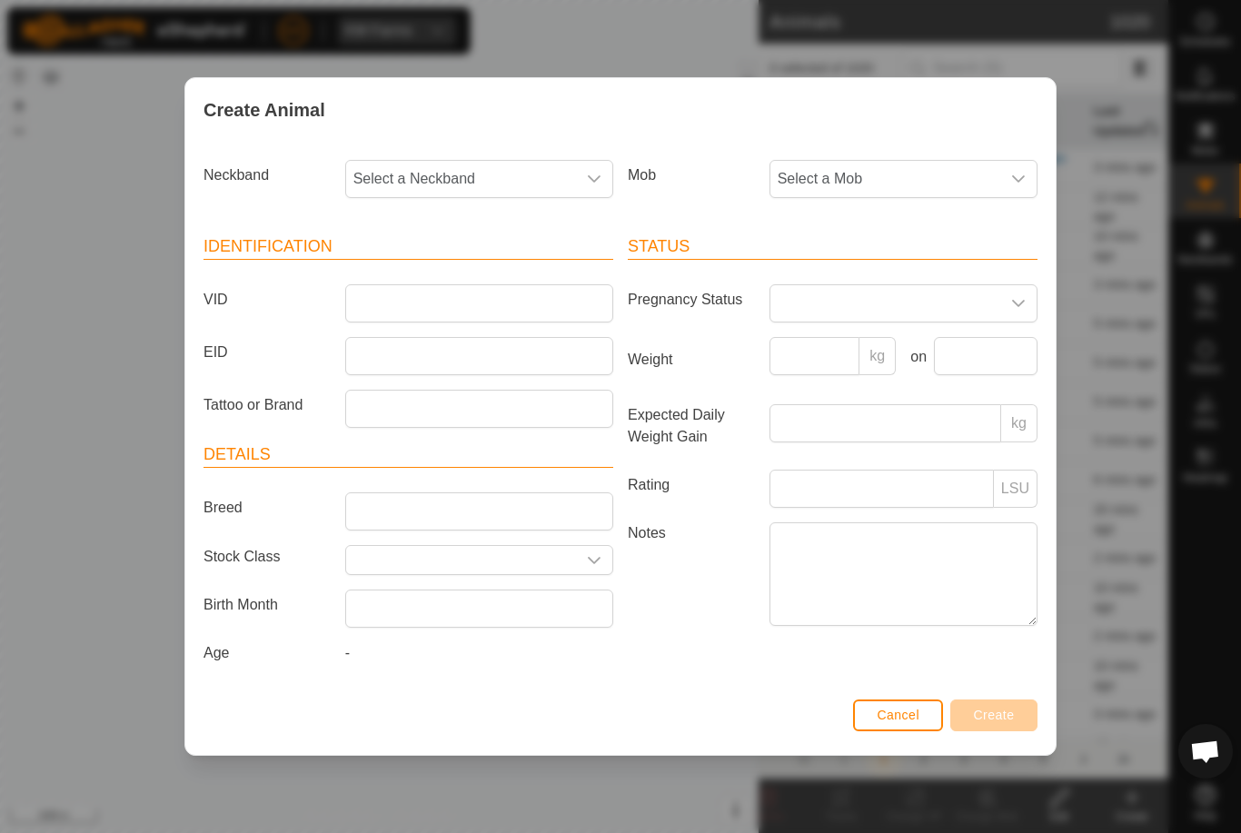
scroll to position [267, 0]
click at [544, 172] on span "Select a Neckband" at bounding box center [461, 179] width 230 height 36
type input "0"
type input "40112"
click at [465, 262] on li "4011245116" at bounding box center [480, 272] width 266 height 36
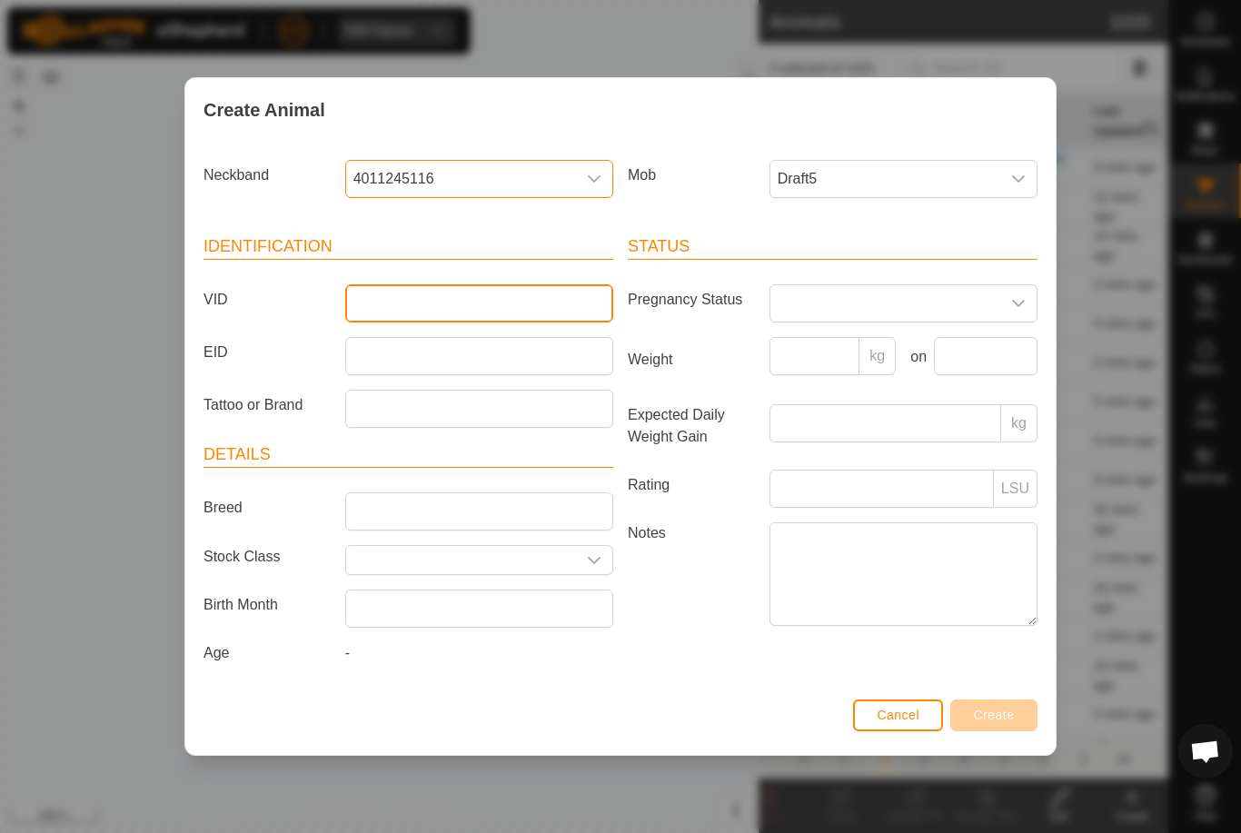
click at [452, 287] on input "VID" at bounding box center [479, 303] width 268 height 38
type input "Mcleay18"
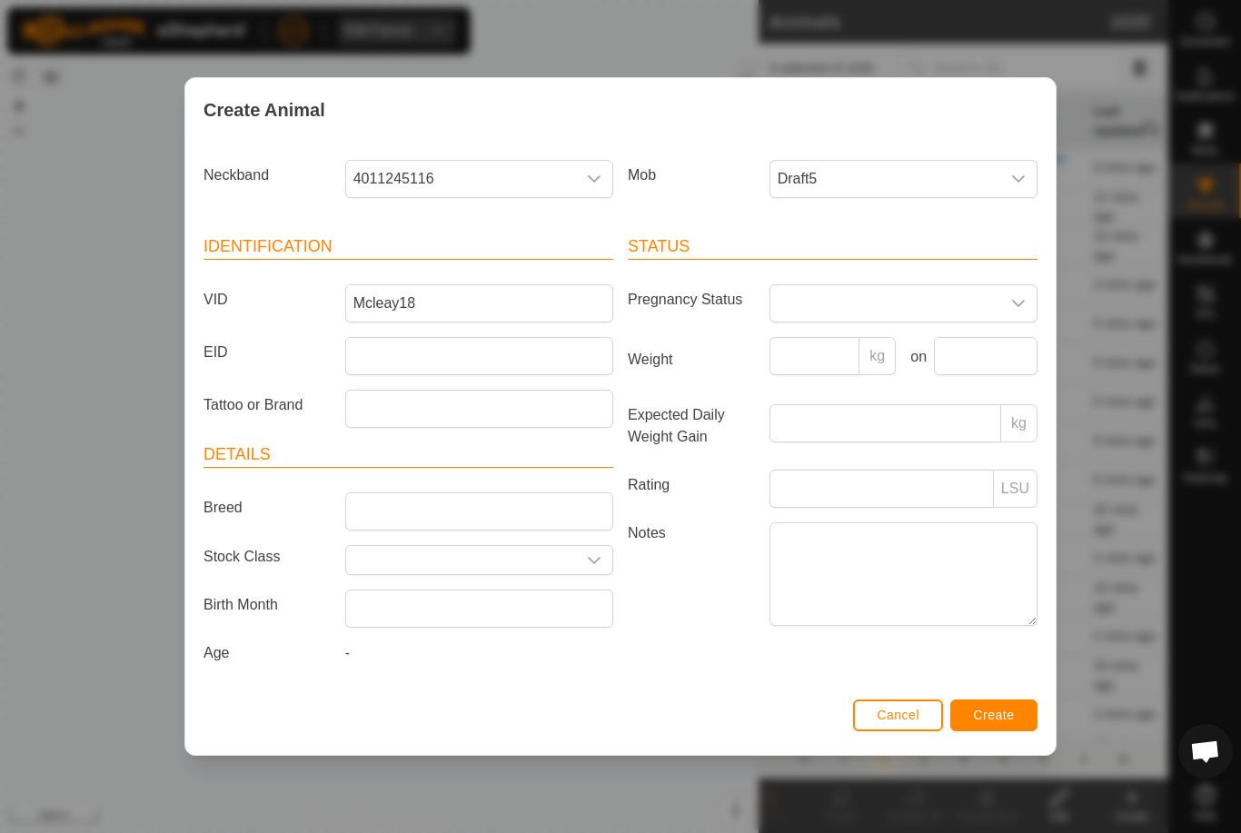
click at [991, 710] on button "Create" at bounding box center [993, 716] width 87 height 32
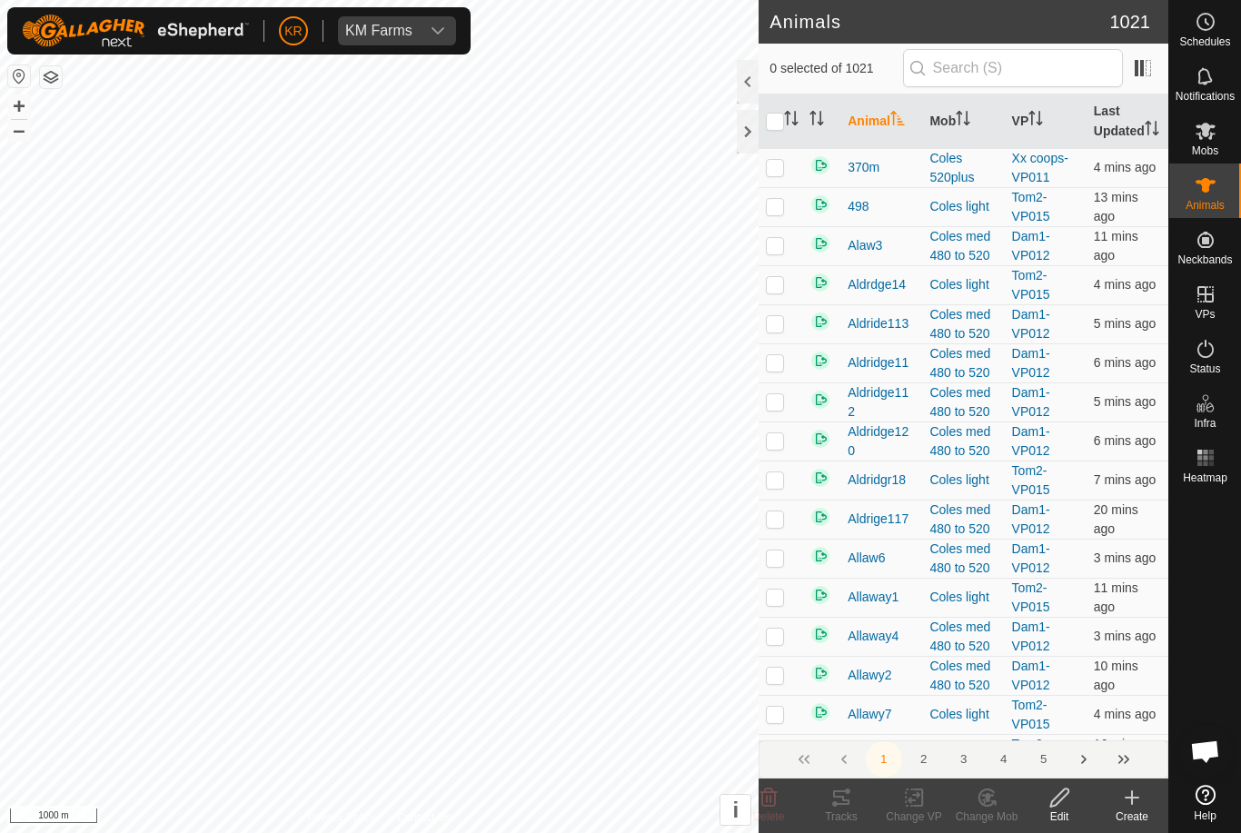
click at [1145, 812] on div "Create" at bounding box center [1132, 817] width 73 height 16
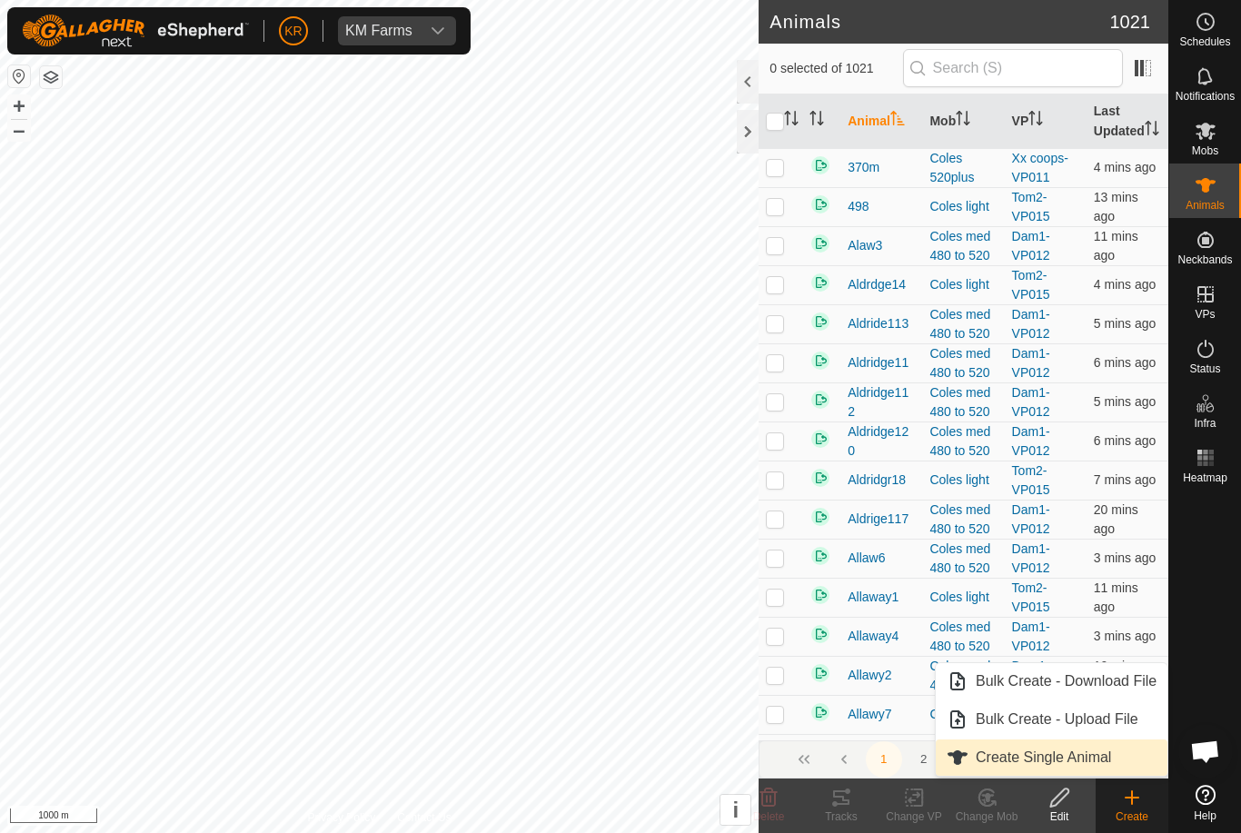
click at [1105, 770] on link "Create Single Animal" at bounding box center [1052, 758] width 232 height 36
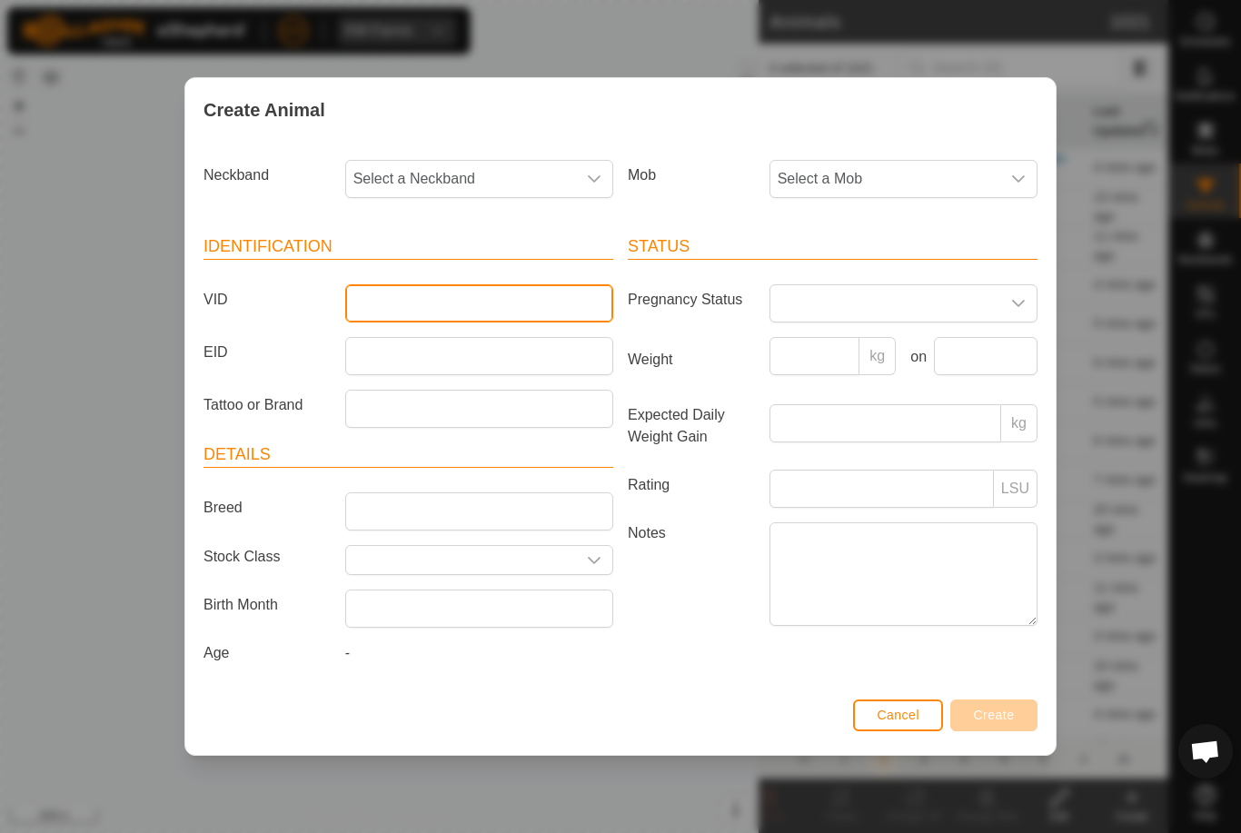
click at [516, 311] on input "VID" at bounding box center [479, 303] width 268 height 38
type input "Mcleay19"
click at [971, 161] on span "Select a Mob" at bounding box center [885, 179] width 230 height 36
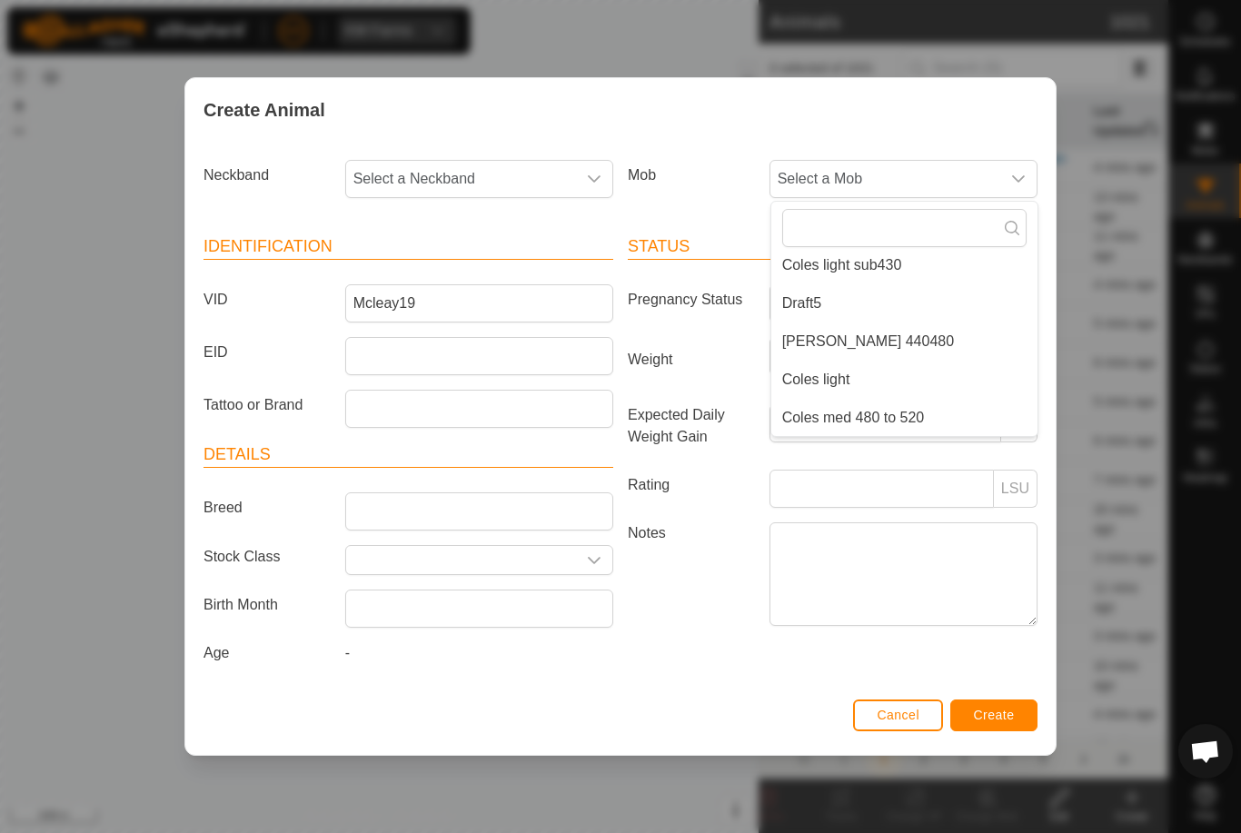
scroll to position [274, 0]
click at [910, 296] on li "Draft5" at bounding box center [904, 303] width 266 height 36
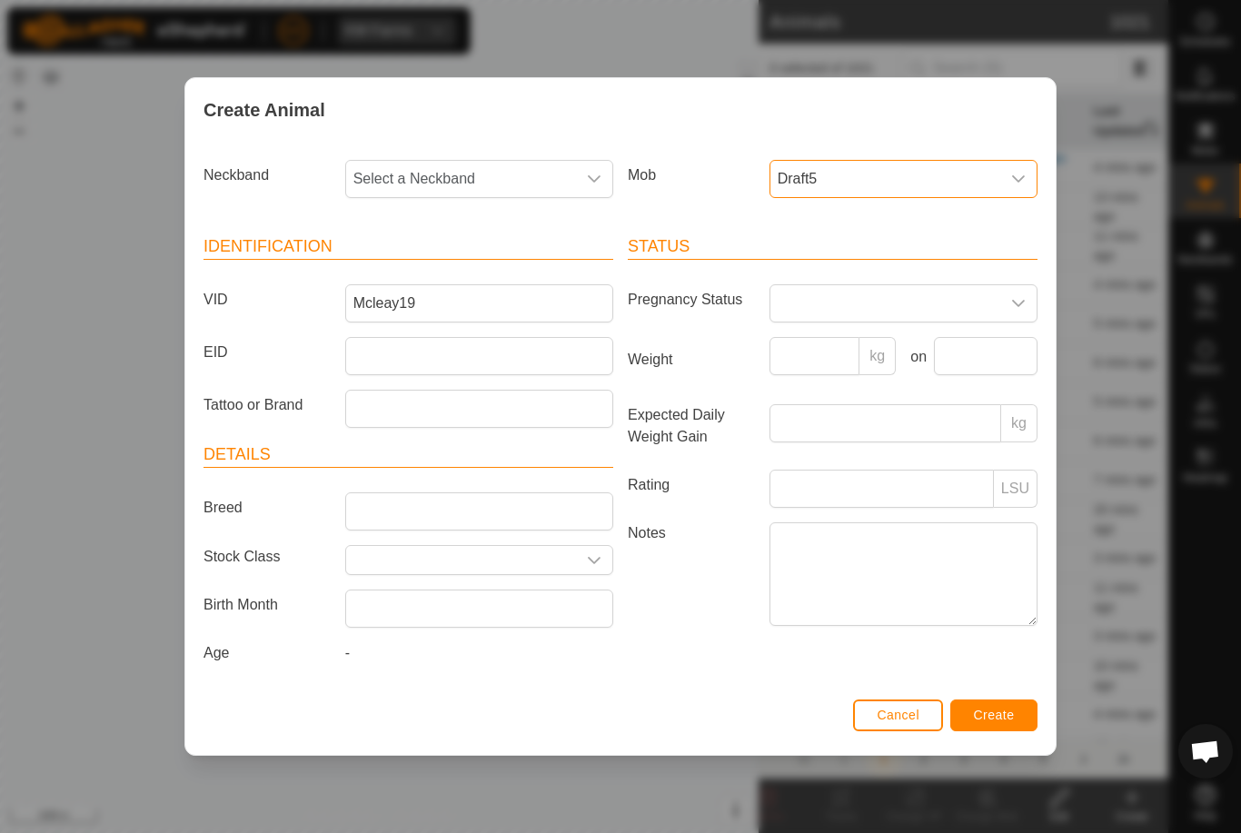
click at [482, 178] on span "Select a Neckband" at bounding box center [461, 179] width 230 height 36
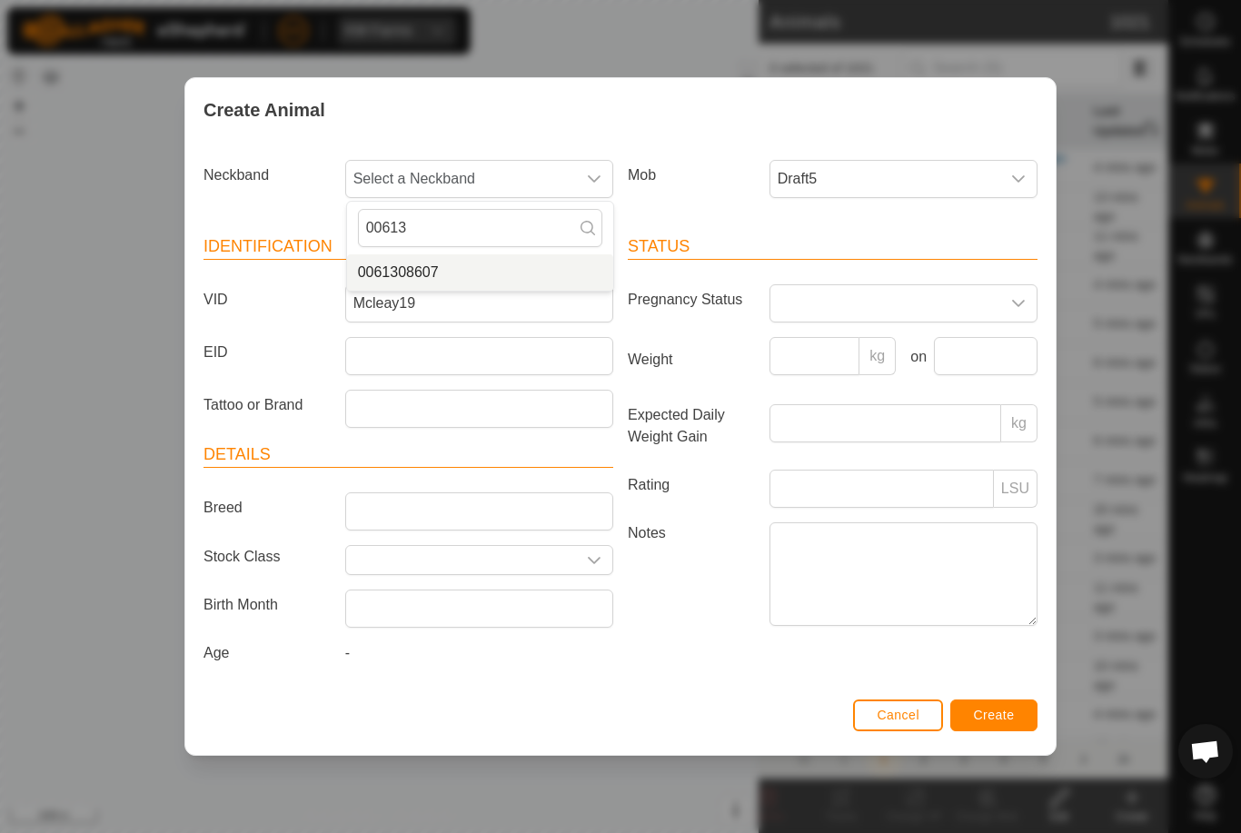
type input "00613"
click at [469, 254] on li "0061308607" at bounding box center [480, 272] width 266 height 36
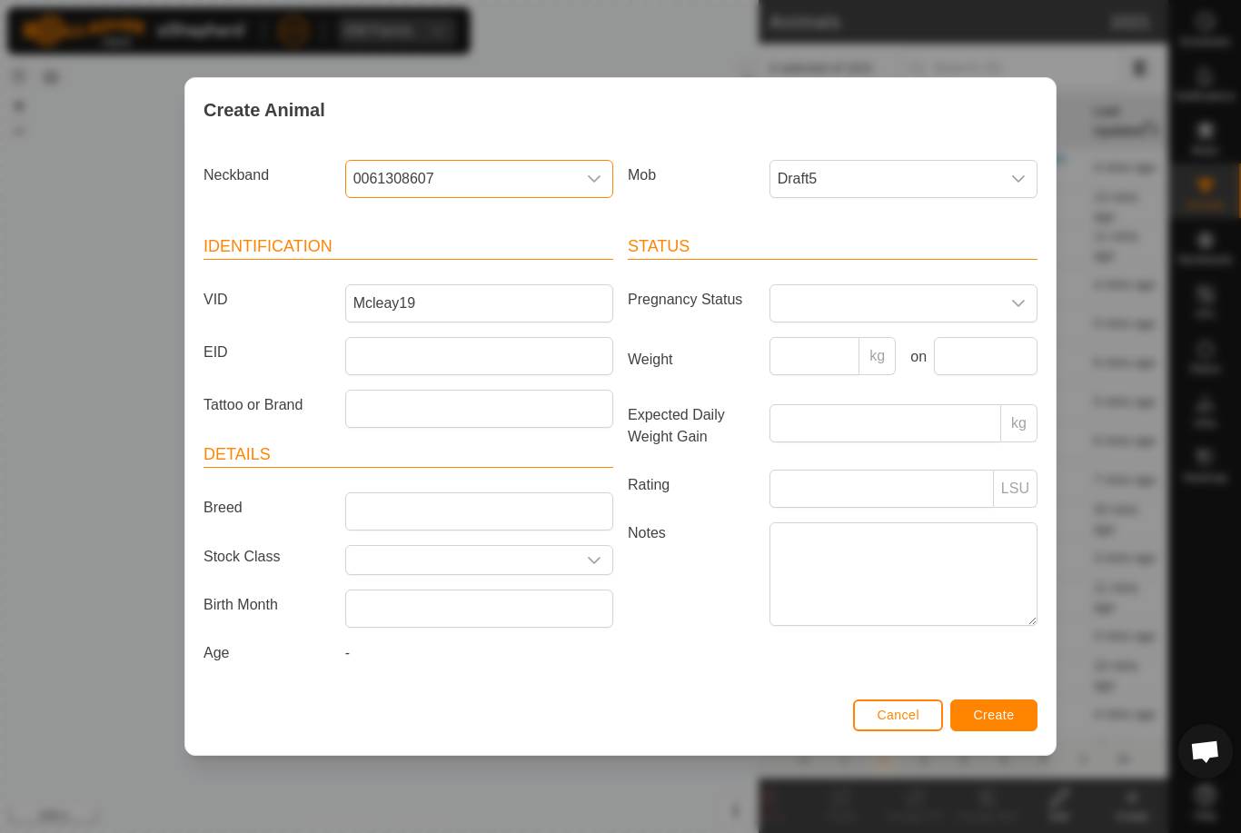
click at [1004, 707] on button "Create" at bounding box center [993, 716] width 87 height 32
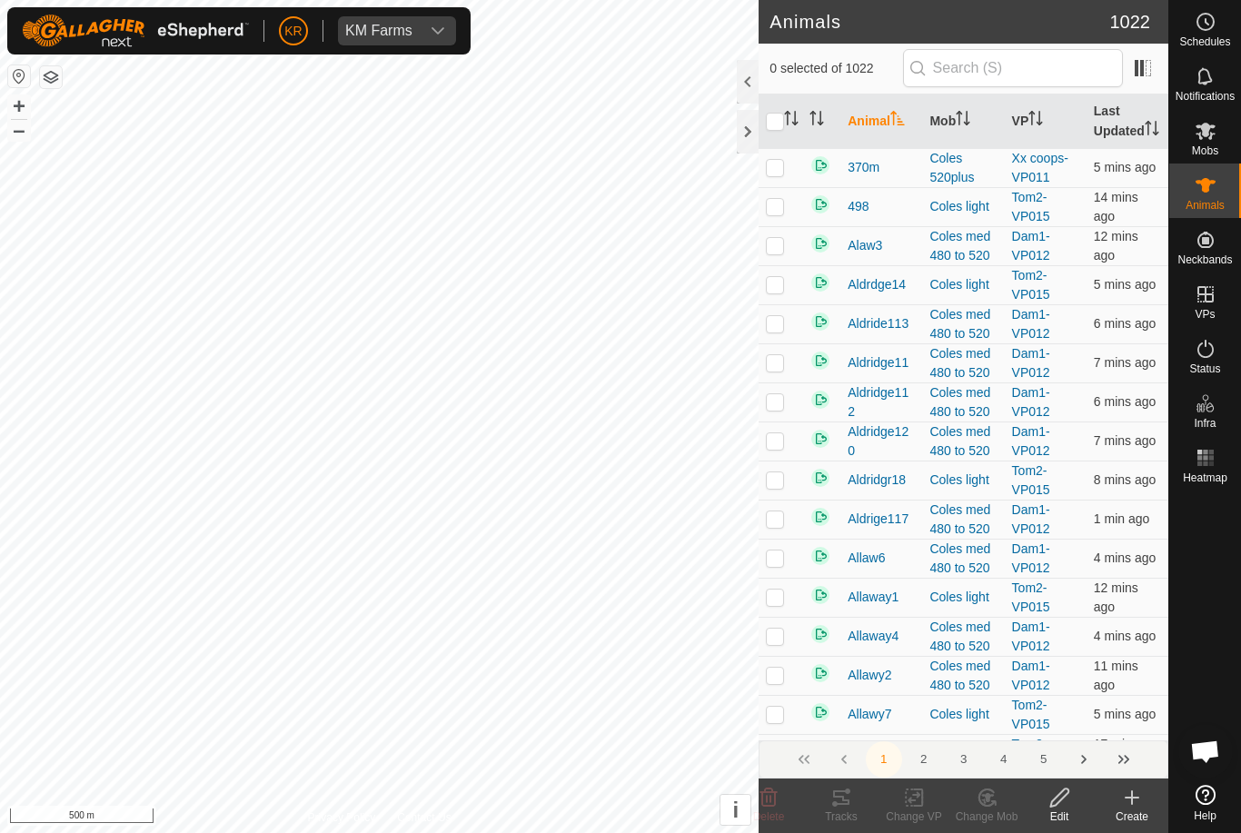
click at [1129, 798] on icon at bounding box center [1132, 798] width 13 height 0
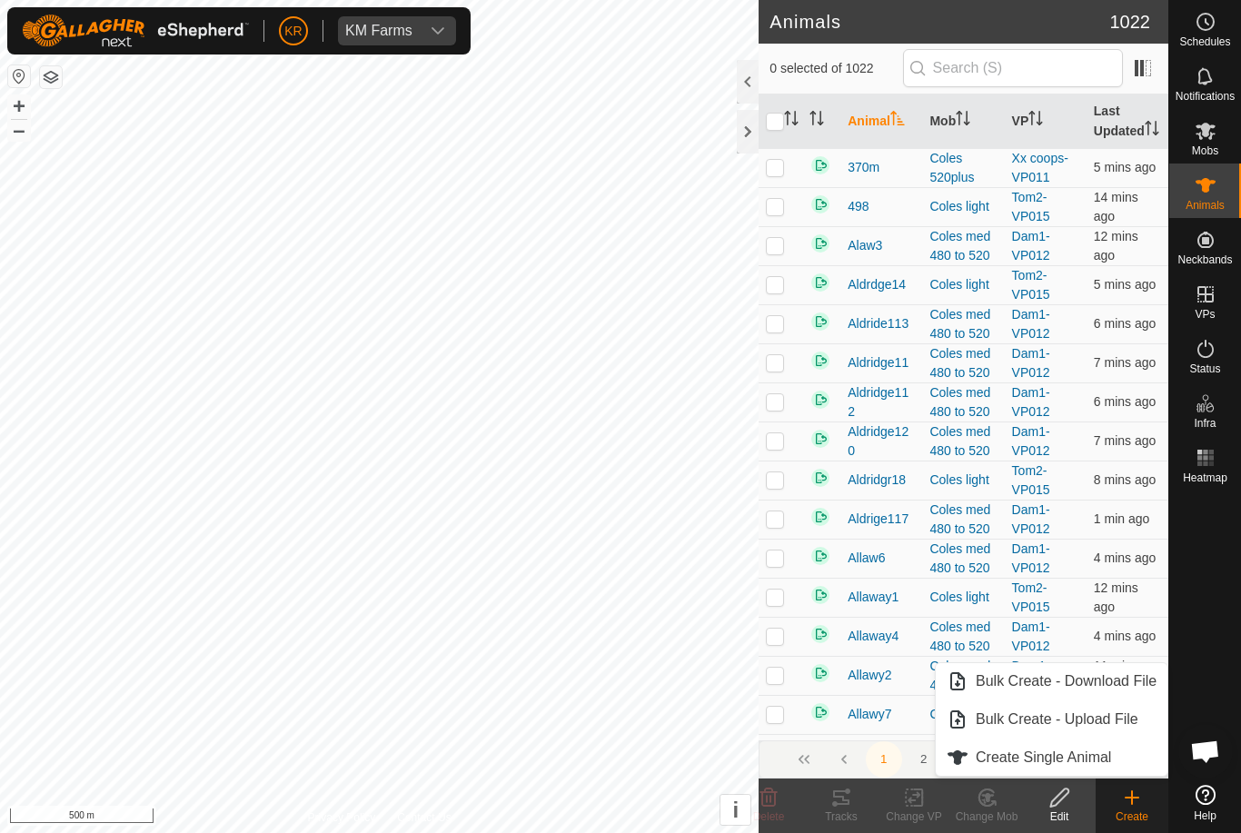
click at [1057, 754] on span "Create Single Animal" at bounding box center [1043, 758] width 135 height 22
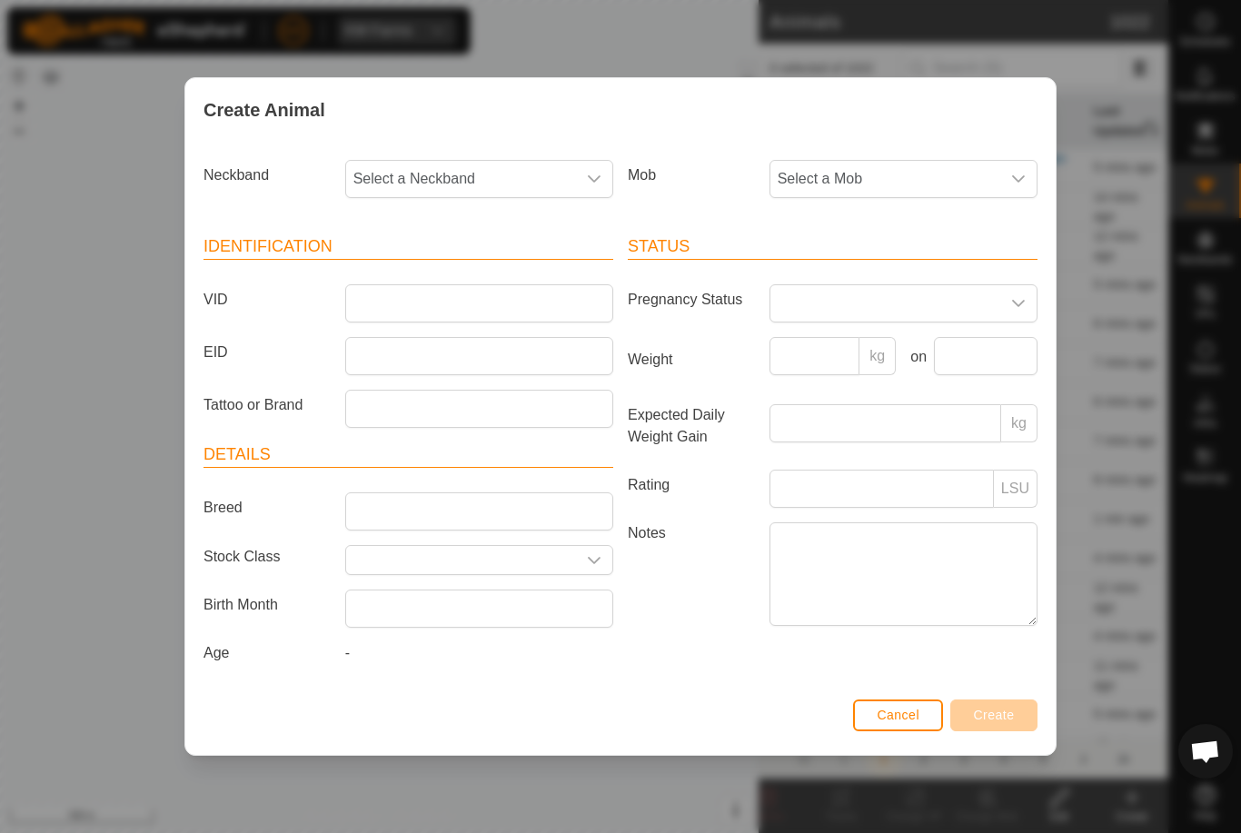
click at [913, 204] on div "Mob Select a Mob" at bounding box center [833, 186] width 424 height 67
click at [934, 171] on span "Select a Mob" at bounding box center [885, 179] width 230 height 36
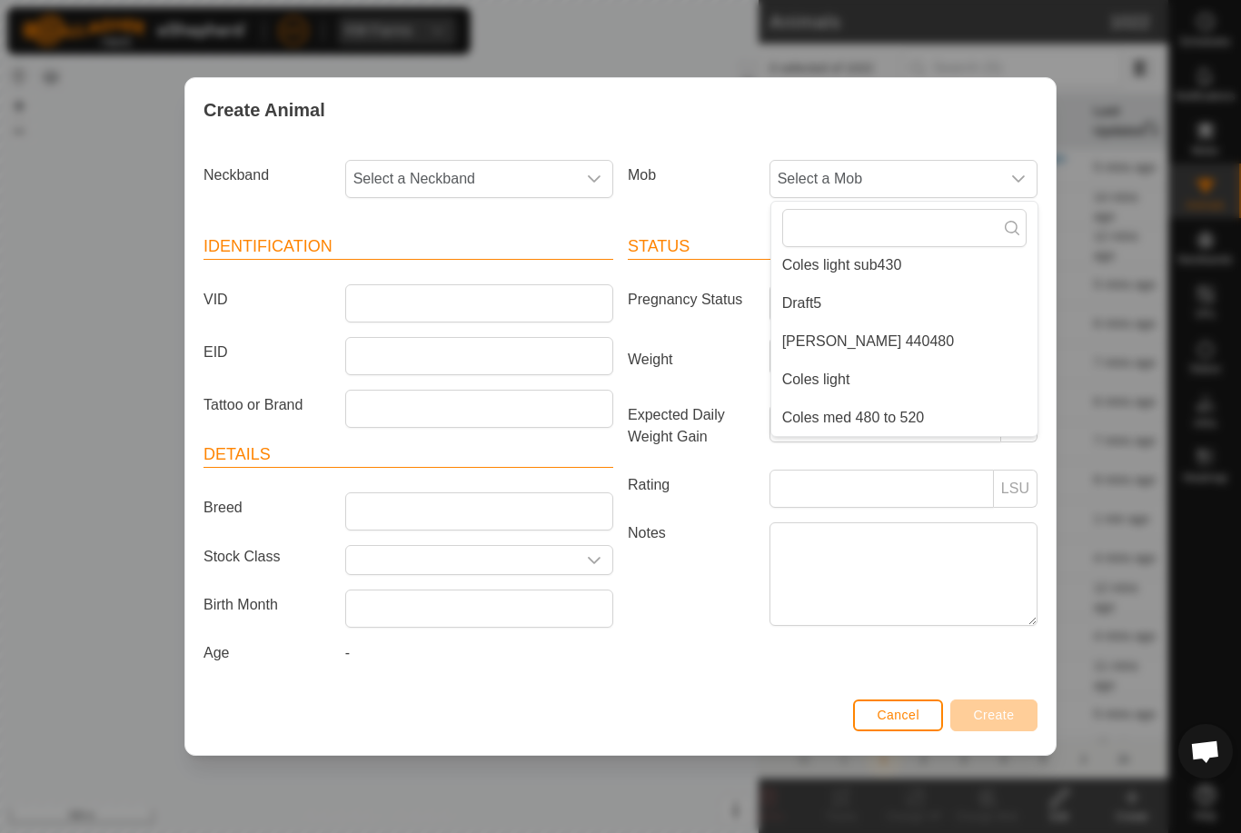
click at [909, 300] on li "Draft5" at bounding box center [904, 303] width 266 height 36
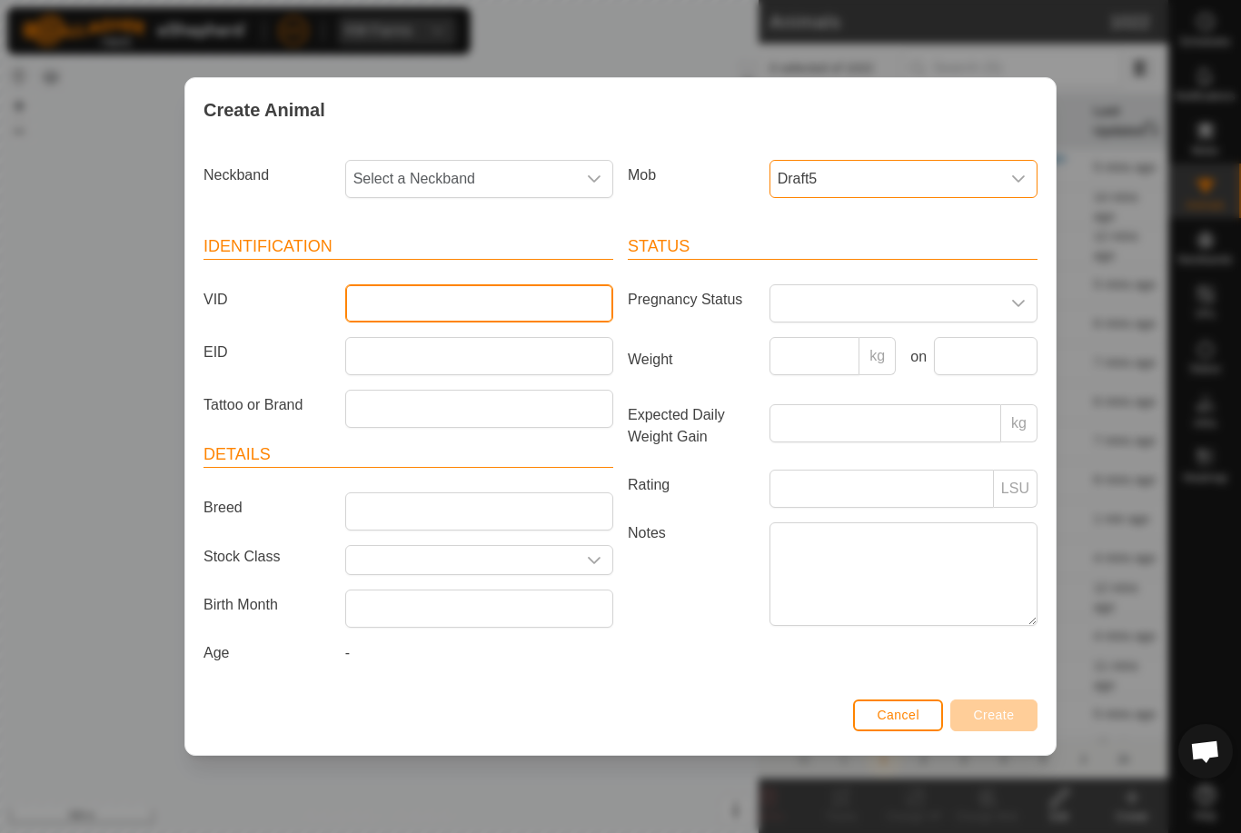
click at [521, 296] on input "VID" at bounding box center [479, 303] width 268 height 38
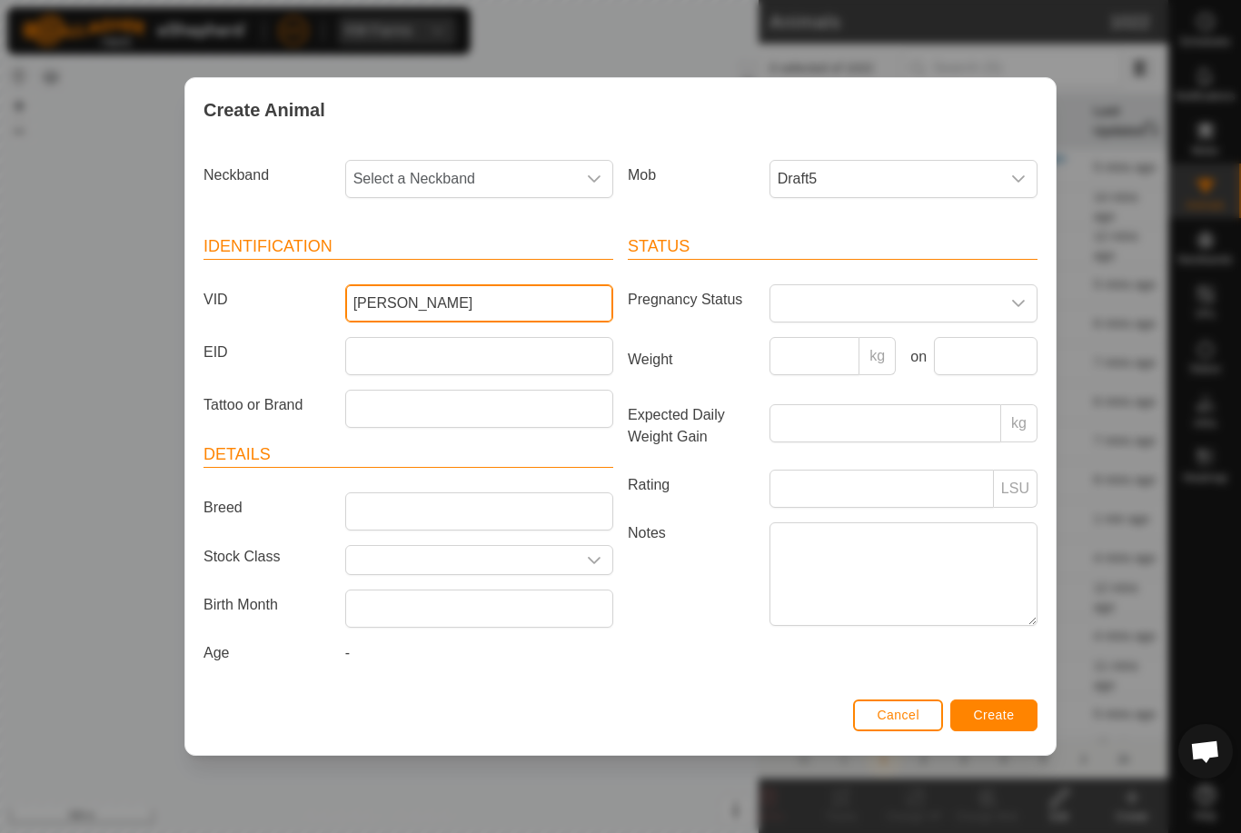
type input "[PERSON_NAME]"
click at [461, 293] on input "[PERSON_NAME]" at bounding box center [479, 303] width 268 height 38
type input "Mcleay20"
click at [468, 175] on span "Select a Neckband" at bounding box center [461, 179] width 230 height 36
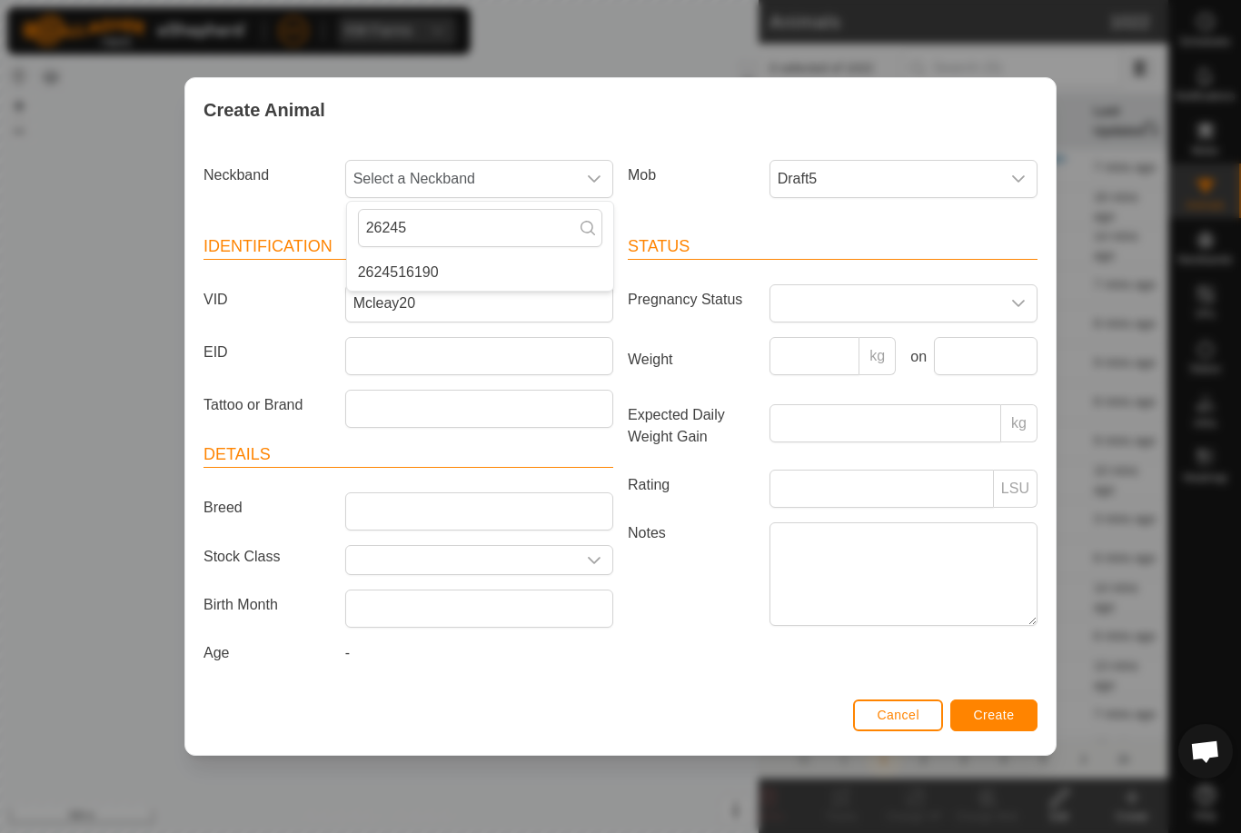
type input "26245"
click at [499, 259] on li "2624516190" at bounding box center [480, 272] width 266 height 36
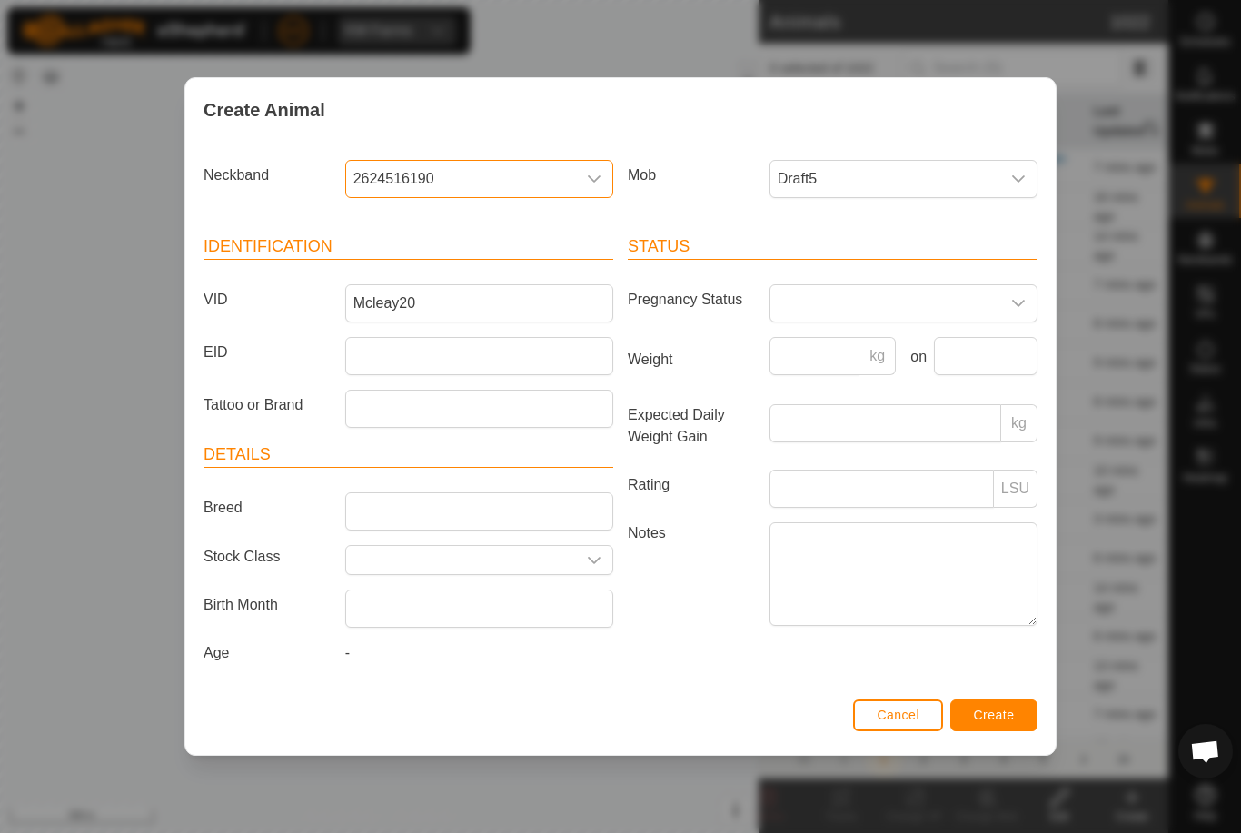
click at [1006, 706] on button "Create" at bounding box center [993, 716] width 87 height 32
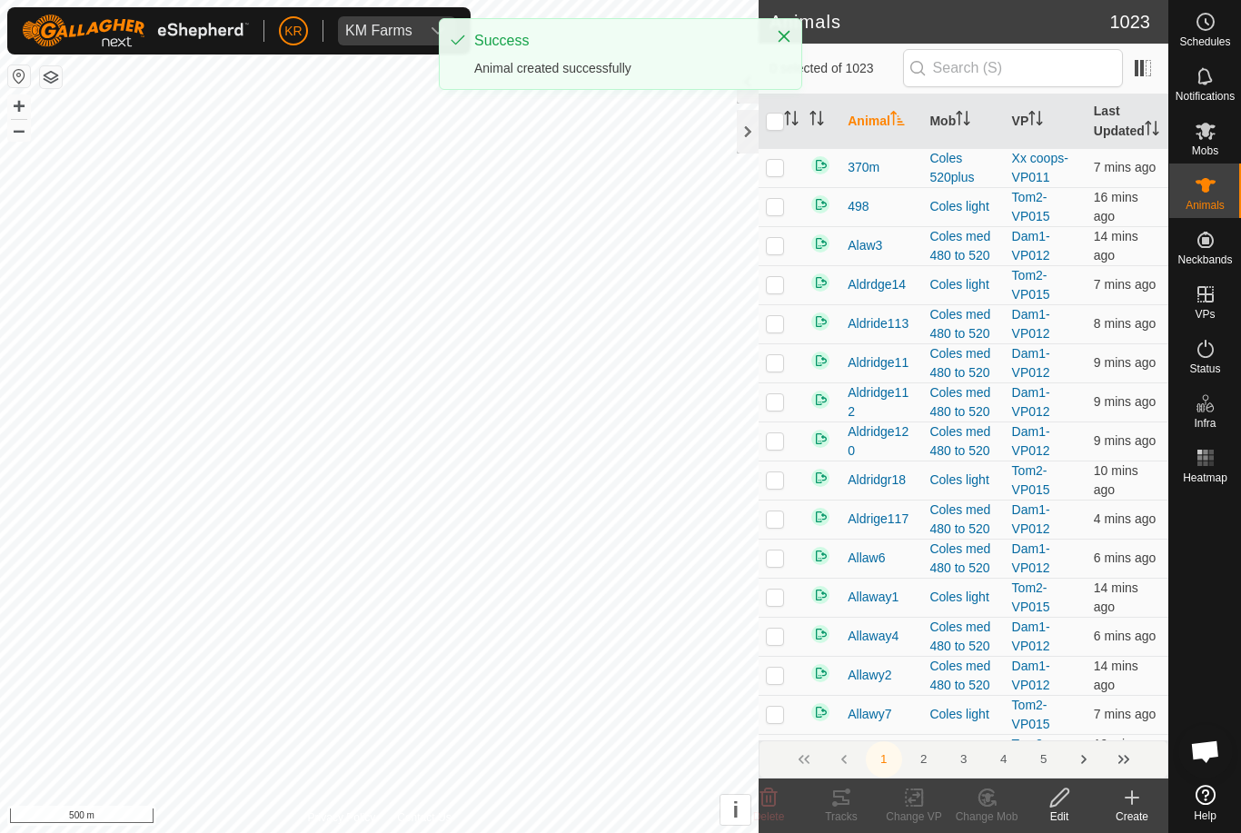
click at [1132, 791] on icon at bounding box center [1132, 797] width 0 height 13
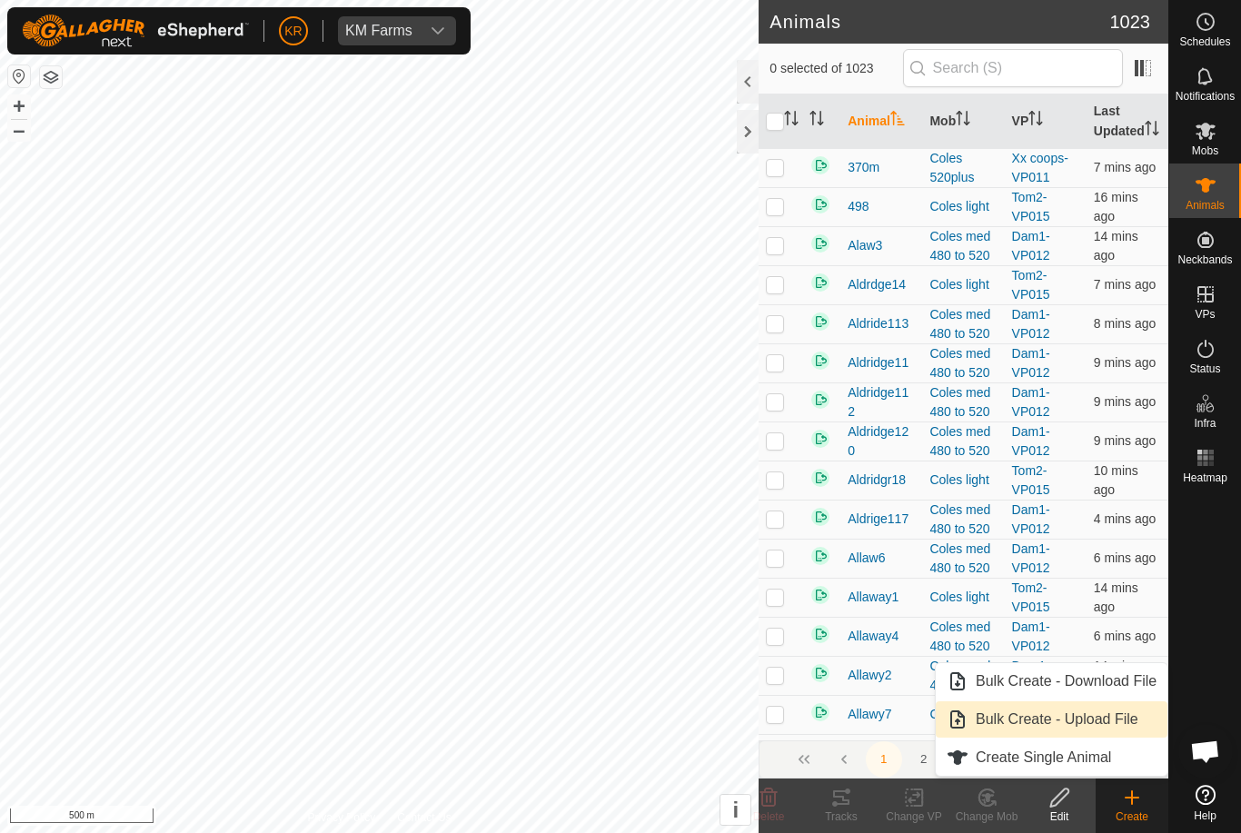
click at [1086, 737] on link "Bulk Create - Upload File" at bounding box center [1052, 719] width 232 height 36
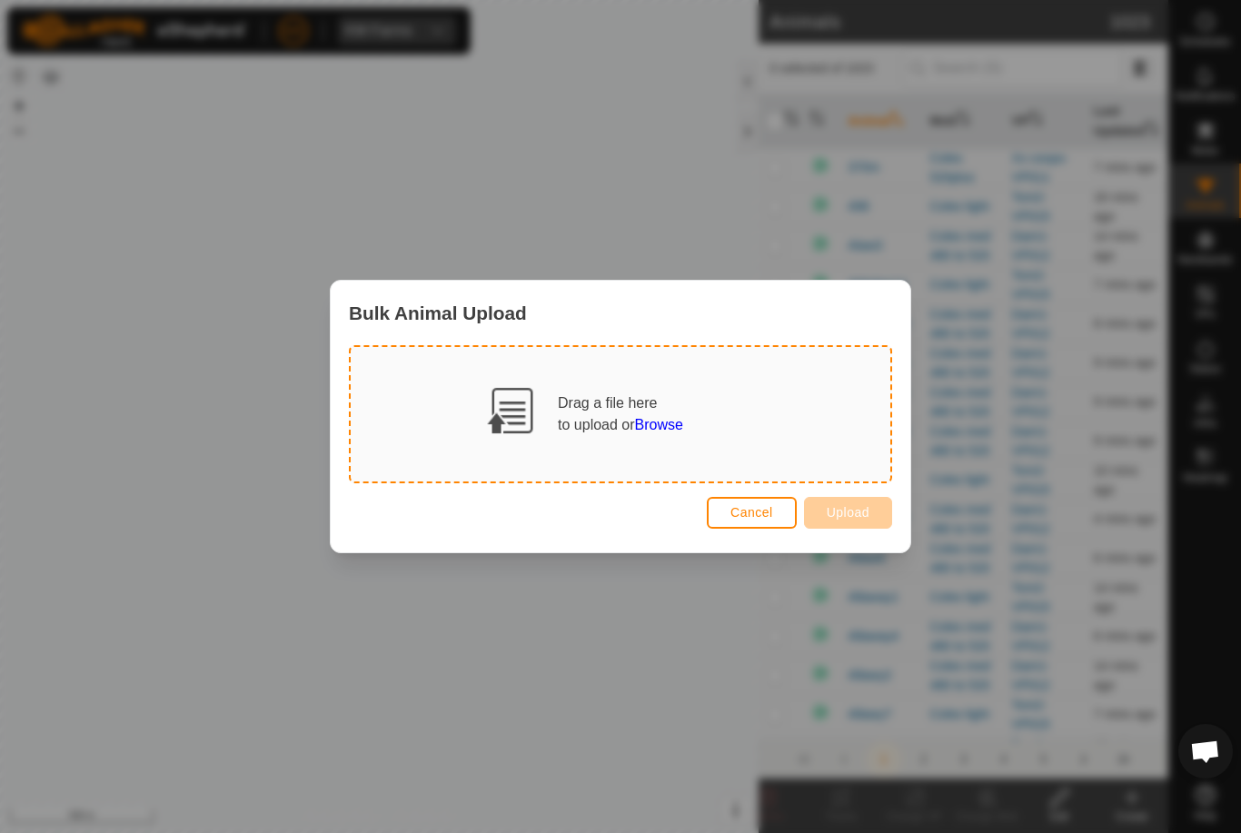
click at [735, 487] on app-file-upload "Drag a file here to upload or Browse Cancel Upload" at bounding box center [620, 439] width 543 height 189
click at [760, 506] on span "Cancel" at bounding box center [751, 512] width 43 height 15
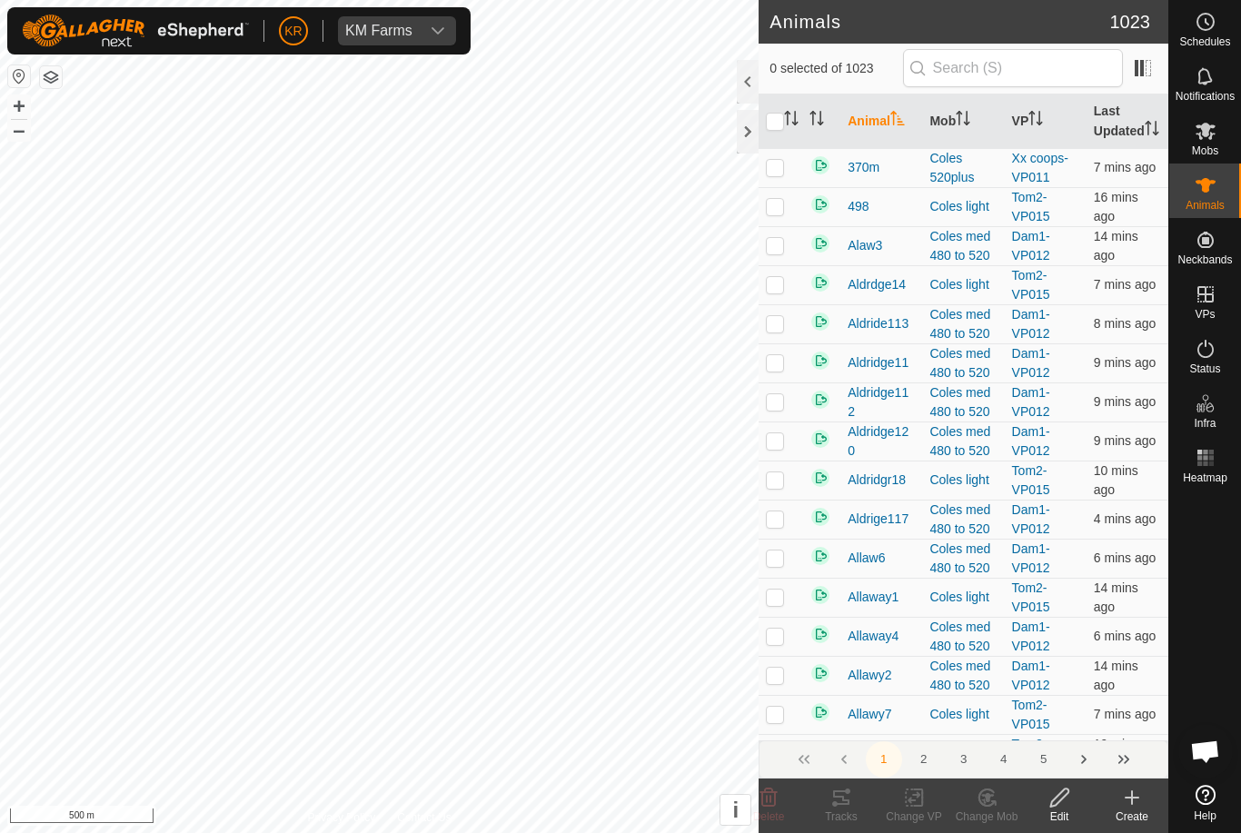
click at [1129, 789] on icon at bounding box center [1132, 798] width 22 height 22
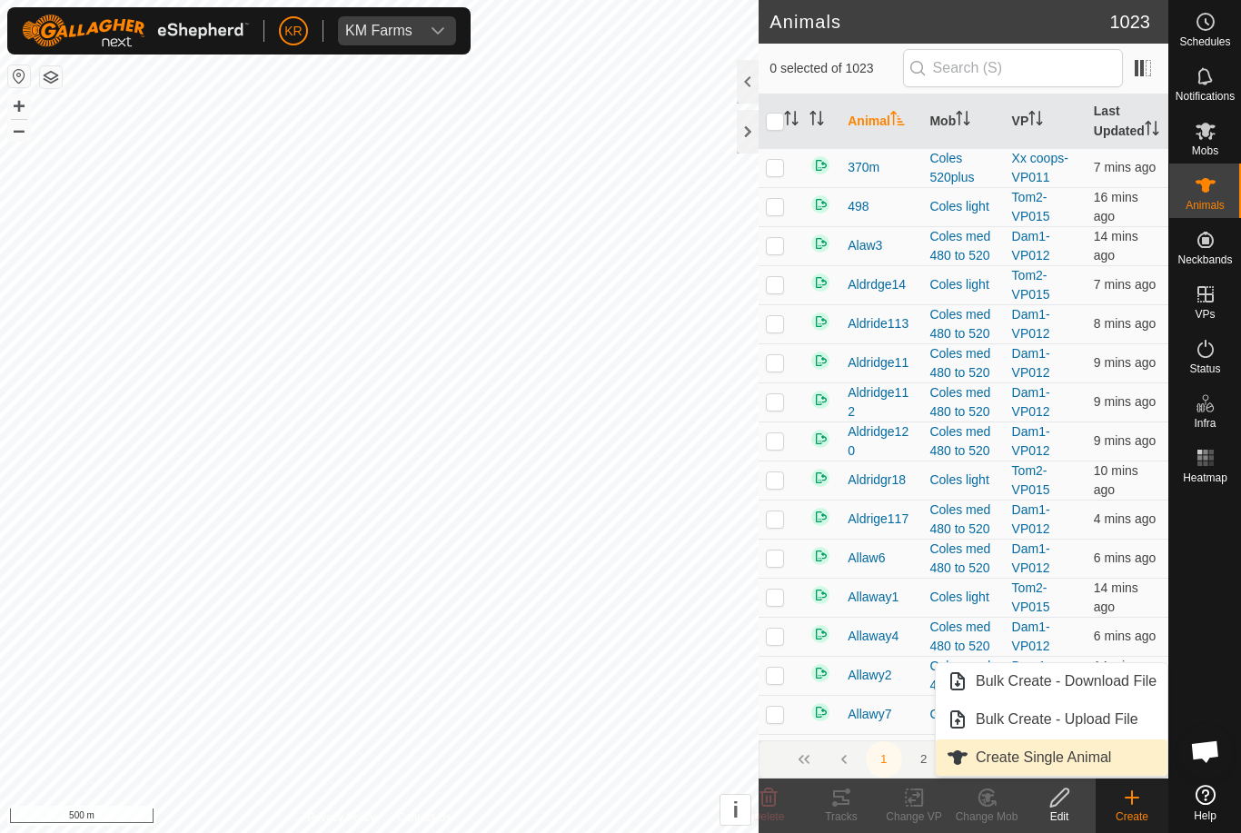
click at [1100, 745] on link "Create Single Animal" at bounding box center [1052, 758] width 232 height 36
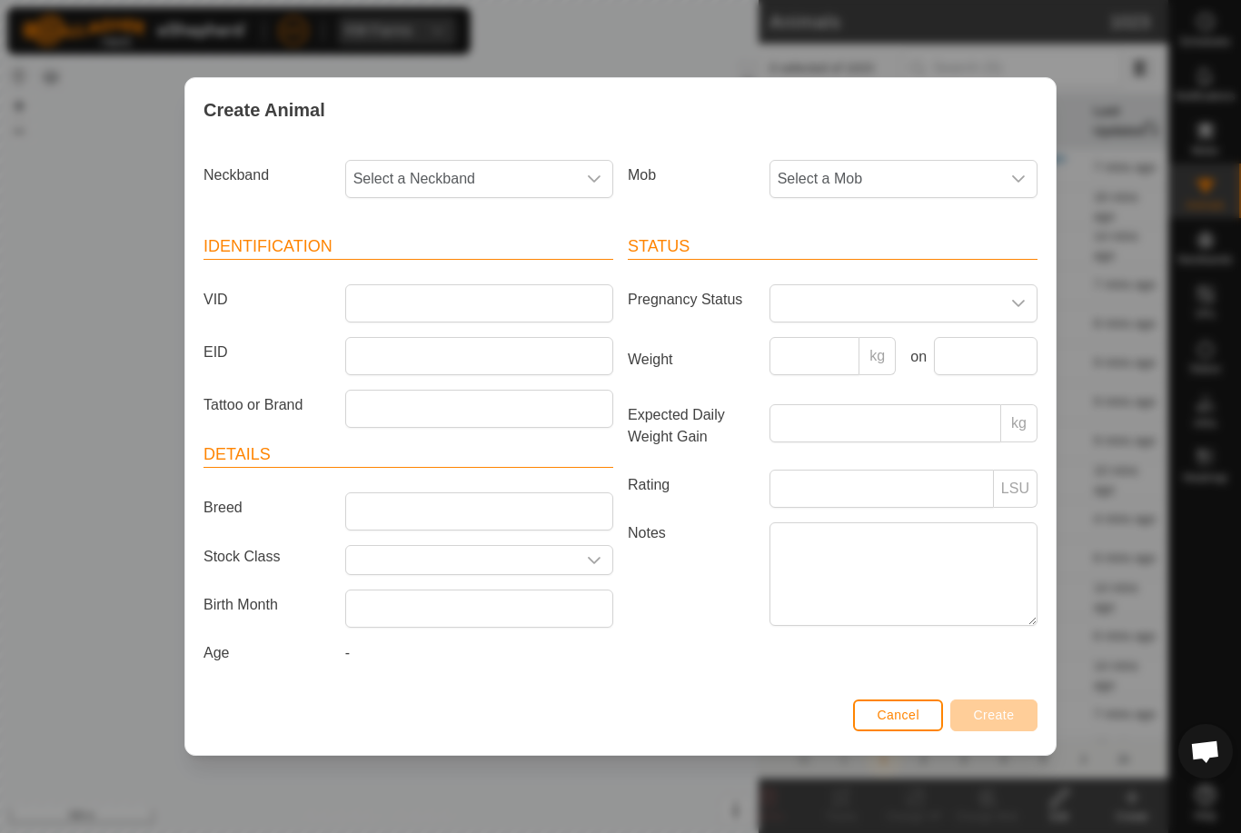
click at [857, 170] on span "Select a Mob" at bounding box center [885, 179] width 230 height 36
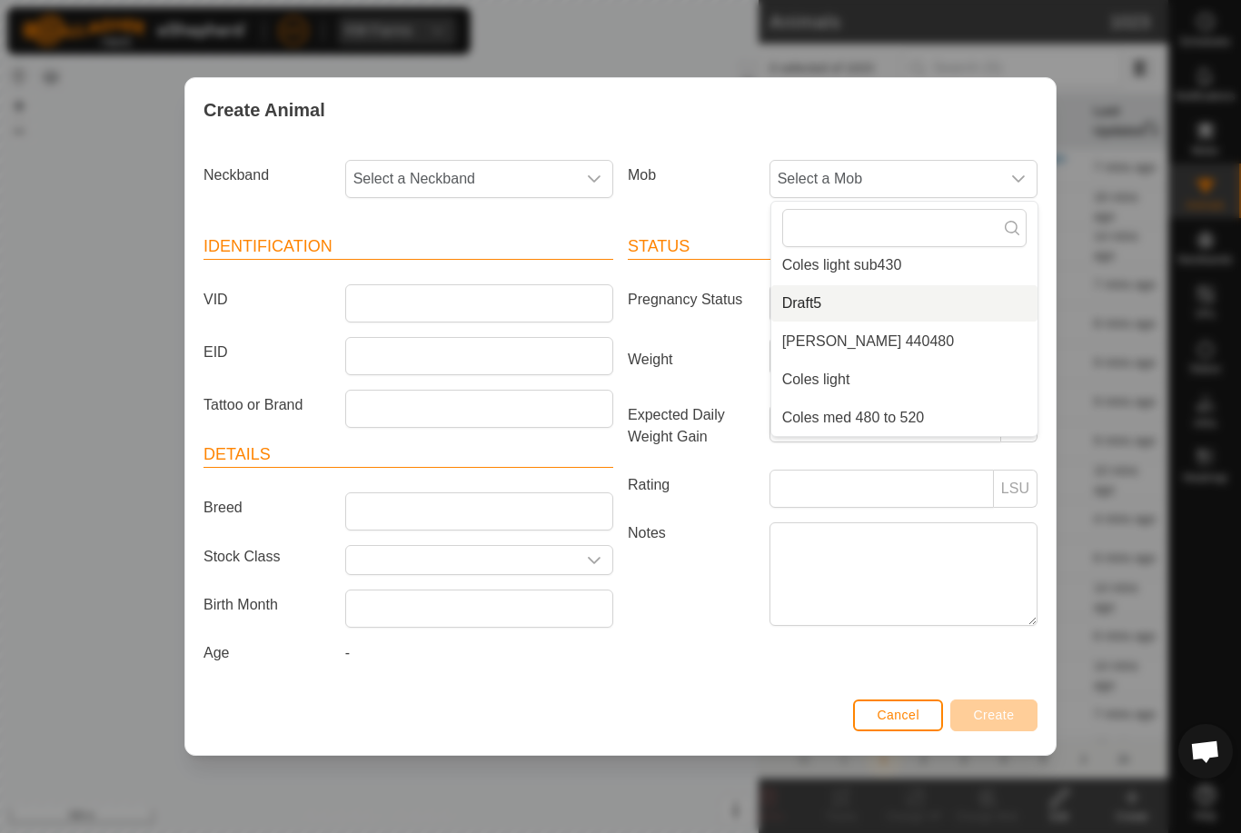
click at [922, 288] on li "Draft5" at bounding box center [904, 303] width 266 height 36
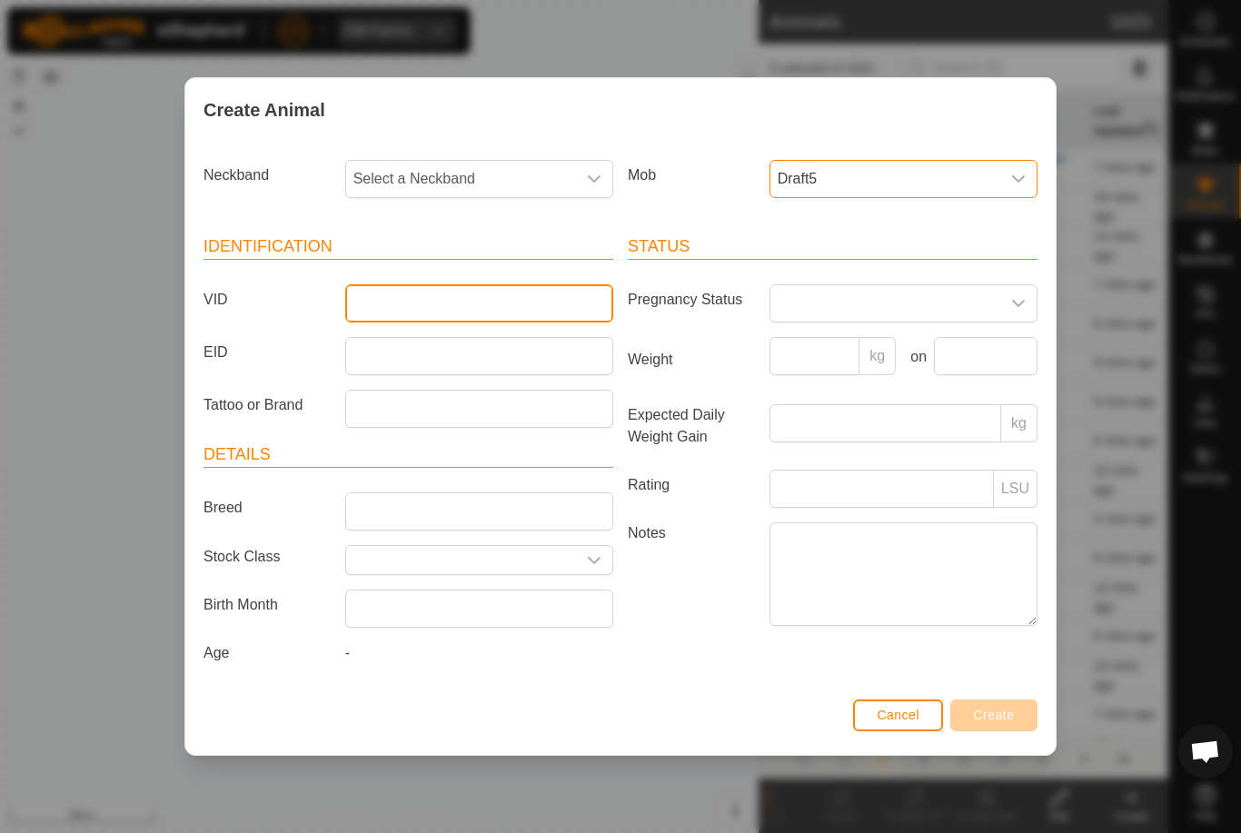
click at [516, 288] on input "VID" at bounding box center [479, 303] width 268 height 38
type input "Mcleay21"
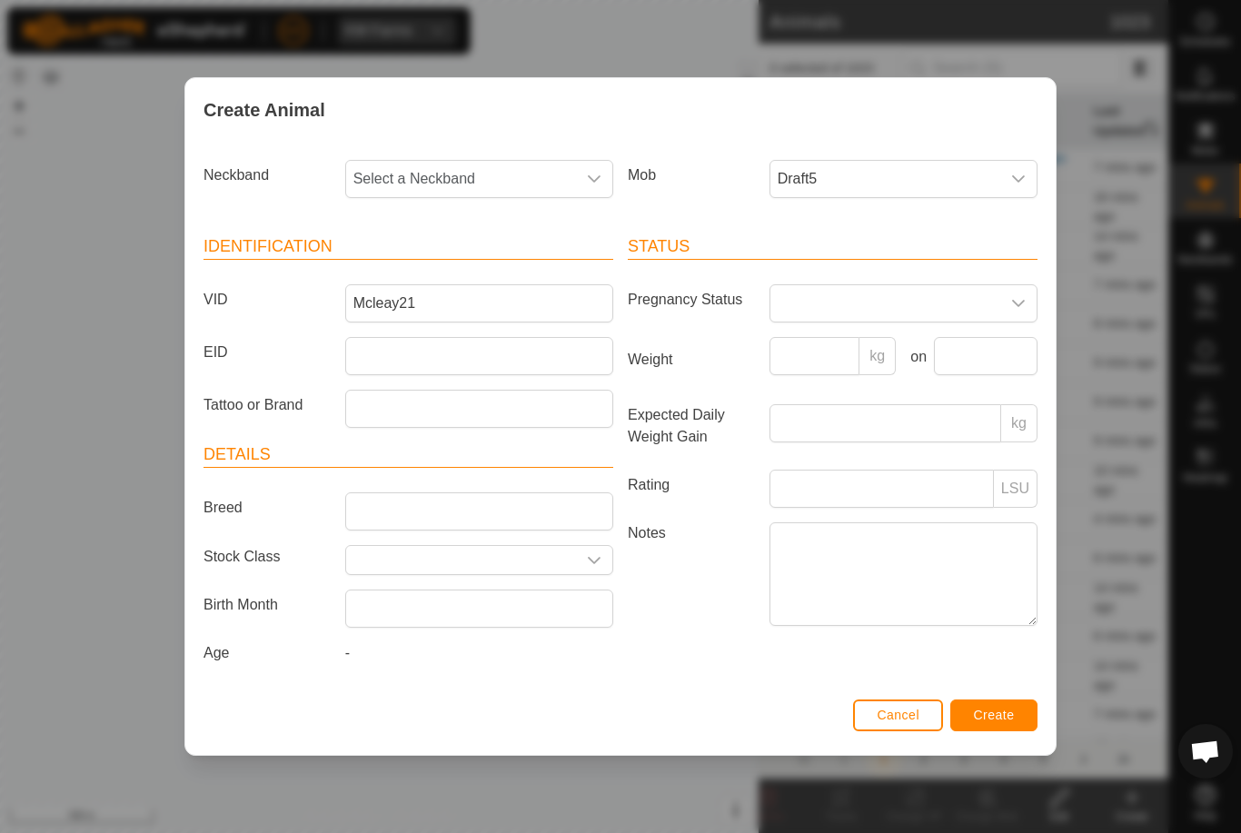
click at [474, 174] on span "Select a Neckband" at bounding box center [461, 179] width 230 height 36
type input "06307"
click at [470, 254] on li "0630788054" at bounding box center [480, 272] width 266 height 36
click at [1006, 720] on span "Create" at bounding box center [994, 715] width 41 height 15
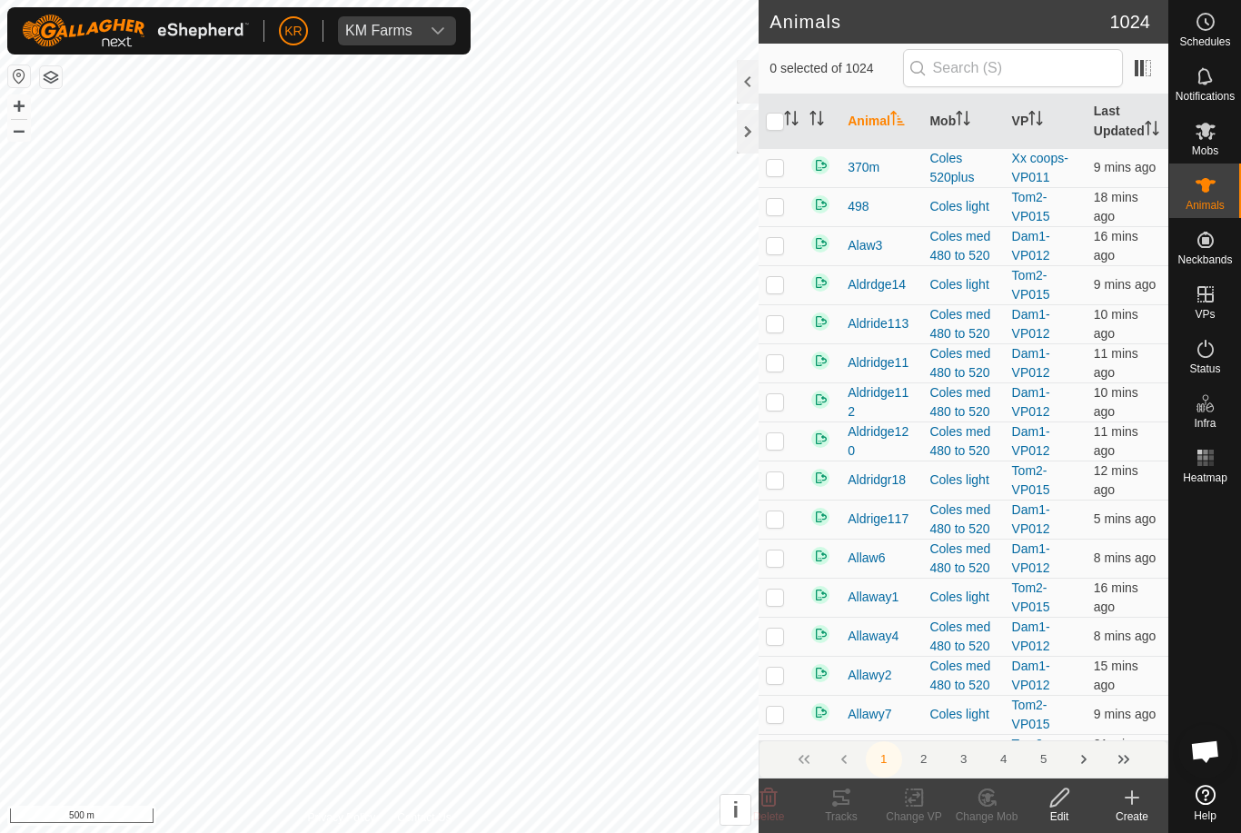
click at [1126, 804] on icon at bounding box center [1132, 798] width 22 height 22
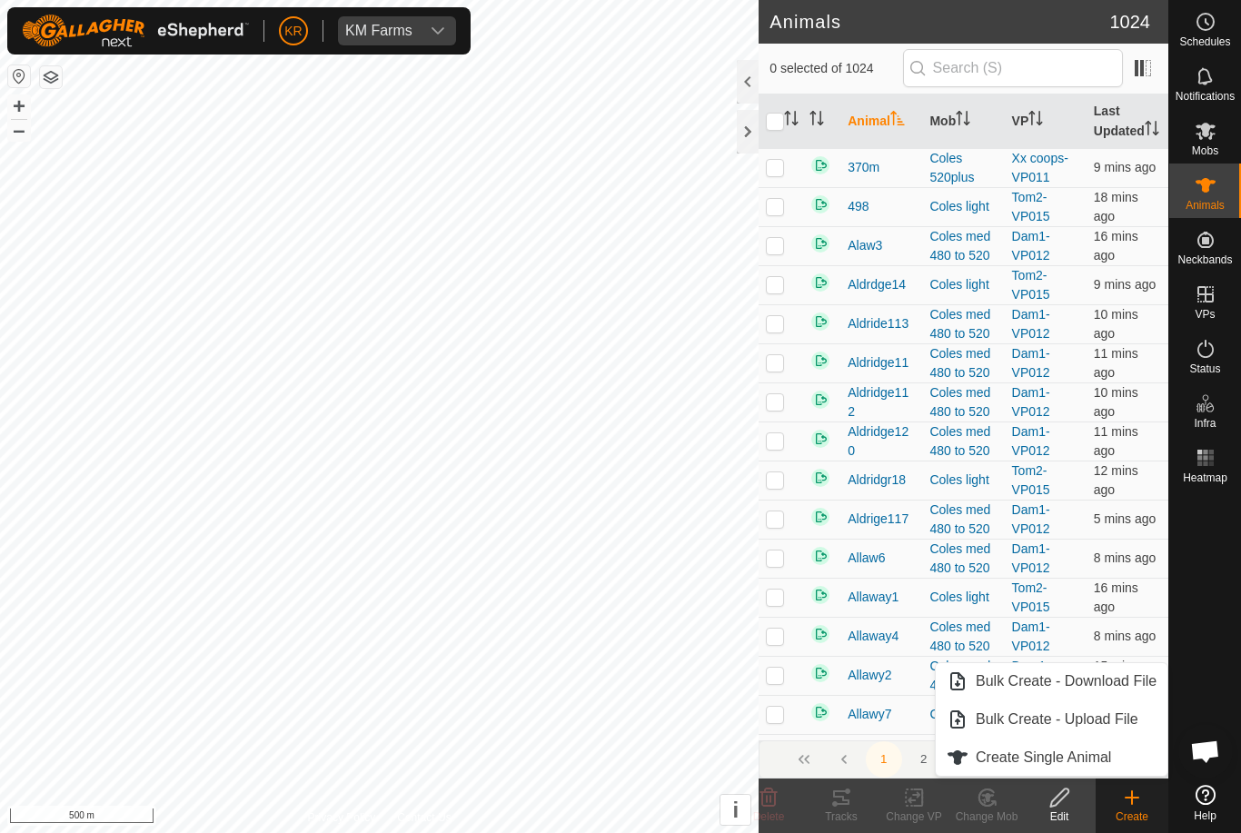
click at [1110, 750] on span "Create Single Animal" at bounding box center [1043, 758] width 135 height 22
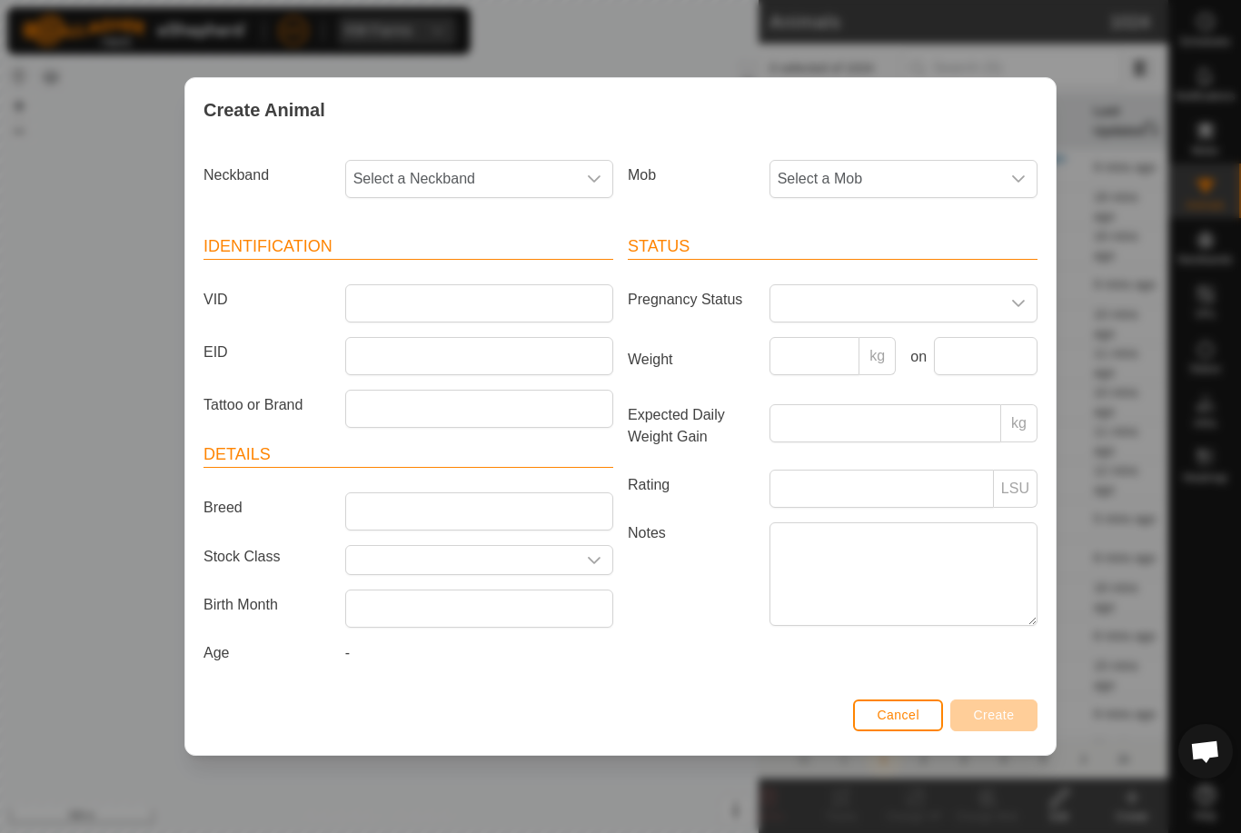
click at [915, 170] on span "Select a Mob" at bounding box center [885, 179] width 230 height 36
click at [497, 182] on span "Select a Neckband" at bounding box center [461, 179] width 230 height 36
type input "31880"
click at [496, 255] on li "3188076091" at bounding box center [480, 272] width 266 height 36
click at [928, 171] on span "Select a Mob" at bounding box center [885, 179] width 230 height 36
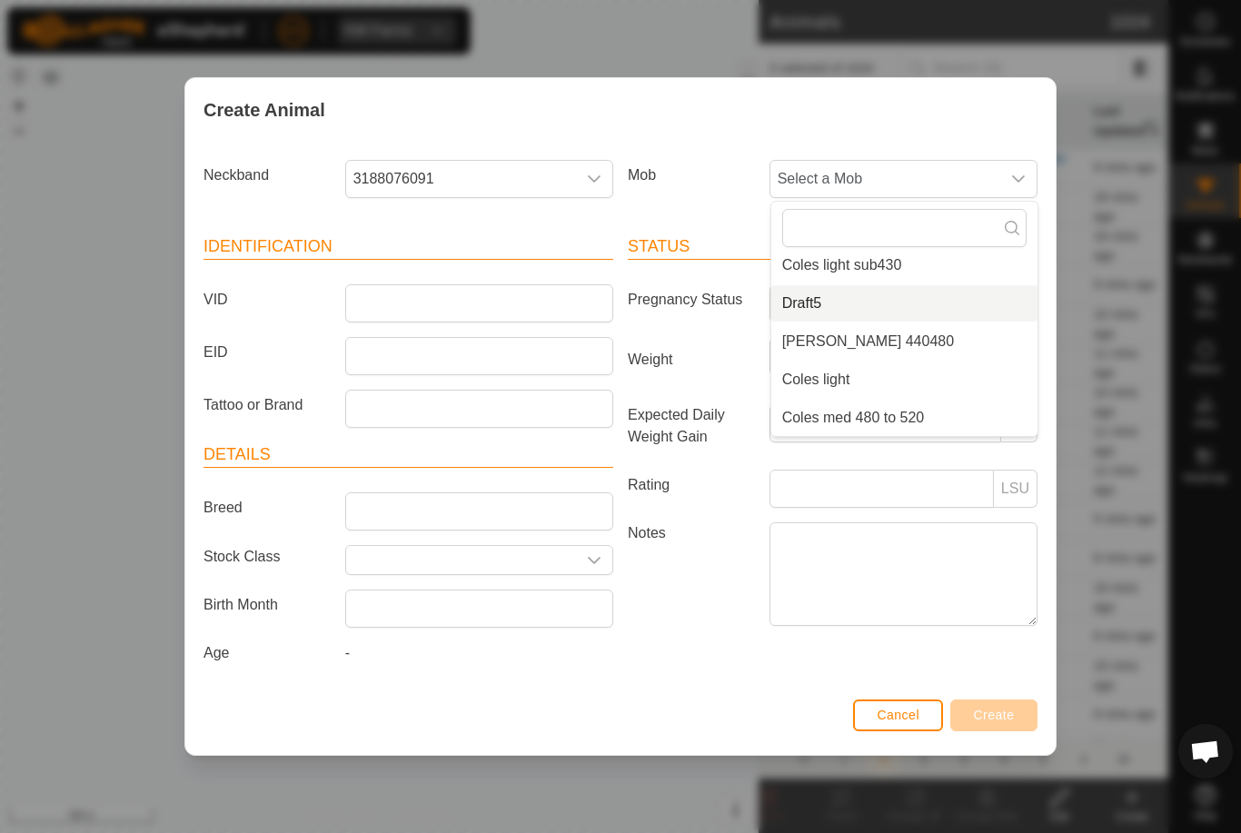
click at [913, 292] on li "Draft5" at bounding box center [904, 303] width 266 height 36
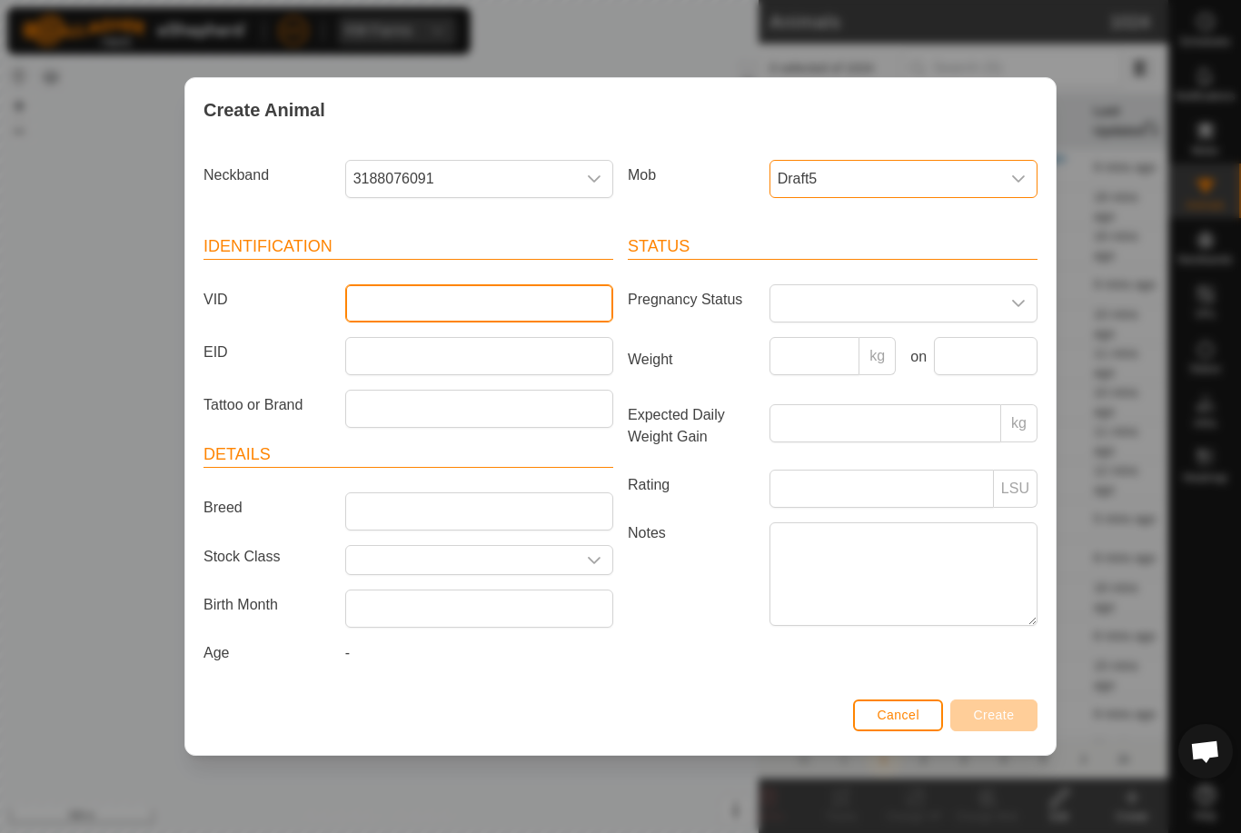
click at [519, 303] on input "VID" at bounding box center [479, 303] width 268 height 38
type input "Mcleay22"
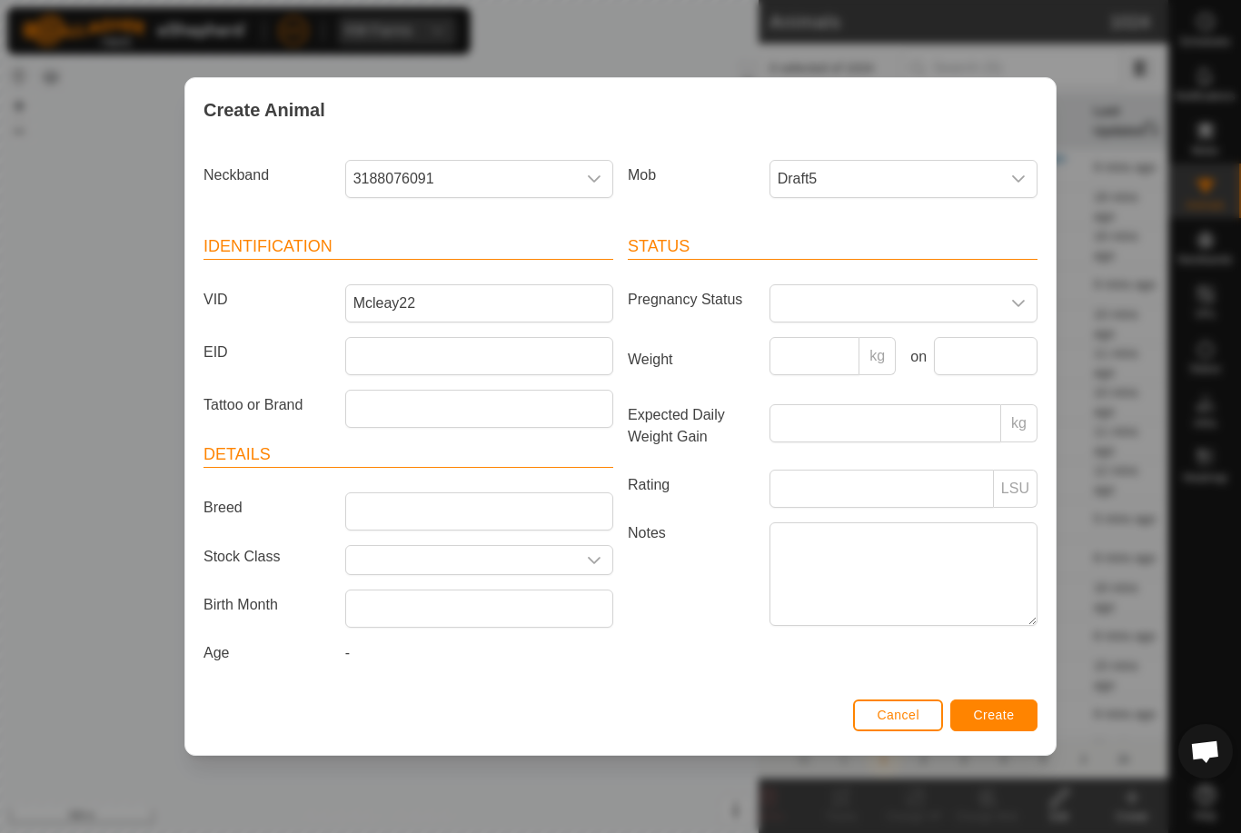
click at [997, 707] on button "Create" at bounding box center [993, 716] width 87 height 32
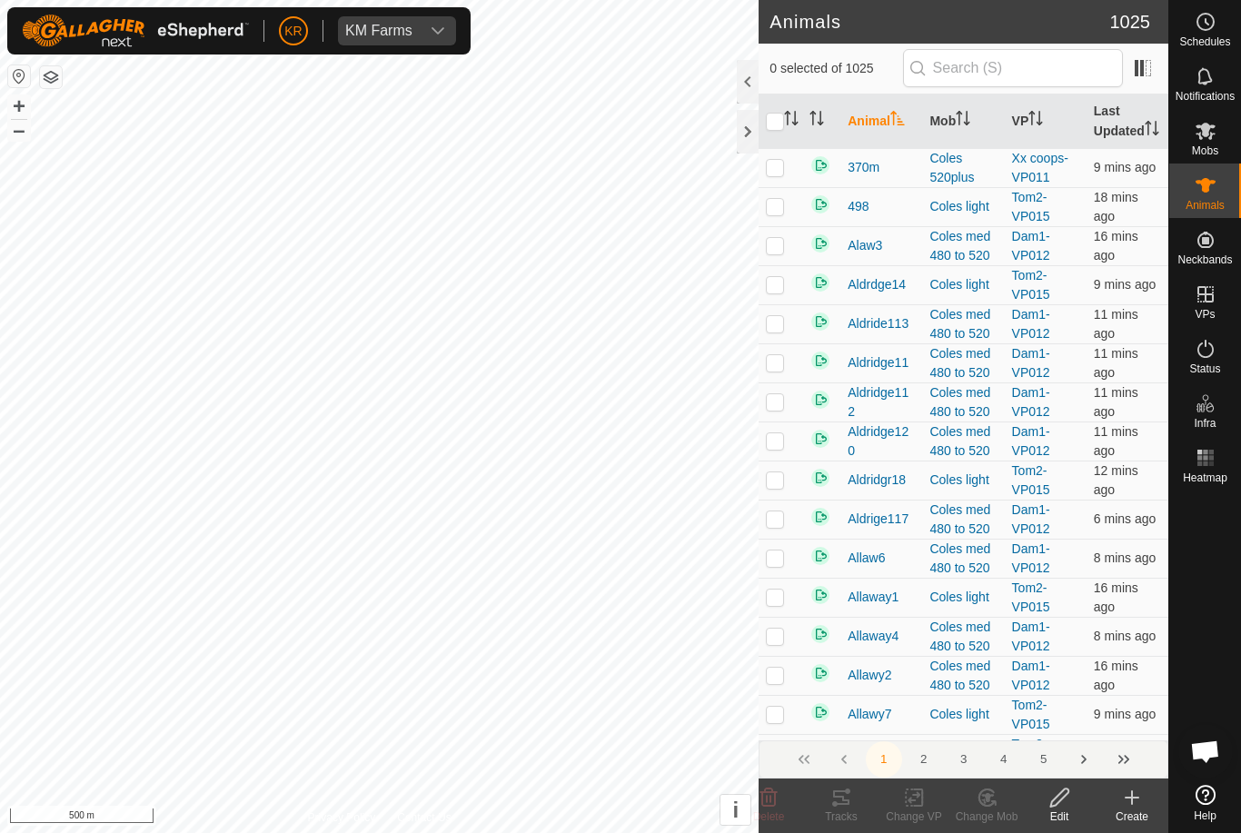
click at [1125, 817] on div "Create" at bounding box center [1132, 817] width 73 height 16
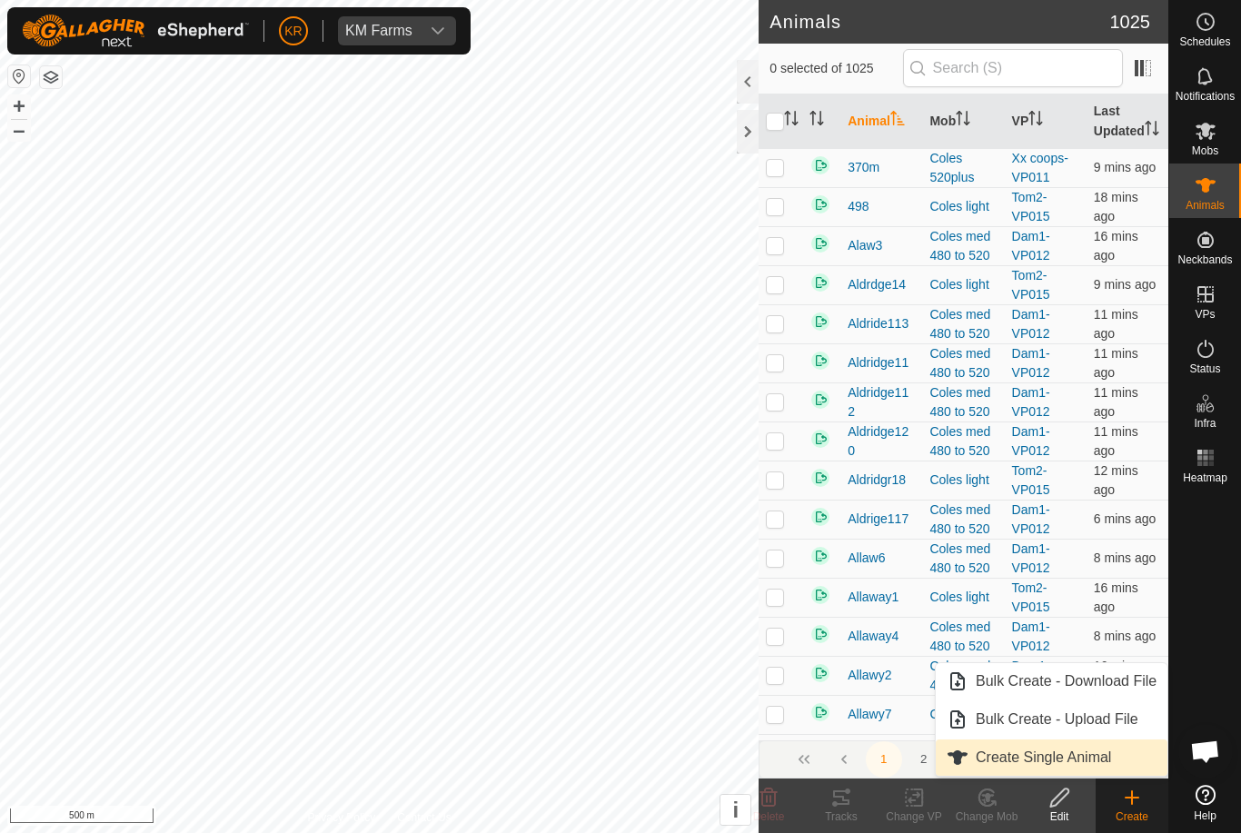
click at [1100, 764] on span "Create Single Animal" at bounding box center [1043, 758] width 135 height 22
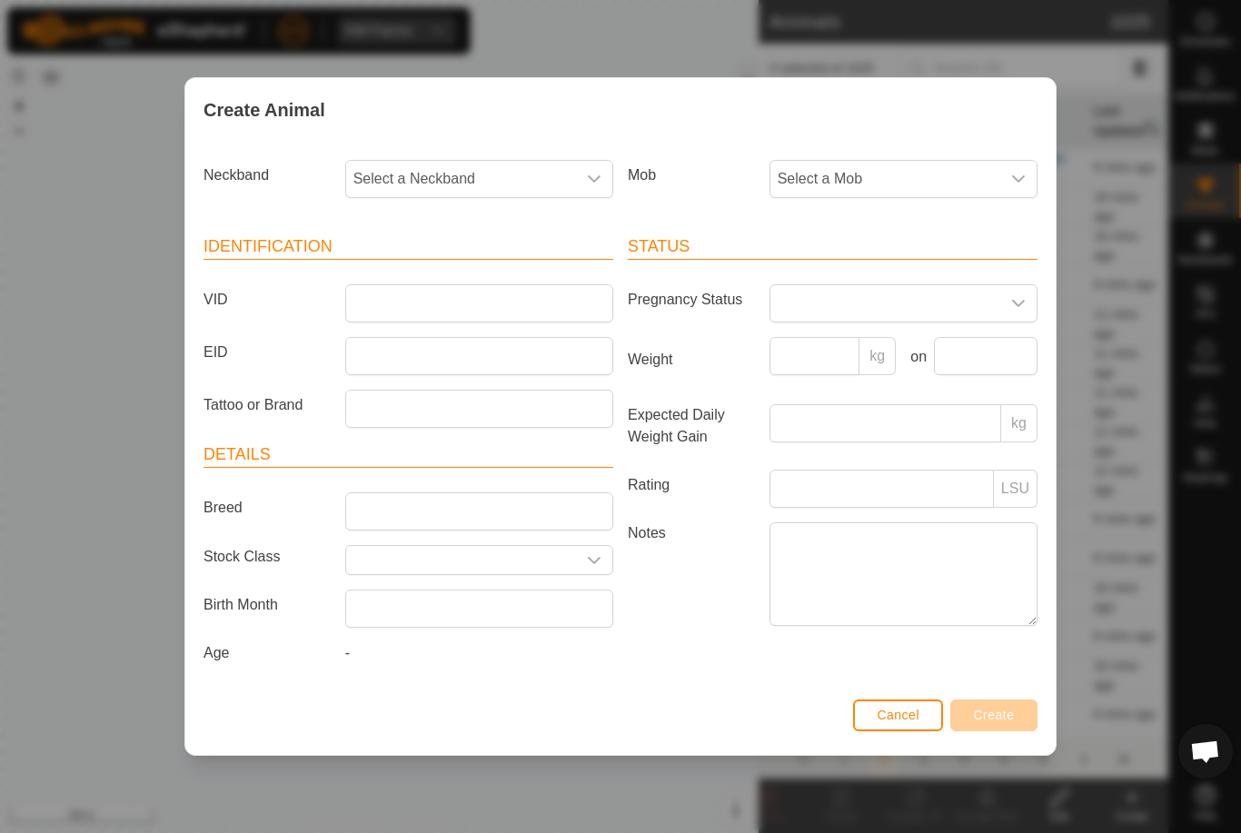
click at [983, 171] on span "Select a Mob" at bounding box center [885, 179] width 230 height 36
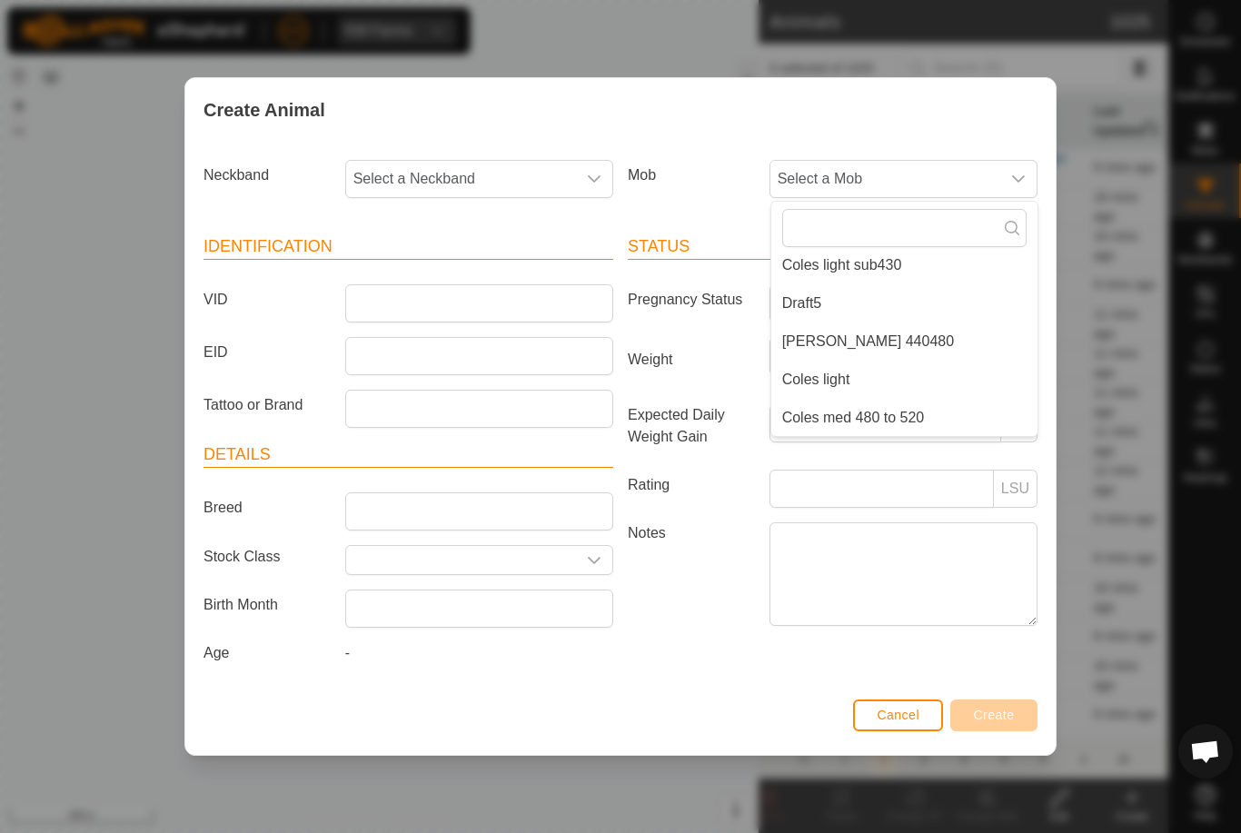
click at [937, 285] on li "Draft5" at bounding box center [904, 303] width 266 height 36
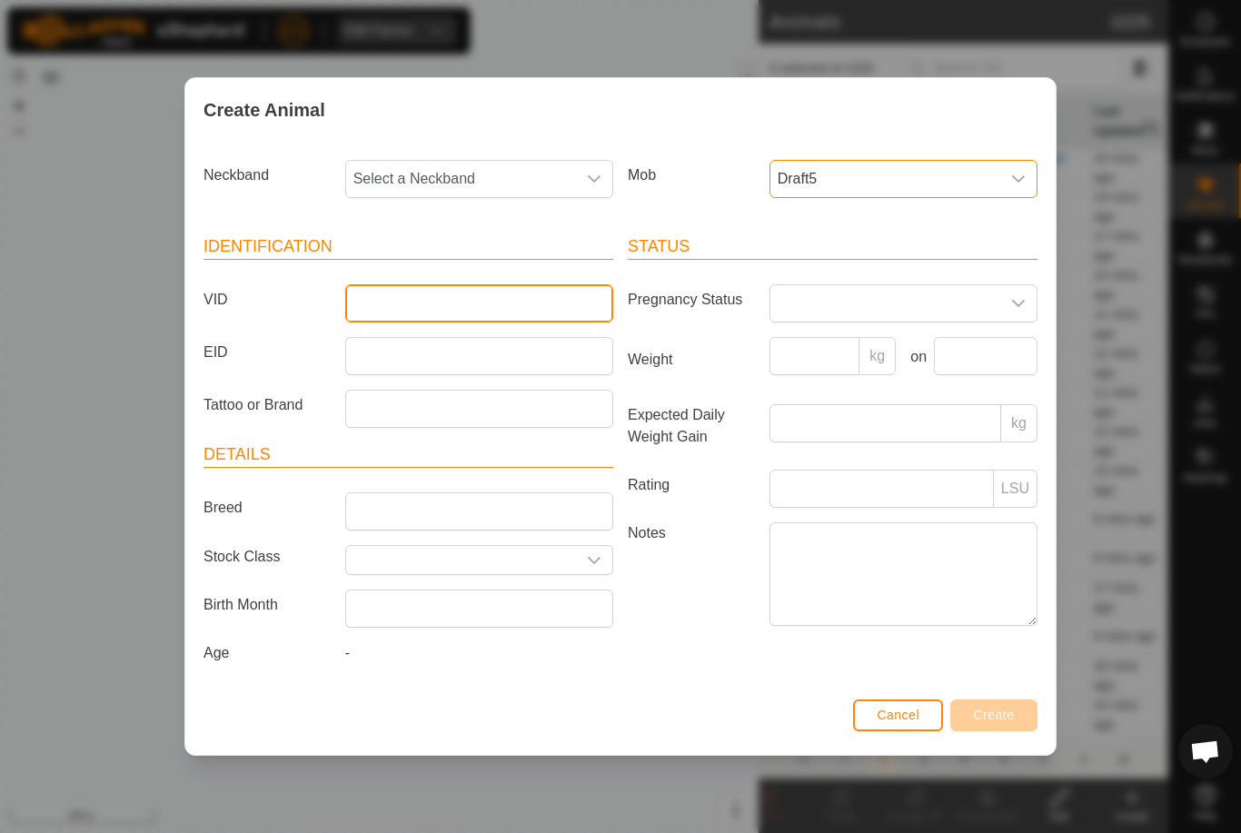
click at [540, 298] on input "VID" at bounding box center [479, 303] width 268 height 38
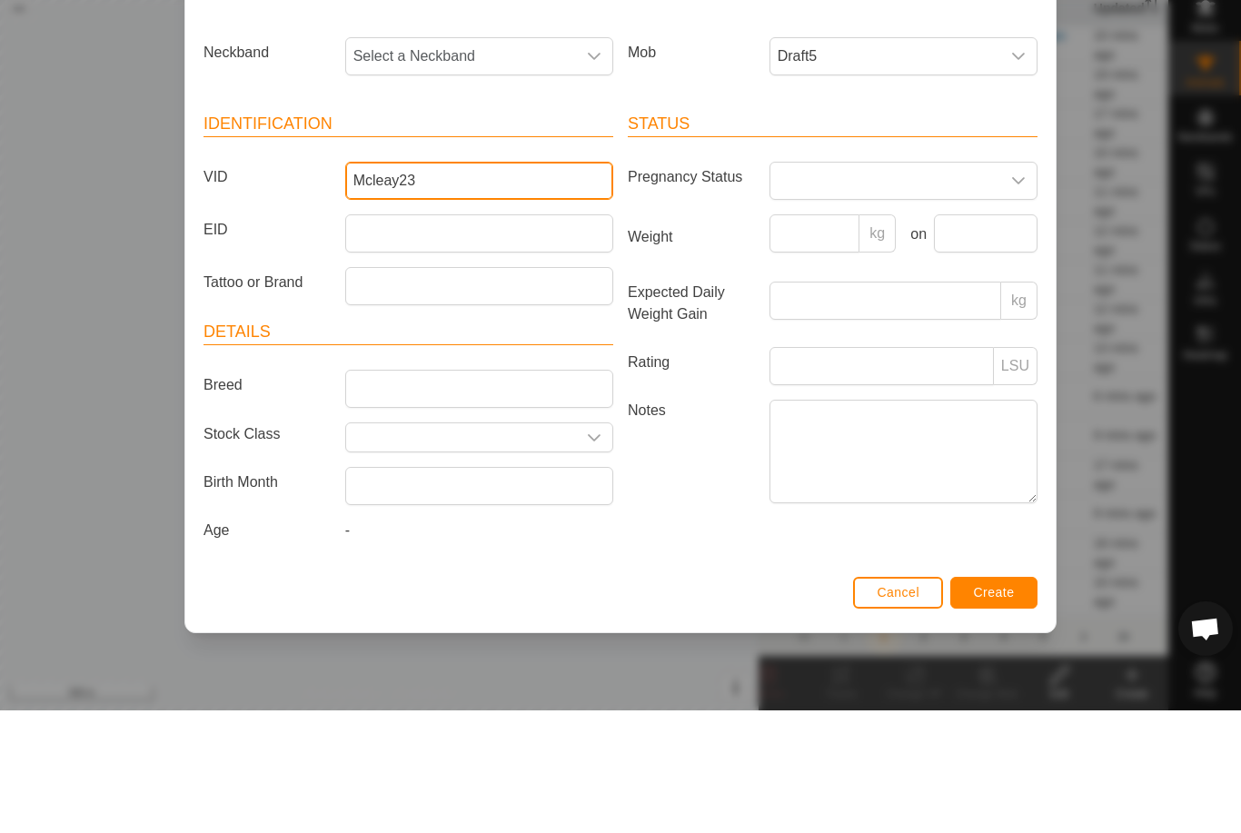
type input "Mcleay23"
click at [482, 161] on span "Select a Neckband" at bounding box center [461, 179] width 230 height 36
type input "10822"
click at [504, 254] on li "1082271988" at bounding box center [480, 272] width 266 height 36
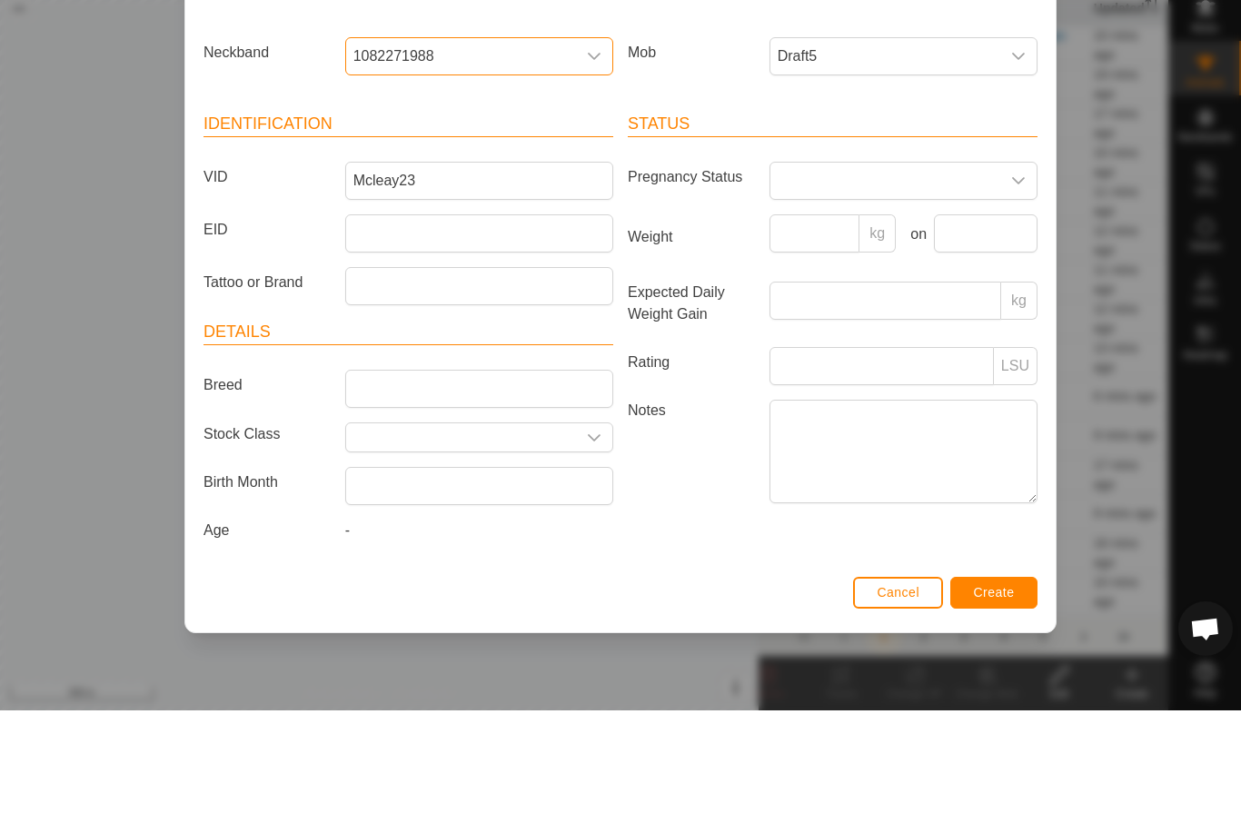
click at [1016, 709] on div "Create Animal Neckband 1082271988 Mob Draft5 Identification VID Mcleay23 EID Ta…" at bounding box center [620, 416] width 1241 height 833
click at [998, 708] on div "Create Animal Neckband 1082271988 Mob Draft5 Identification VID Mcleay23 EID Ta…" at bounding box center [620, 416] width 1241 height 833
click at [1010, 710] on div "Create Animal Neckband 1082271988 Mob Draft5 Identification VID Mcleay23 EID Ta…" at bounding box center [620, 416] width 1241 height 833
click at [1011, 731] on button "Create" at bounding box center [993, 716] width 87 height 32
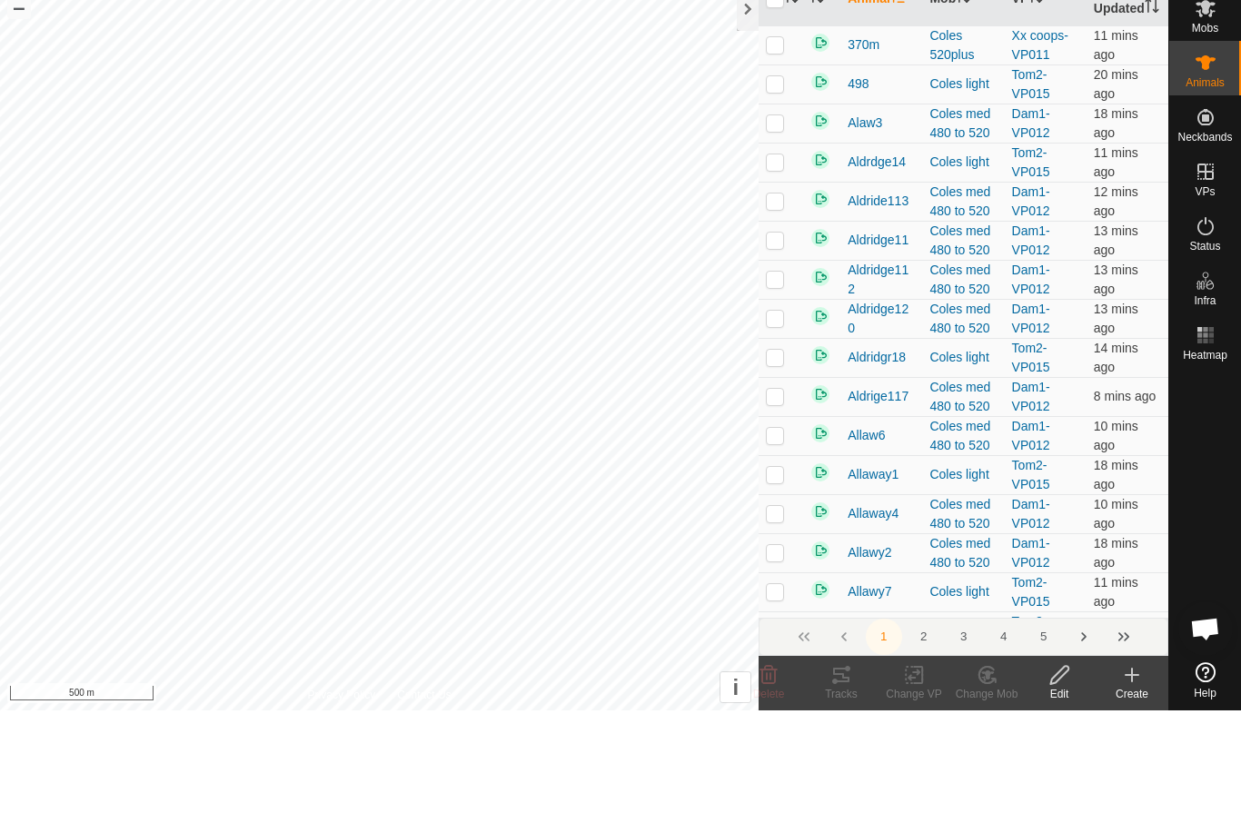
click at [1132, 800] on icon at bounding box center [1132, 797] width 0 height 13
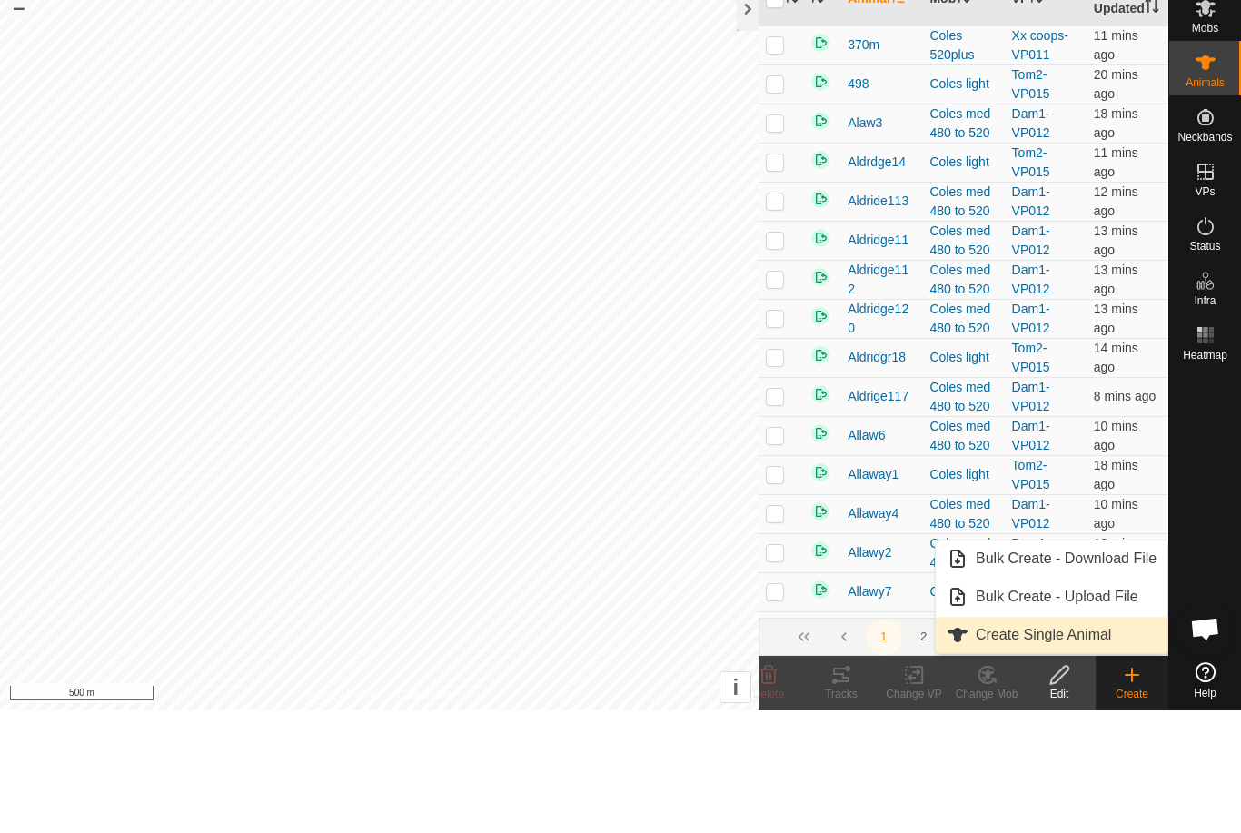
click at [1106, 754] on span "Create Single Animal" at bounding box center [1043, 758] width 135 height 22
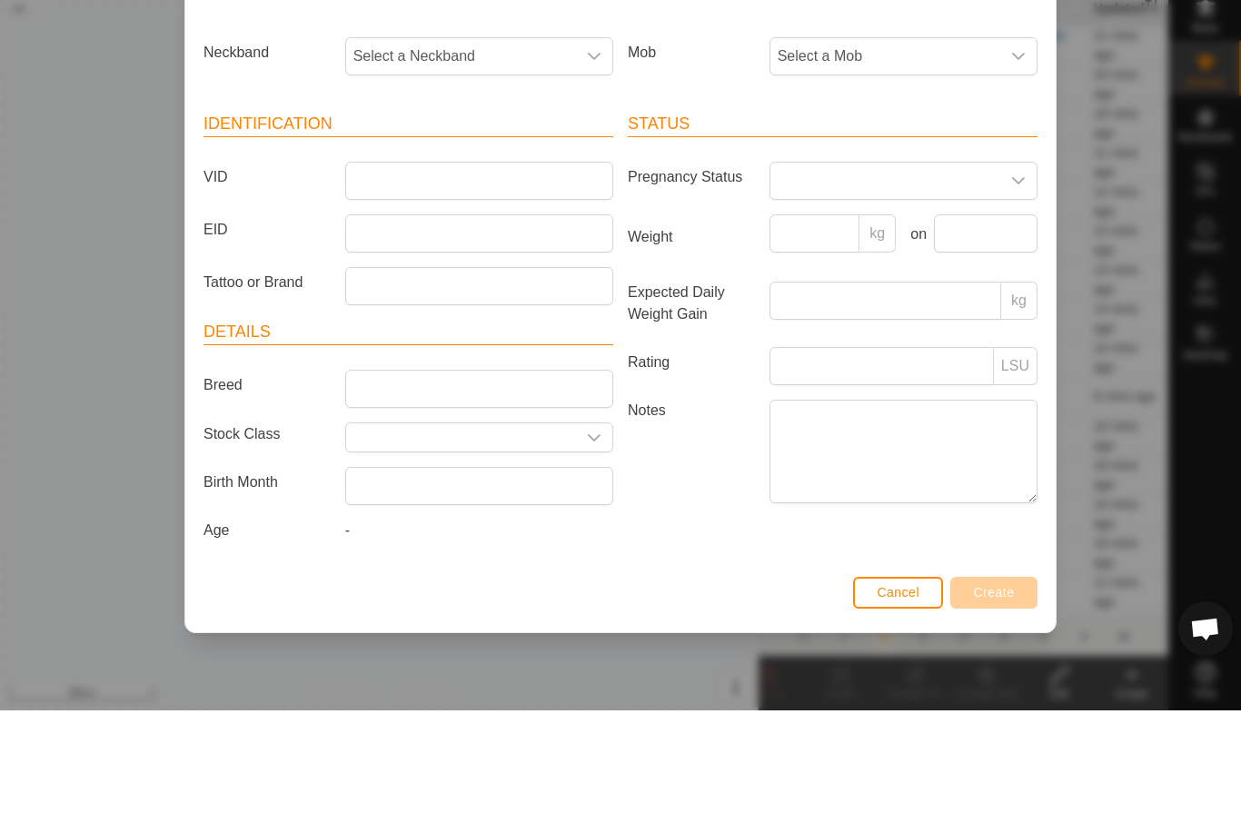
click at [869, 153] on div "Mob Select a Mob" at bounding box center [833, 186] width 424 height 67
click at [963, 171] on span "Select a Mob" at bounding box center [885, 179] width 230 height 36
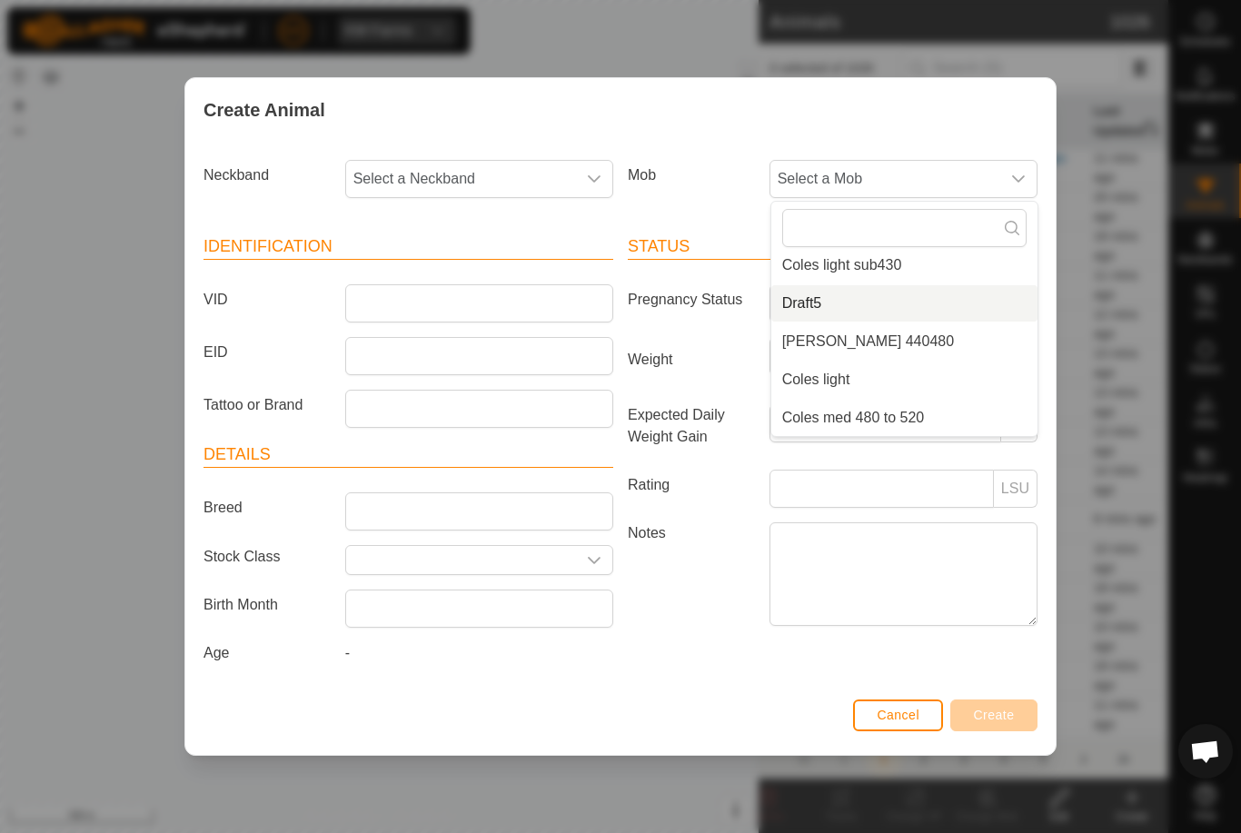
click at [898, 293] on li "Draft5" at bounding box center [904, 303] width 266 height 36
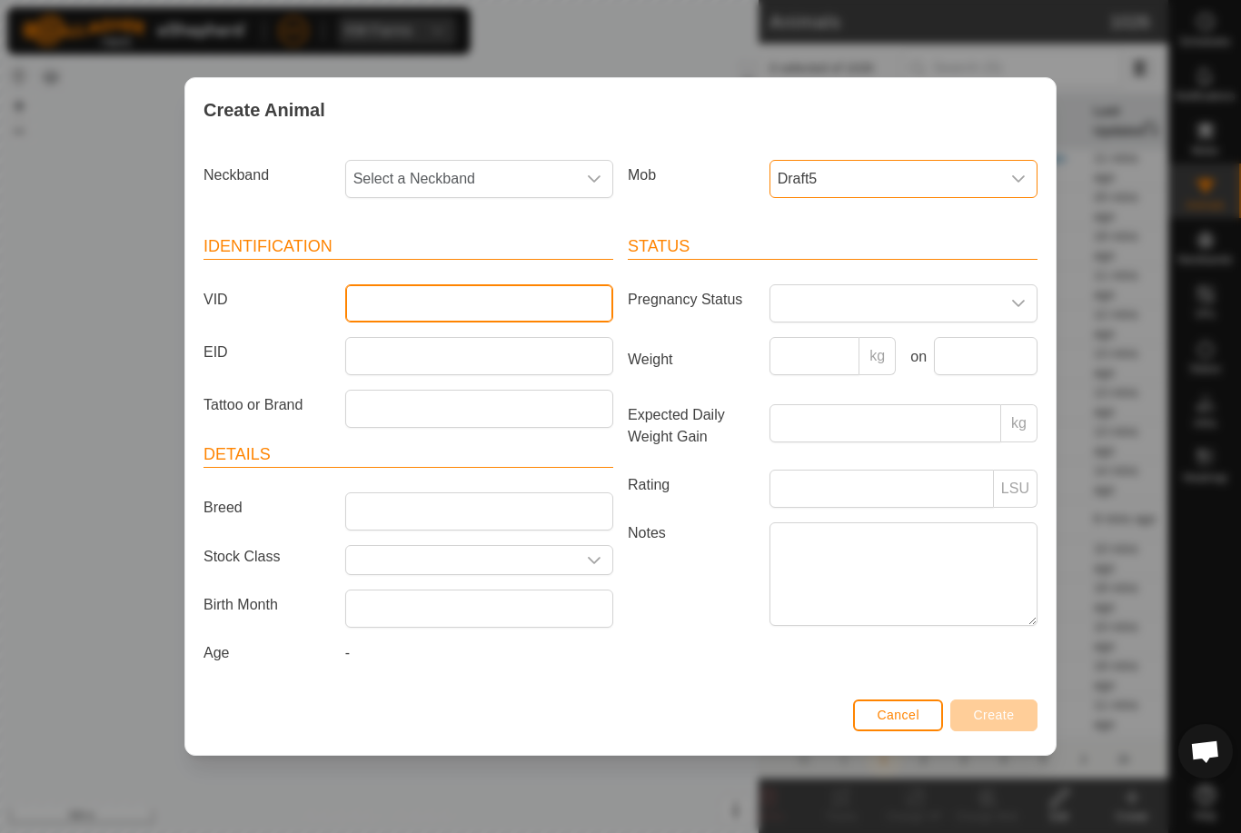
click at [509, 287] on input "VID" at bounding box center [479, 303] width 268 height 38
type input "Mcleay24"
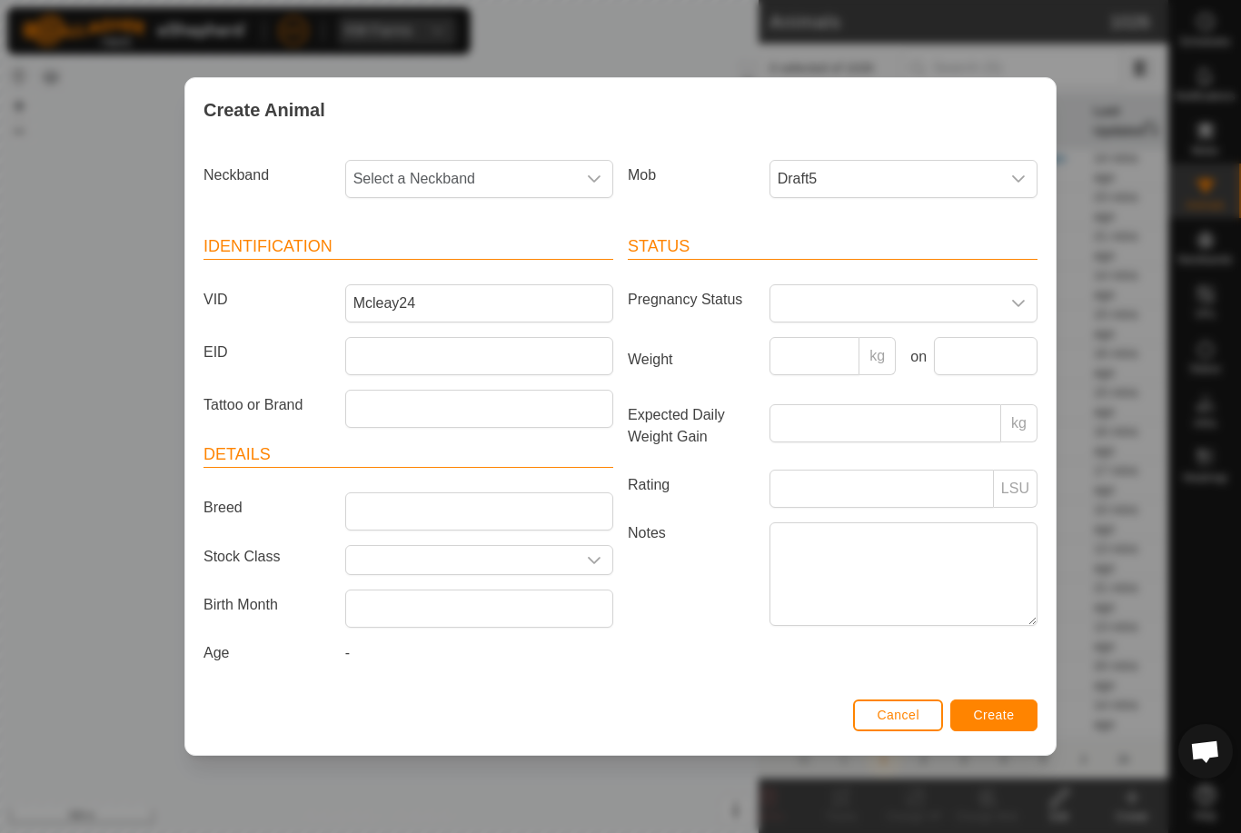
click at [474, 183] on span "Select a Neckband" at bounding box center [461, 179] width 230 height 36
type input "40782"
click at [517, 264] on li "4078282226" at bounding box center [480, 272] width 266 height 36
click at [1015, 703] on button "Create" at bounding box center [993, 716] width 87 height 32
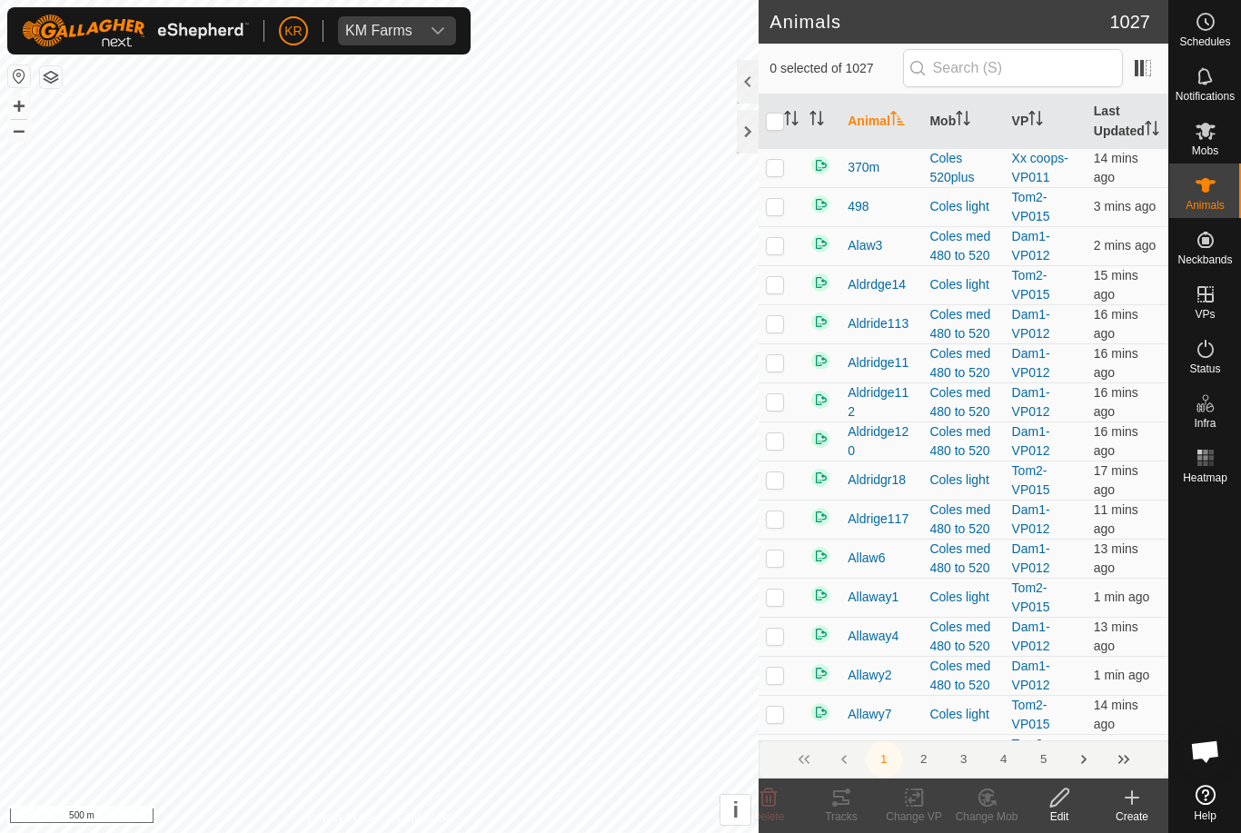
click at [1139, 805] on icon at bounding box center [1132, 798] width 22 height 22
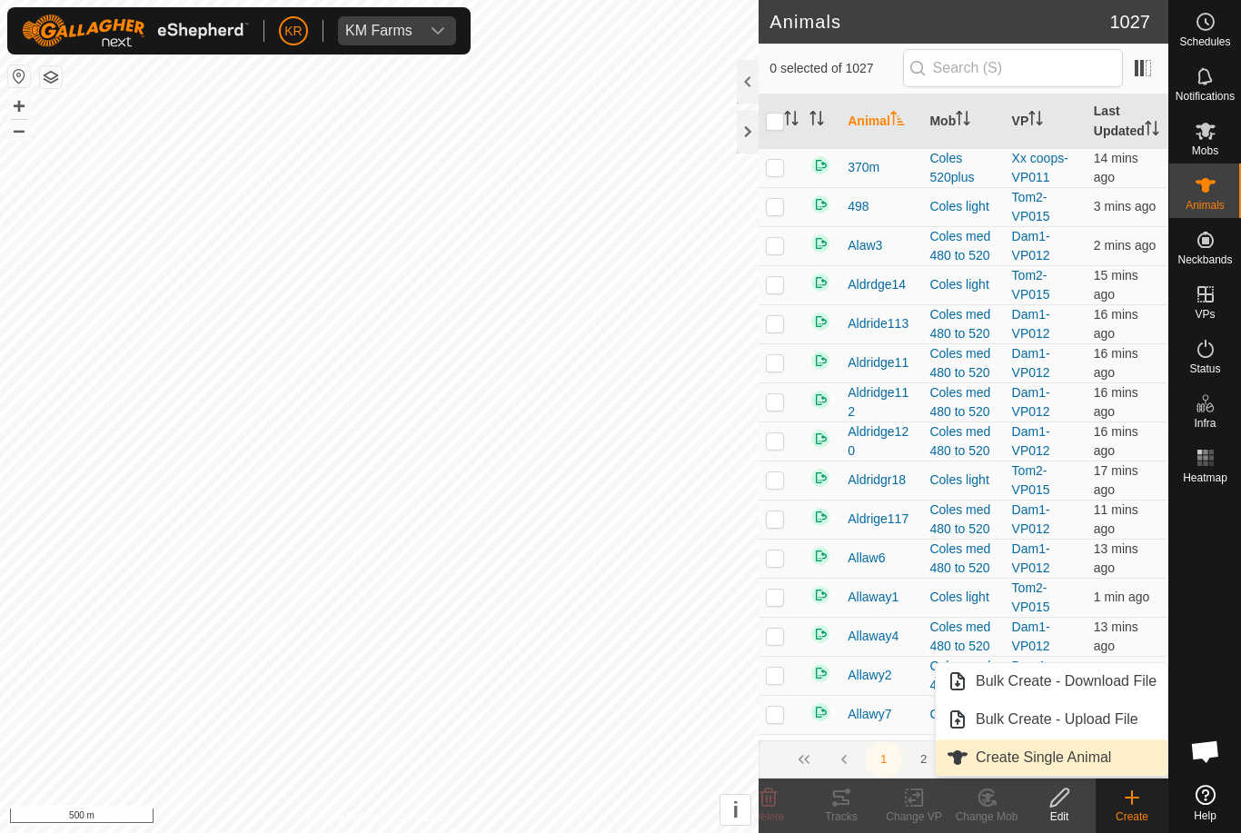
click at [1114, 766] on link "Create Single Animal" at bounding box center [1052, 758] width 232 height 36
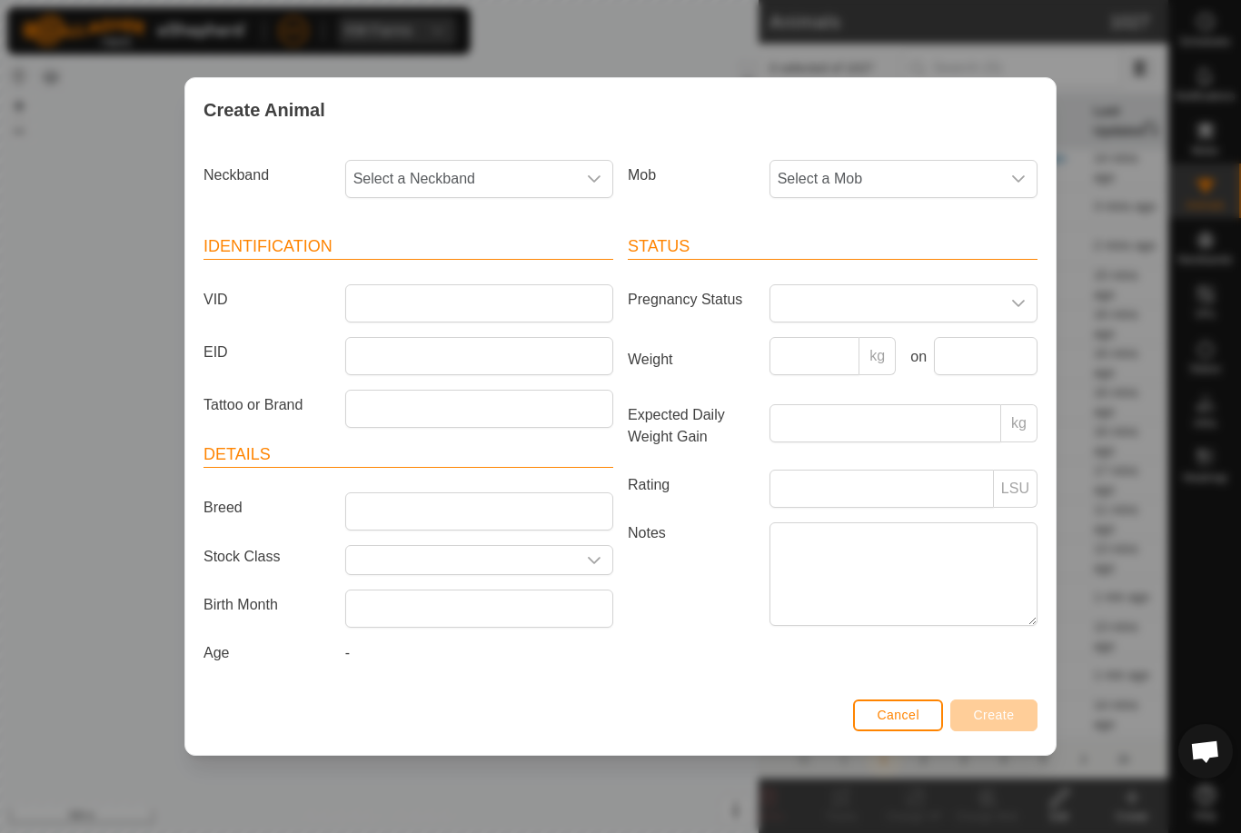
click at [950, 170] on span "Select a Mob" at bounding box center [885, 179] width 230 height 36
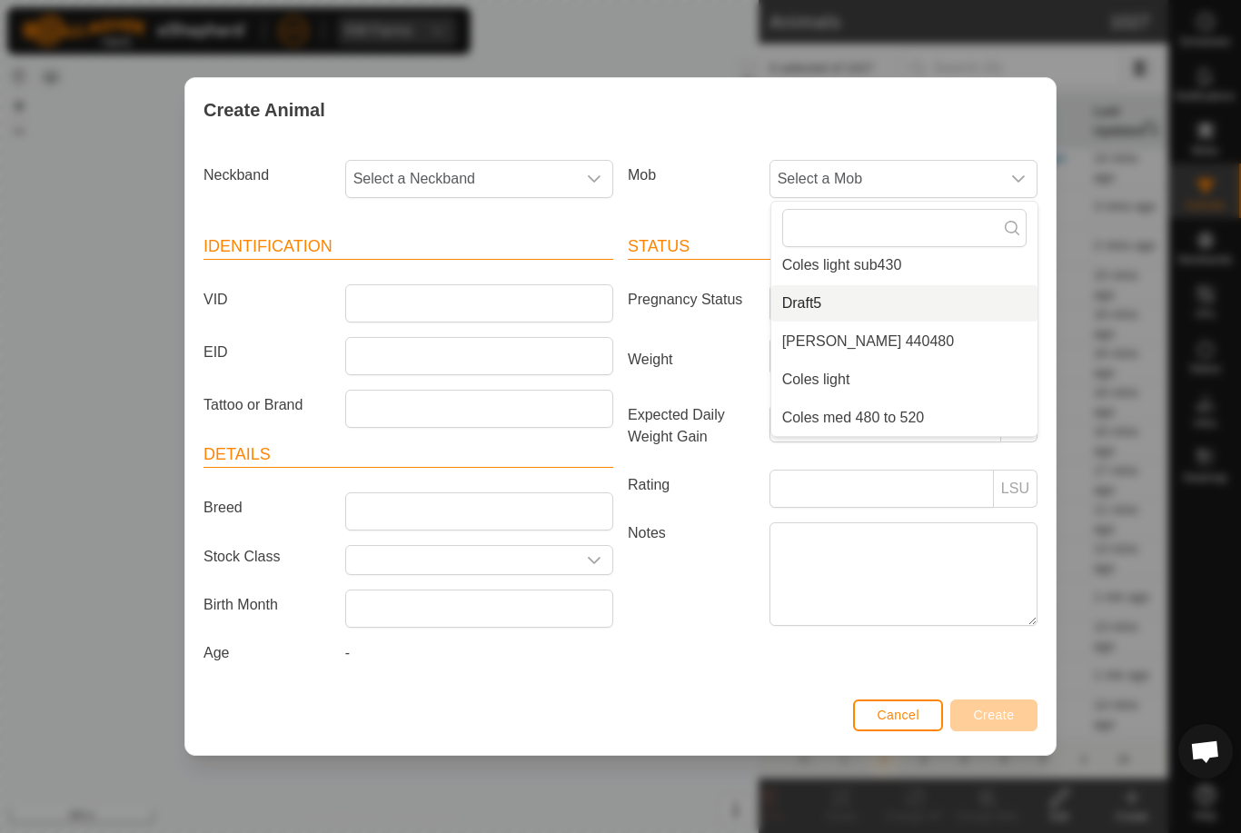
click at [935, 305] on li "Draft5" at bounding box center [904, 303] width 266 height 36
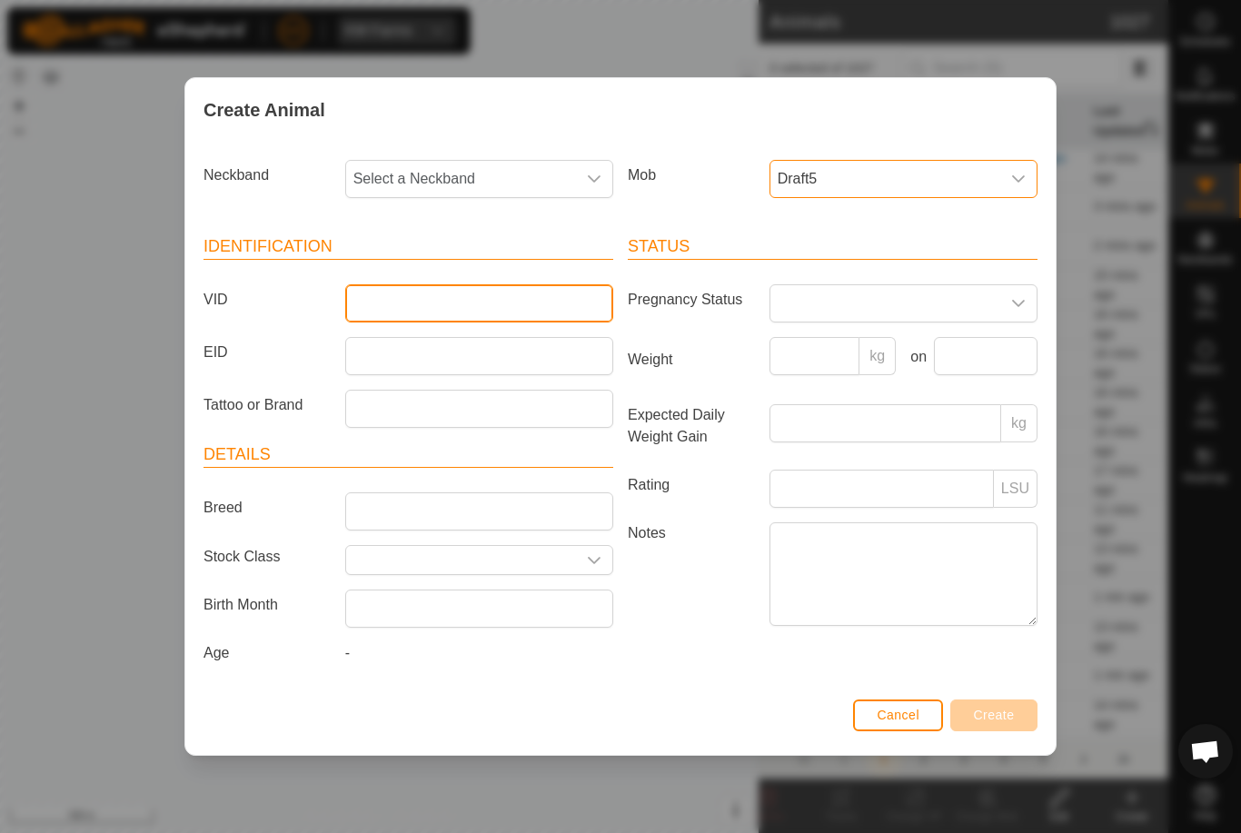
click at [561, 292] on input "VID" at bounding box center [479, 303] width 268 height 38
type input "Mcleay25"
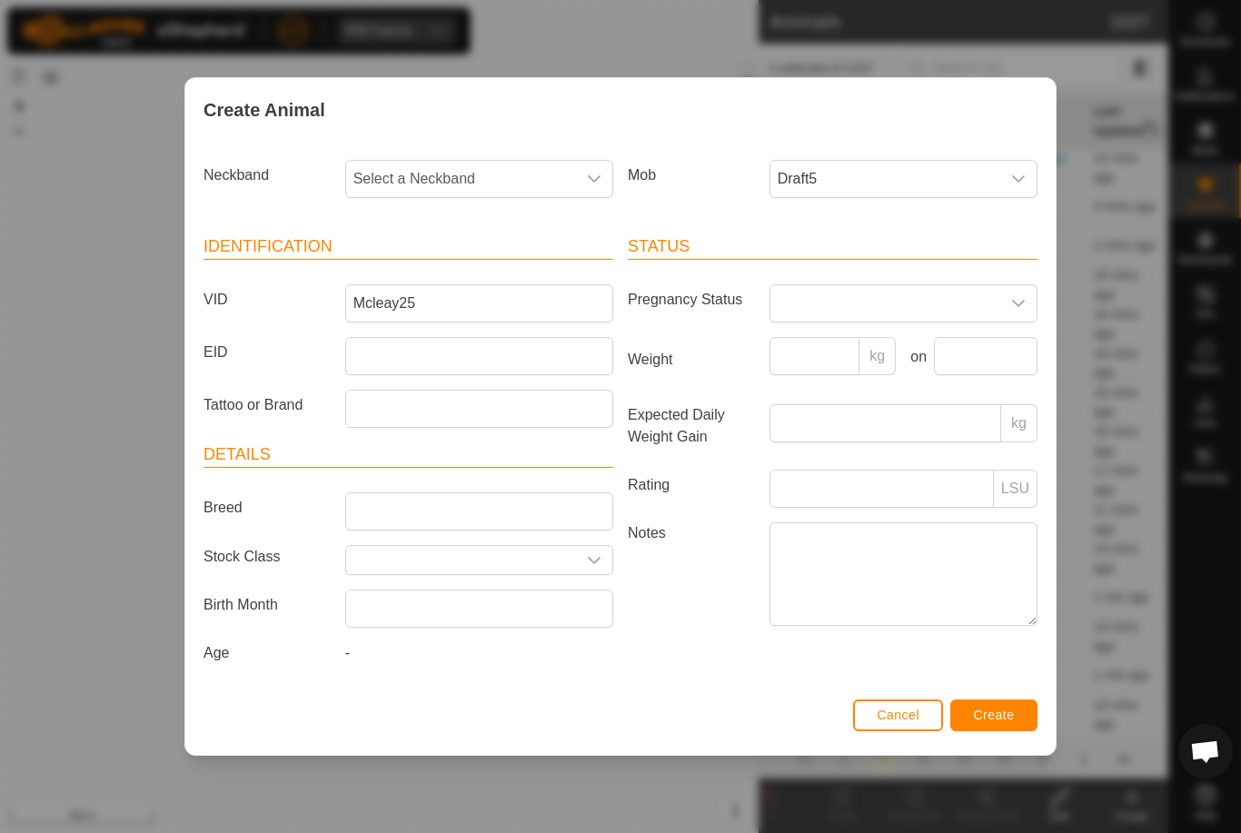
click at [523, 161] on span "Select a Neckband" at bounding box center [461, 179] width 230 height 36
type input "307"
click at [495, 301] on li "3079115073" at bounding box center [480, 311] width 266 height 36
click at [1016, 705] on button "Create" at bounding box center [993, 716] width 87 height 32
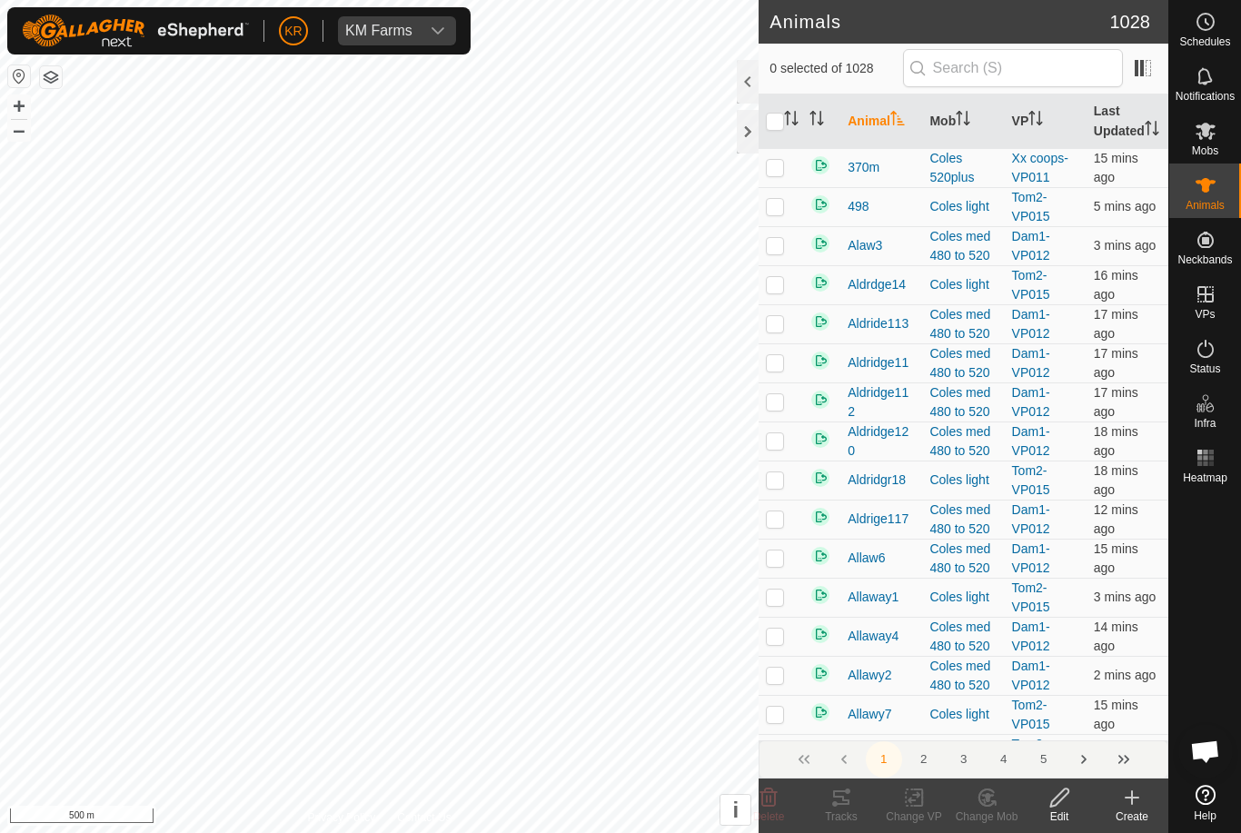
click at [1123, 800] on icon at bounding box center [1132, 798] width 22 height 22
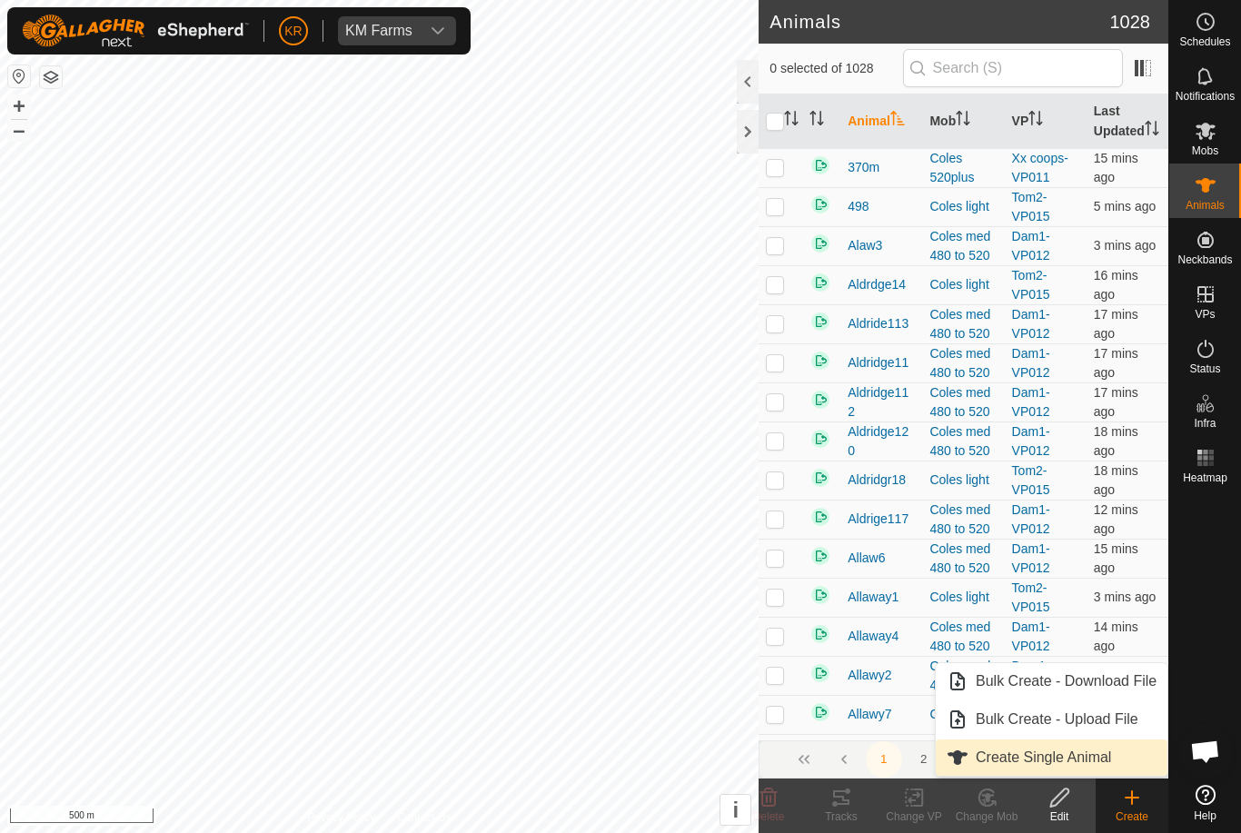
click at [1106, 748] on span "Create Single Animal" at bounding box center [1043, 758] width 135 height 22
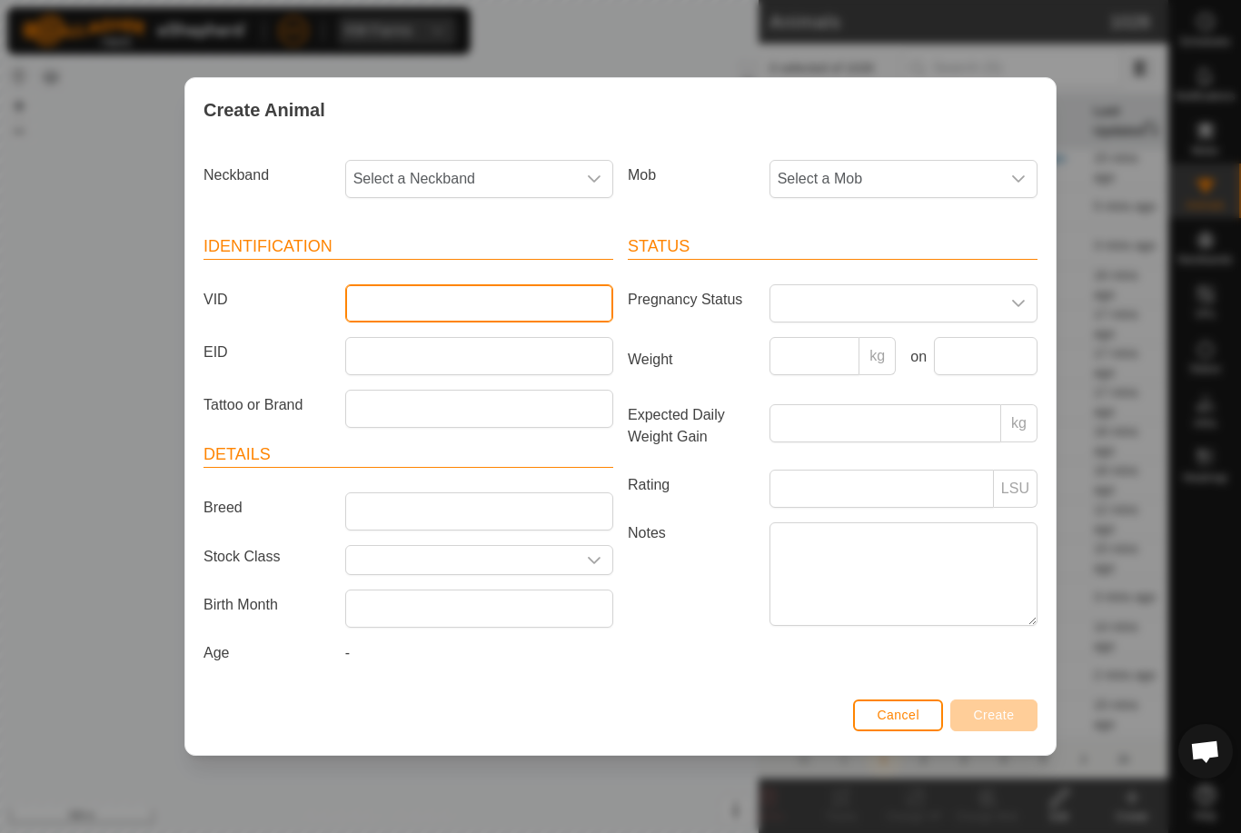
click at [461, 308] on input "VID" at bounding box center [479, 303] width 268 height 38
type input "Mcleay26"
click at [906, 168] on span "Select a Mob" at bounding box center [885, 179] width 230 height 36
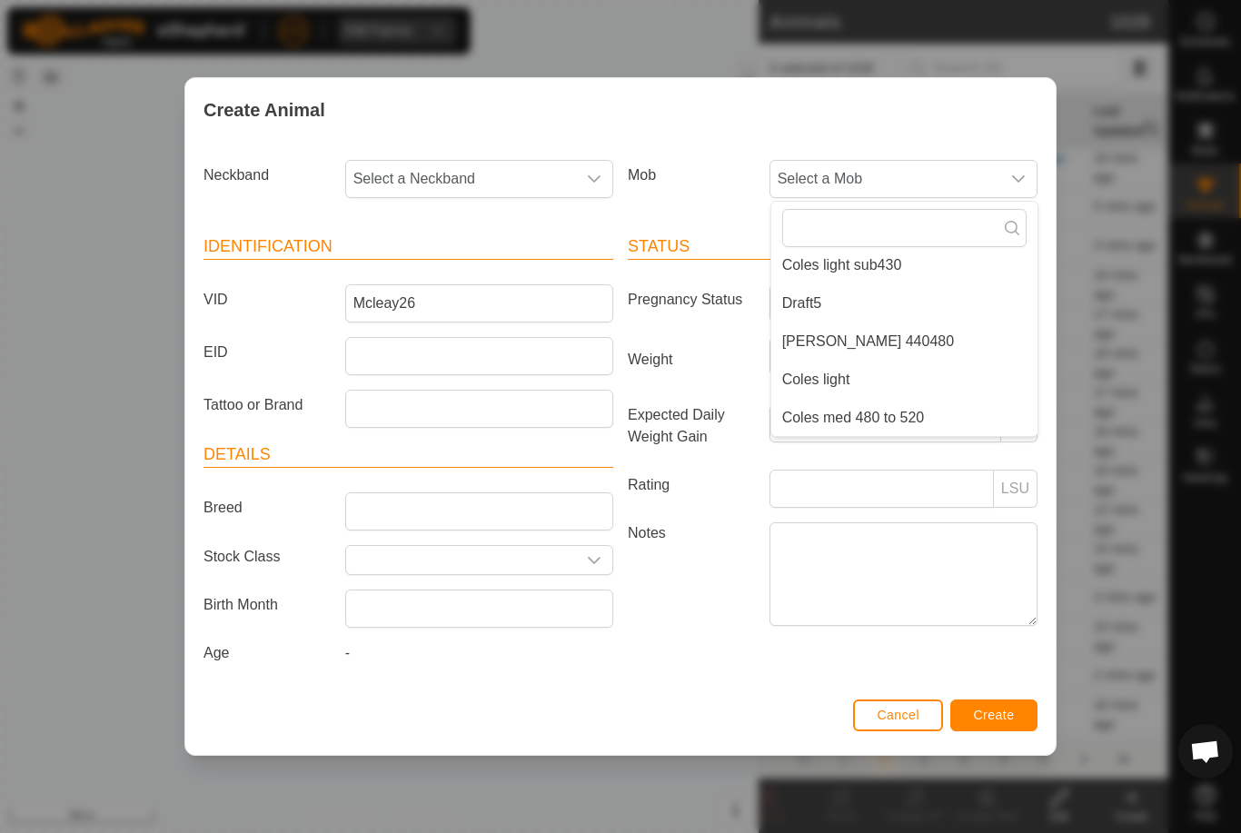
click at [909, 302] on li "Draft5" at bounding box center [904, 303] width 266 height 36
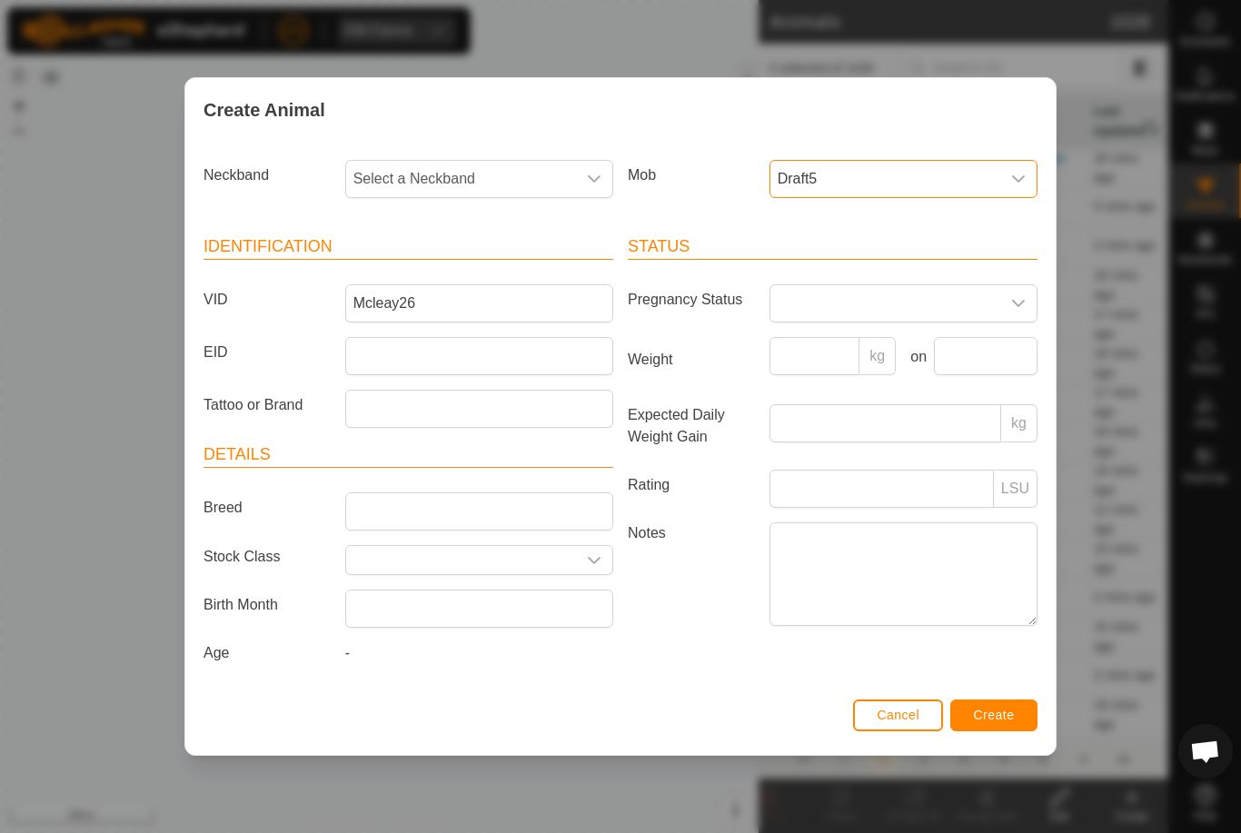
click at [507, 176] on span "Select a Neckband" at bounding box center [461, 179] width 230 height 36
type input "3933"
click at [481, 259] on li "3933058252" at bounding box center [480, 272] width 266 height 36
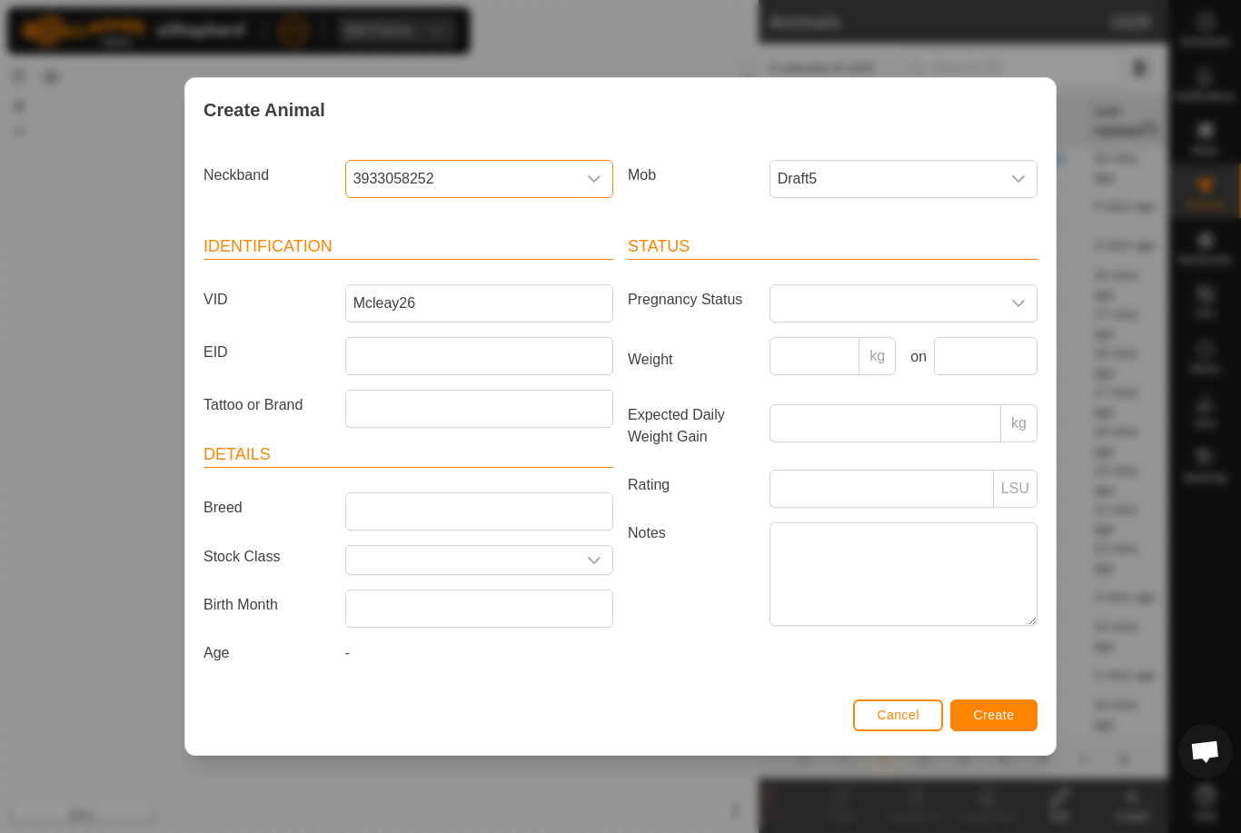
click at [1001, 709] on button "Create" at bounding box center [993, 716] width 87 height 32
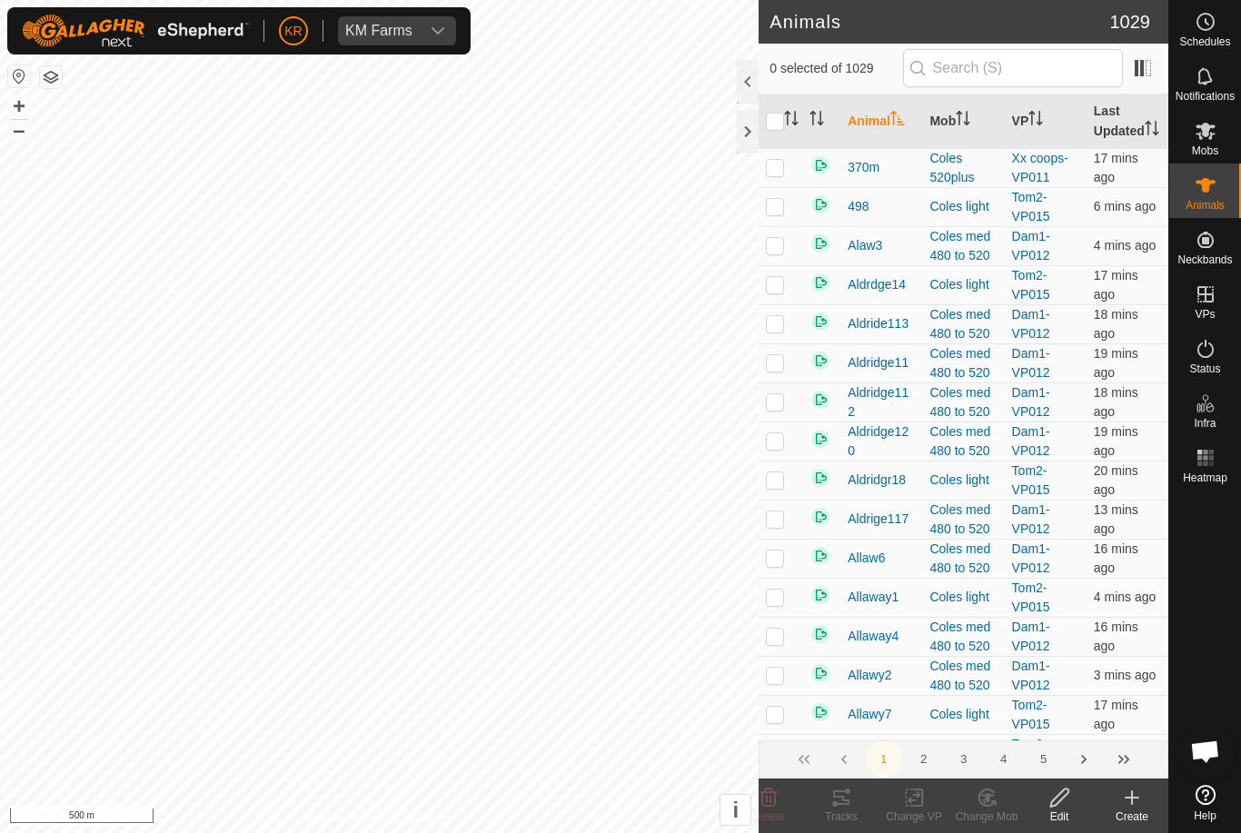
click at [1137, 812] on div "Create" at bounding box center [1132, 817] width 73 height 16
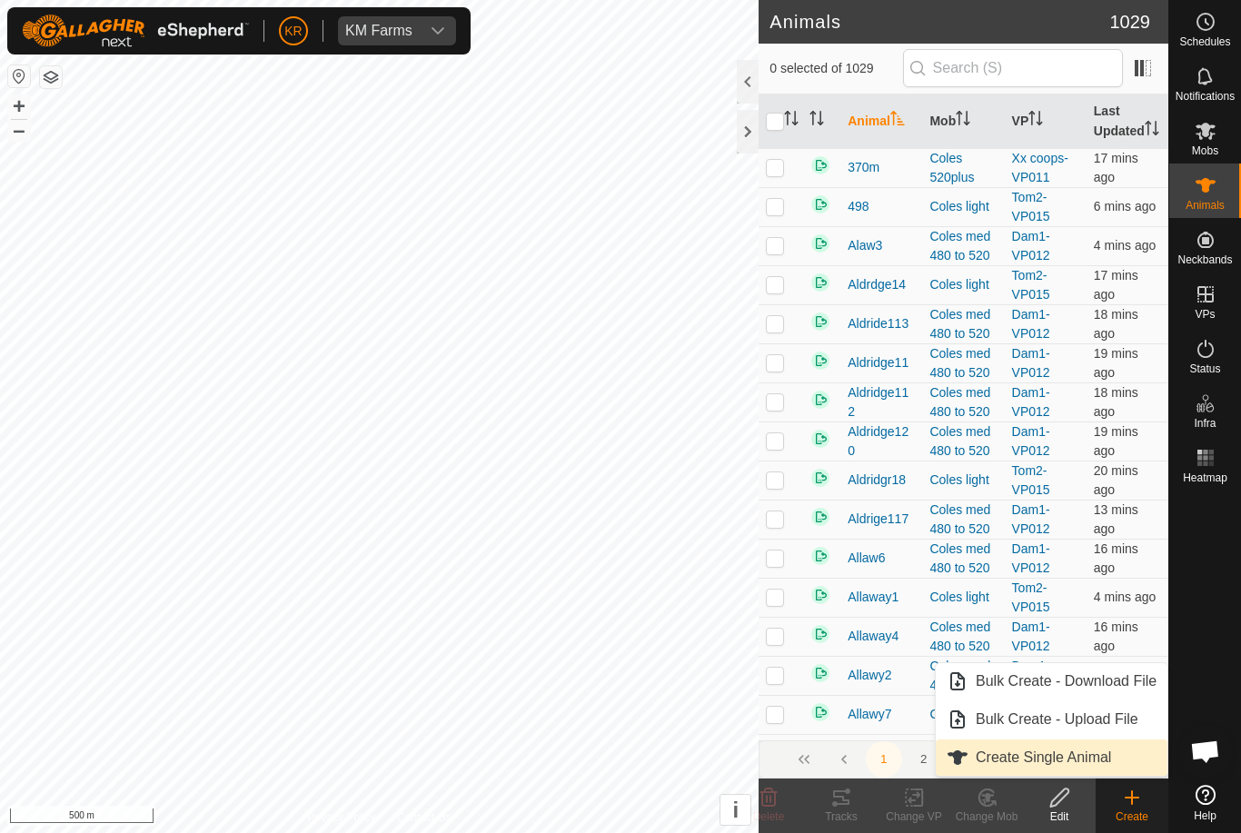
click at [1119, 766] on link "Create Single Animal" at bounding box center [1052, 758] width 232 height 36
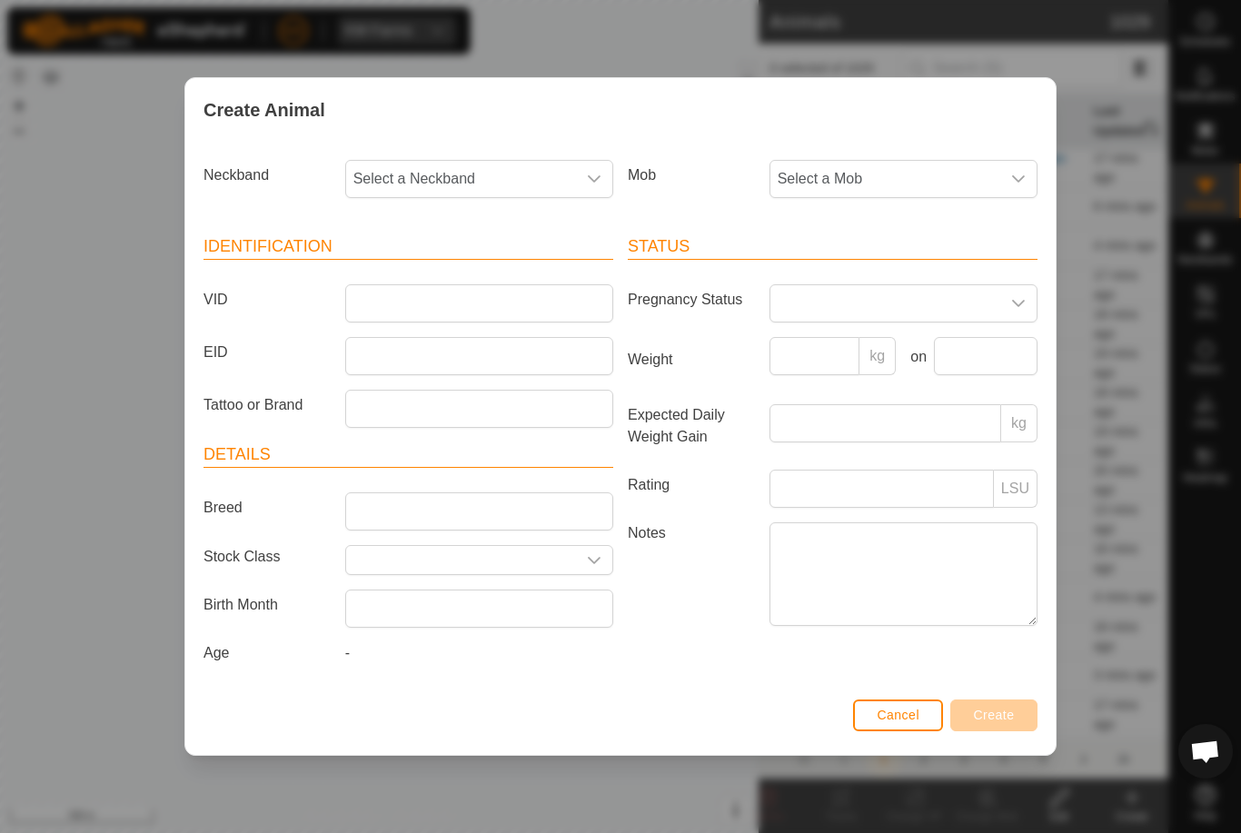
click at [954, 170] on span "Select a Mob" at bounding box center [885, 179] width 230 height 36
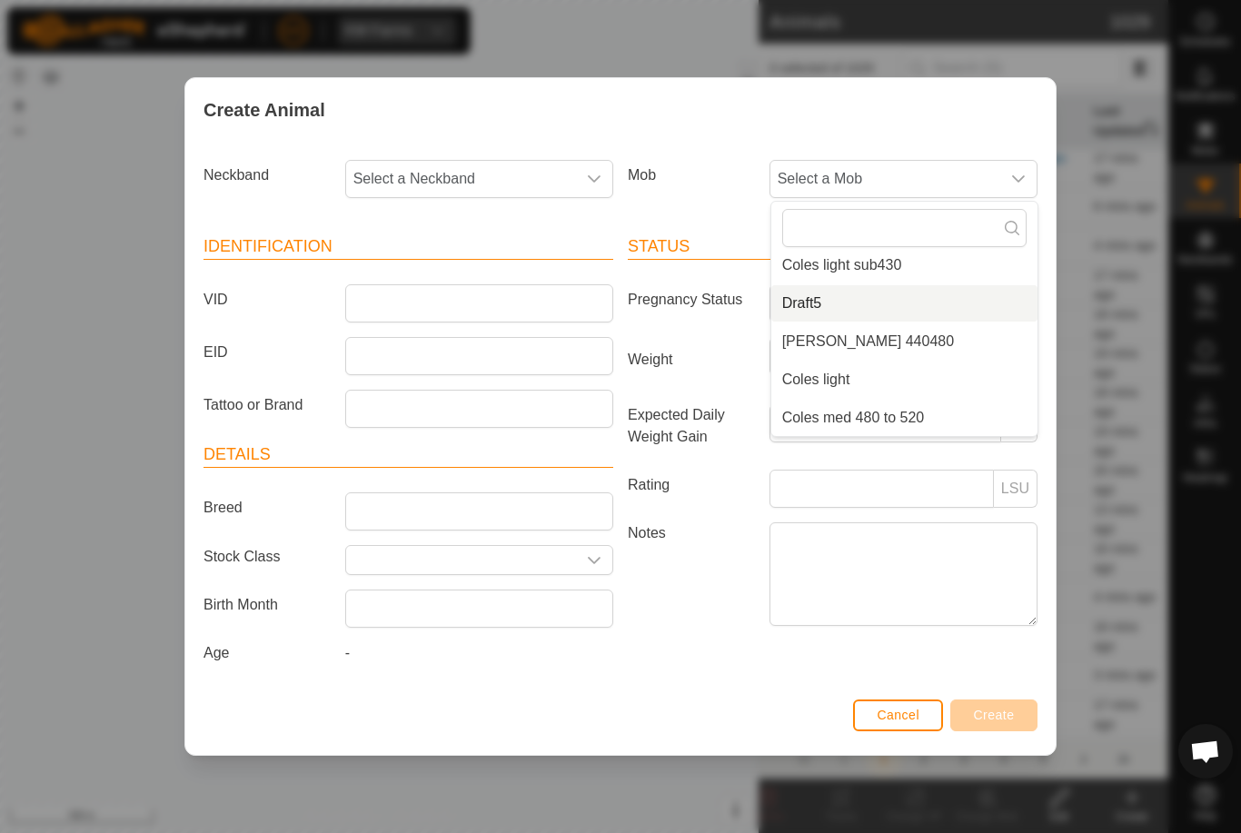
click at [910, 304] on li "Draft5" at bounding box center [904, 303] width 266 height 36
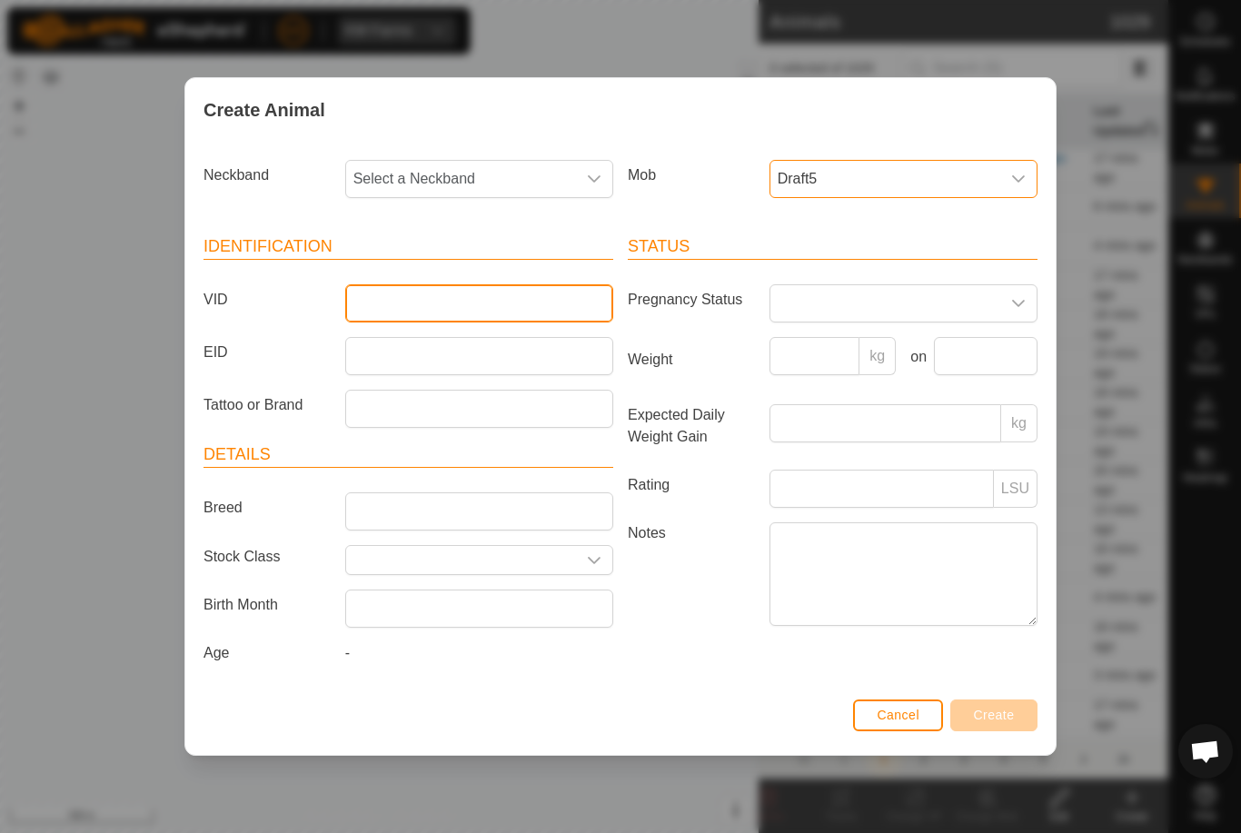
click at [540, 296] on input "VID" at bounding box center [479, 303] width 268 height 38
type input "Mcleay27"
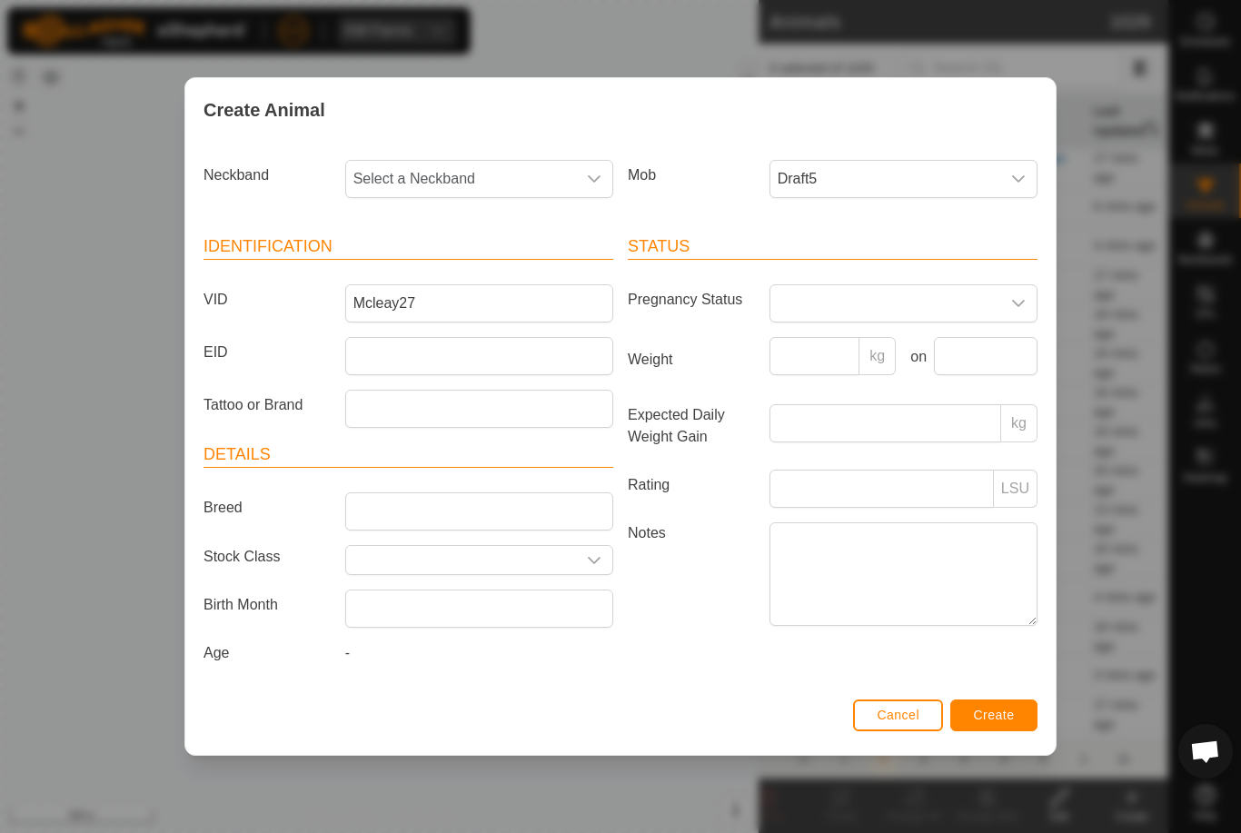
click at [511, 167] on span "Select a Neckband" at bounding box center [461, 179] width 230 height 36
type input "28434"
click at [505, 268] on li "2843468052" at bounding box center [480, 272] width 266 height 36
click at [1016, 705] on button "Create" at bounding box center [993, 716] width 87 height 32
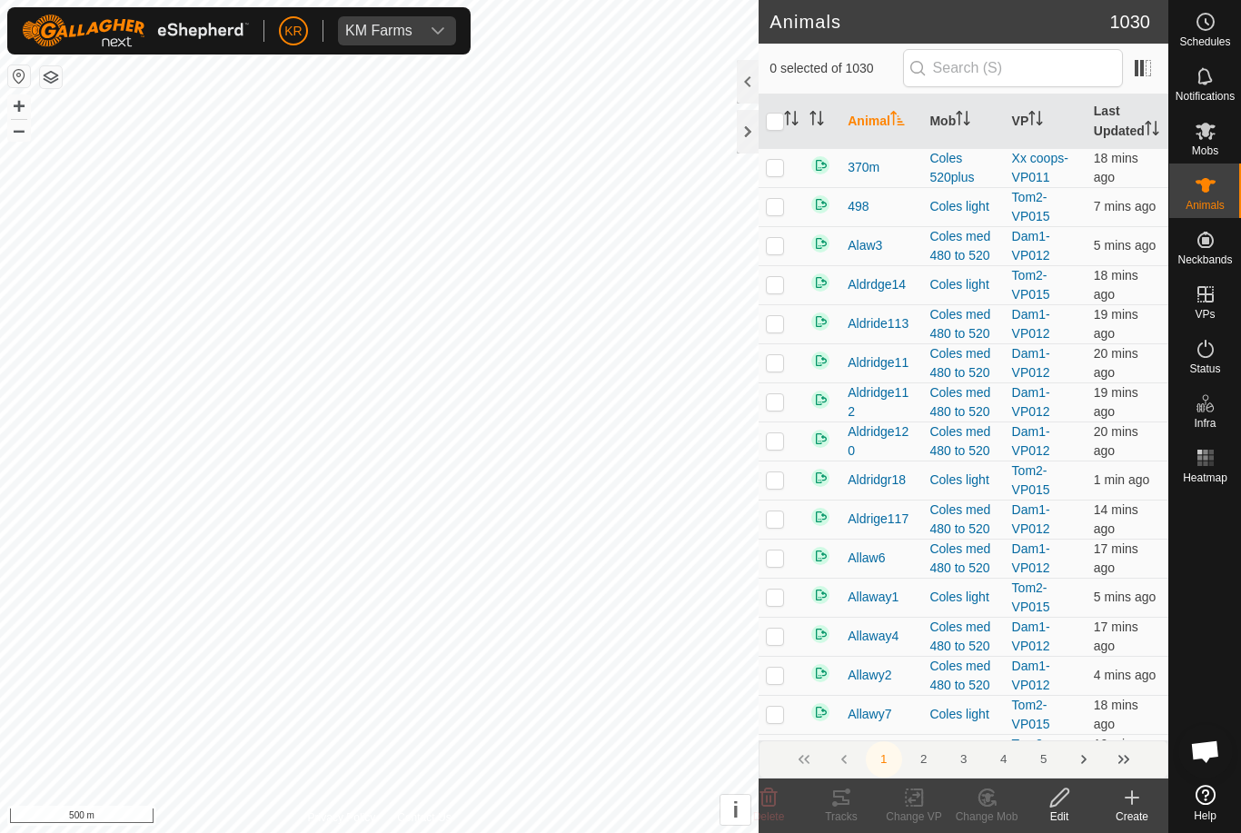
click at [1142, 801] on icon at bounding box center [1132, 798] width 22 height 22
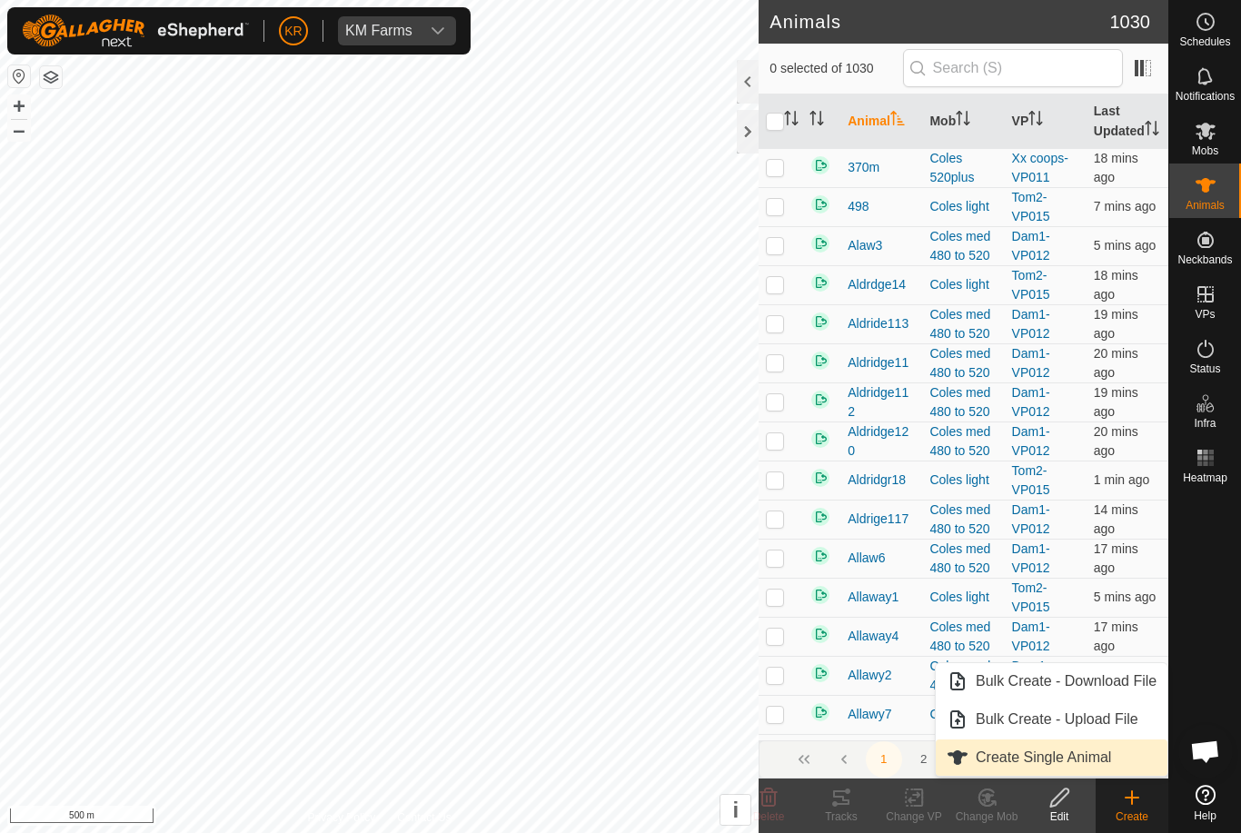
click at [1116, 753] on link "Create Single Animal" at bounding box center [1052, 758] width 232 height 36
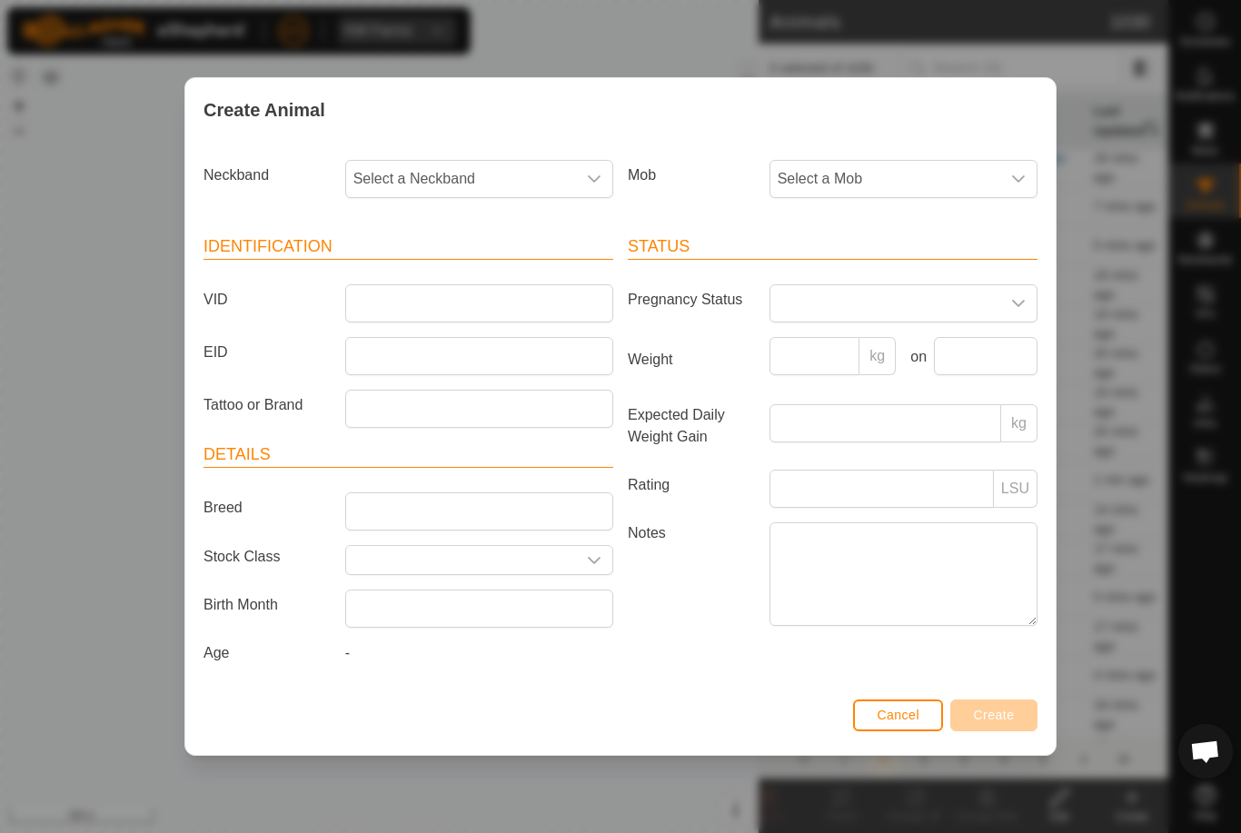
click at [848, 191] on span "Select a Mob" at bounding box center [885, 179] width 230 height 36
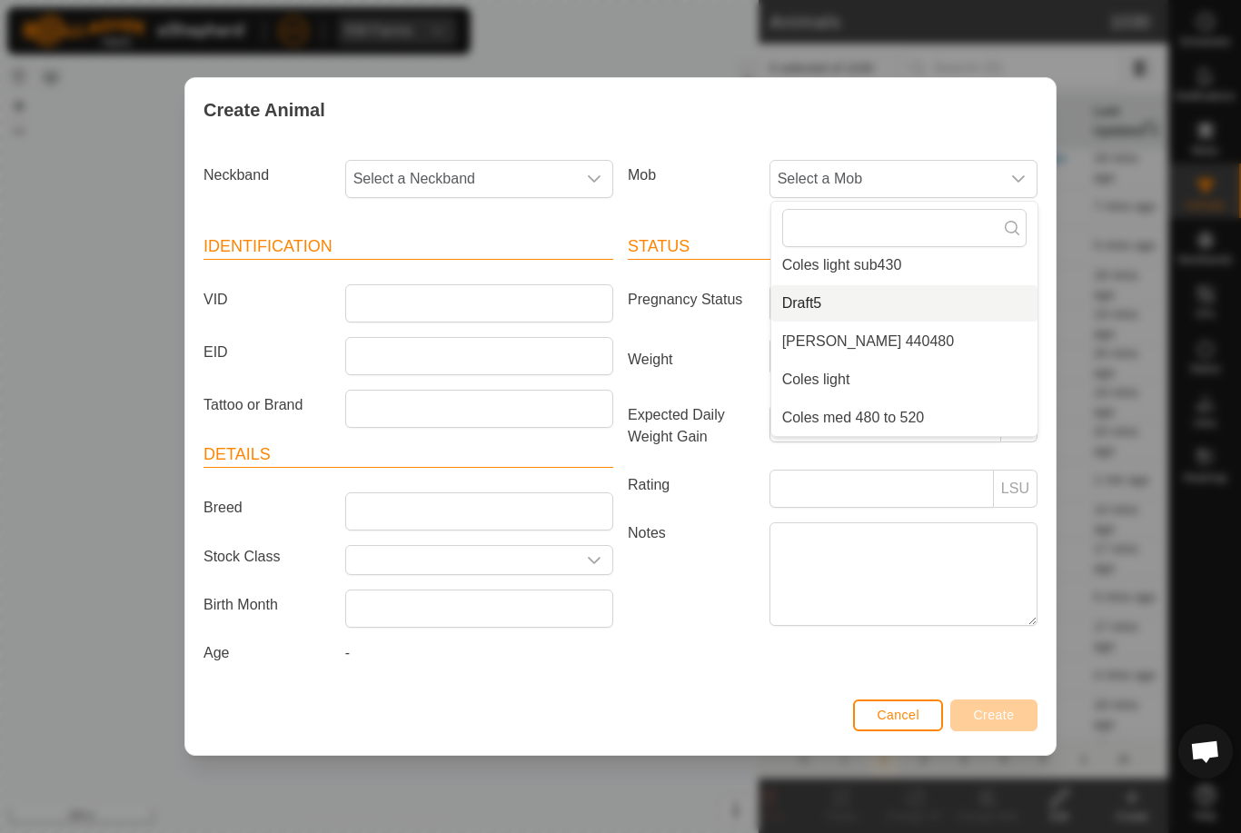
click at [899, 301] on li "Draft5" at bounding box center [904, 303] width 266 height 36
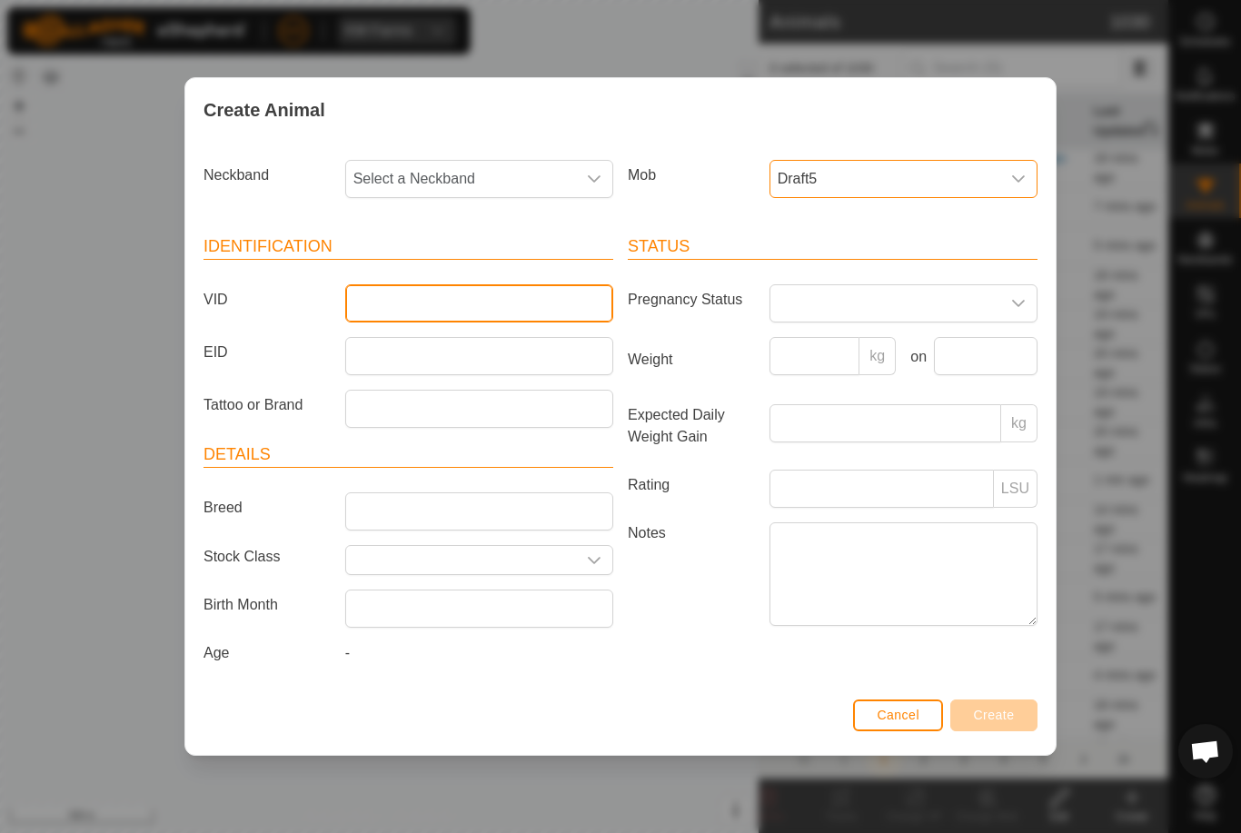
click at [495, 313] on input "VID" at bounding box center [479, 303] width 268 height 38
type input "Mcleay28"
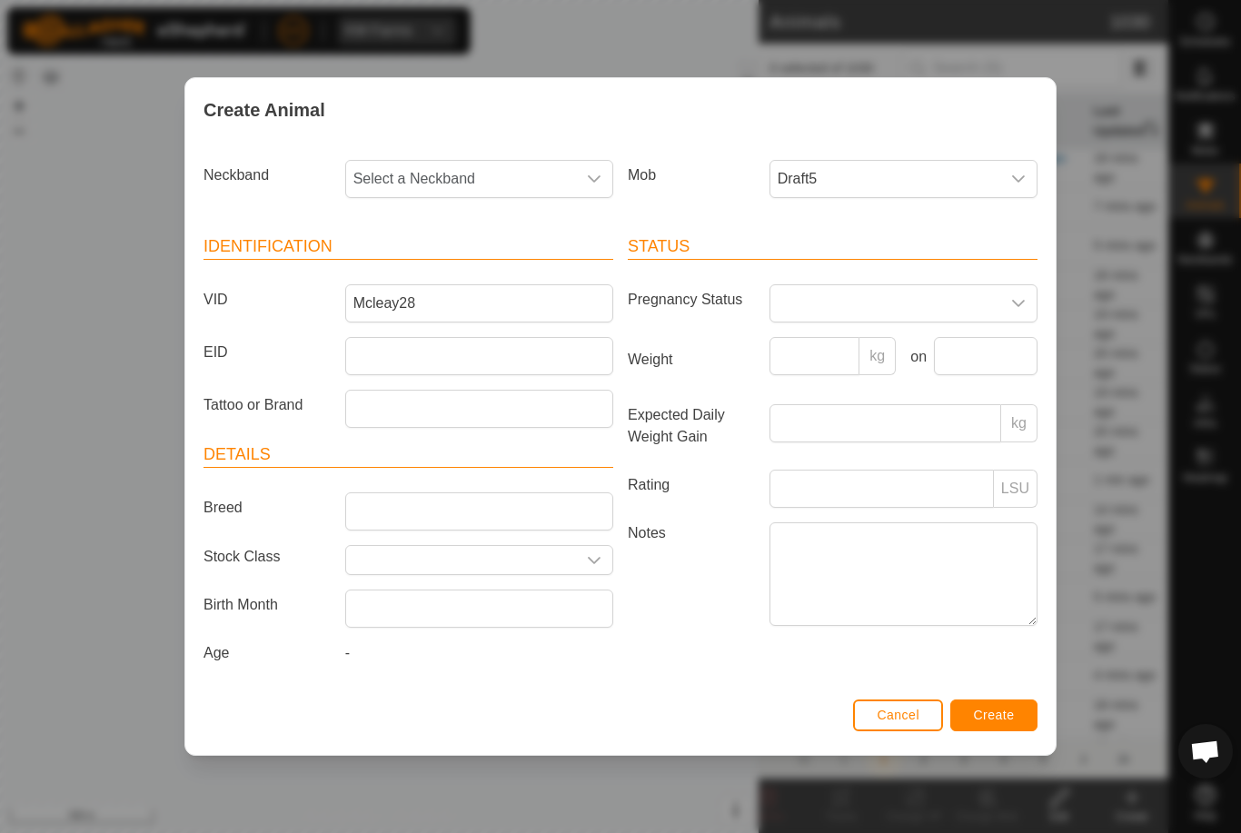
click at [464, 167] on span "Select a Neckband" at bounding box center [461, 179] width 230 height 36
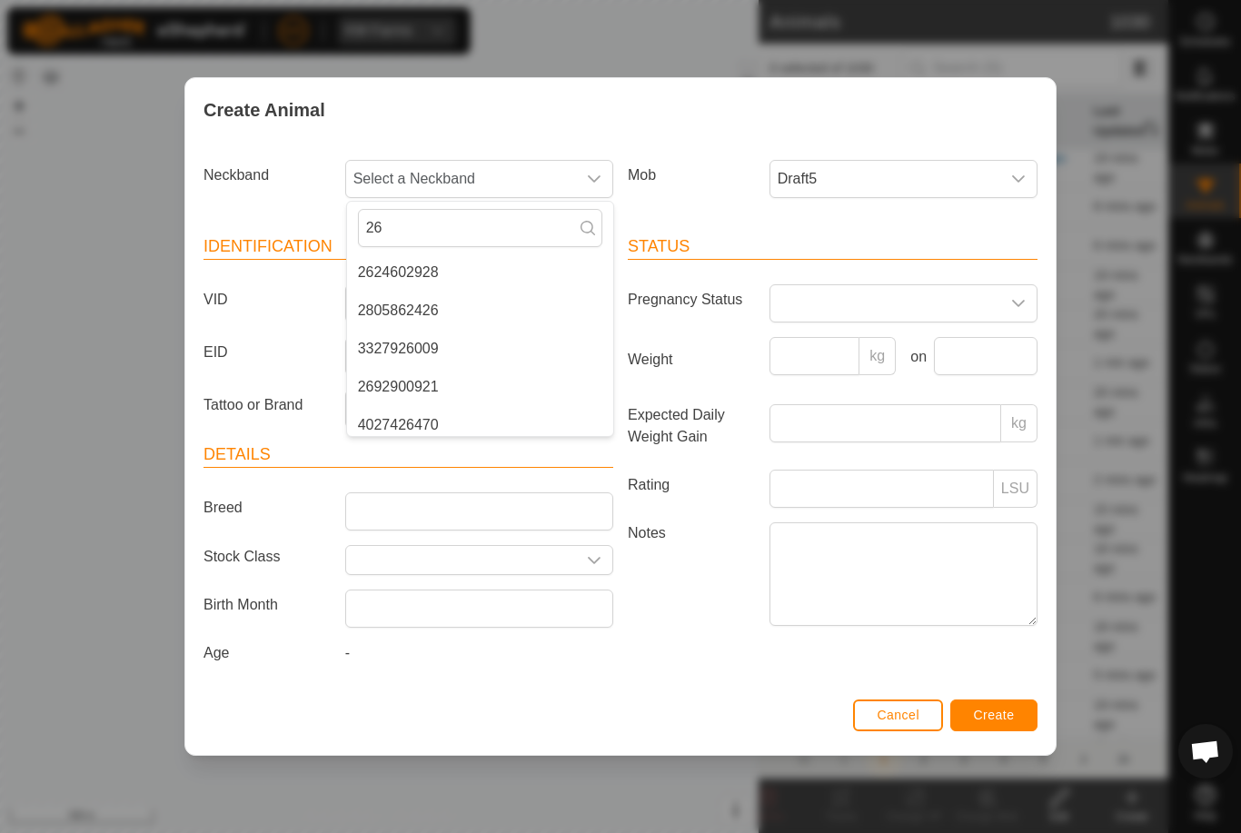
type input "2"
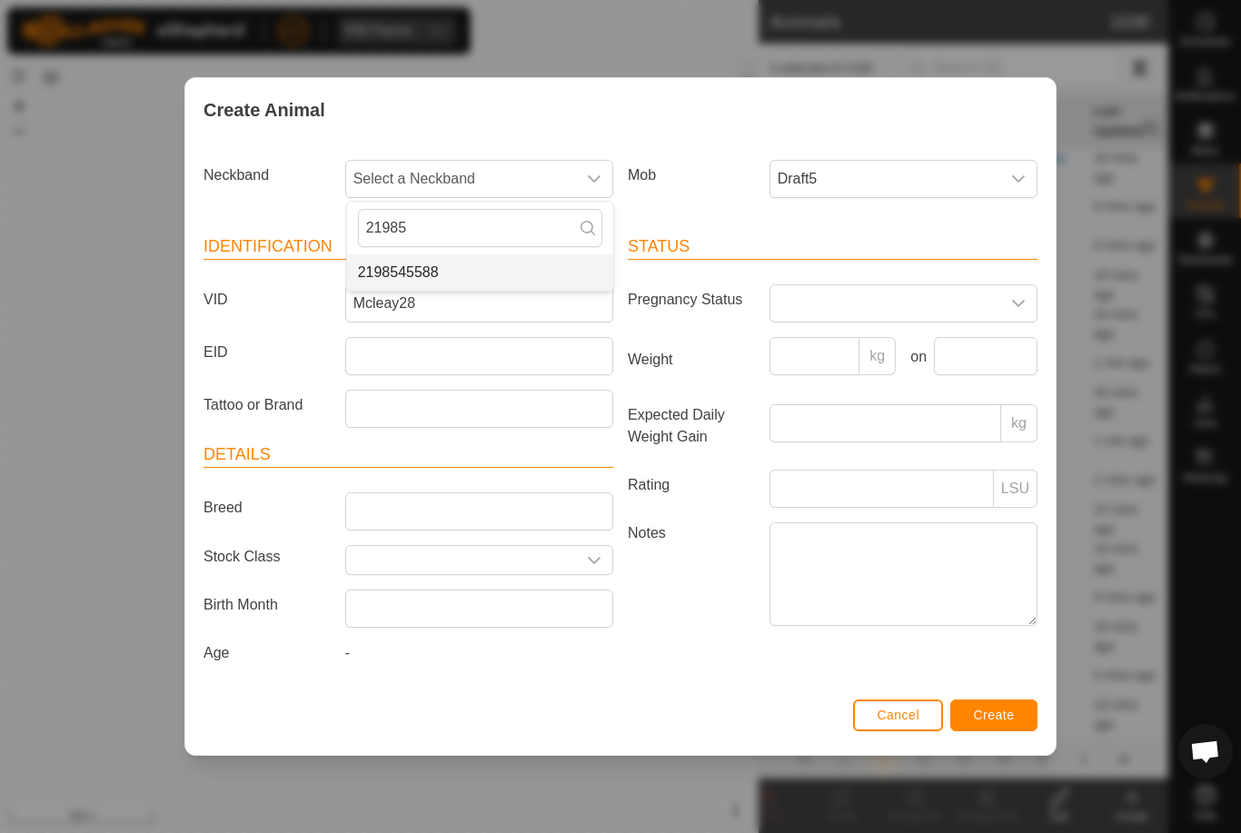
type input "21985"
click at [456, 263] on li "2198545588" at bounding box center [480, 272] width 266 height 36
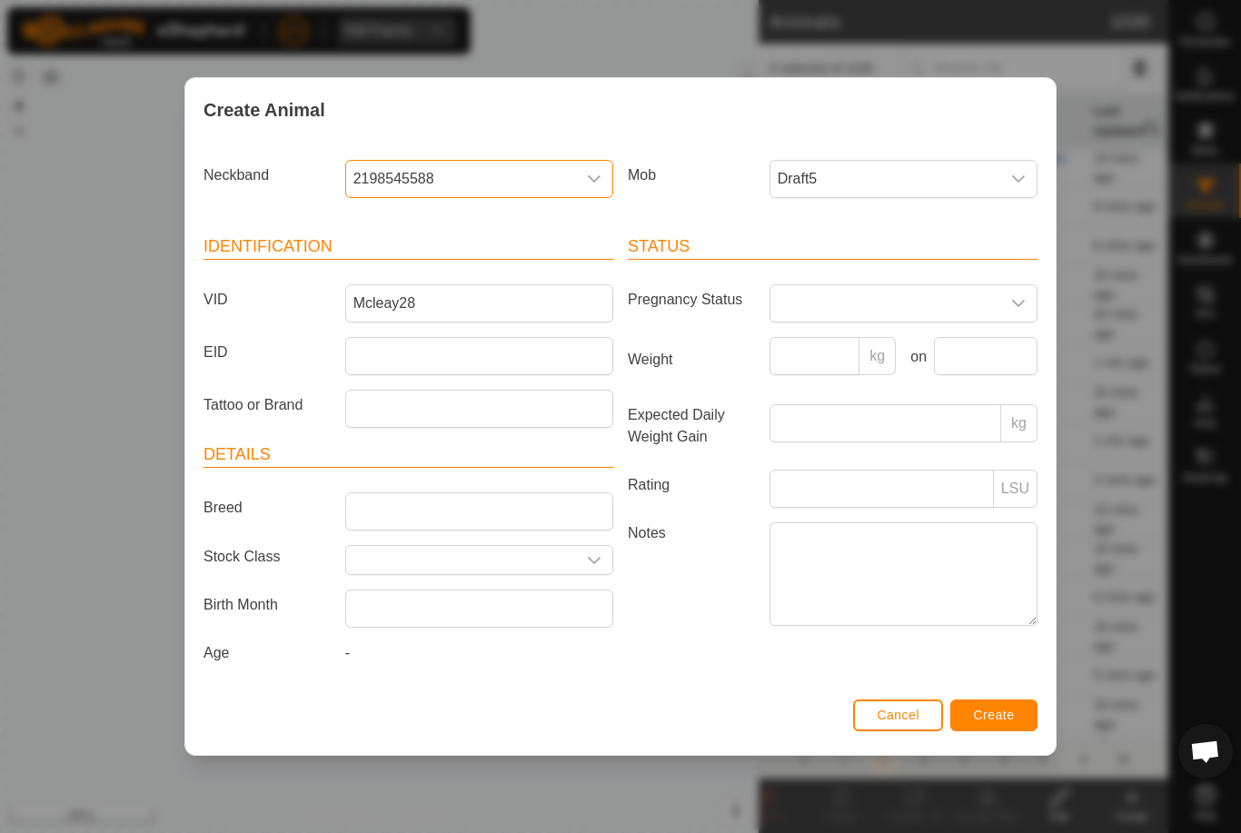
click at [1009, 705] on button "Create" at bounding box center [993, 716] width 87 height 32
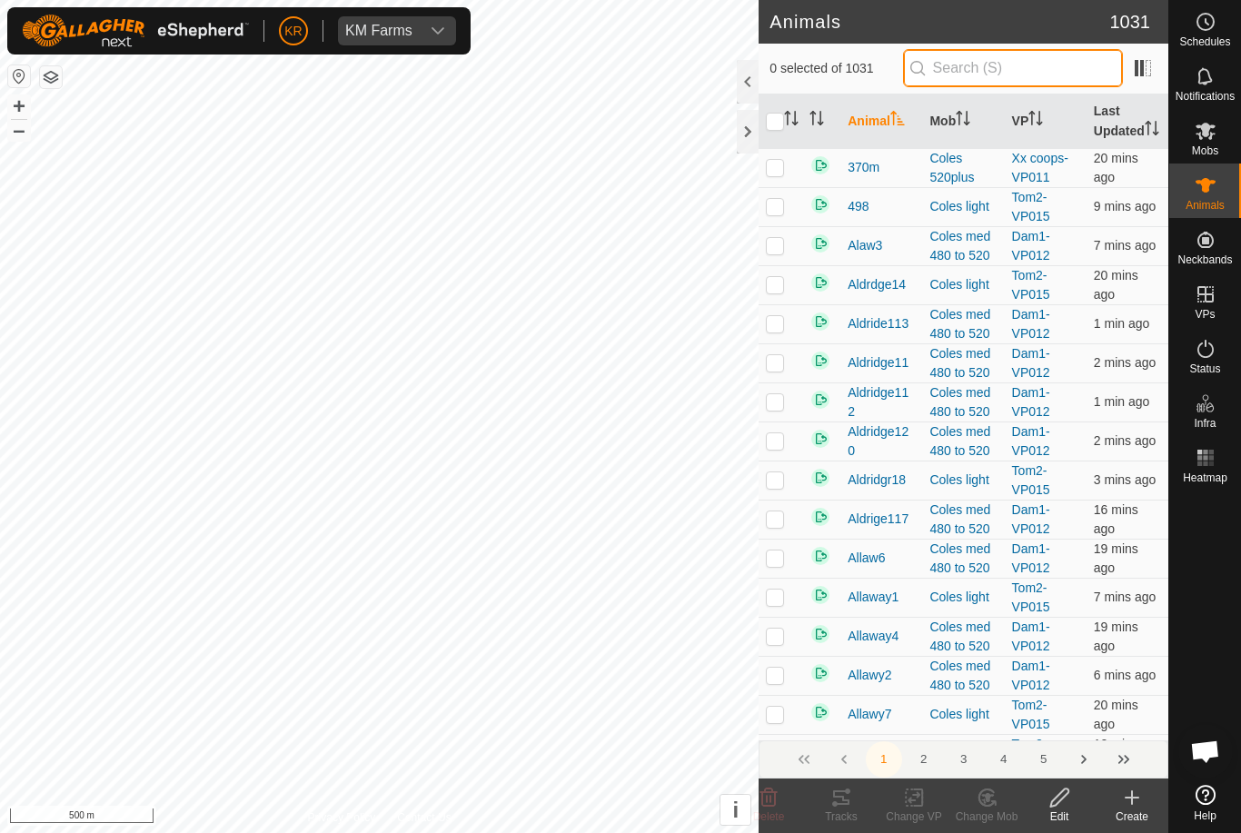
click at [1072, 55] on input "text" at bounding box center [1013, 68] width 220 height 38
click at [1130, 788] on icon at bounding box center [1132, 798] width 22 height 22
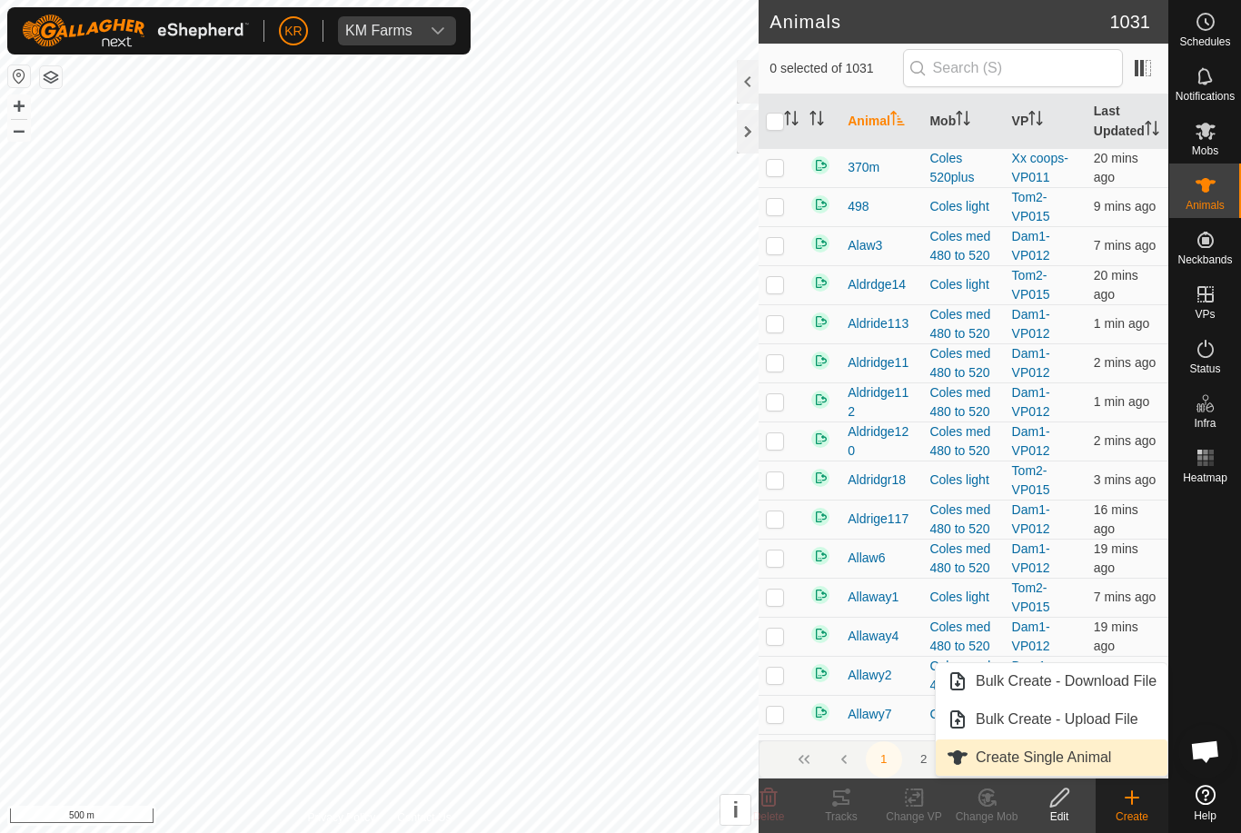
click at [1114, 744] on link "Create Single Animal" at bounding box center [1052, 758] width 232 height 36
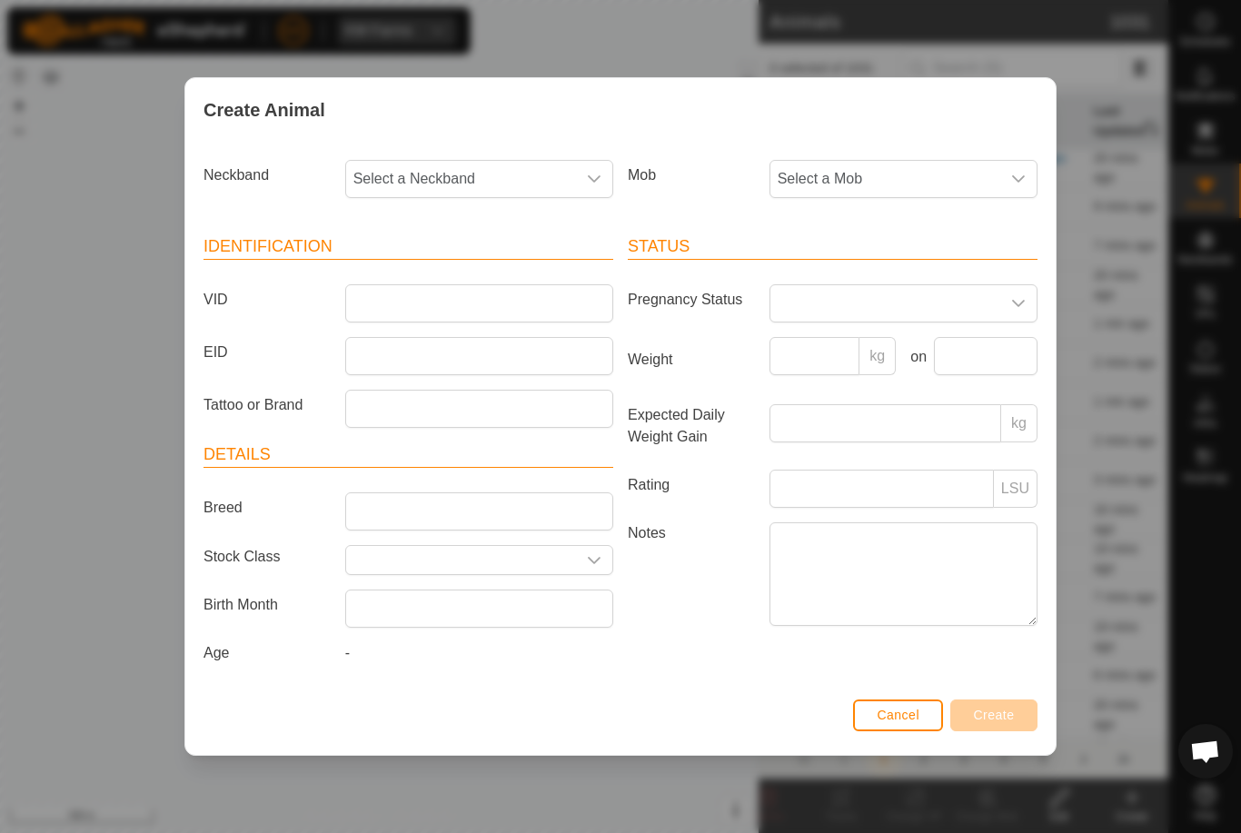
click at [899, 164] on span "Select a Mob" at bounding box center [885, 179] width 230 height 36
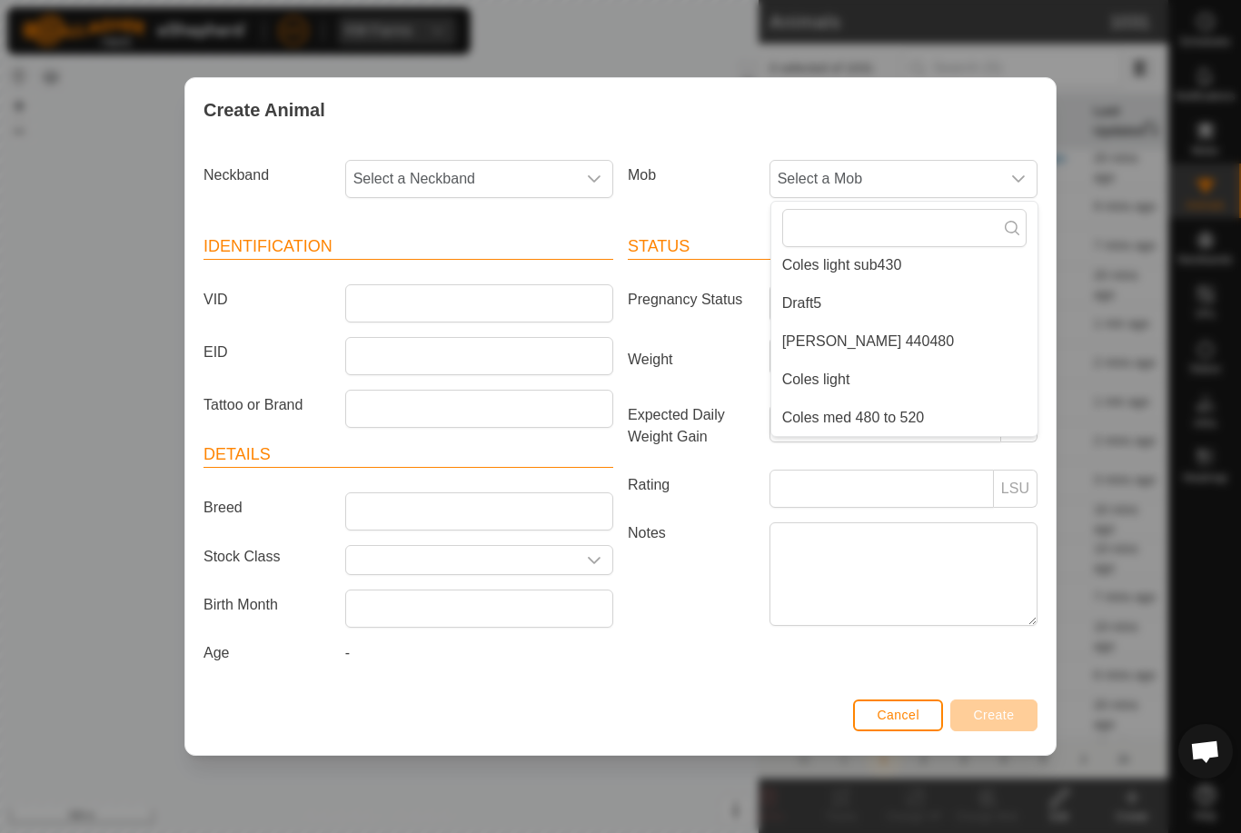
click at [894, 294] on li "Draft5" at bounding box center [904, 303] width 266 height 36
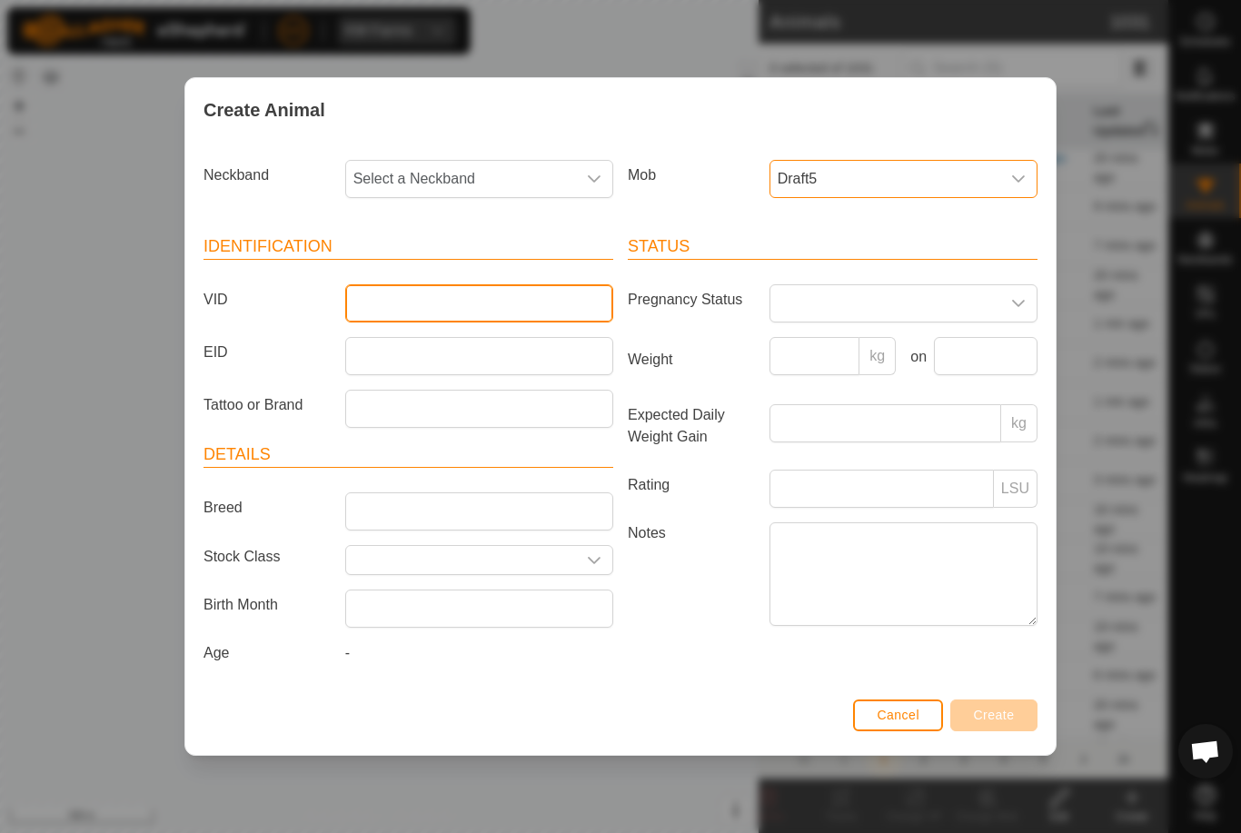
click at [505, 292] on input "VID" at bounding box center [479, 303] width 268 height 38
type input "Mcleay29"
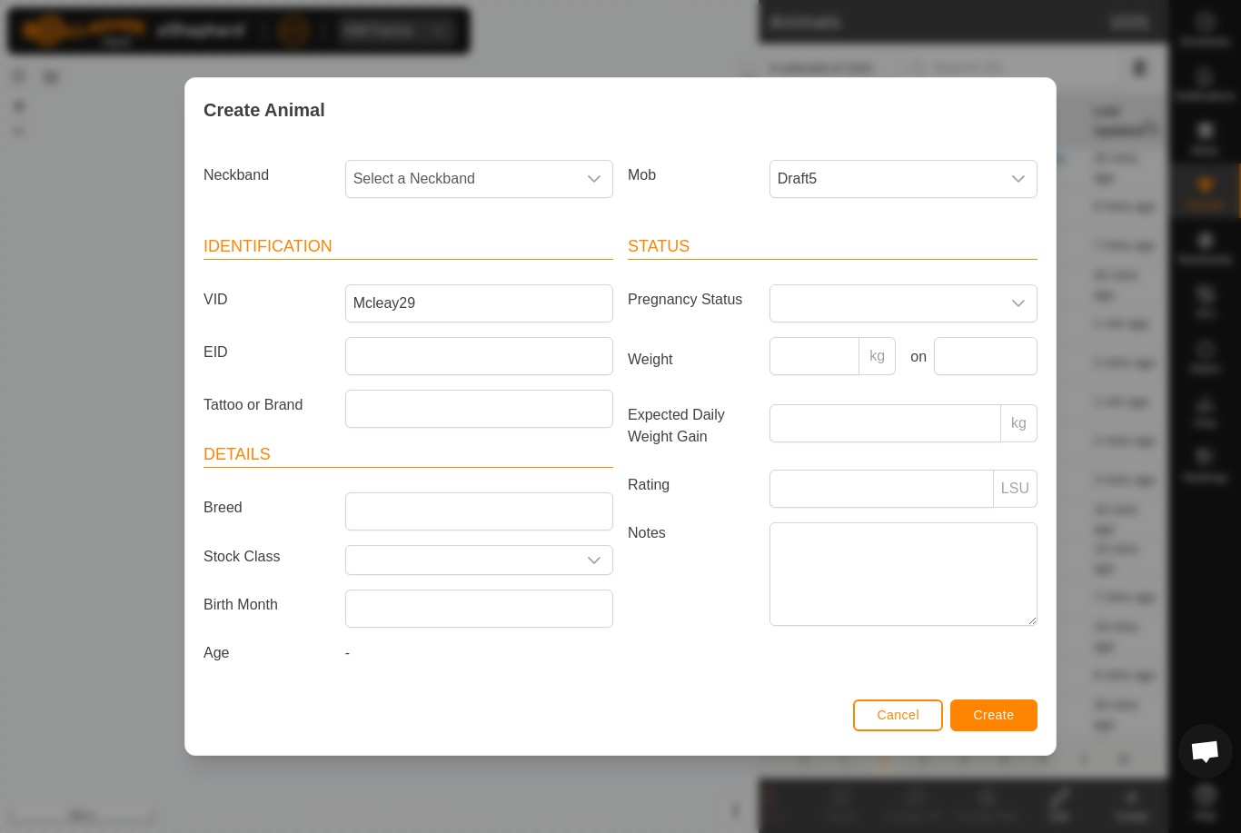
click at [494, 164] on span "Select a Neckband" at bounding box center [461, 179] width 230 height 36
type input "310"
click at [463, 260] on li "3102457175" at bounding box center [480, 272] width 266 height 36
click at [1020, 705] on button "Create" at bounding box center [993, 716] width 87 height 32
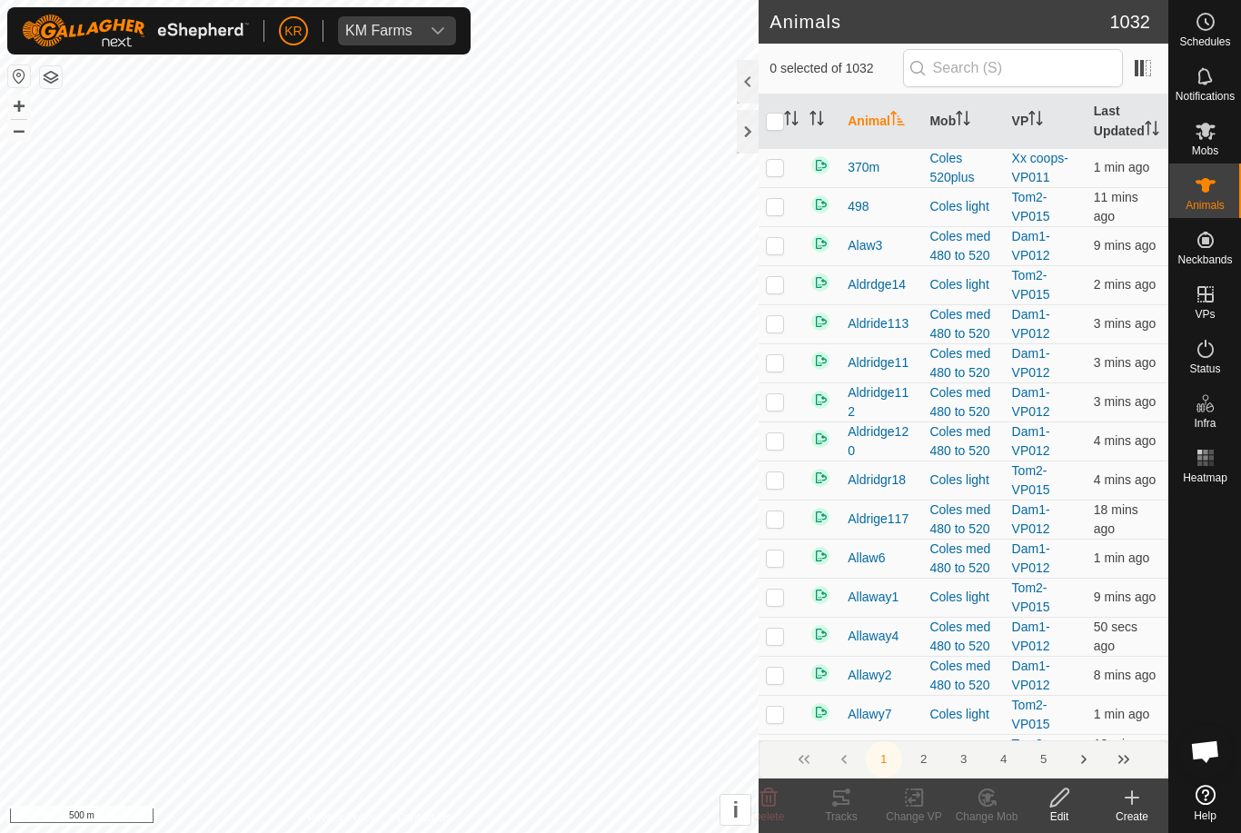
click at [1132, 794] on icon at bounding box center [1132, 797] width 0 height 13
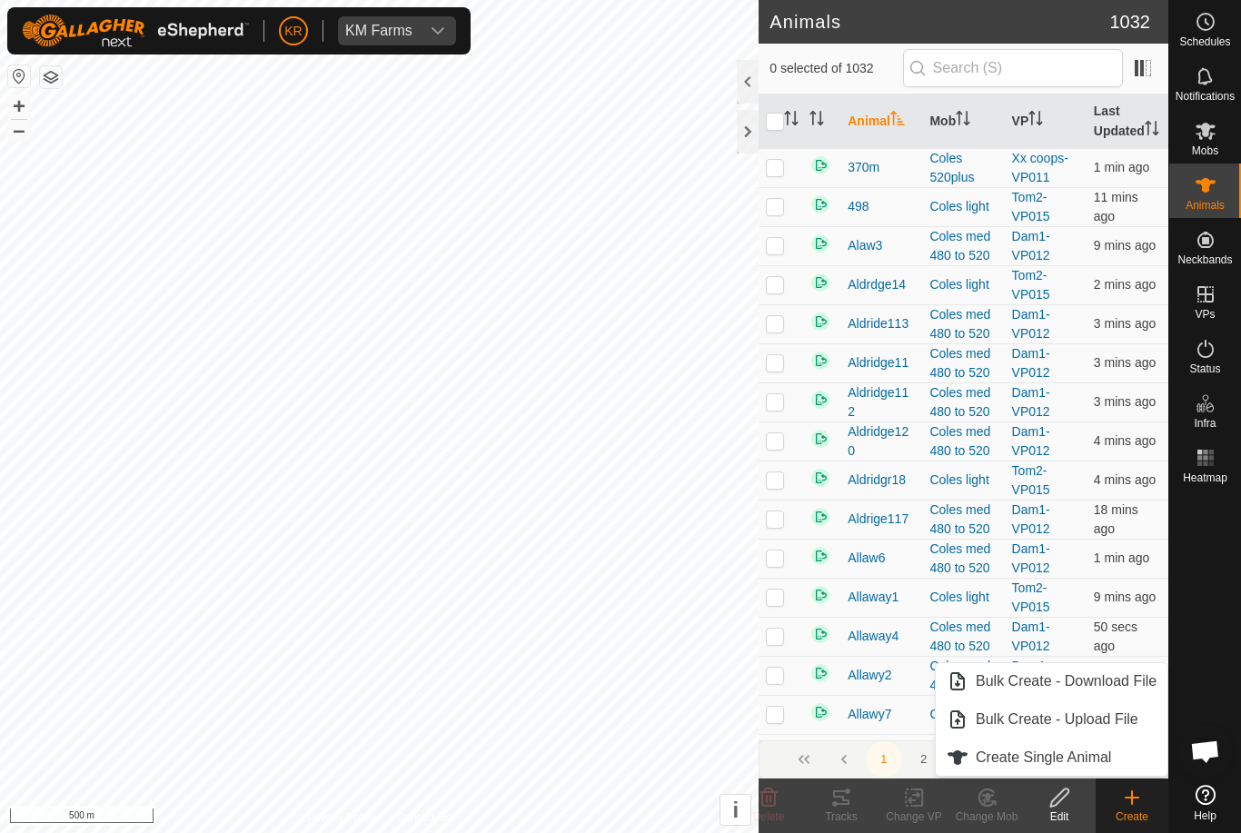
click at [1098, 756] on span "Create Single Animal" at bounding box center [1043, 758] width 135 height 22
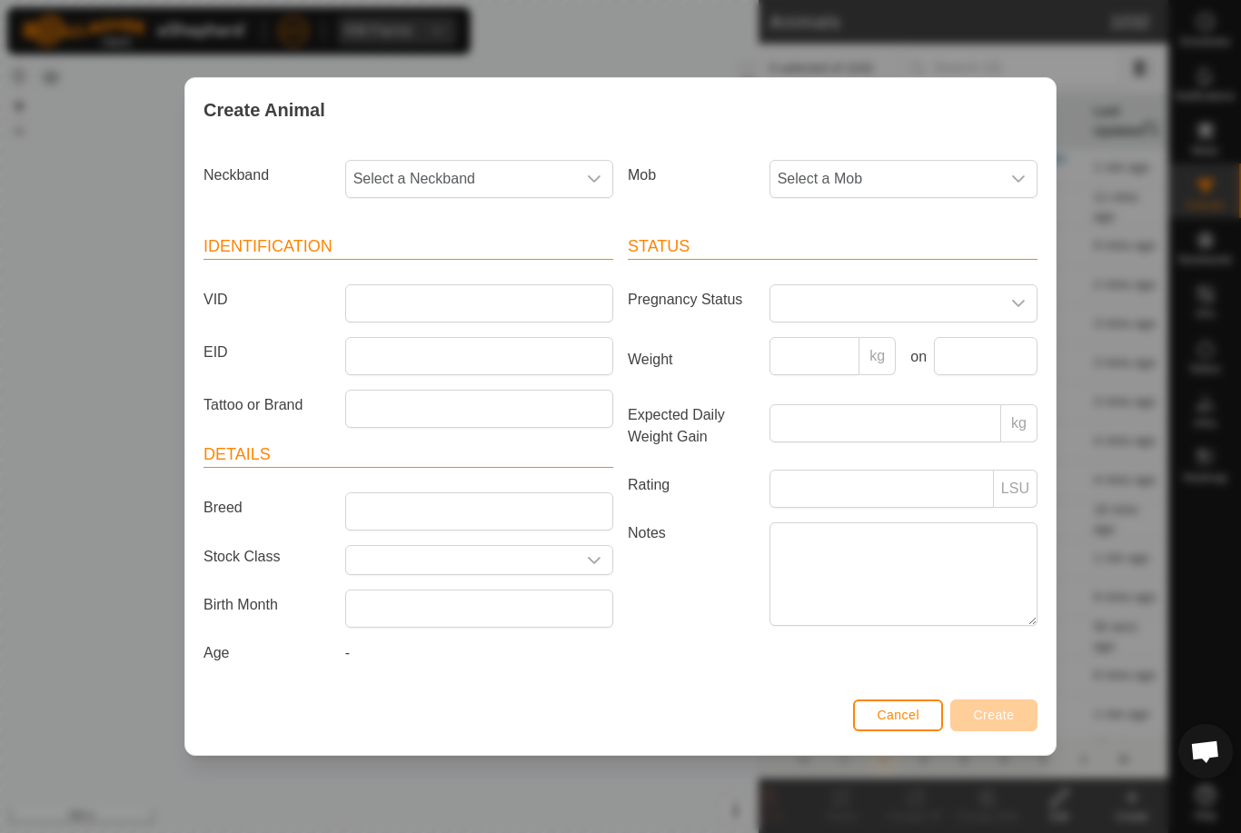
click at [998, 165] on span "Select a Mob" at bounding box center [885, 179] width 230 height 36
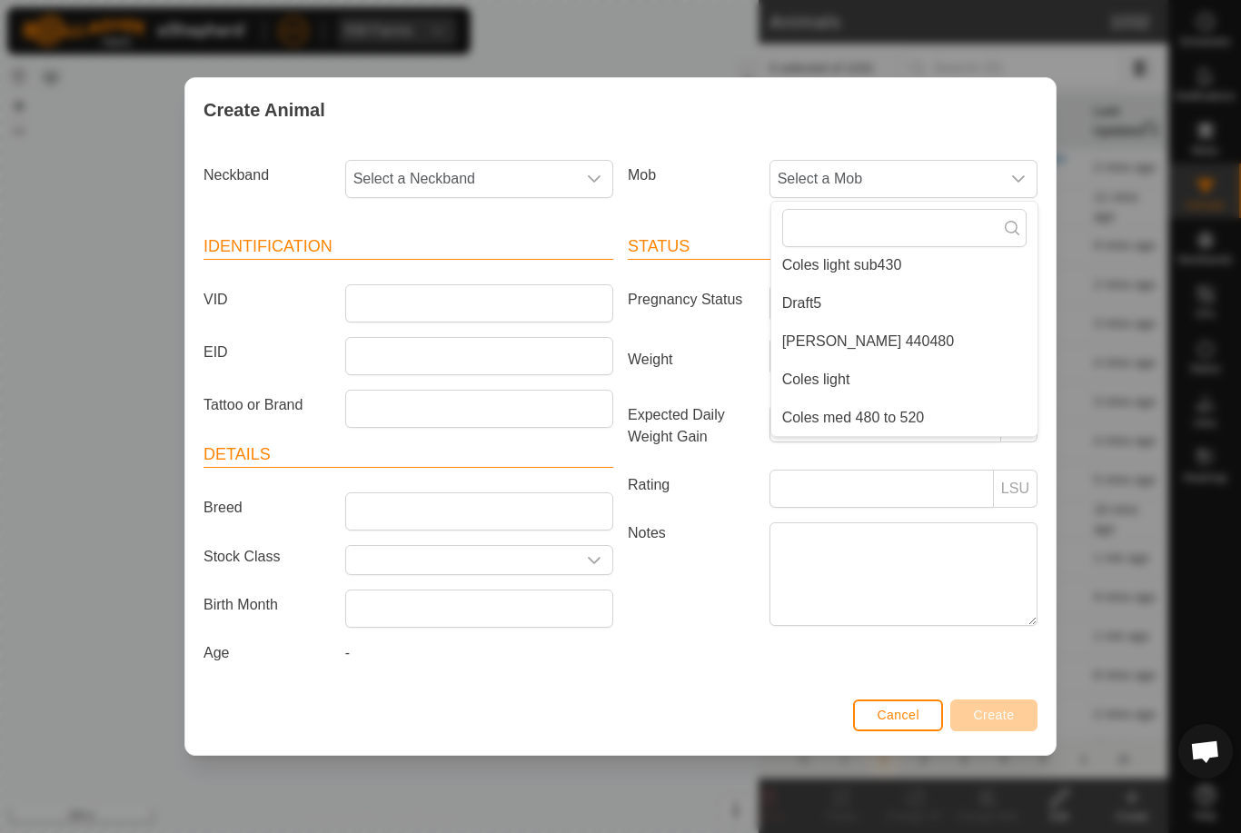
click at [874, 301] on li "Draft5" at bounding box center [904, 303] width 266 height 36
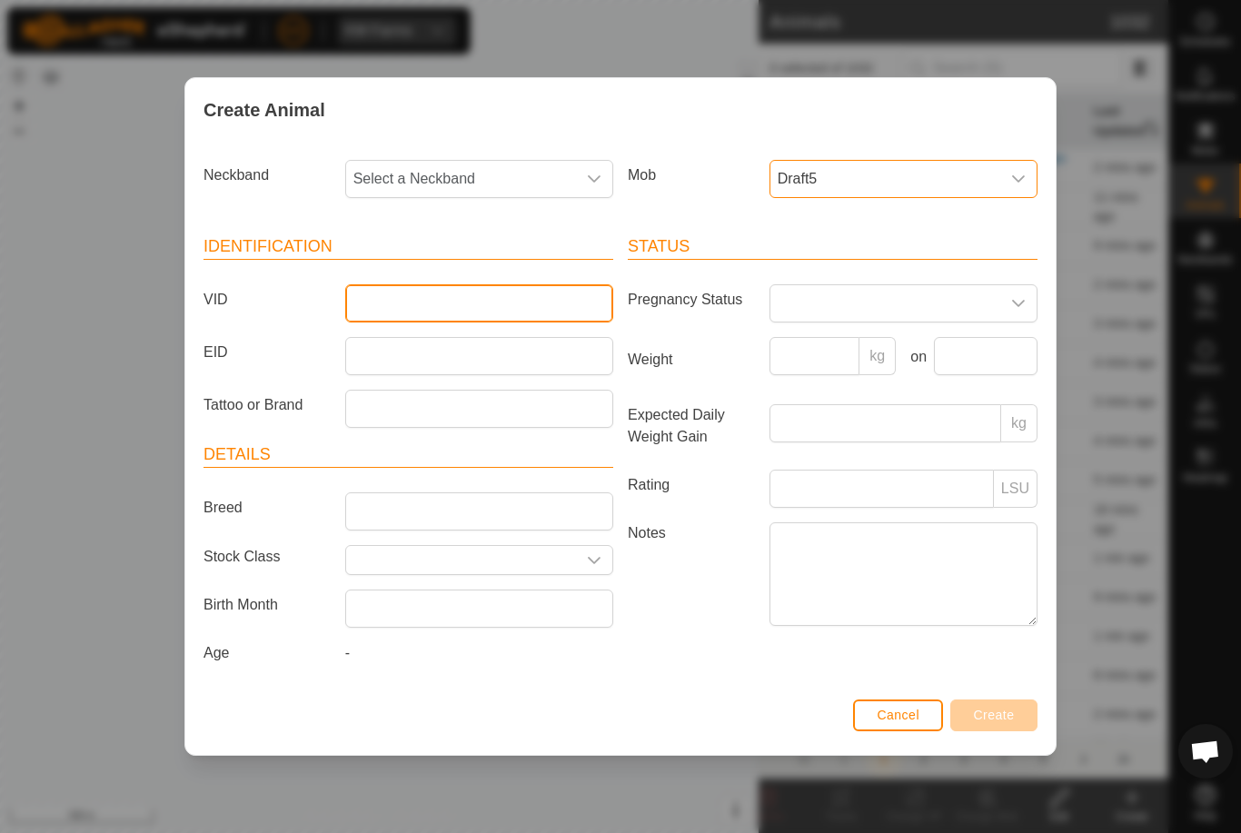
click at [516, 311] on input "VID" at bounding box center [479, 303] width 268 height 38
type input "Mcleay30"
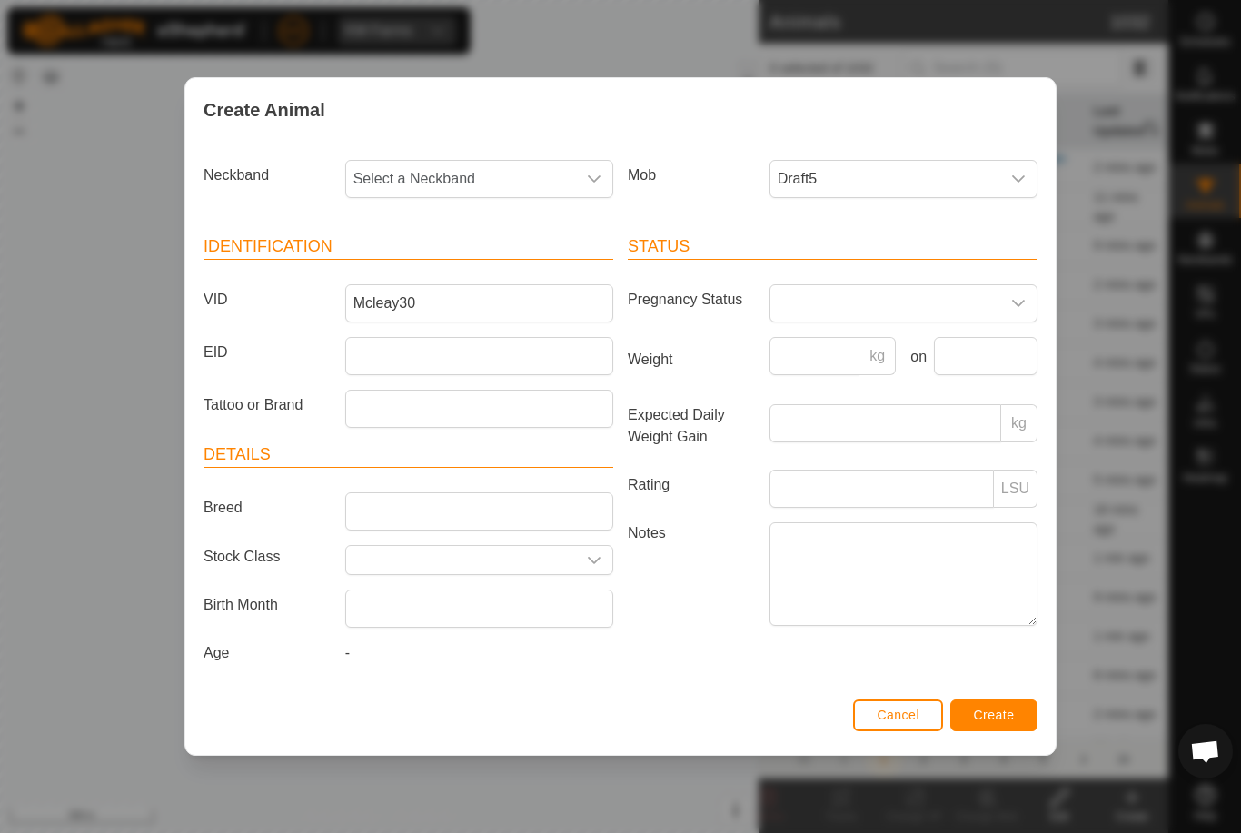
click at [495, 174] on span "Select a Neckband" at bounding box center [461, 179] width 230 height 36
type input "3000"
click at [484, 264] on li "3000216705" at bounding box center [480, 272] width 266 height 36
click at [1007, 698] on div "Cancel Create" at bounding box center [620, 724] width 870 height 62
click at [1013, 716] on span "Create" at bounding box center [994, 715] width 41 height 15
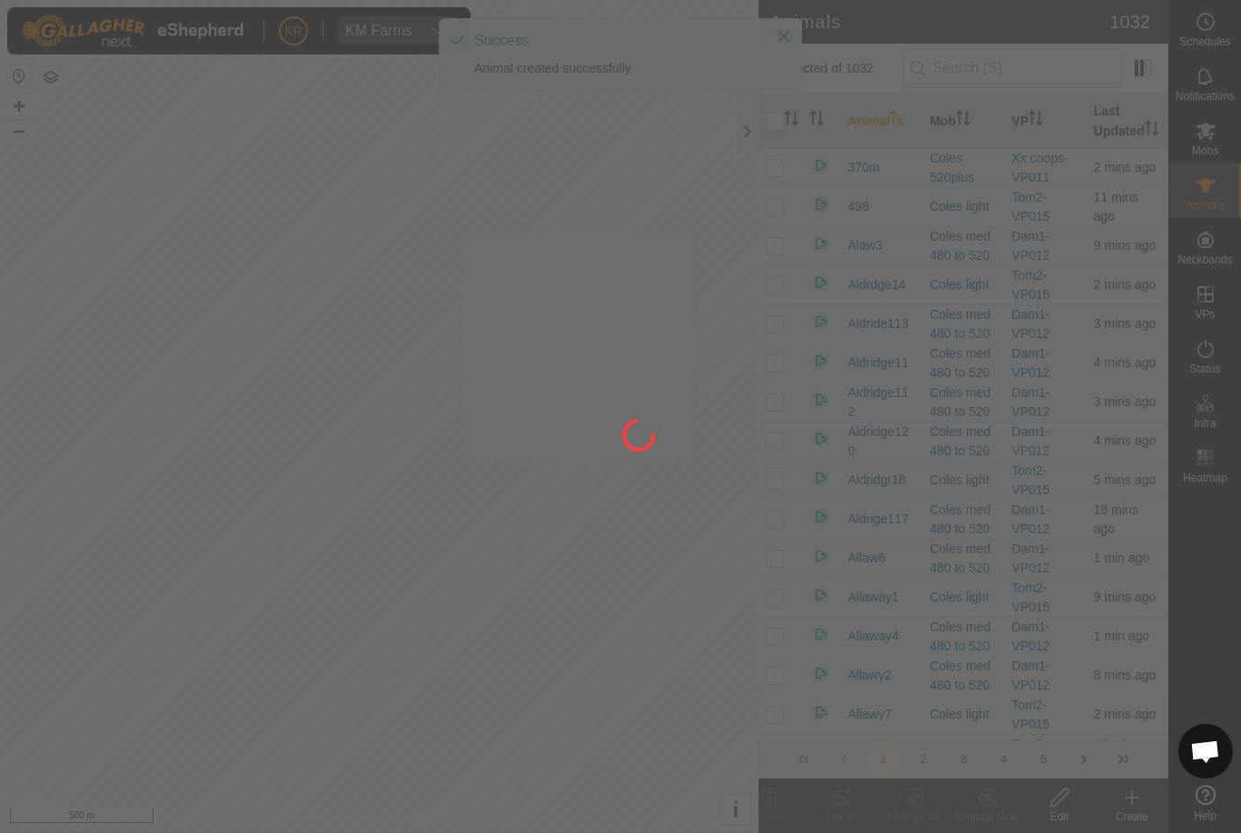
click at [1138, 803] on div at bounding box center [620, 416] width 1241 height 833
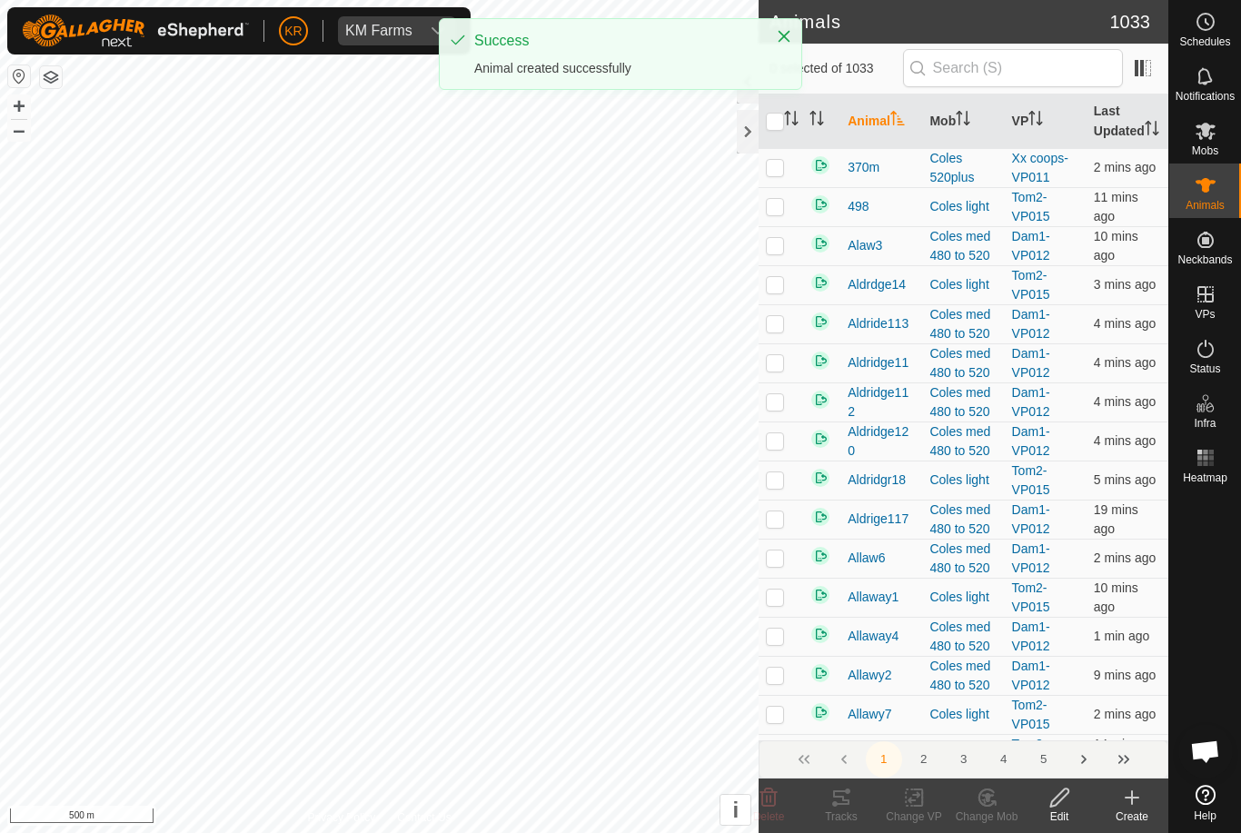
click at [1139, 808] on icon at bounding box center [1132, 798] width 22 height 22
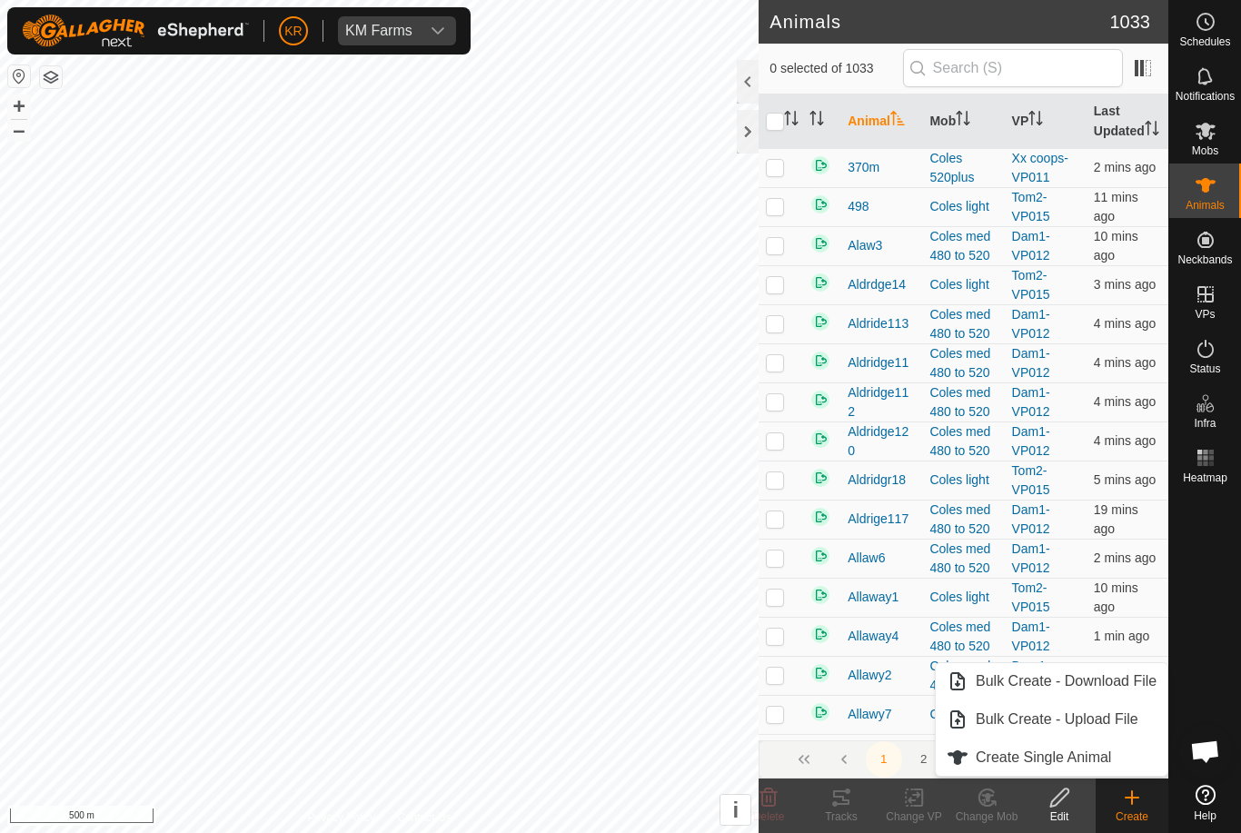
click at [1137, 808] on icon at bounding box center [1132, 798] width 22 height 22
click at [1103, 760] on span "Create Single Animal" at bounding box center [1043, 758] width 135 height 22
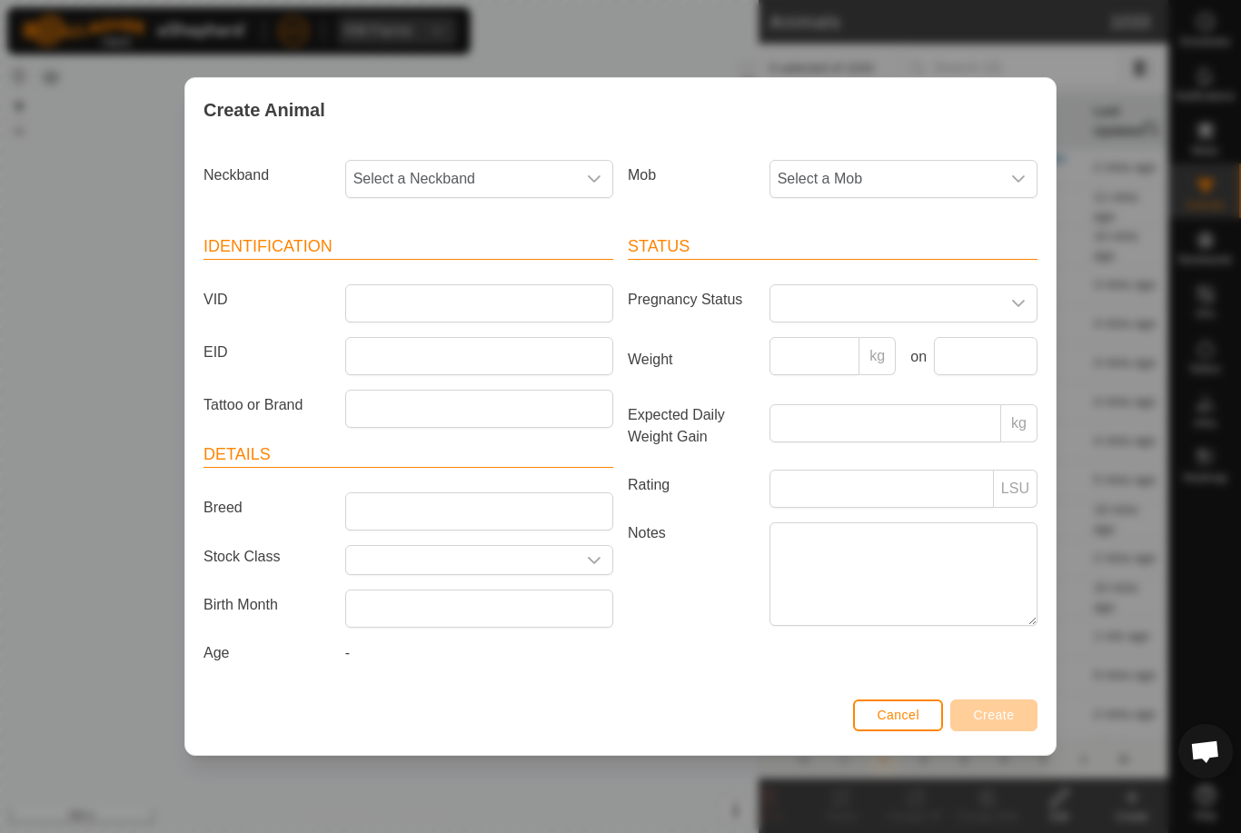
click at [925, 169] on span "Select a Mob" at bounding box center [885, 179] width 230 height 36
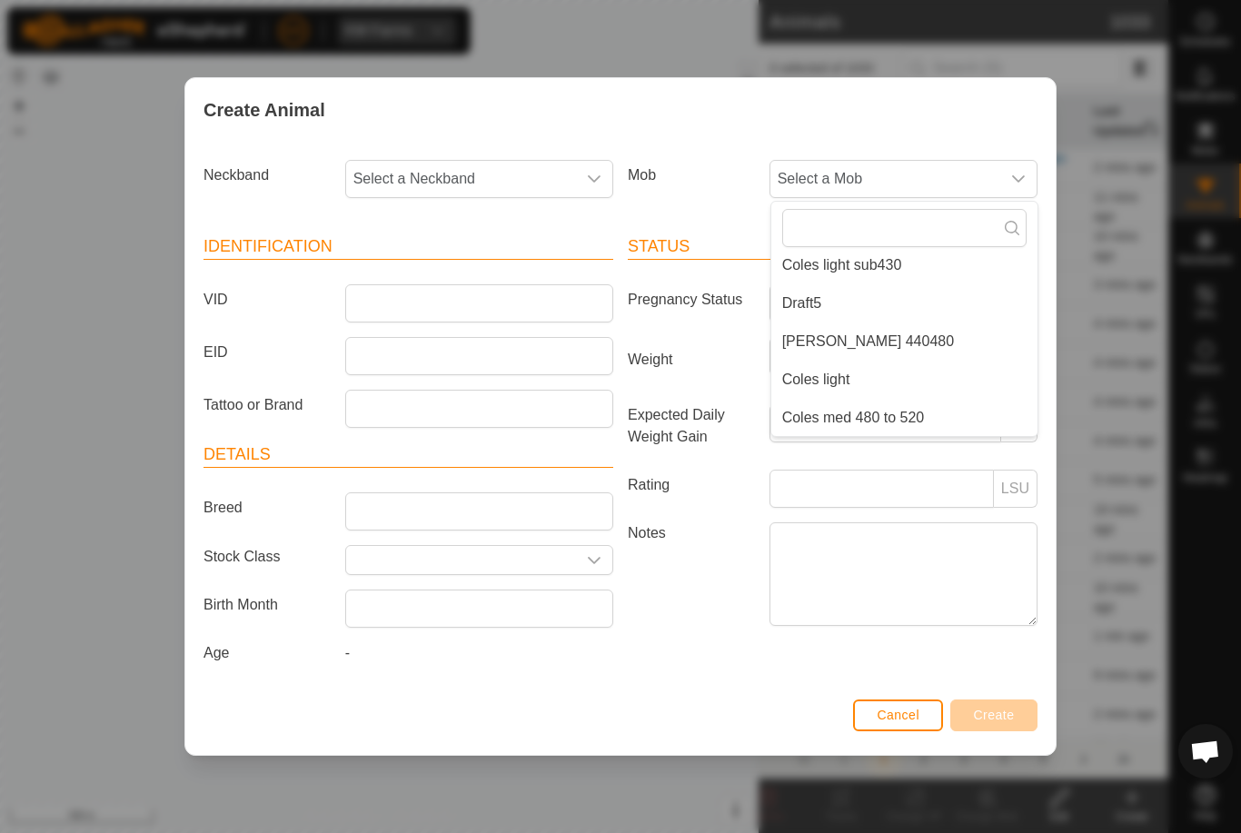
click at [933, 304] on li "Draft5" at bounding box center [904, 303] width 266 height 36
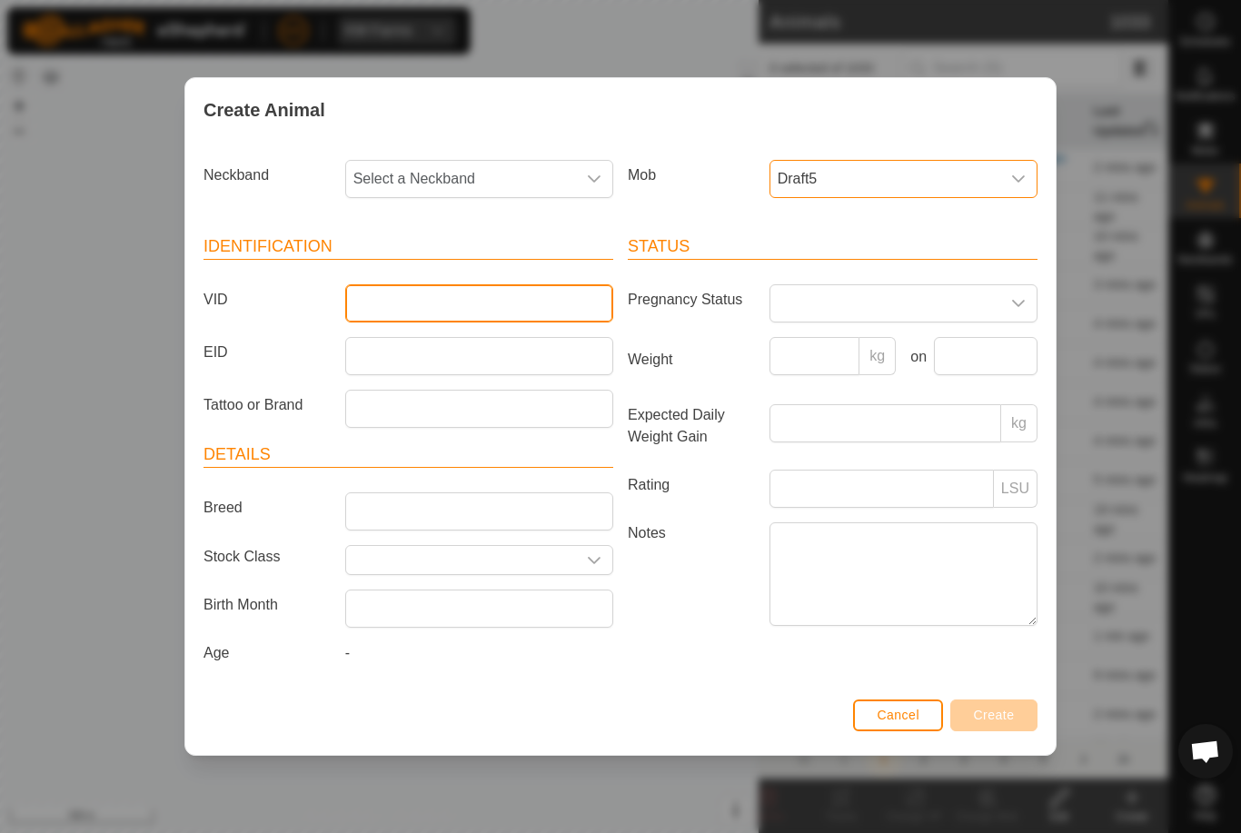
click at [506, 294] on input "VID" at bounding box center [479, 303] width 268 height 38
type input "Mcleay31"
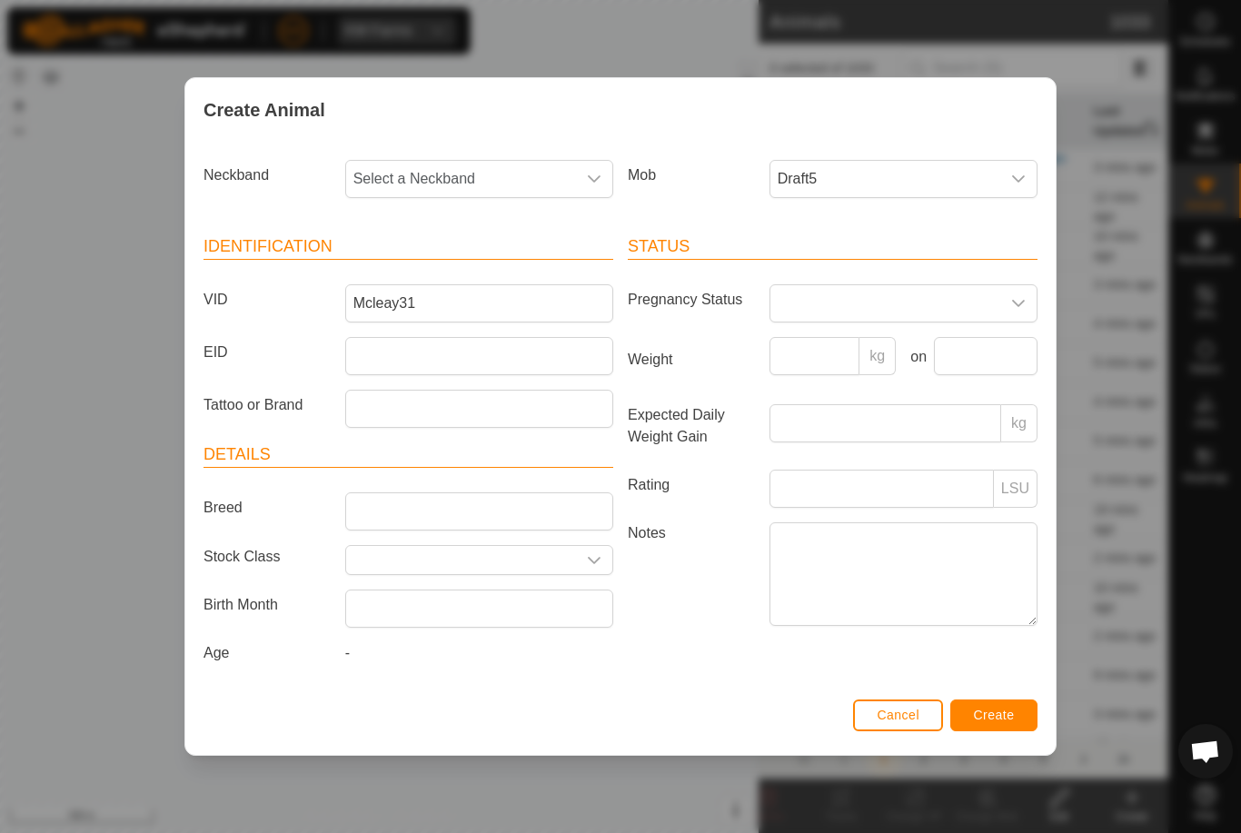
click at [481, 177] on span "Select a Neckband" at bounding box center [461, 179] width 230 height 36
type input "4"
type input "255"
click at [463, 268] on li "2558165284" at bounding box center [480, 272] width 266 height 36
click at [1022, 721] on button "Create" at bounding box center [993, 716] width 87 height 32
